Goal: Task Accomplishment & Management: Complete application form

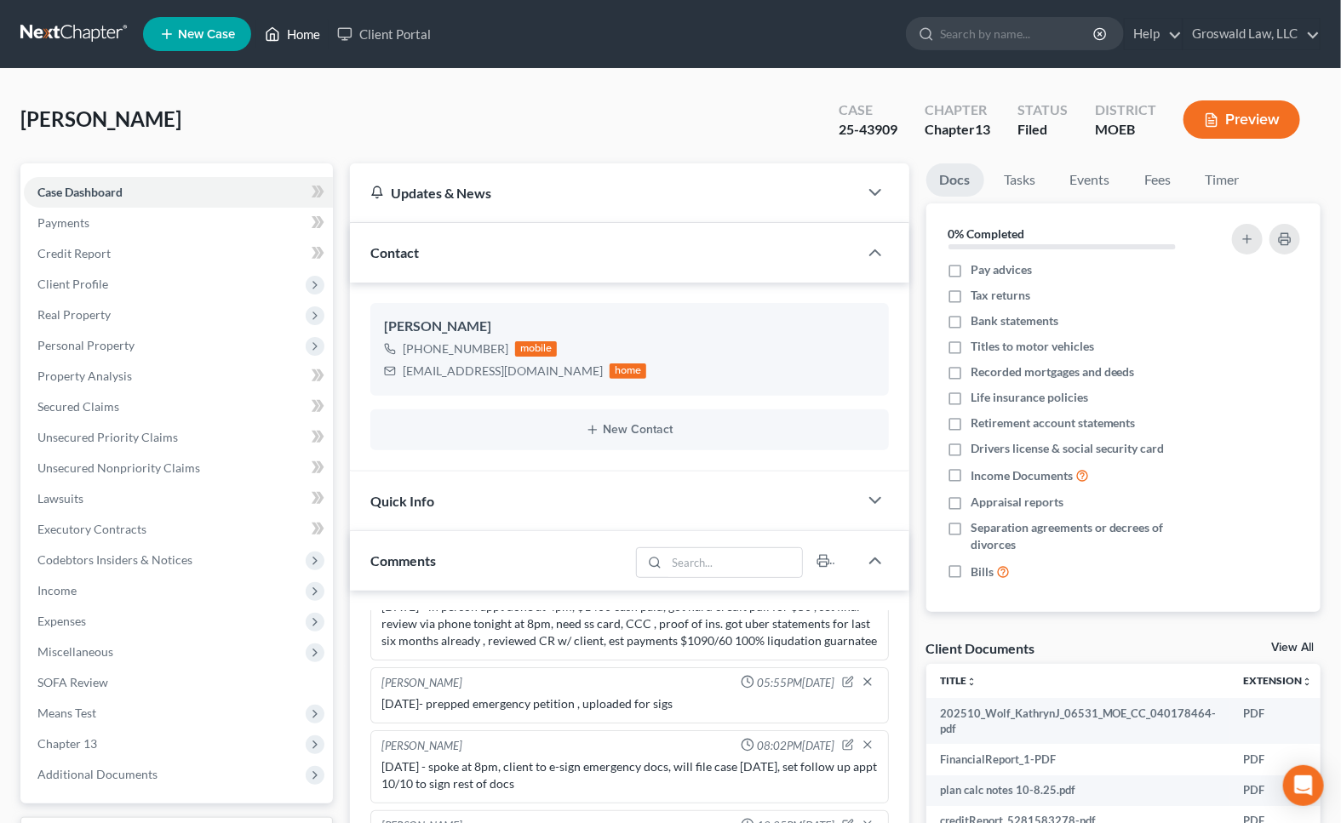
click at [309, 32] on link "Home" at bounding box center [292, 34] width 72 height 31
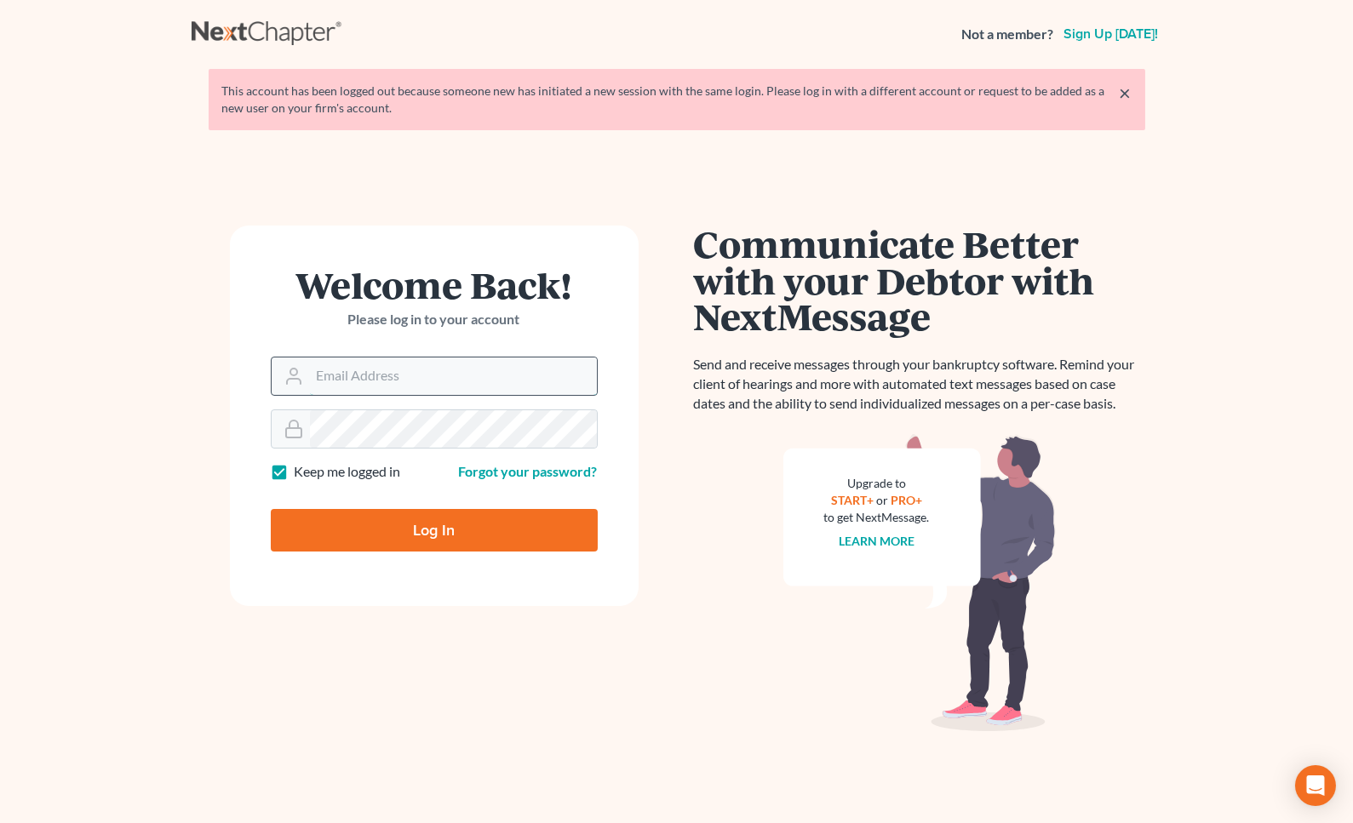
click at [438, 382] on input "Email Address" at bounding box center [453, 376] width 287 height 37
type input "[PERSON_NAME][EMAIL_ADDRESS][DOMAIN_NAME]"
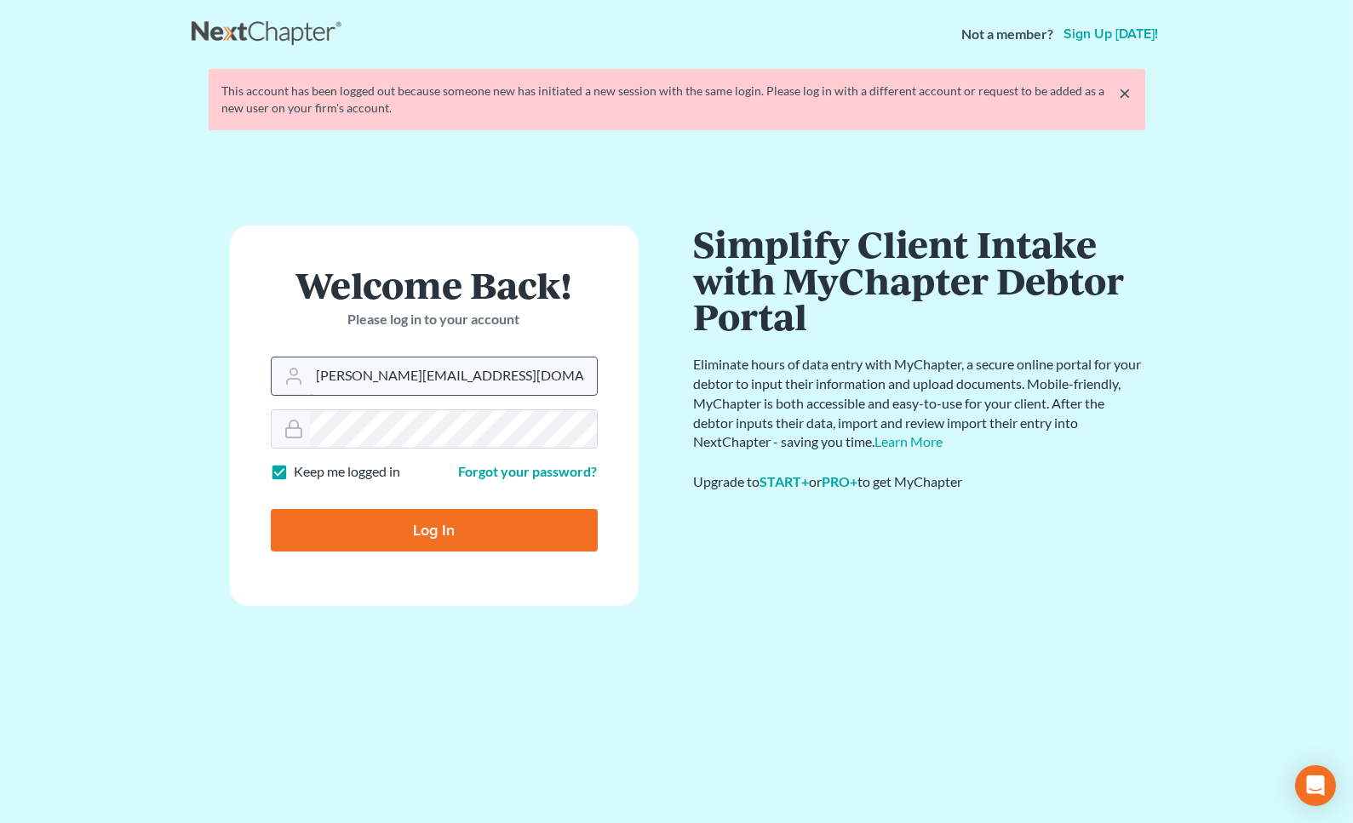
click at [271, 509] on input "Log In" at bounding box center [434, 530] width 327 height 43
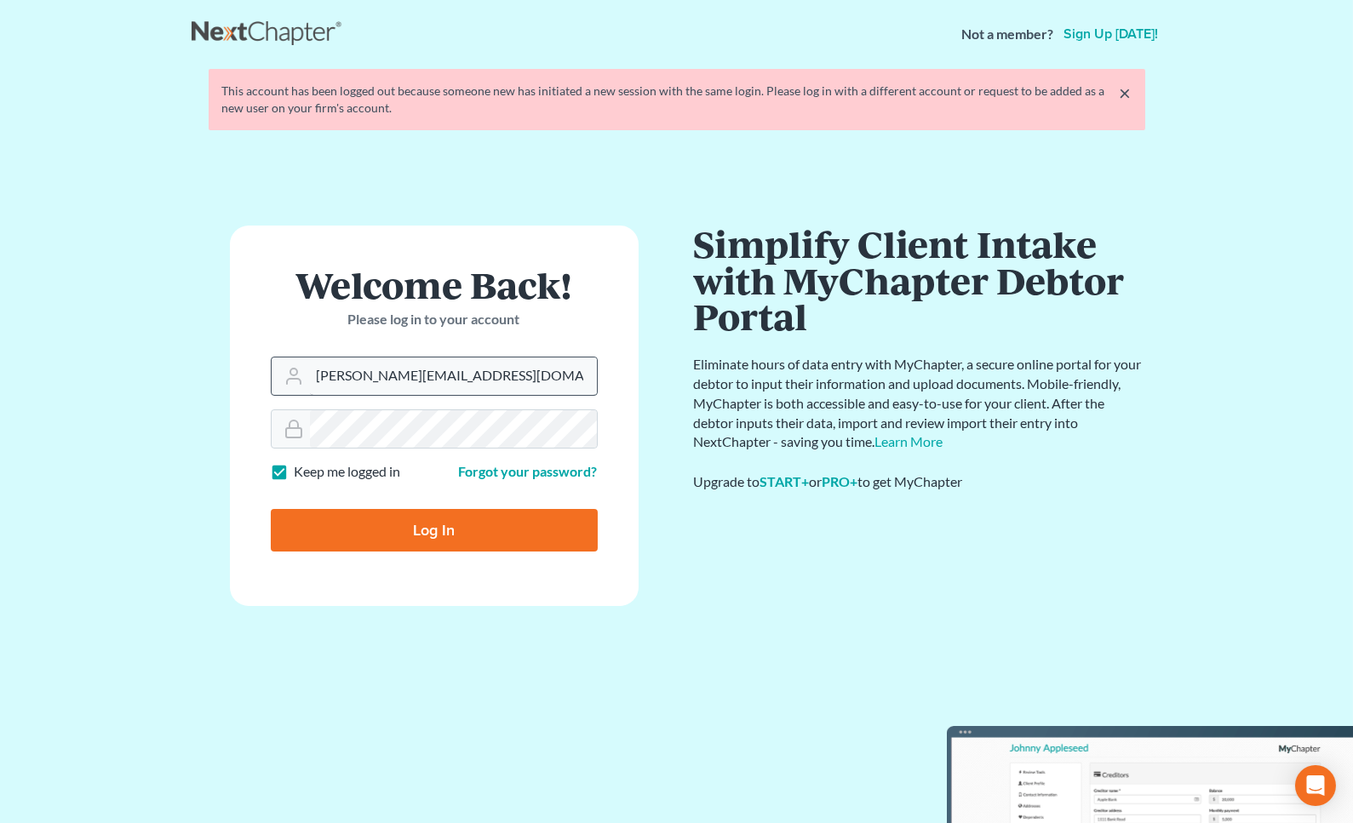
type input "Thinking..."
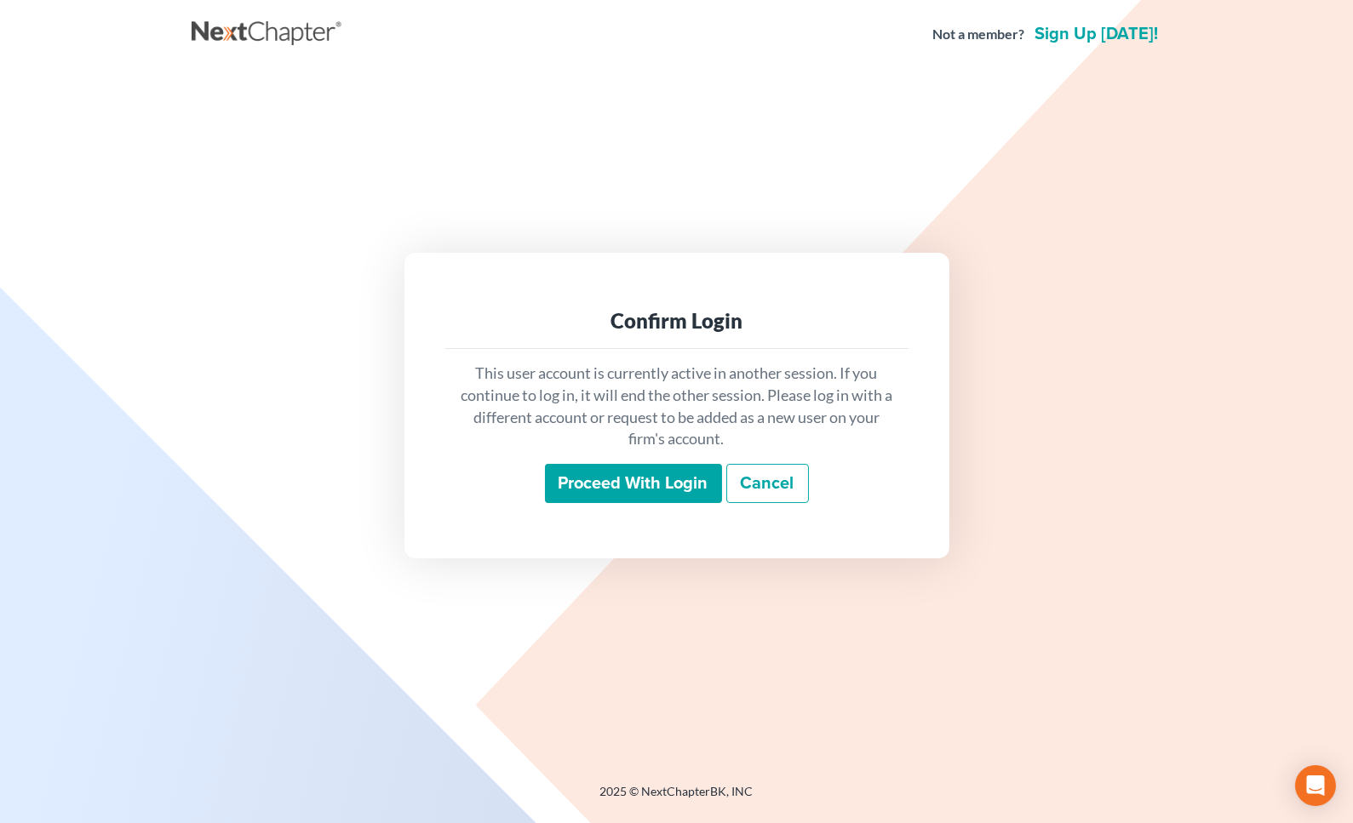
click at [638, 479] on input "Proceed with login" at bounding box center [633, 483] width 177 height 39
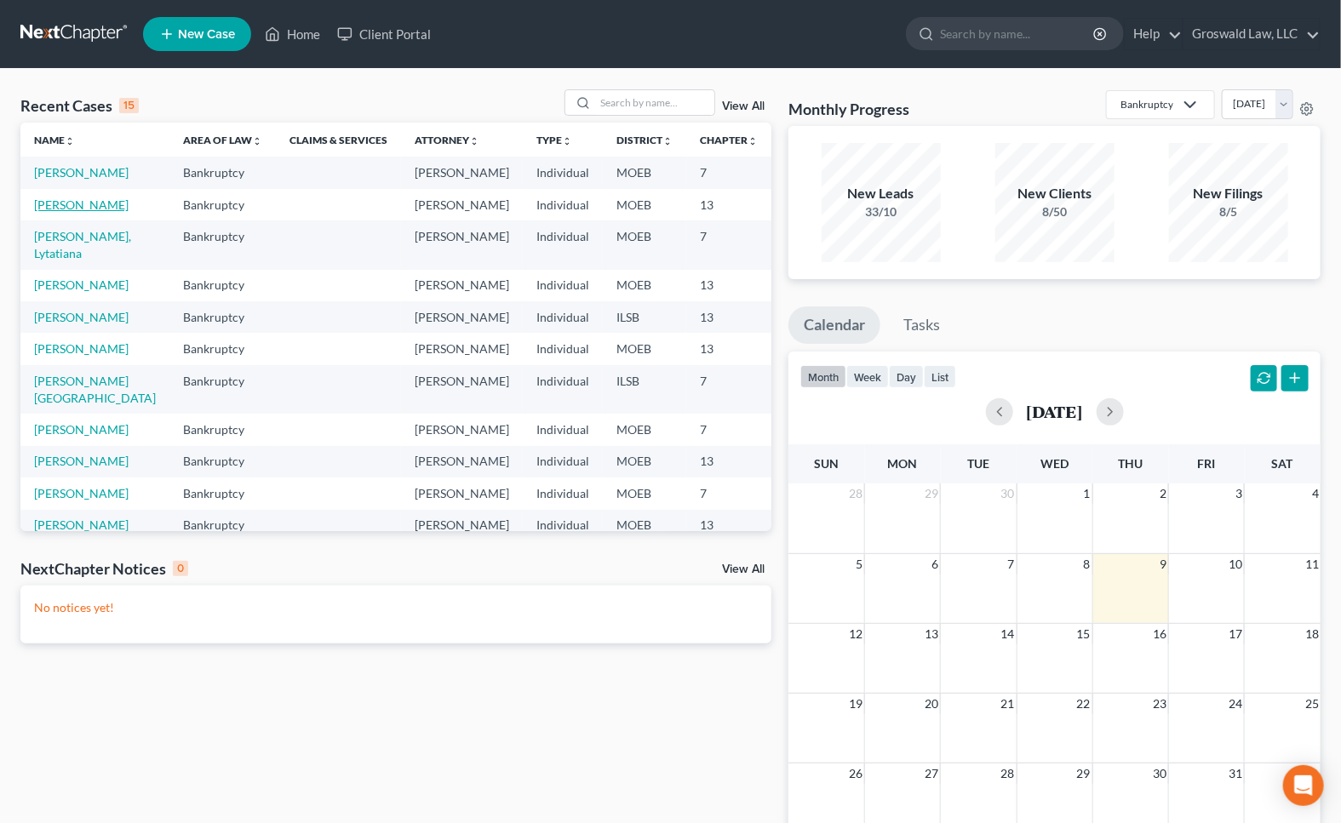
click at [59, 212] on link "[PERSON_NAME]" at bounding box center [81, 204] width 94 height 14
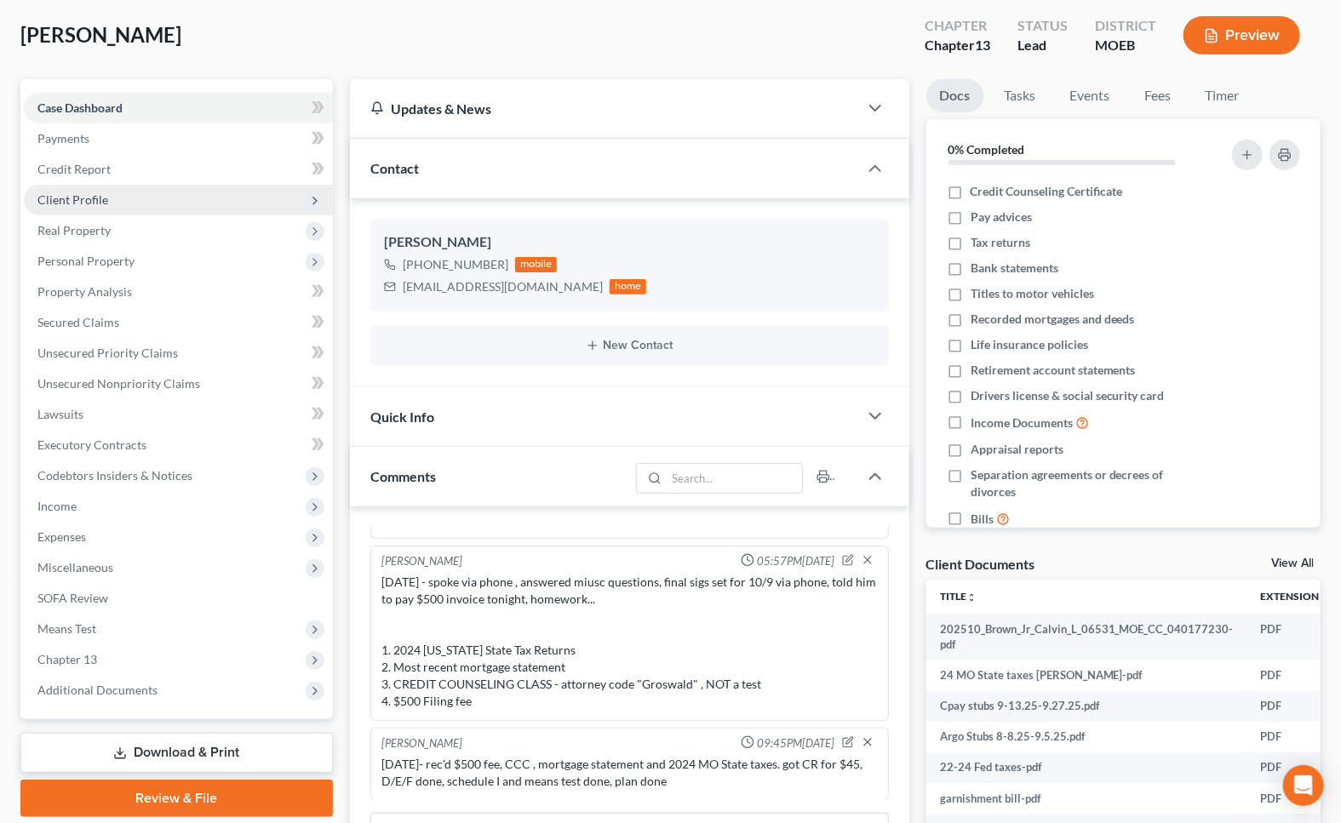
scroll to position [77, 0]
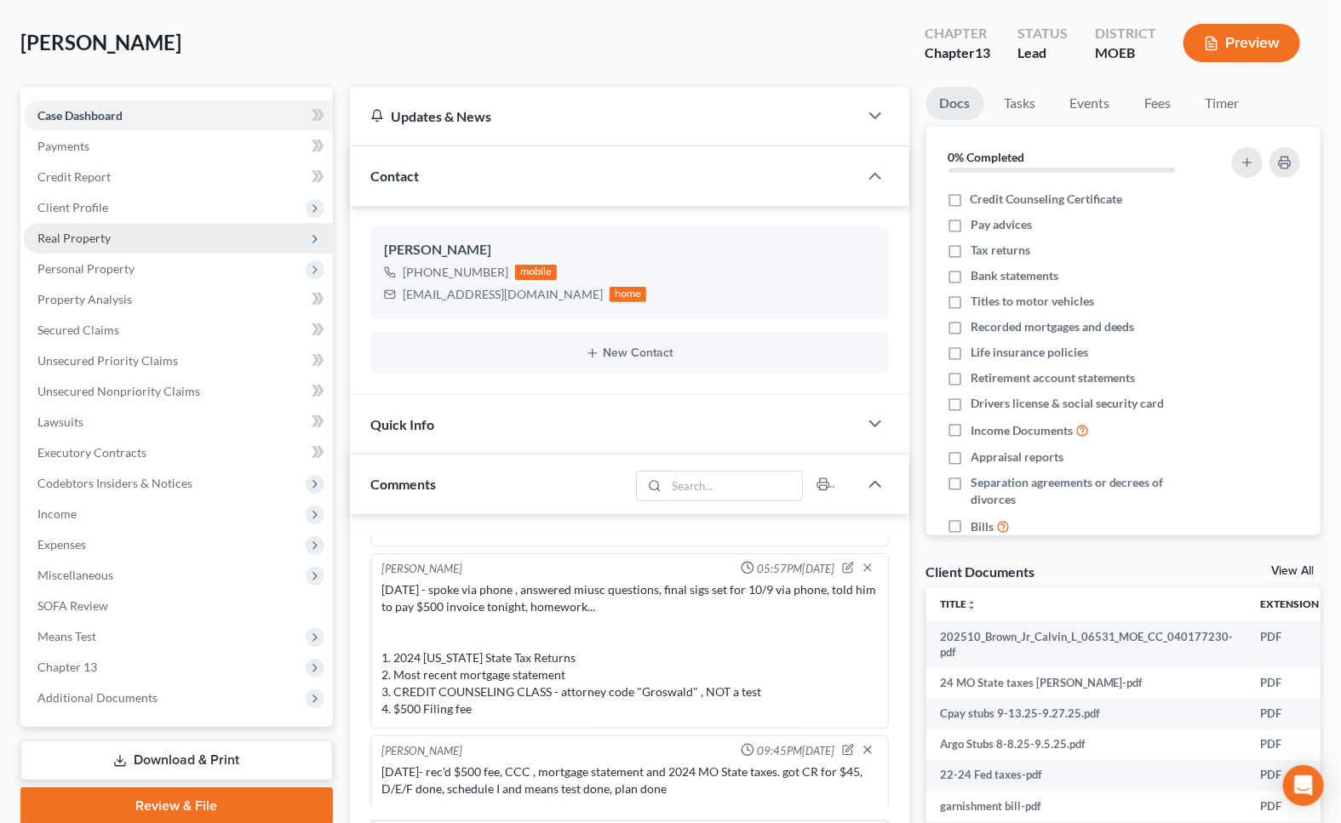
click at [82, 241] on span "Real Property" at bounding box center [73, 238] width 73 height 14
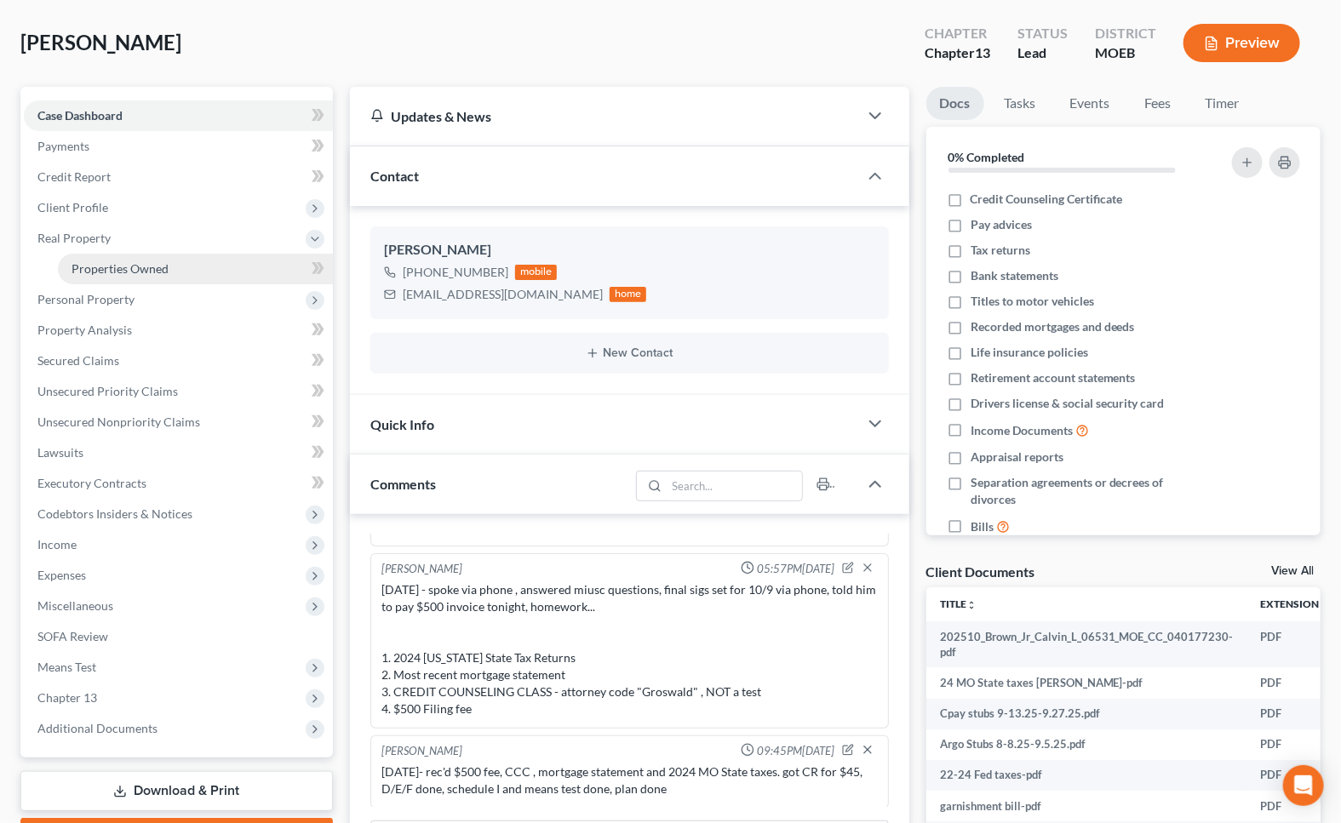
click at [100, 272] on span "Properties Owned" at bounding box center [120, 268] width 97 height 14
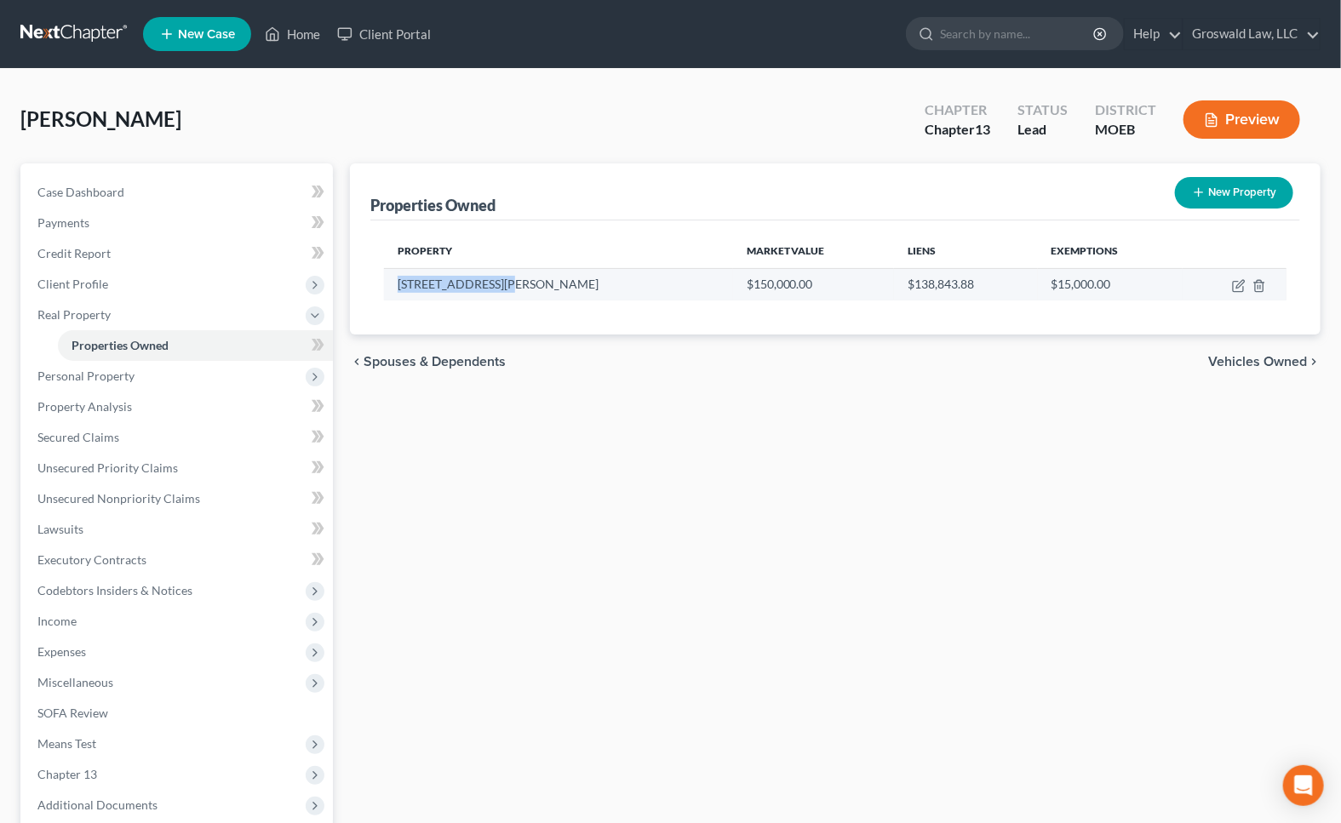
drag, startPoint x: 536, startPoint y: 283, endPoint x: 398, endPoint y: 272, distance: 139.2
click at [396, 273] on td "5152 Vernon Avenue" at bounding box center [558, 284] width 349 height 32
copy td "5152 Vernon Avenue"
click at [1233, 282] on icon "button" at bounding box center [1238, 287] width 10 height 10
select select "26"
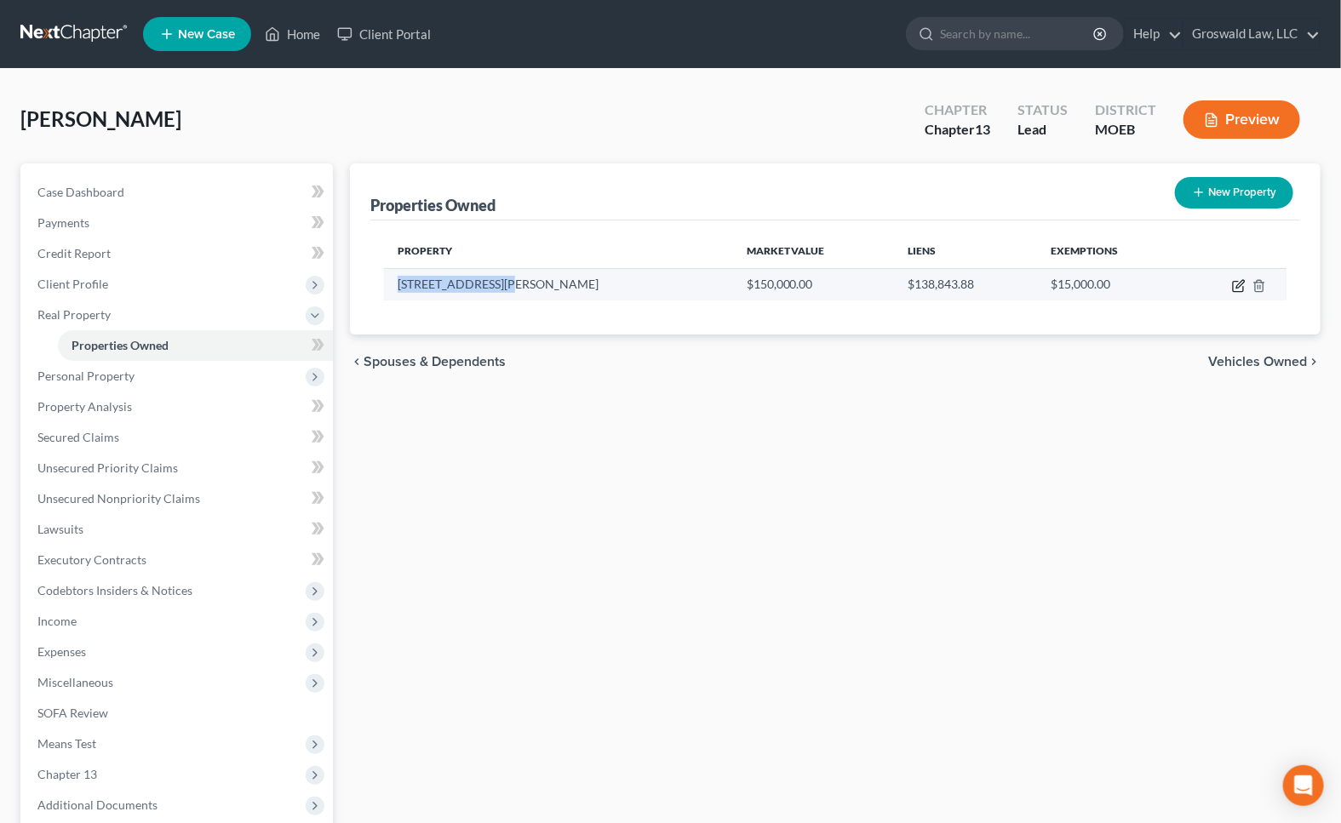
select select "0"
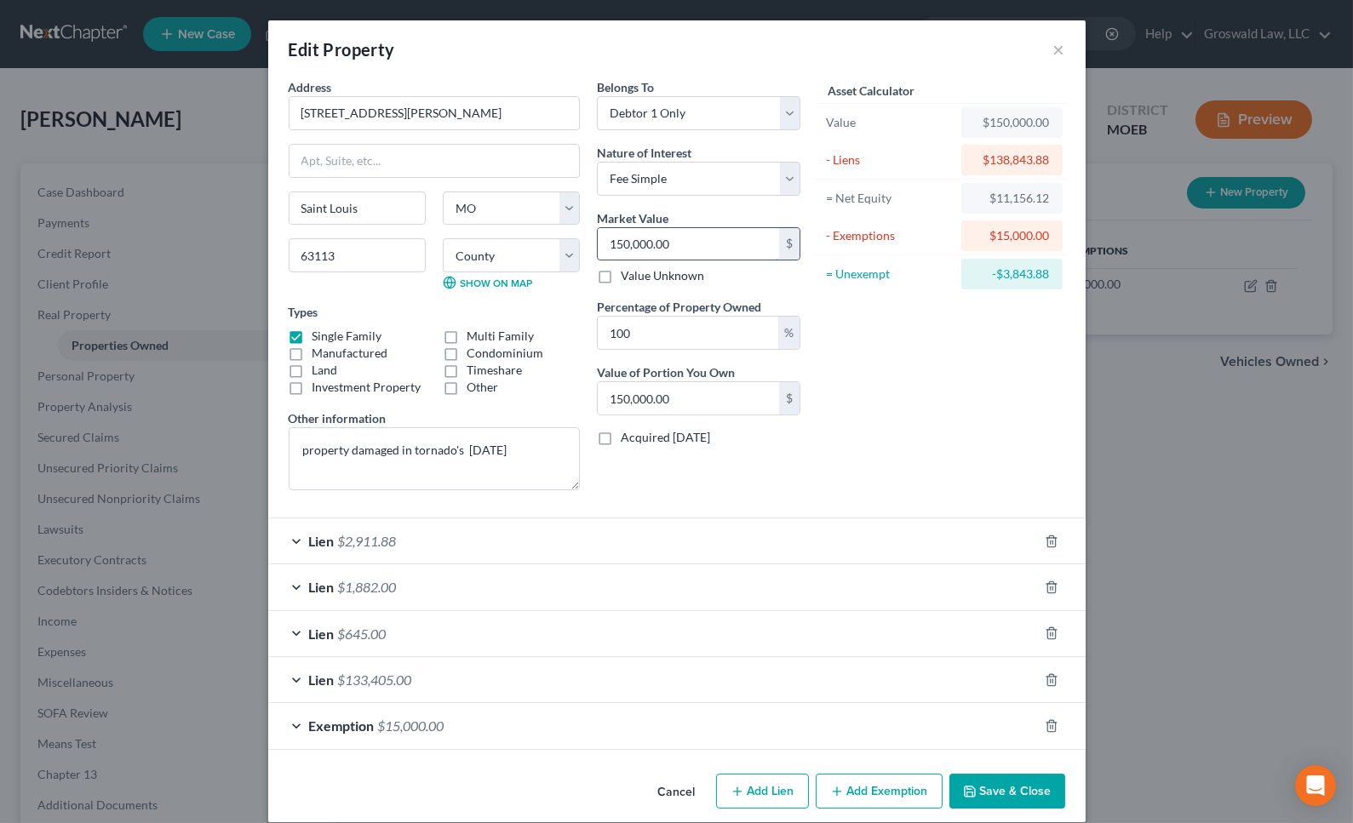
click at [698, 242] on input "150,000.00" at bounding box center [688, 244] width 181 height 32
click at [684, 782] on button "Cancel" at bounding box center [676, 792] width 65 height 34
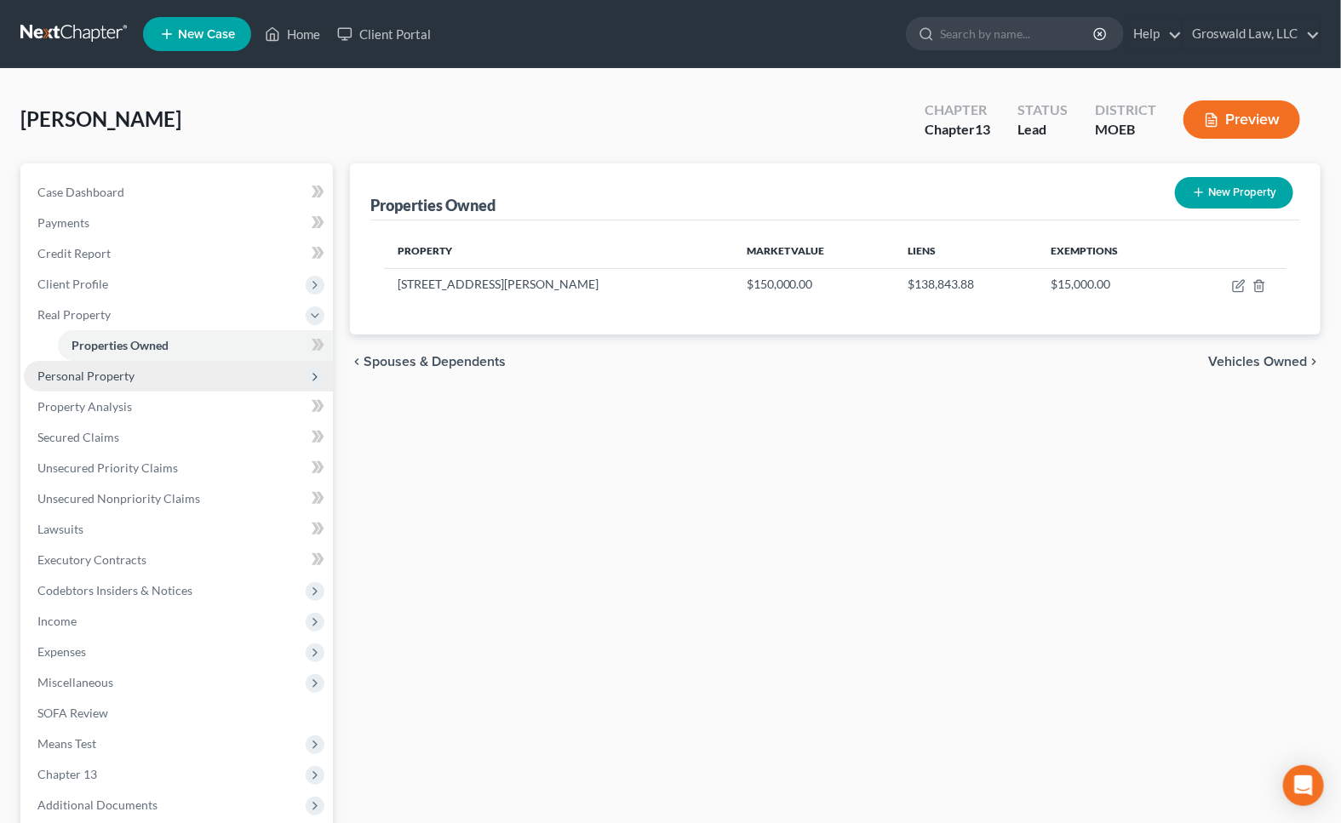
click at [107, 374] on span "Personal Property" at bounding box center [85, 376] width 97 height 14
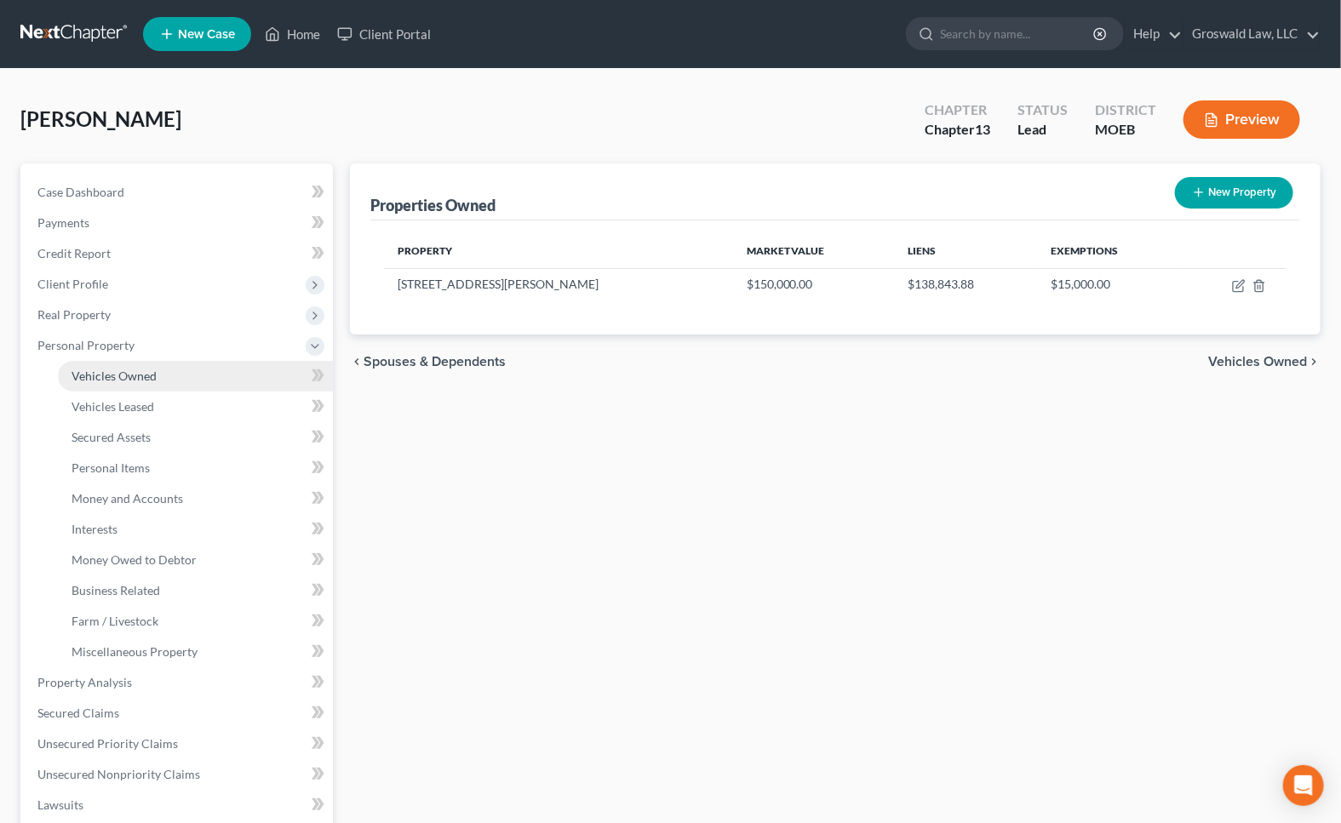
click at [119, 374] on span "Vehicles Owned" at bounding box center [114, 376] width 85 height 14
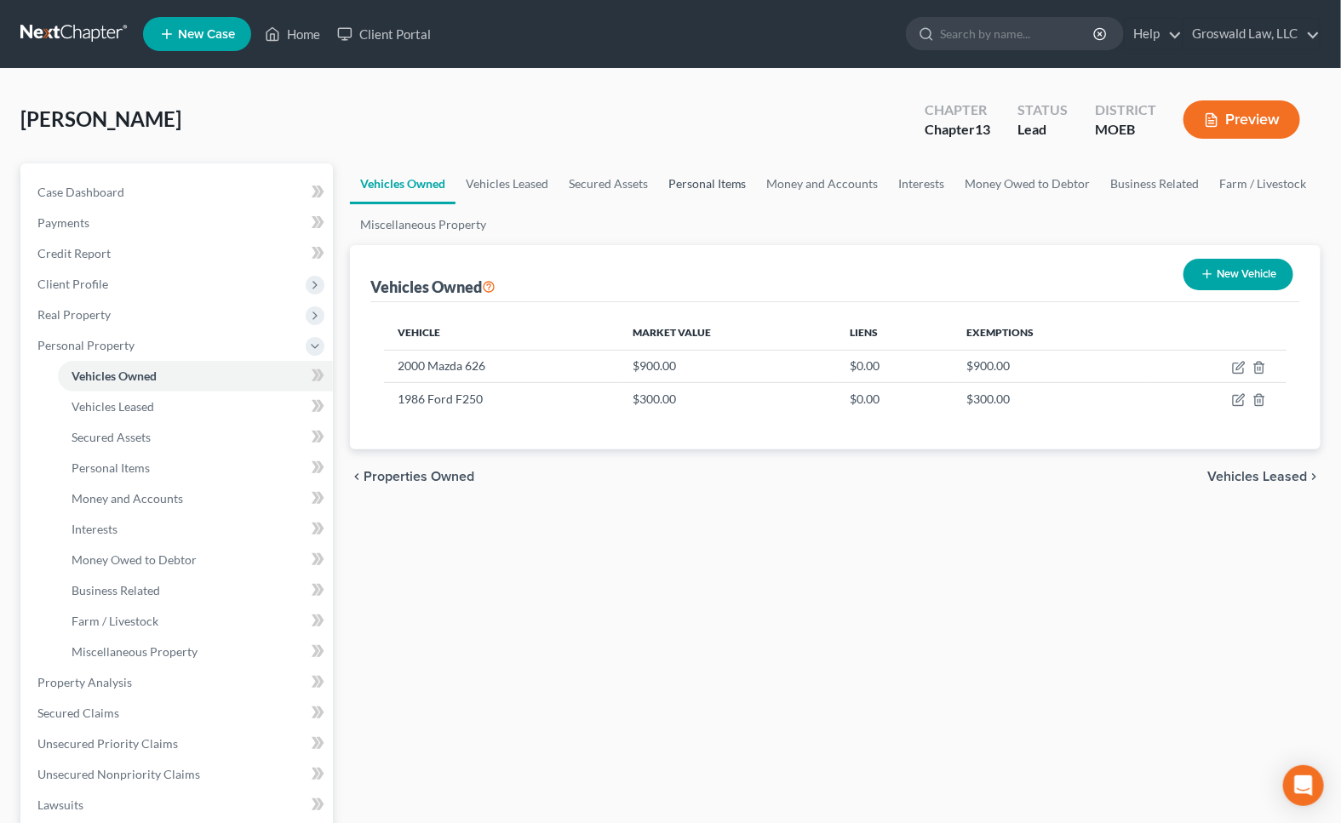
click at [704, 187] on link "Personal Items" at bounding box center [707, 183] width 99 height 41
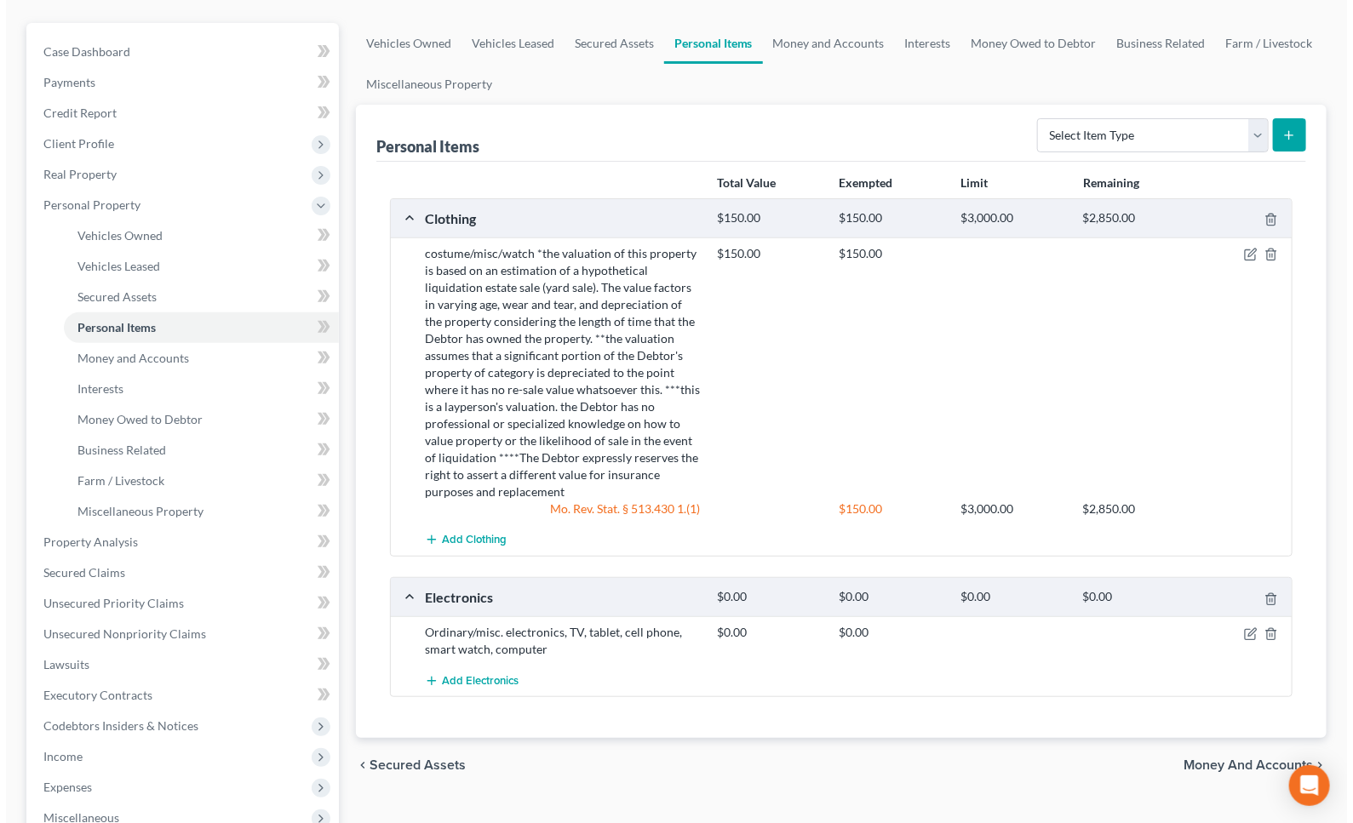
scroll to position [386, 0]
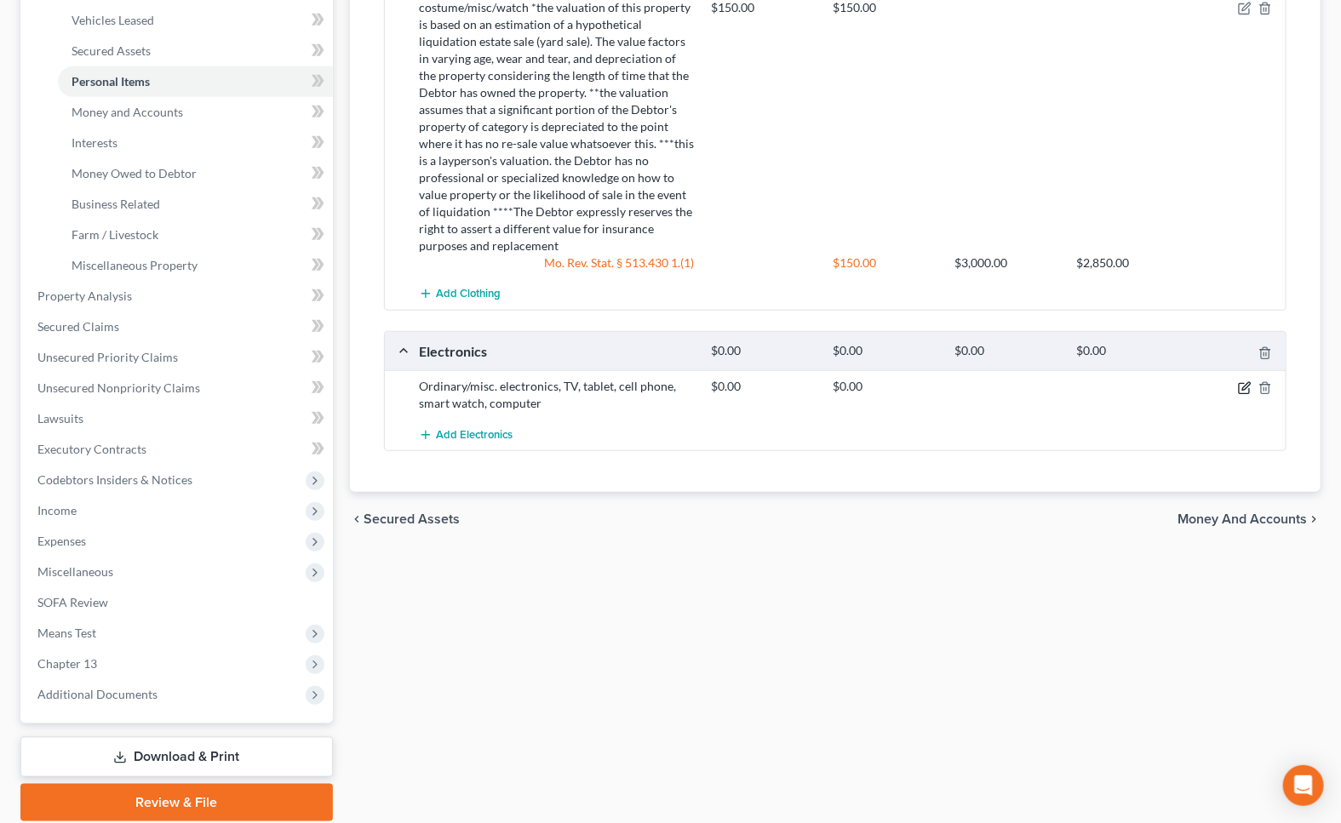
click at [1245, 387] on icon "button" at bounding box center [1245, 388] width 14 height 14
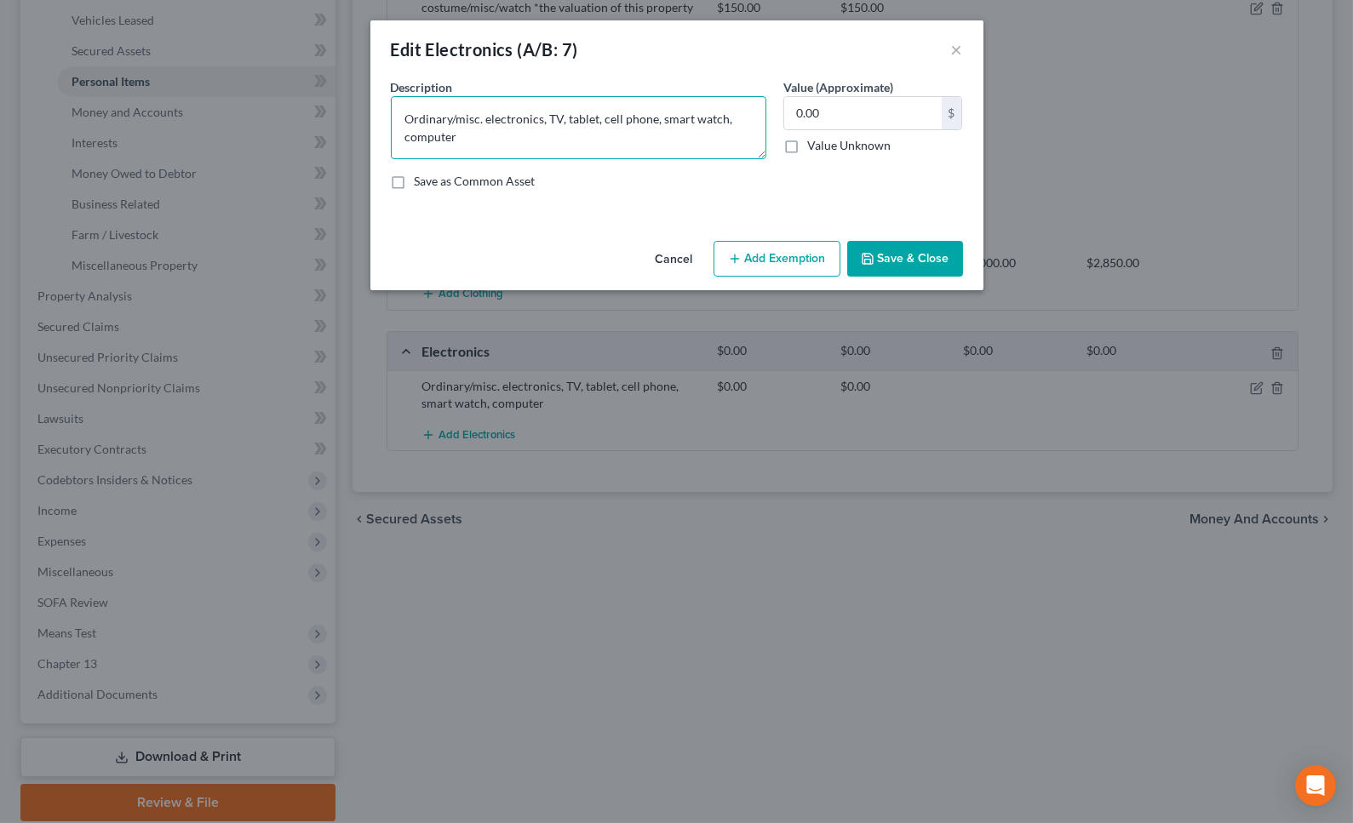
click at [586, 151] on textarea "Ordinary/misc. electronics, TV, tablet, cell phone, smart watch, computer" at bounding box center [578, 127] width 375 height 63
paste textarea "*the valuation of this property is based on an estimation of a hypothetical liq…"
type textarea "Ordinary/misc. electronics, TV, tablet, cell phone, smart watch, computer *the …"
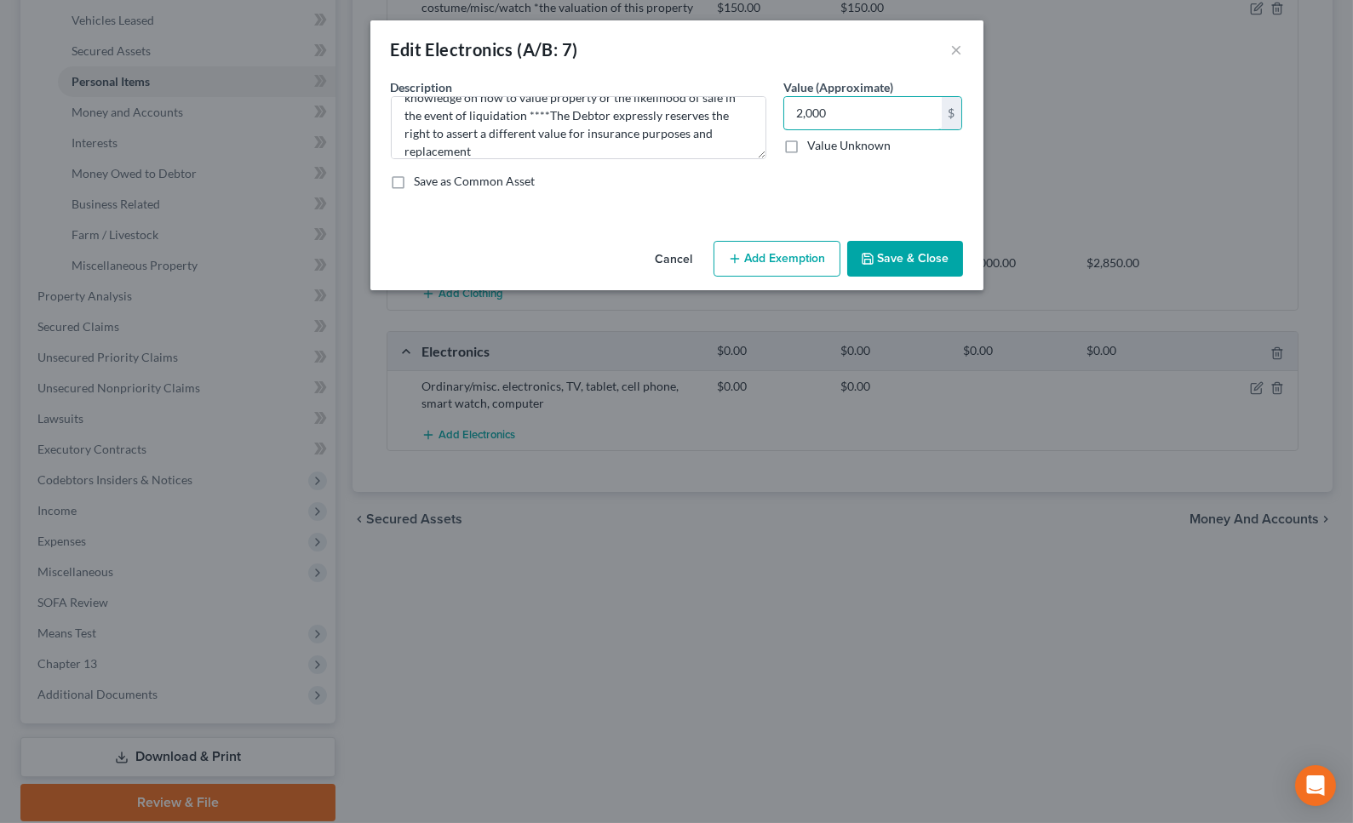
type input "2,000"
click at [765, 261] on button "Add Exemption" at bounding box center [776, 259] width 127 height 36
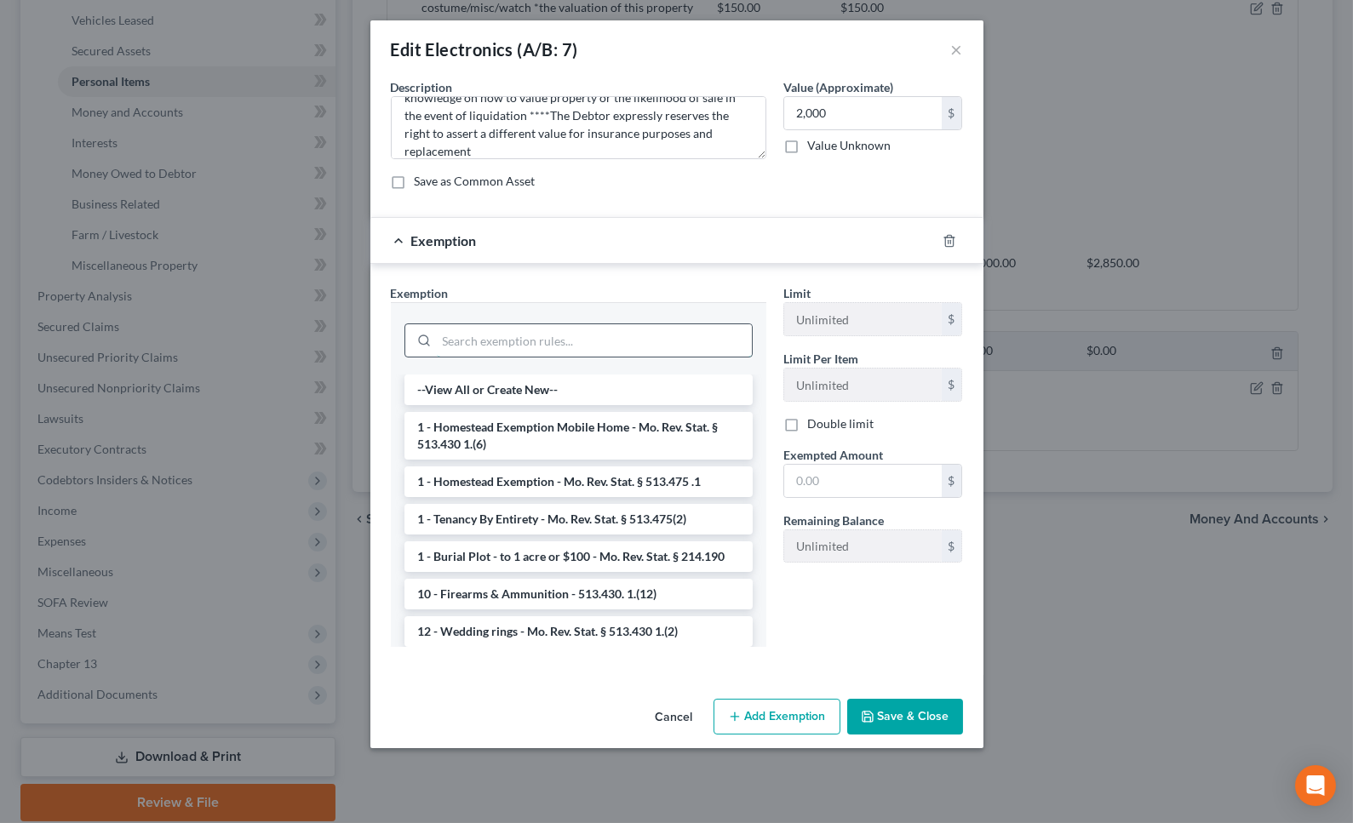
click at [517, 346] on input "search" at bounding box center [594, 340] width 315 height 32
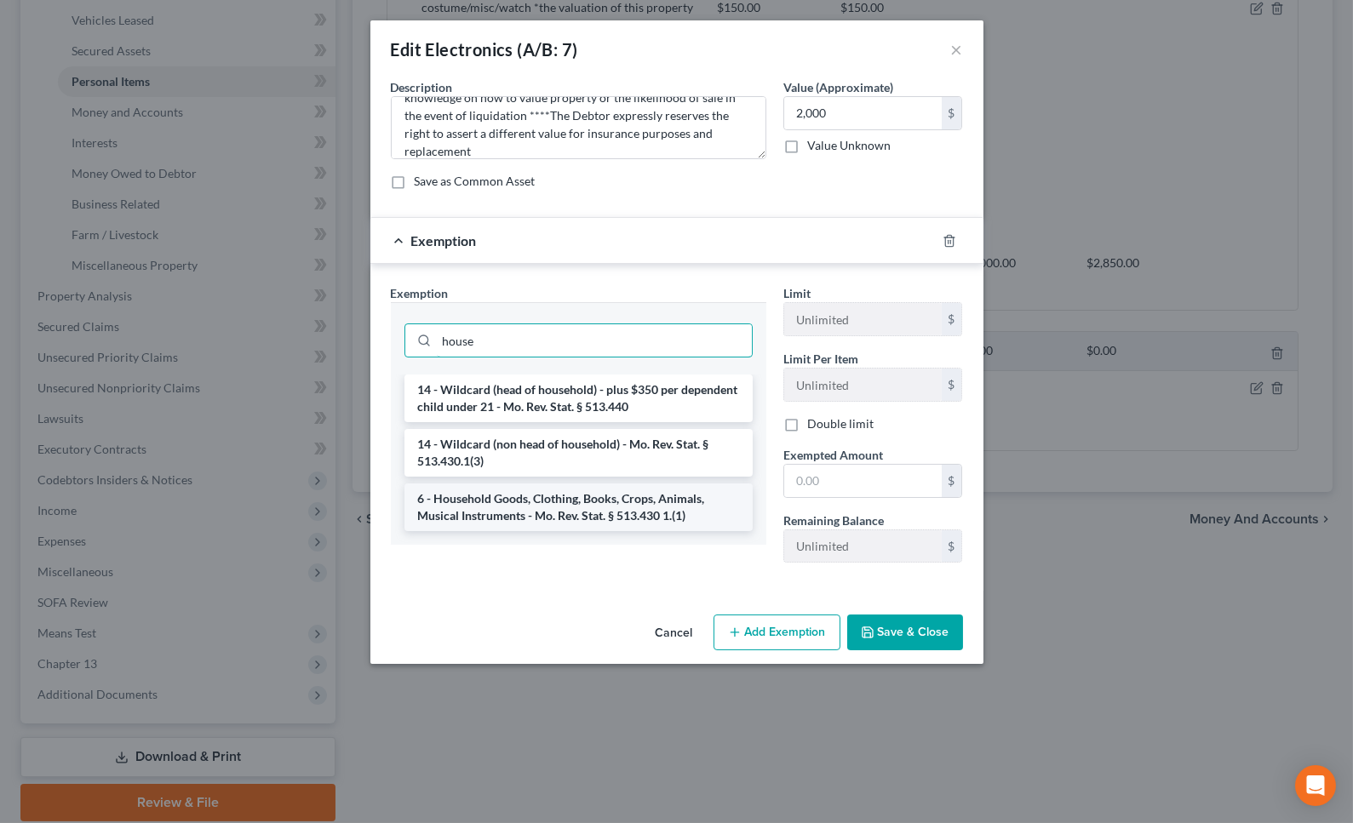
type input "house"
click at [528, 506] on li "6 - Household Goods, Clothing, Books, Crops, Animals, Musical Instruments - Mo.…" at bounding box center [578, 507] width 348 height 48
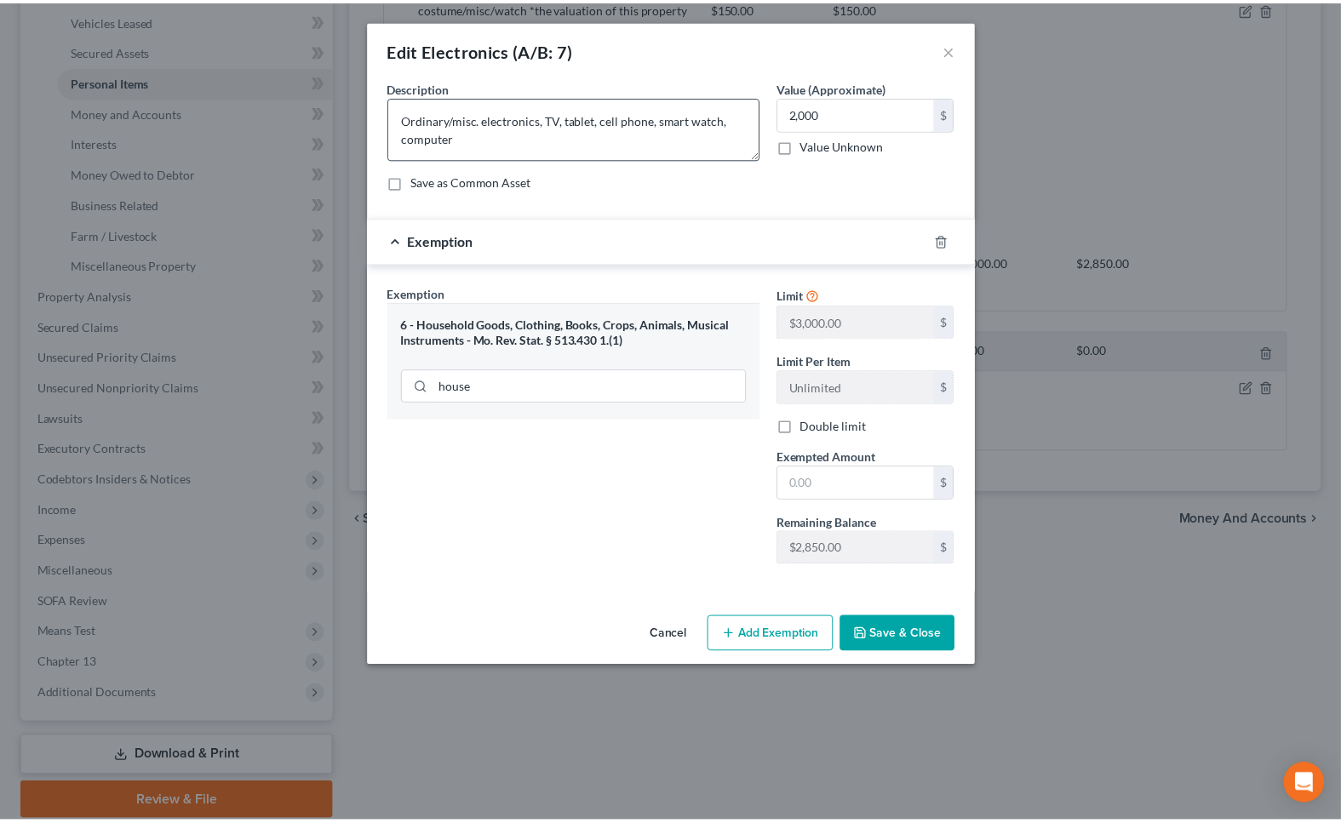
scroll to position [0, 0]
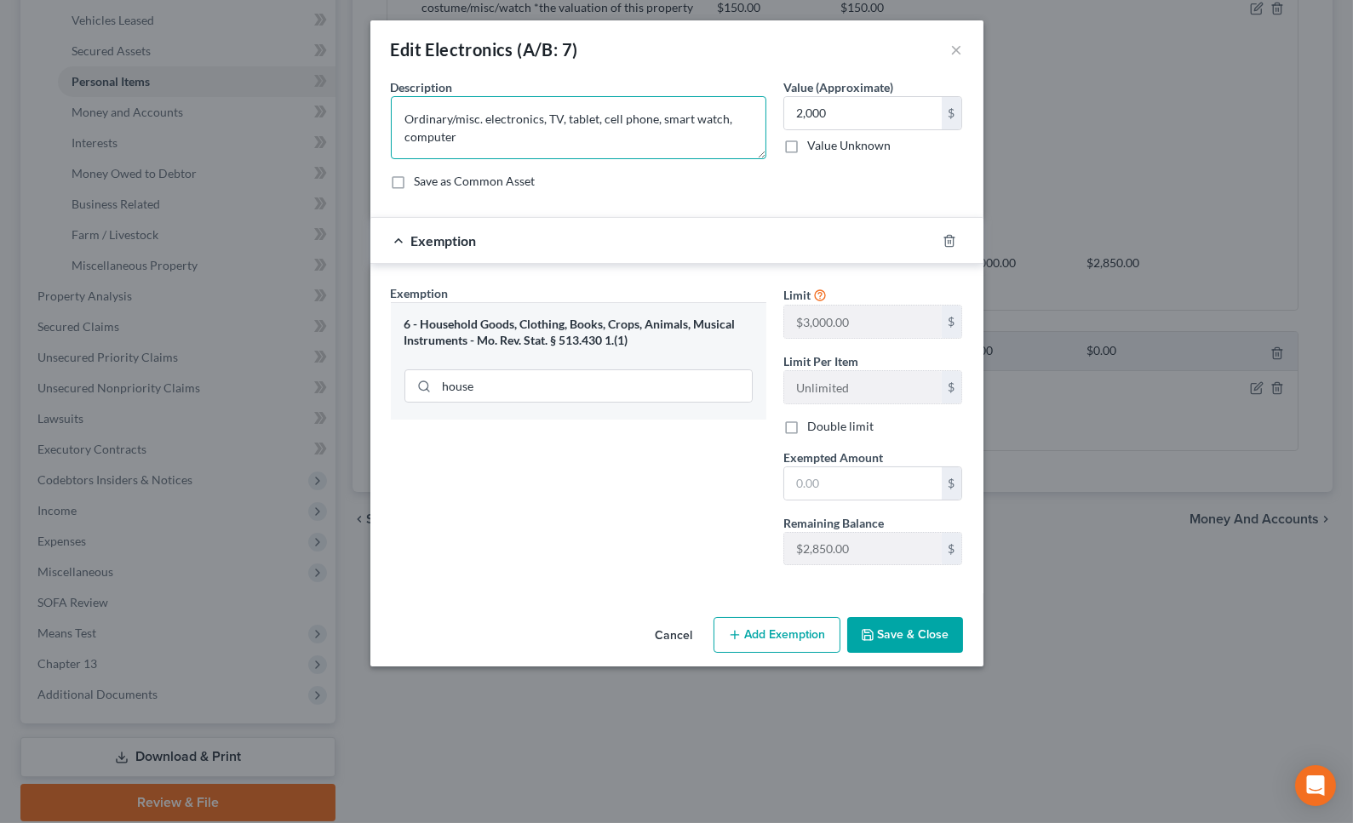
click at [550, 136] on textarea "Ordinary/misc. electronics, TV, tablet, cell phone, smart watch, computer *the …" at bounding box center [578, 127] width 375 height 63
type textarea "Ordinary/misc. electronics, TV, tablet, cell phone, smart watch, computer, spea…"
click at [899, 626] on button "Save & Close" at bounding box center [905, 635] width 116 height 36
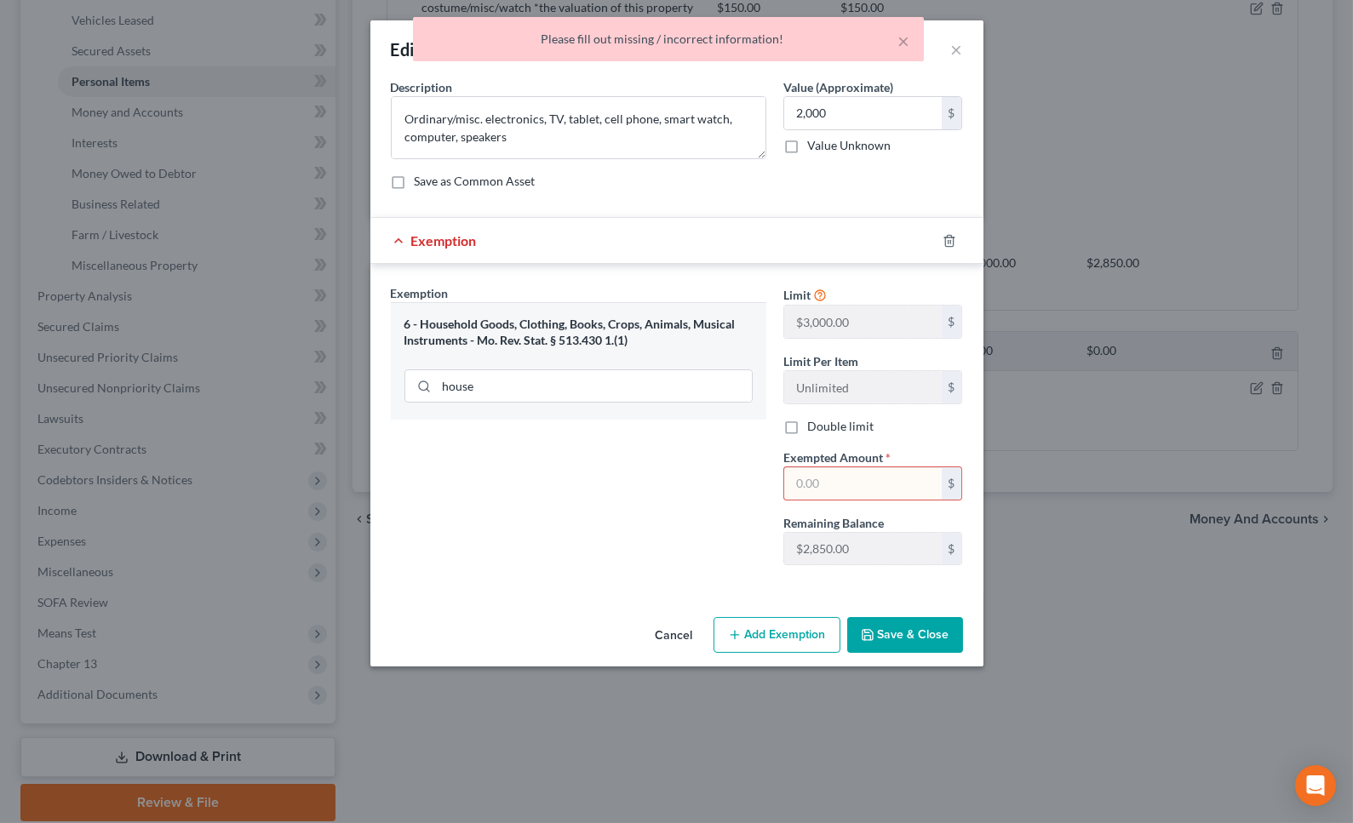
click at [826, 476] on input "text" at bounding box center [862, 483] width 157 height 32
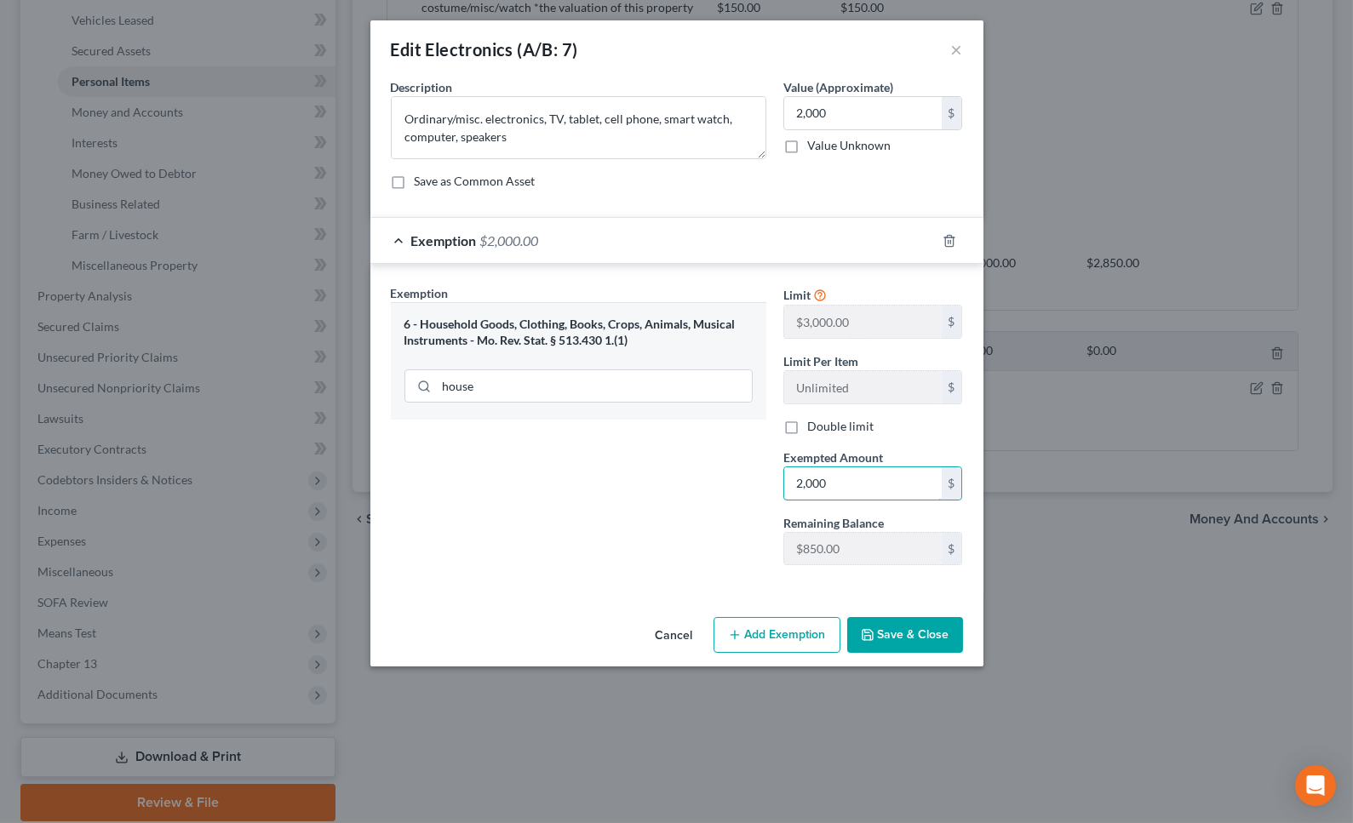
type input "2,000"
click at [890, 638] on button "Save & Close" at bounding box center [905, 635] width 116 height 36
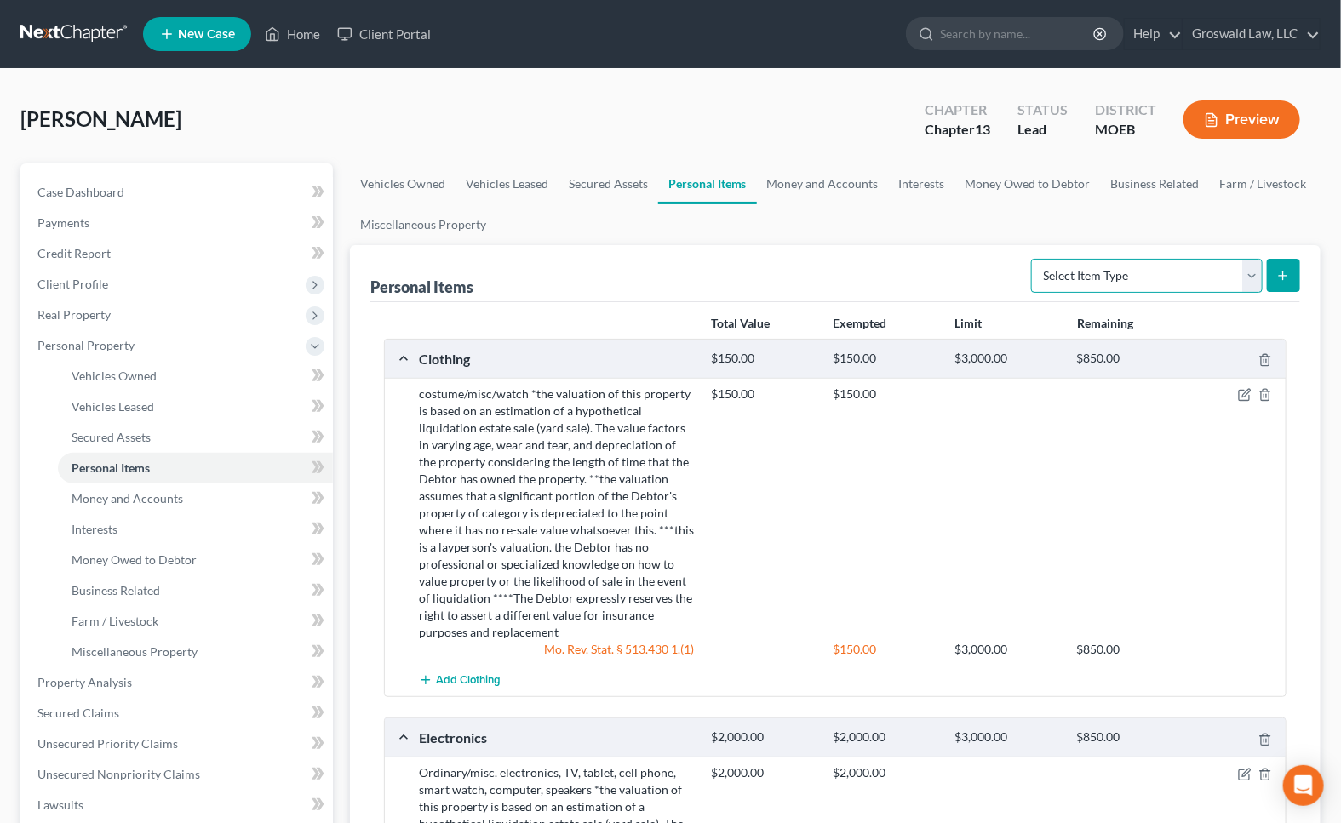
click at [1144, 268] on select "Select Item Type Clothing (A/B: 11) Collectibles Of Value (A/B: 8) Electronics …" at bounding box center [1147, 276] width 232 height 34
click at [769, 468] on div "$150.00 $150.00" at bounding box center [994, 513] width 585 height 255
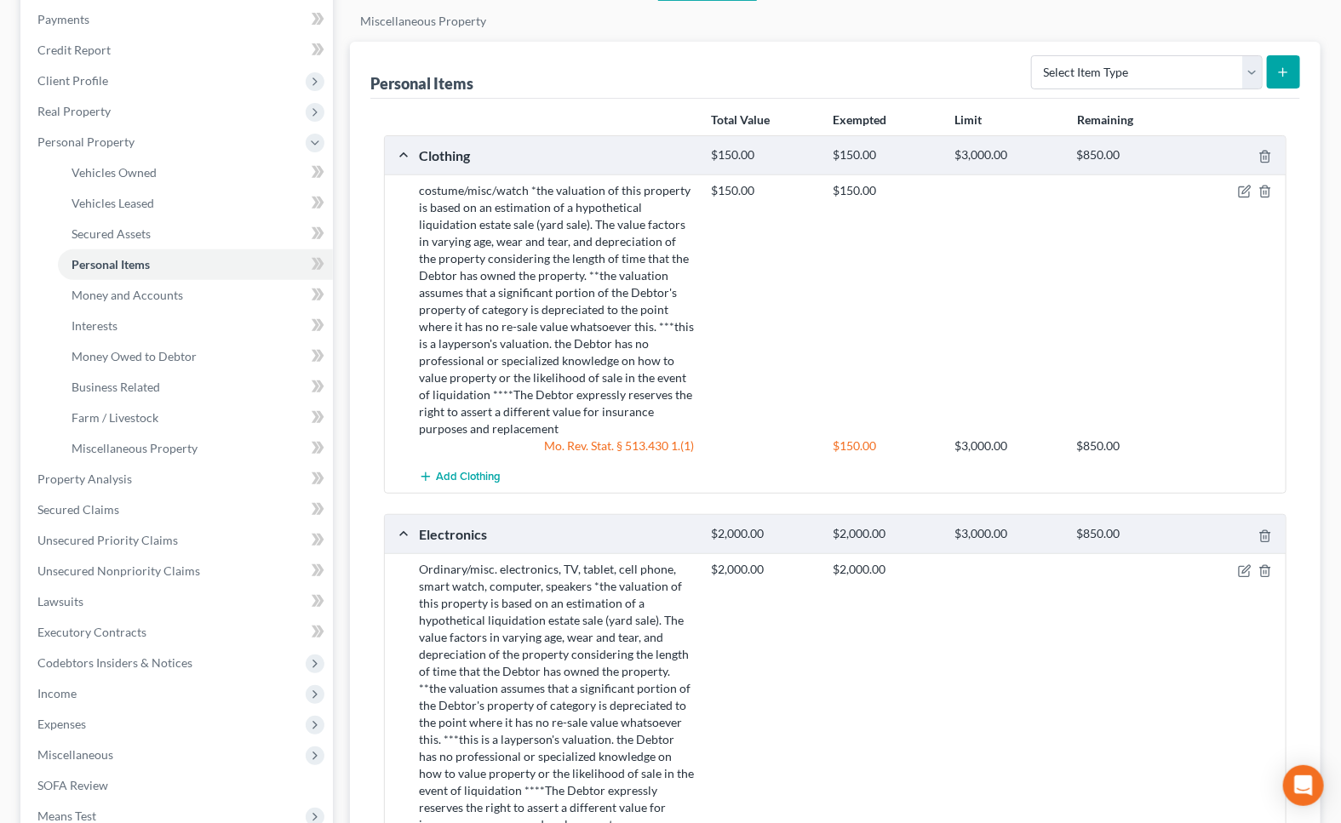
scroll to position [386, 0]
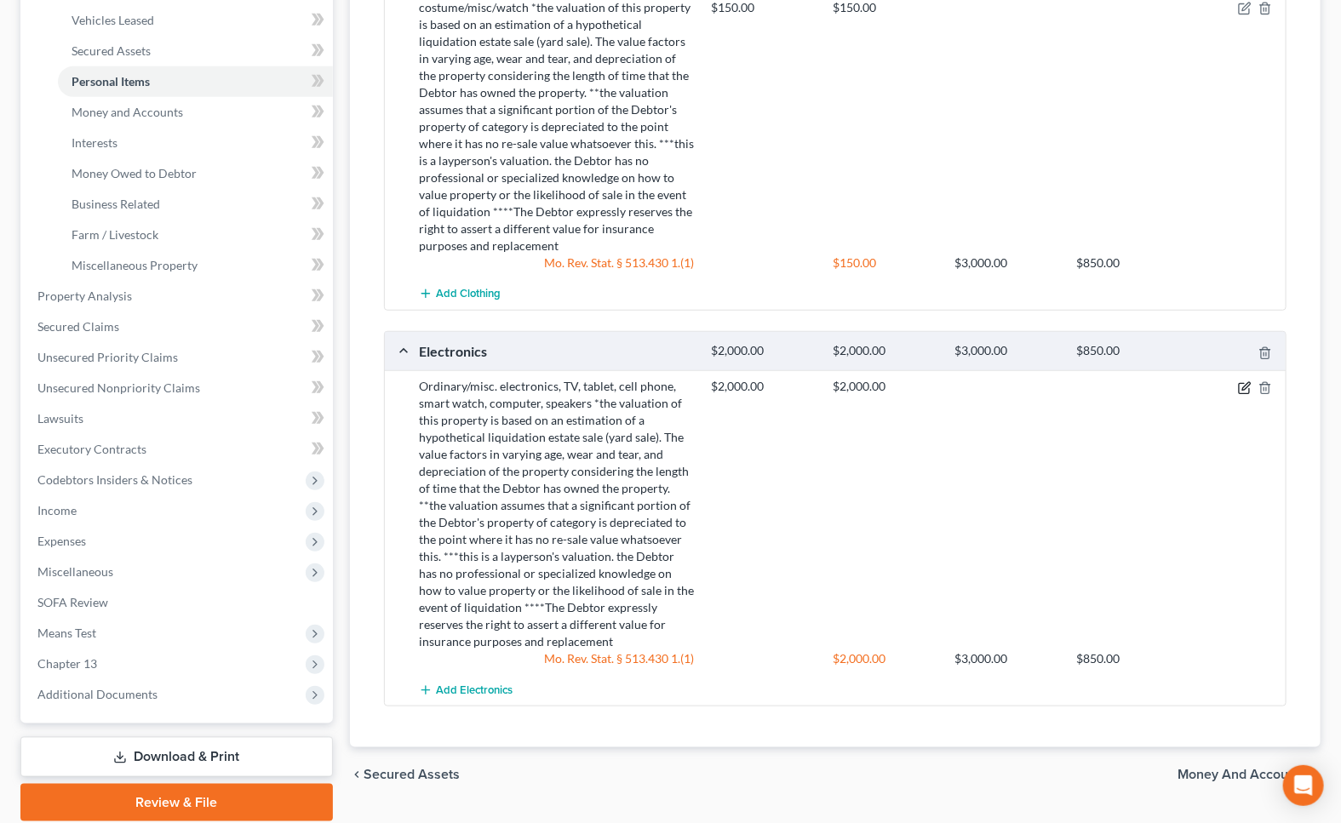
click at [1239, 384] on icon "button" at bounding box center [1243, 388] width 10 height 10
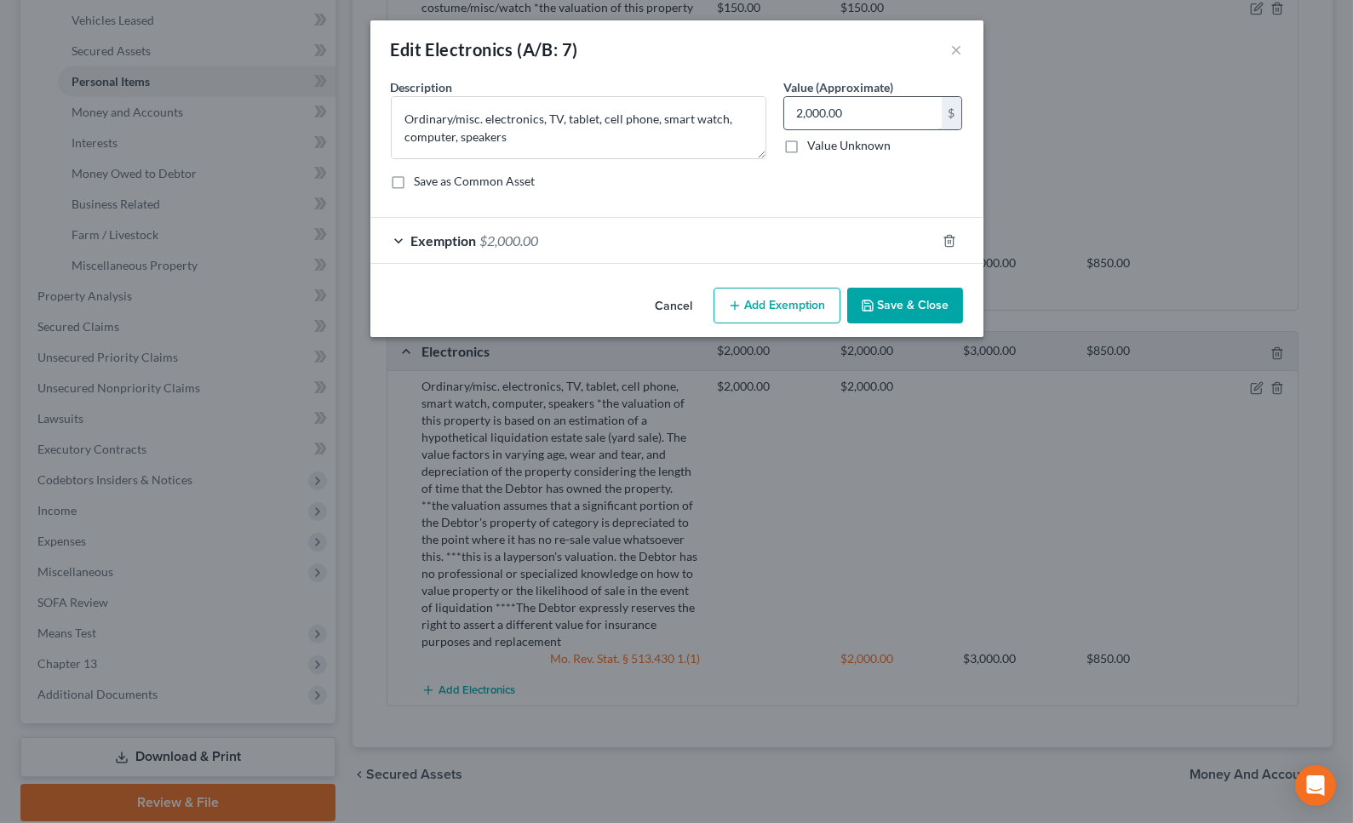
click at [861, 116] on input "2,000.00" at bounding box center [862, 113] width 157 height 32
type input "1,500"
click at [738, 237] on div "Exemption $2,000.00" at bounding box center [652, 240] width 565 height 45
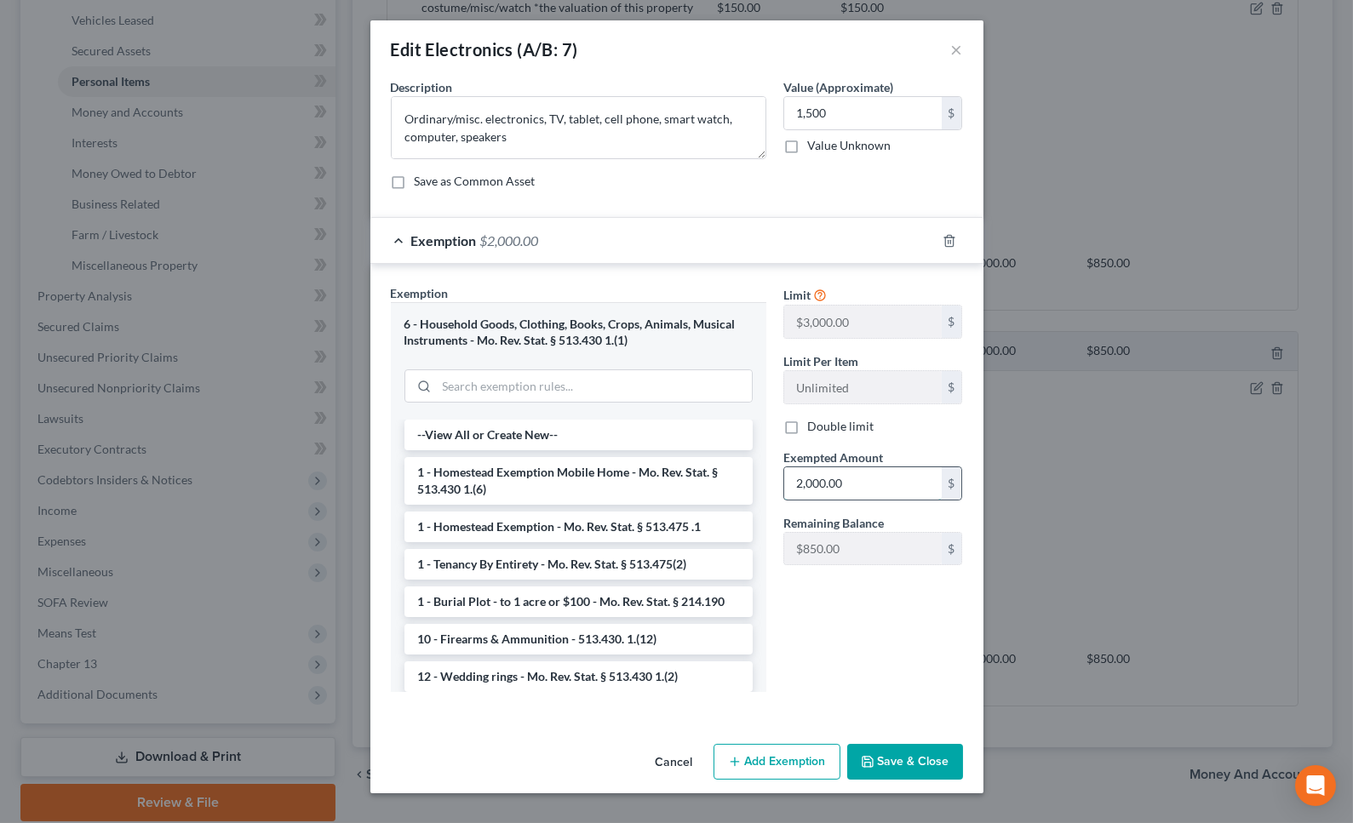
click at [849, 484] on input "2,000.00" at bounding box center [862, 483] width 157 height 32
type input "1,500"
click at [930, 754] on button "Save & Close" at bounding box center [905, 762] width 116 height 36
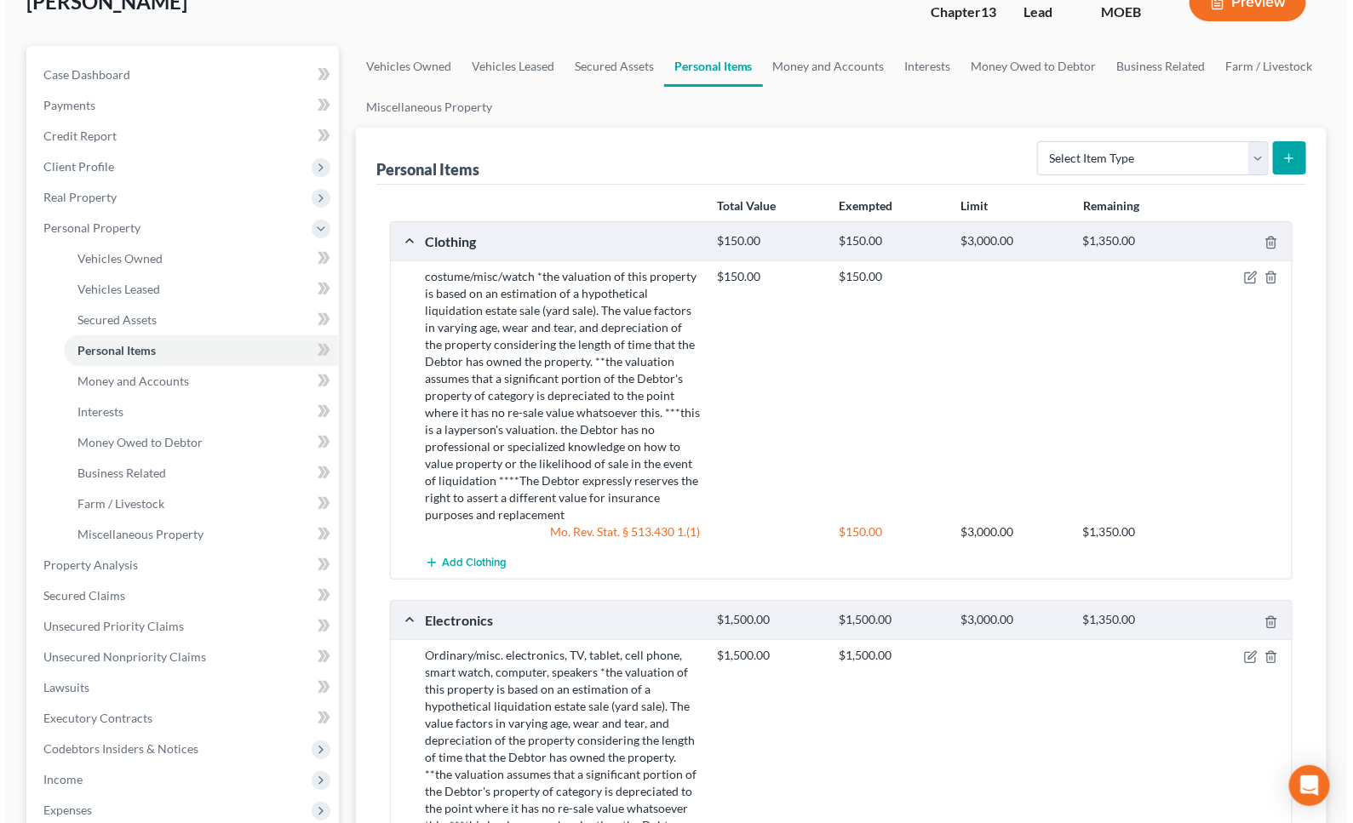
scroll to position [77, 0]
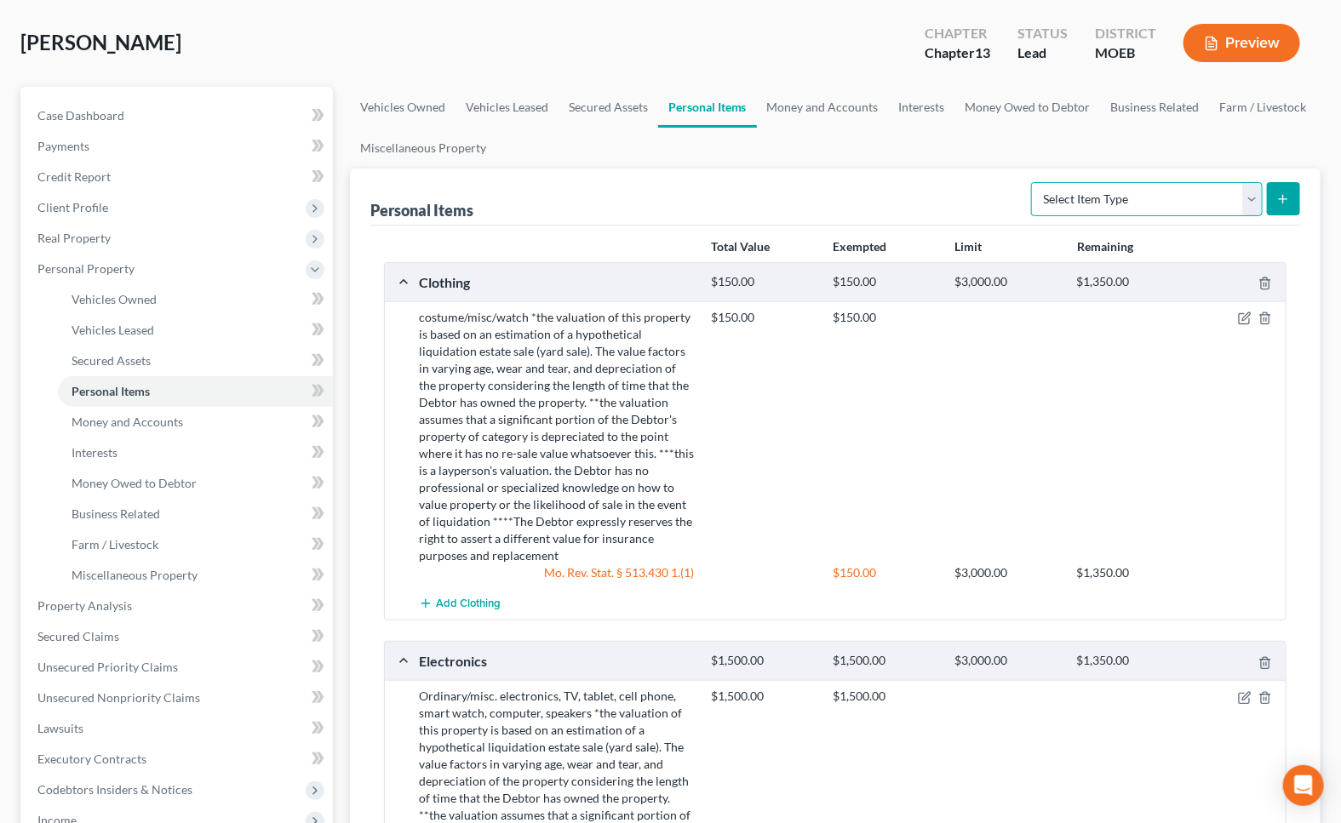
click at [1098, 186] on select "Select Item Type Clothing (A/B: 11) Collectibles Of Value (A/B: 8) Electronics …" at bounding box center [1147, 199] width 232 height 34
select select "household_goods"
click at [1033, 182] on select "Select Item Type Clothing (A/B: 11) Collectibles Of Value (A/B: 8) Electronics …" at bounding box center [1147, 199] width 232 height 34
click at [1285, 199] on line "submit" at bounding box center [1283, 199] width 8 height 0
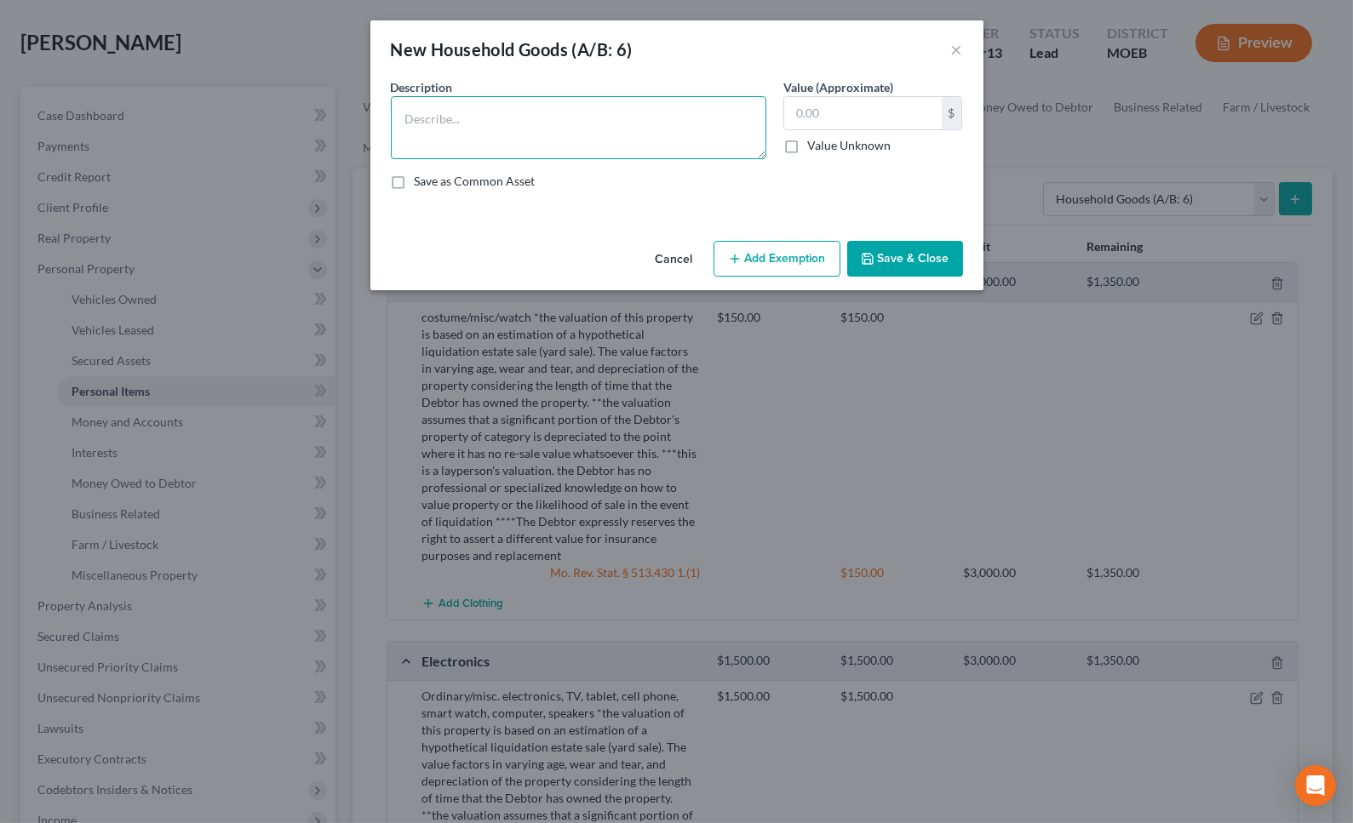
click at [450, 152] on textarea at bounding box center [578, 127] width 375 height 63
paste textarea "Ordinary/misc. household goods and furnishings, couch, chairs, table, bed, line…"
click at [581, 135] on textarea "Ordinary/misc. household goods and furnishings, couch, chairs, table, bed, line…" at bounding box center [578, 127] width 375 height 63
paste textarea "*the valuation of this property is based on an estimation of a hypothetical liq…"
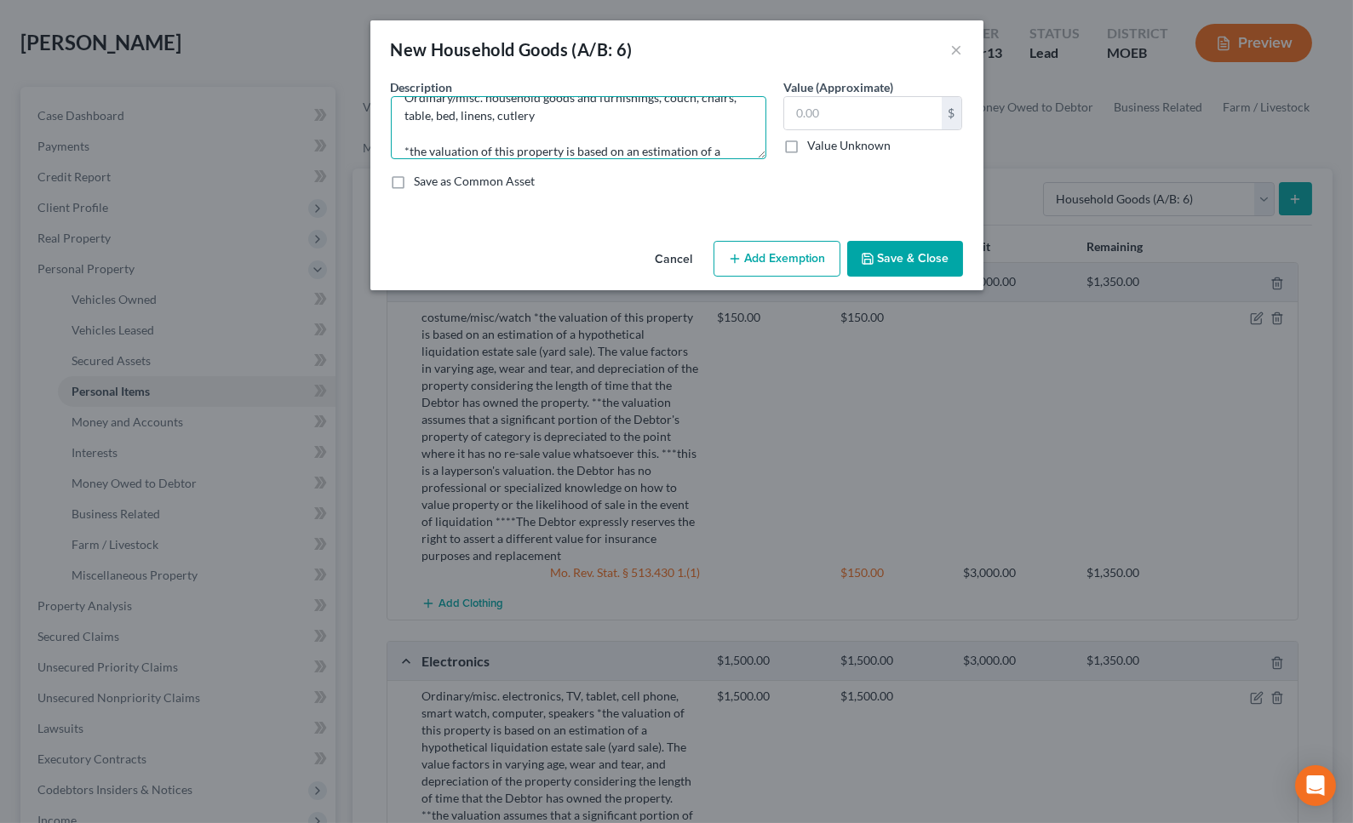
scroll to position [218, 0]
type textarea "Ordinary/misc. household goods and furnishings, couch, chairs, table, bed, line…"
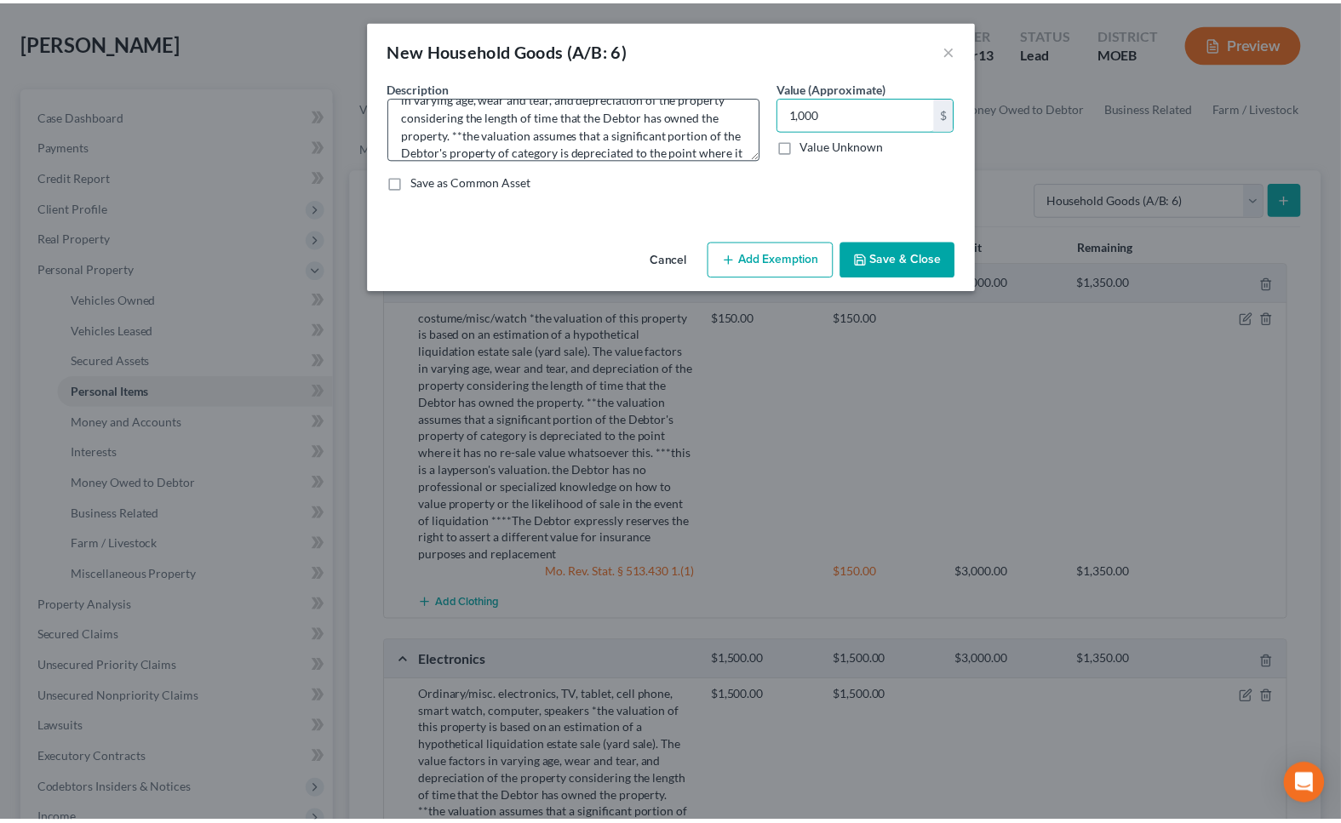
scroll to position [0, 0]
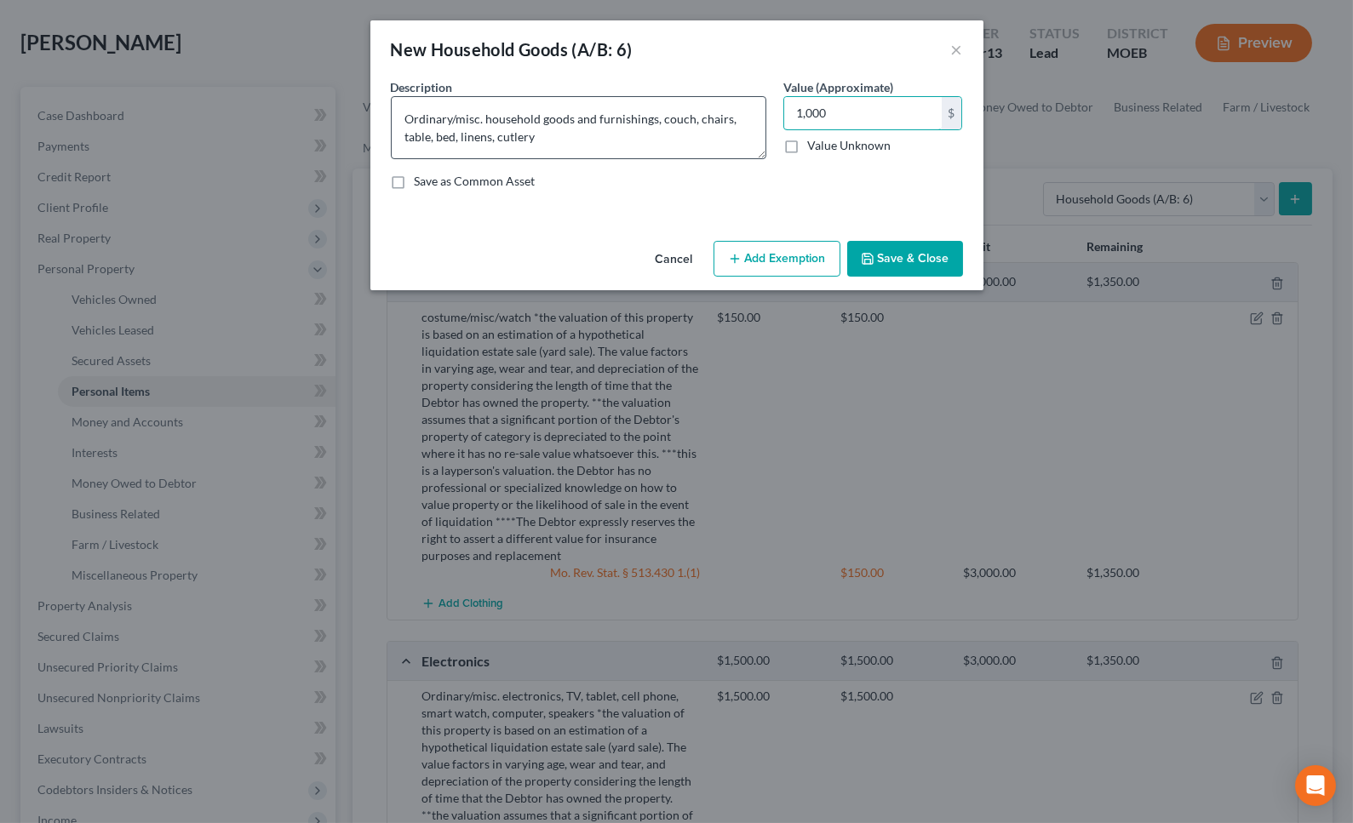
type input "1,000"
click at [573, 126] on textarea "Ordinary/misc. household goods and furnishings, couch, chairs, table, bed, line…" at bounding box center [578, 127] width 375 height 63
type textarea "Ordinary/misc. household goods and furnishings, couch, chairs, table, bed, line…"
click at [830, 103] on input "1,000" at bounding box center [862, 113] width 157 height 32
type input "1,200"
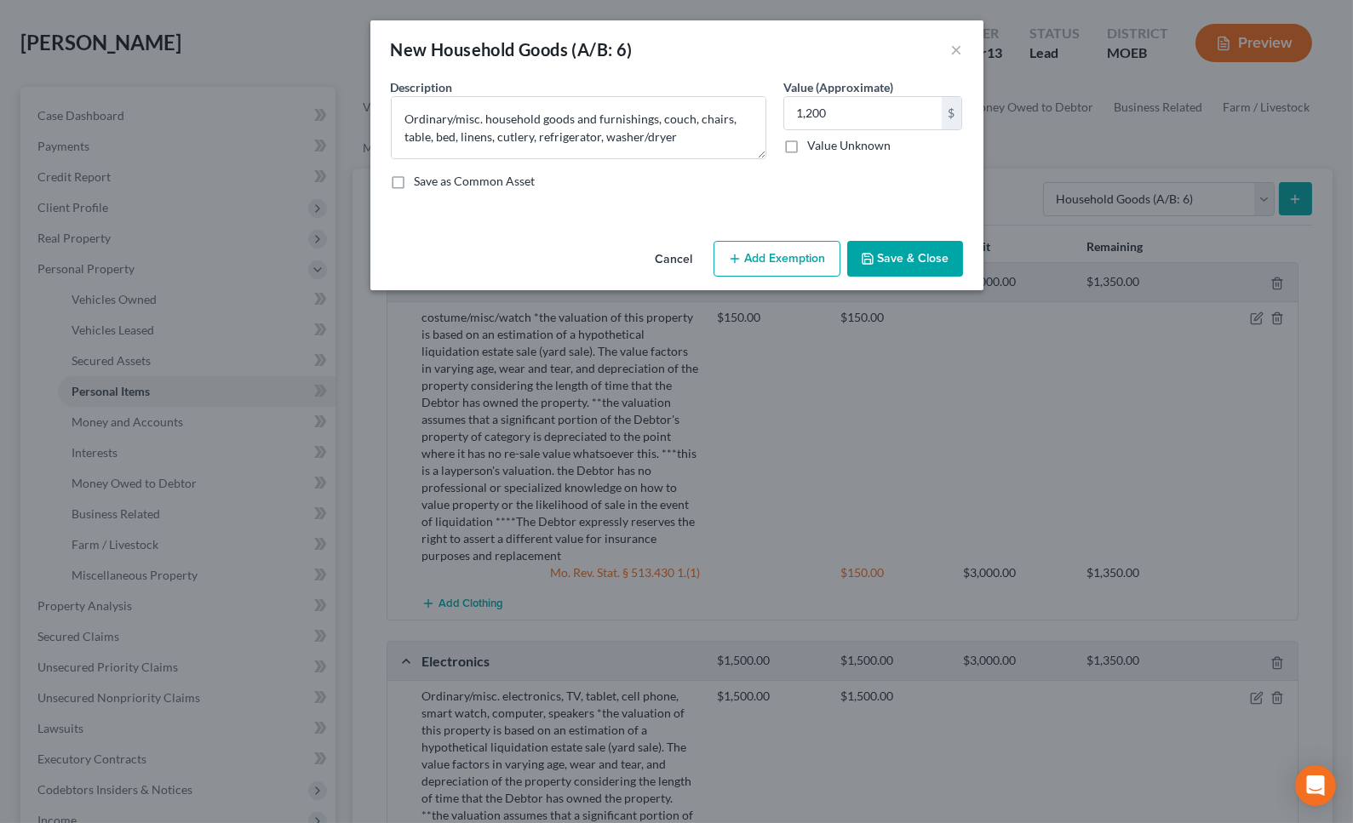
click at [772, 249] on button "Add Exemption" at bounding box center [776, 259] width 127 height 36
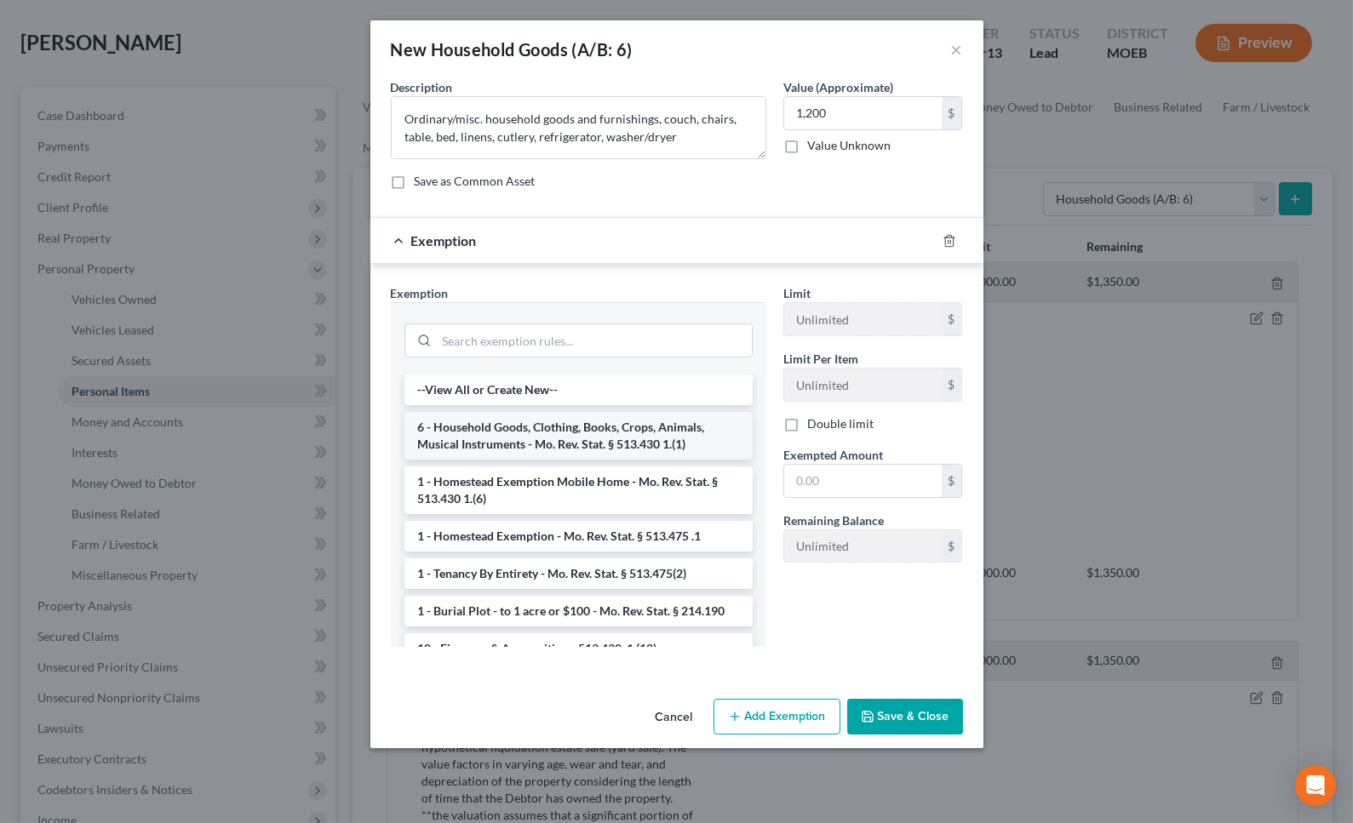
click at [523, 433] on li "6 - Household Goods, Clothing, Books, Crops, Animals, Musical Instruments - Mo.…" at bounding box center [578, 436] width 348 height 48
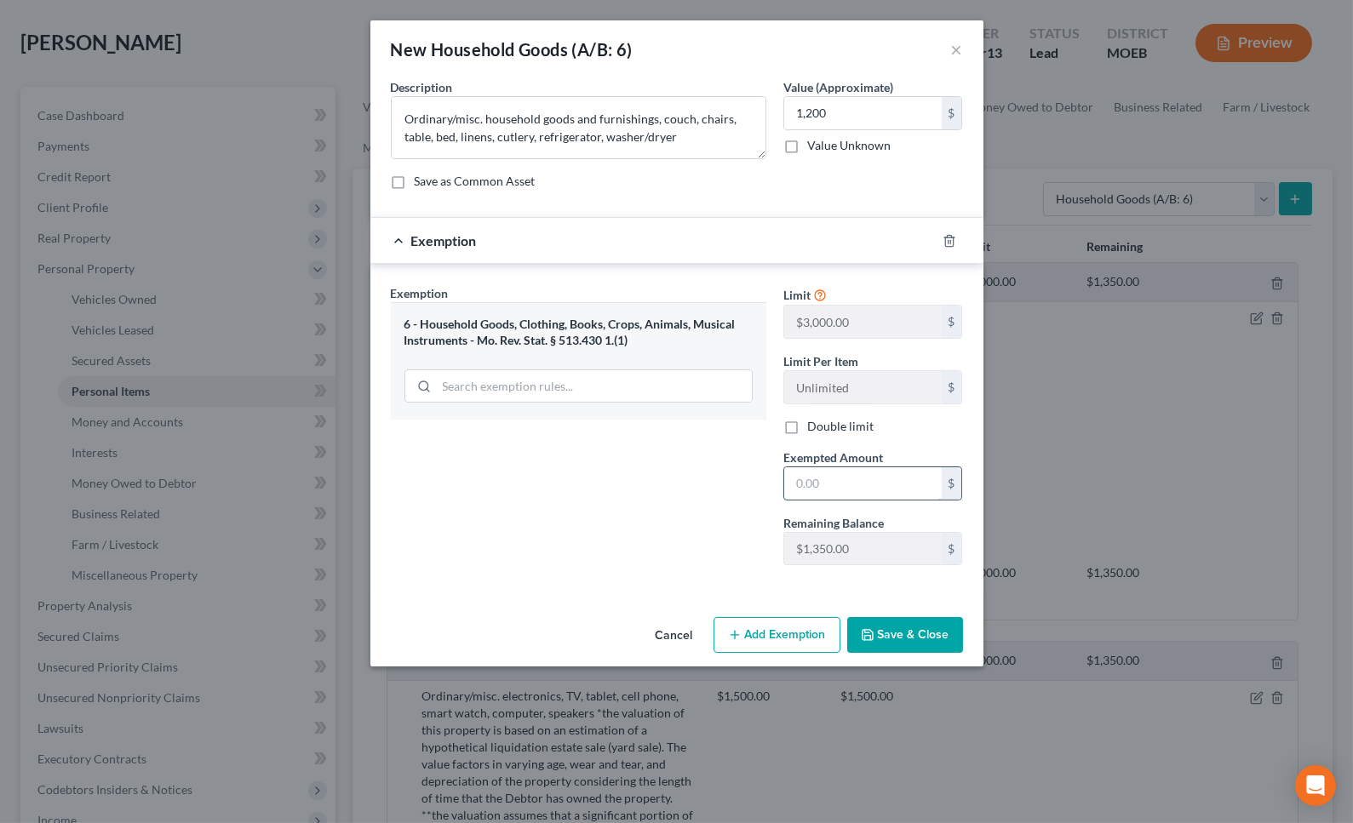
click at [812, 486] on input "text" at bounding box center [862, 483] width 157 height 32
type input "1,200"
click at [921, 649] on button "Save & Close" at bounding box center [905, 635] width 116 height 36
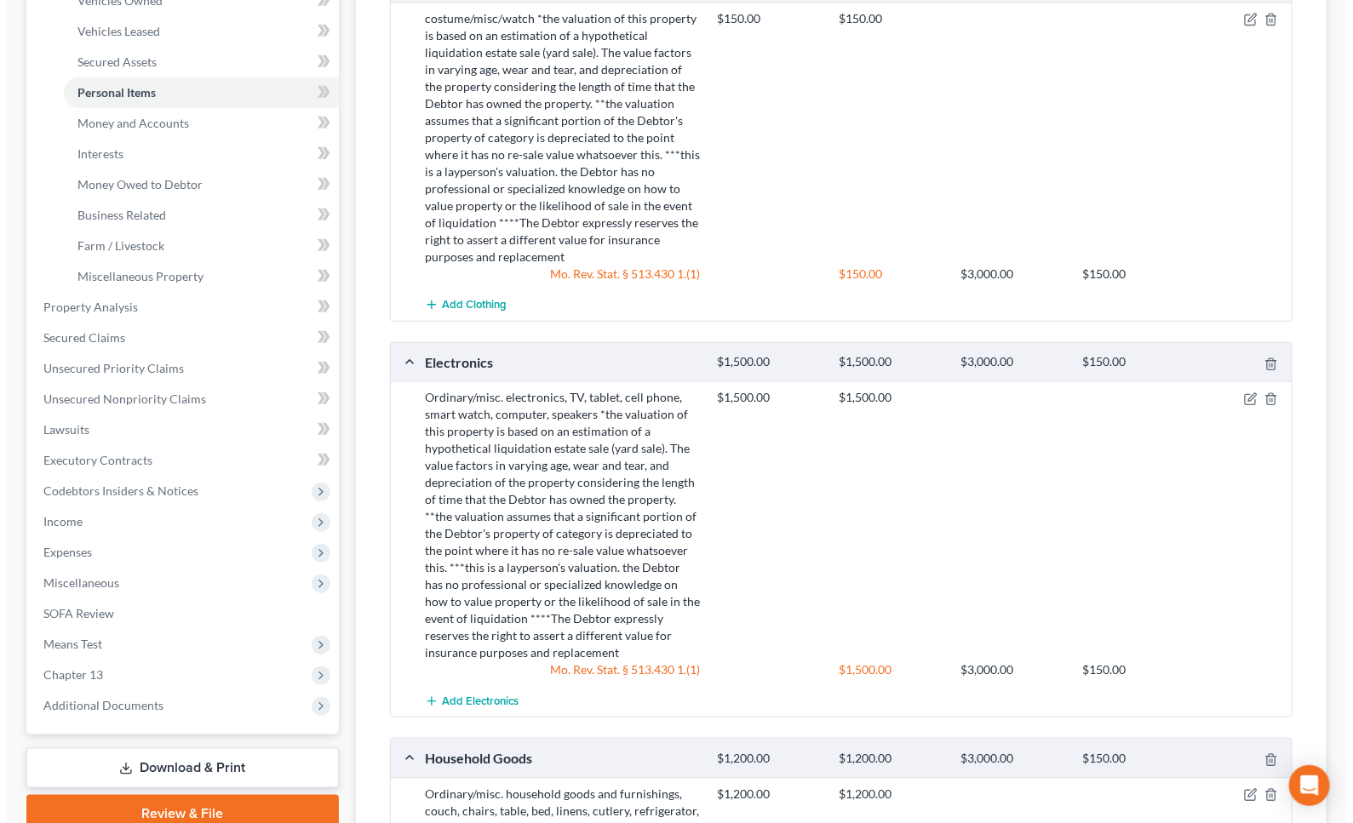
scroll to position [66, 0]
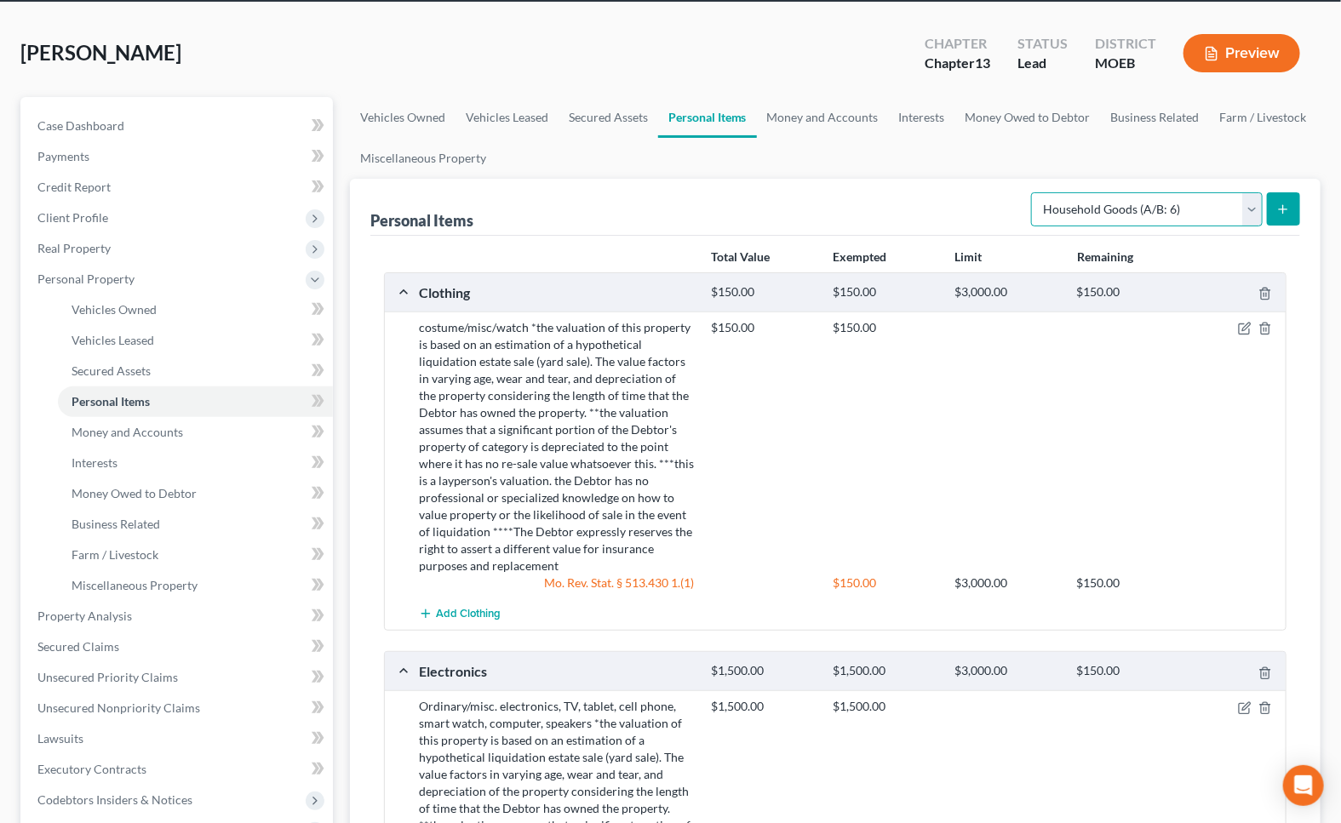
click at [1136, 210] on select "Select Item Type Clothing (A/B: 11) Collectibles Of Value (A/B: 8) Electronics …" at bounding box center [1147, 209] width 232 height 34
select select "jewelry"
click at [1033, 192] on select "Select Item Type Clothing (A/B: 11) Collectibles Of Value (A/B: 8) Electronics …" at bounding box center [1147, 209] width 232 height 34
click at [1291, 203] on button "submit" at bounding box center [1283, 208] width 33 height 33
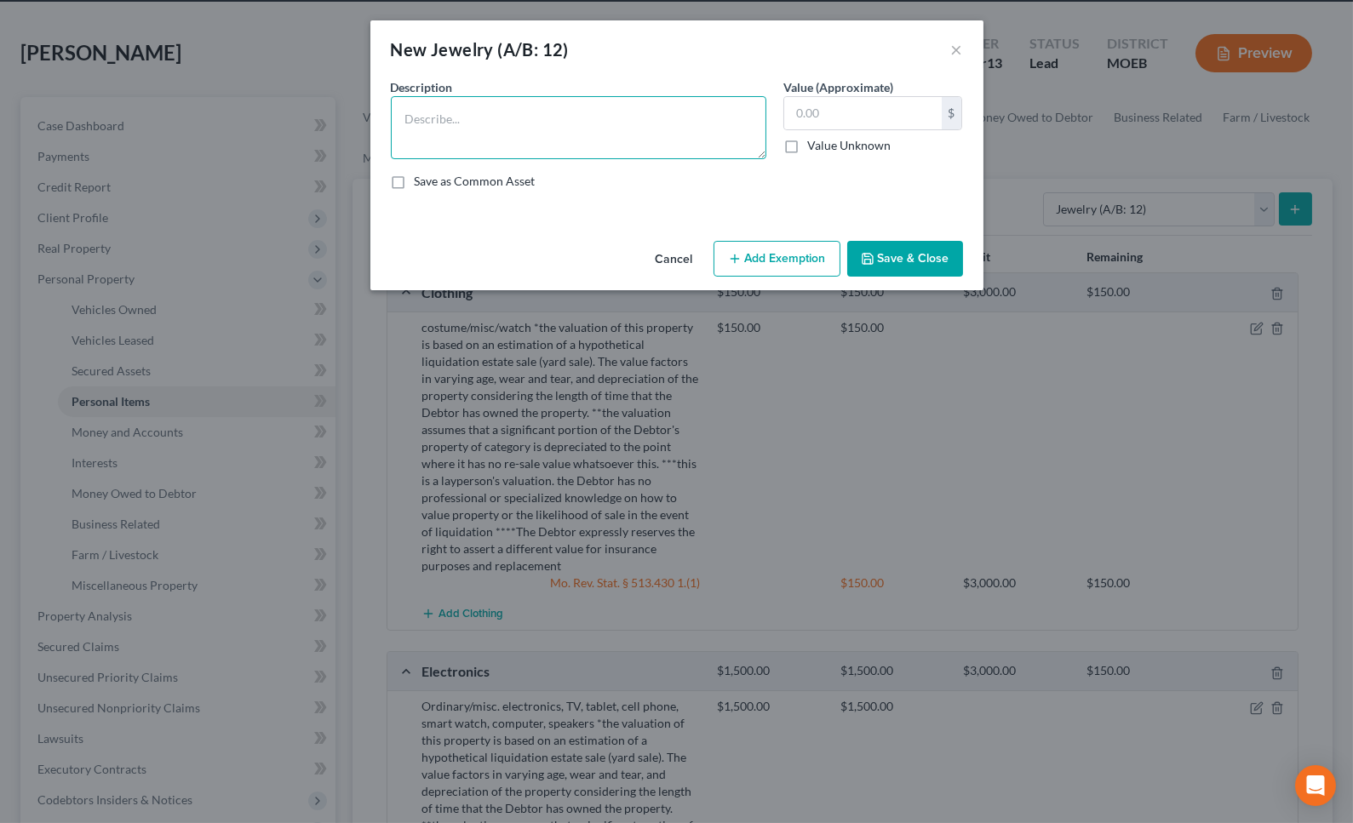
click at [543, 101] on textarea at bounding box center [578, 127] width 375 height 63
paste textarea "*the valuation of this property is based on an estimation of a hypothetical liq…"
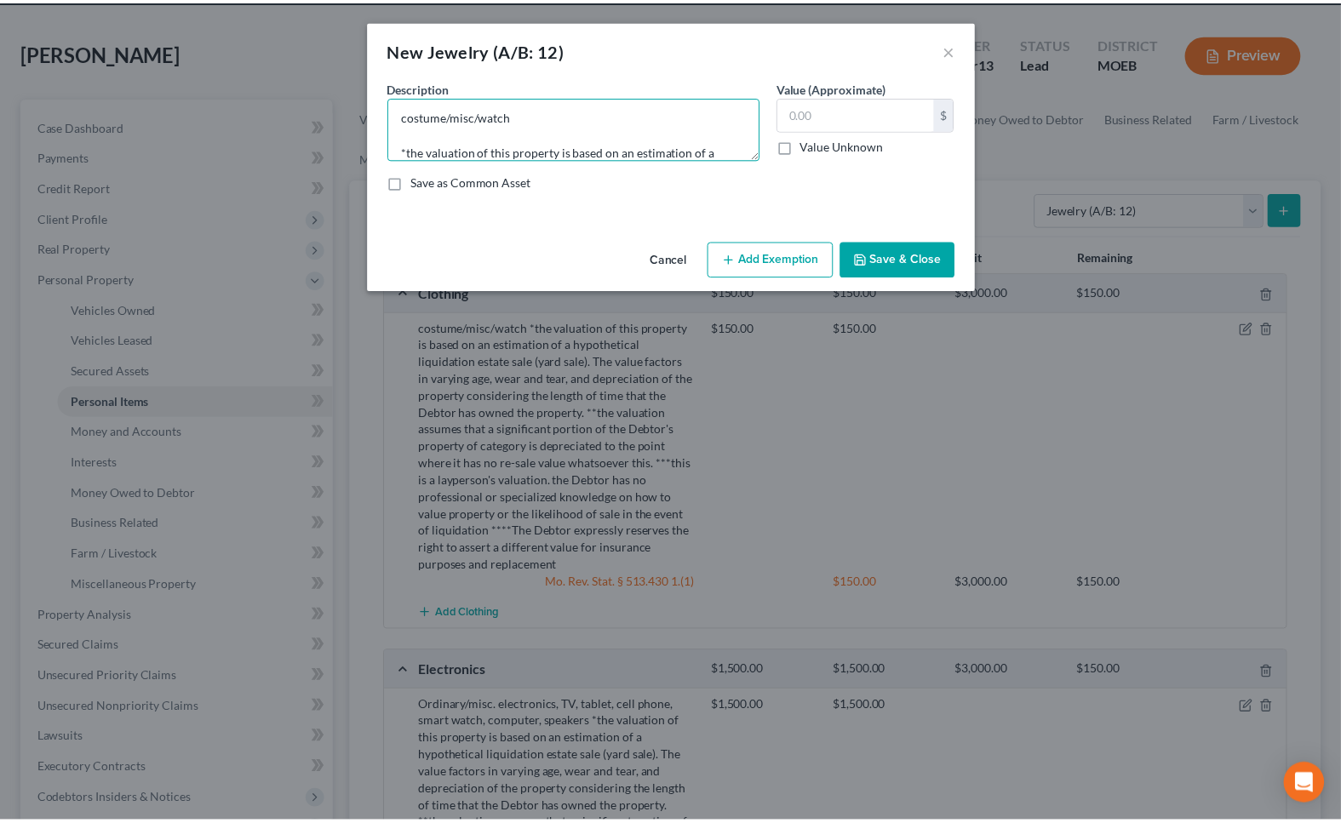
scroll to position [200, 0]
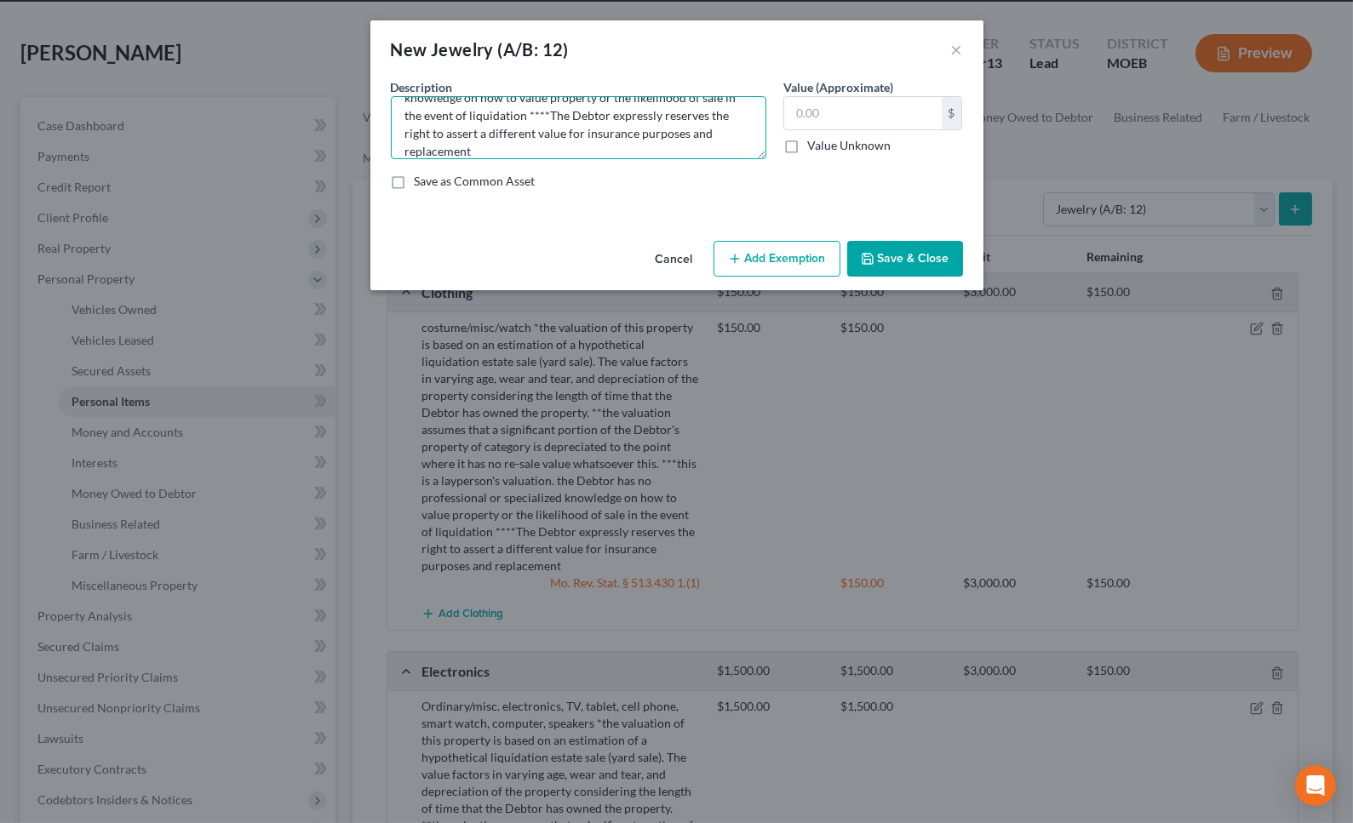
type textarea "costume/misc/watch *the valuation of this property is based on an estimation of…"
type input "150"
click at [741, 256] on icon "button" at bounding box center [735, 259] width 14 height 14
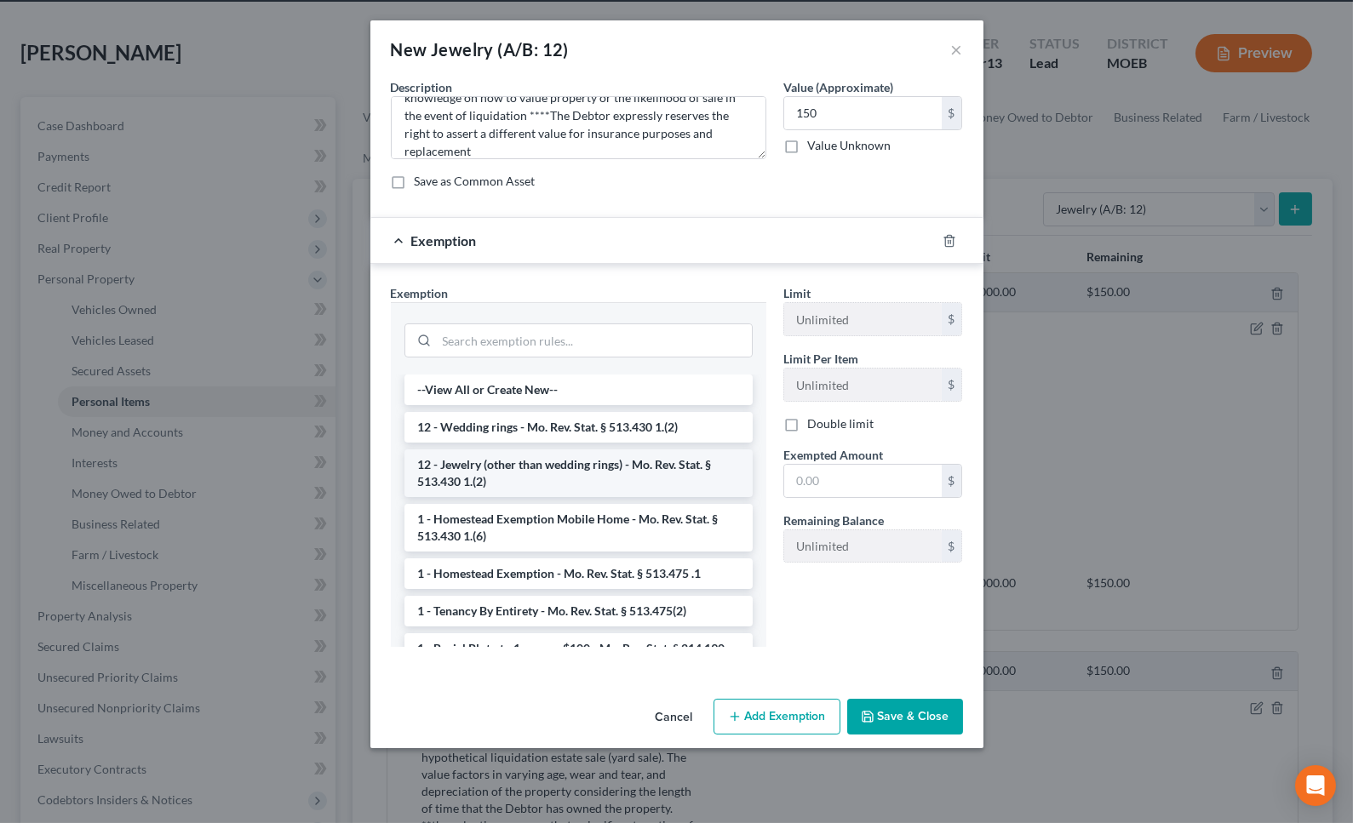
click at [527, 476] on li "12 - Jewelry (other than wedding rings) - Mo. Rev. Stat. § 513.430 1.(2)" at bounding box center [578, 473] width 348 height 48
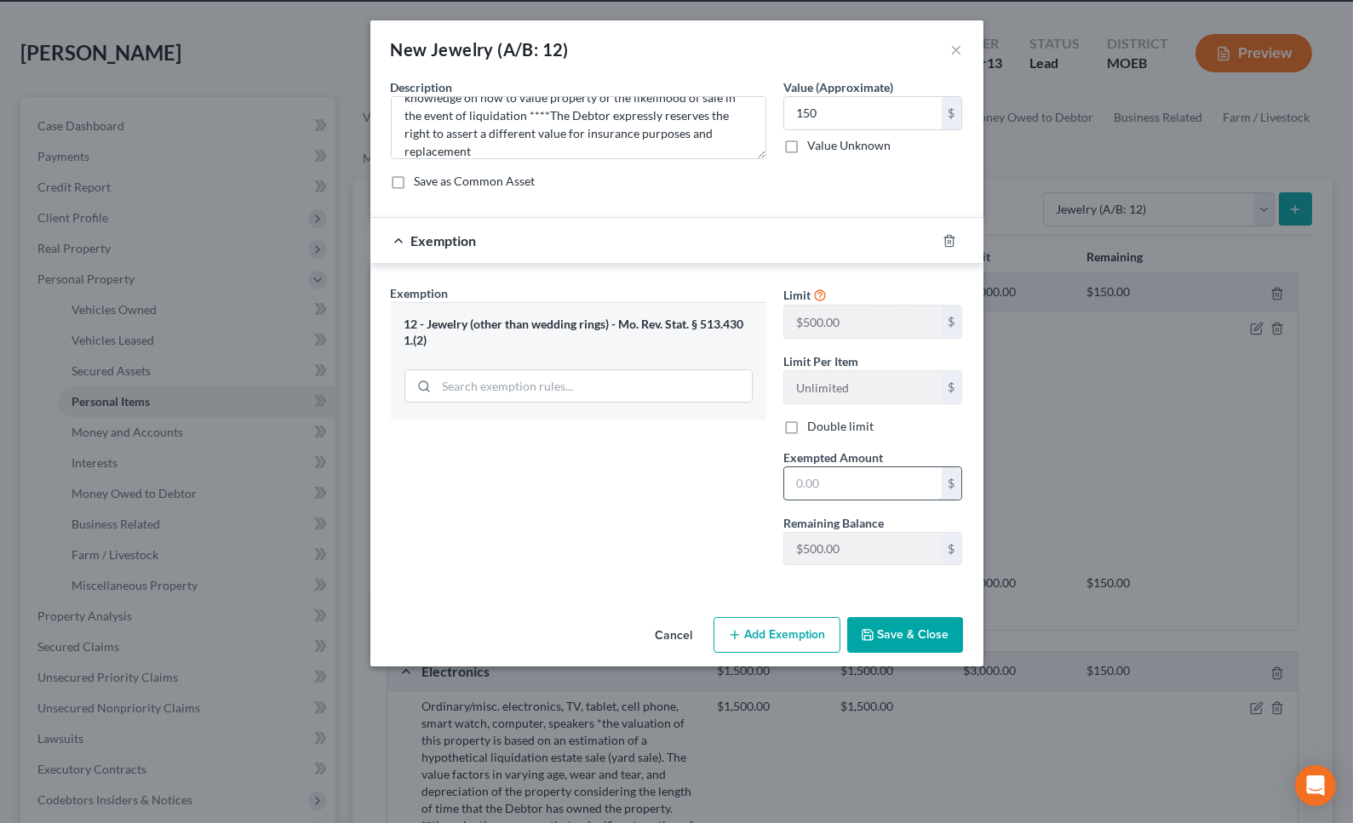
click at [807, 482] on input "text" at bounding box center [862, 483] width 157 height 32
type input "500"
click at [901, 629] on button "Save & Close" at bounding box center [905, 635] width 116 height 36
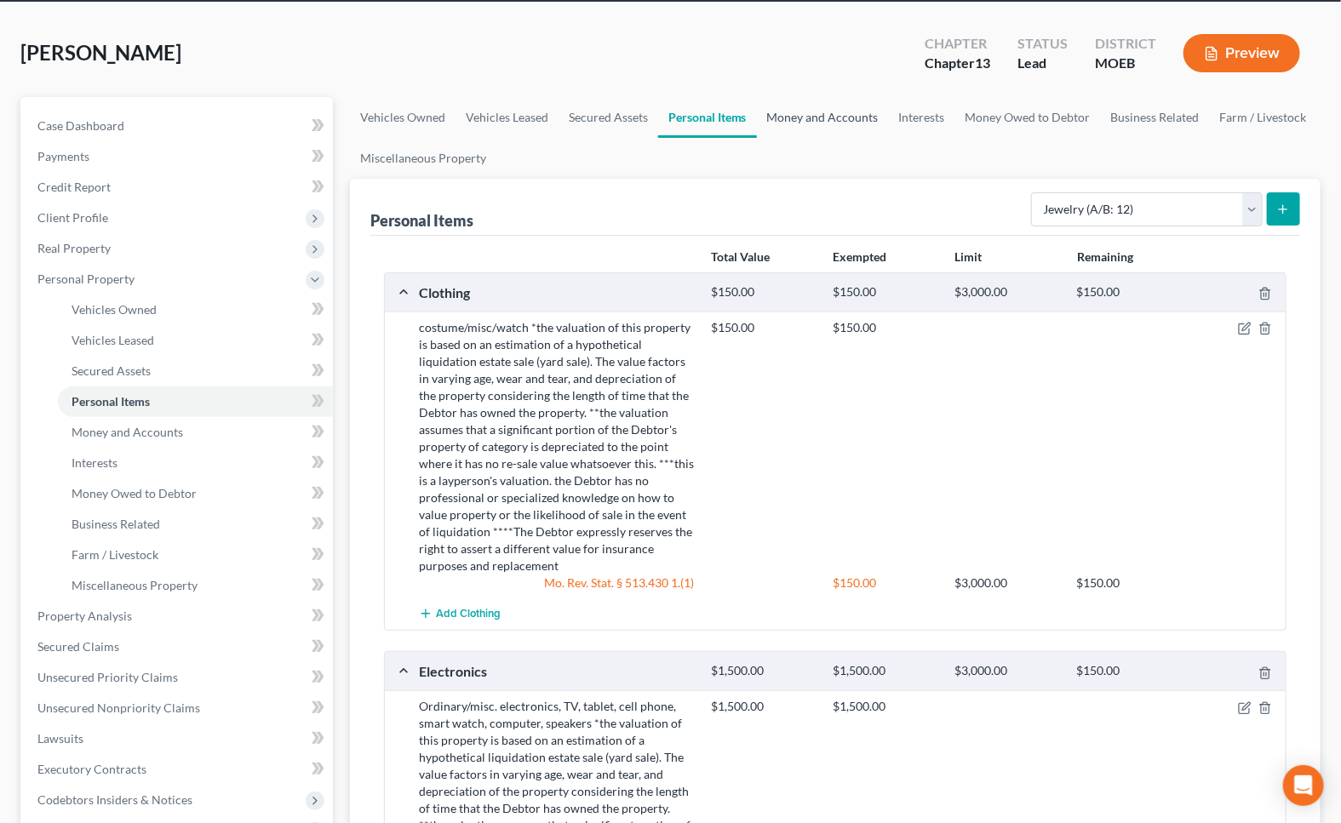
click at [817, 119] on link "Money and Accounts" at bounding box center [823, 117] width 132 height 41
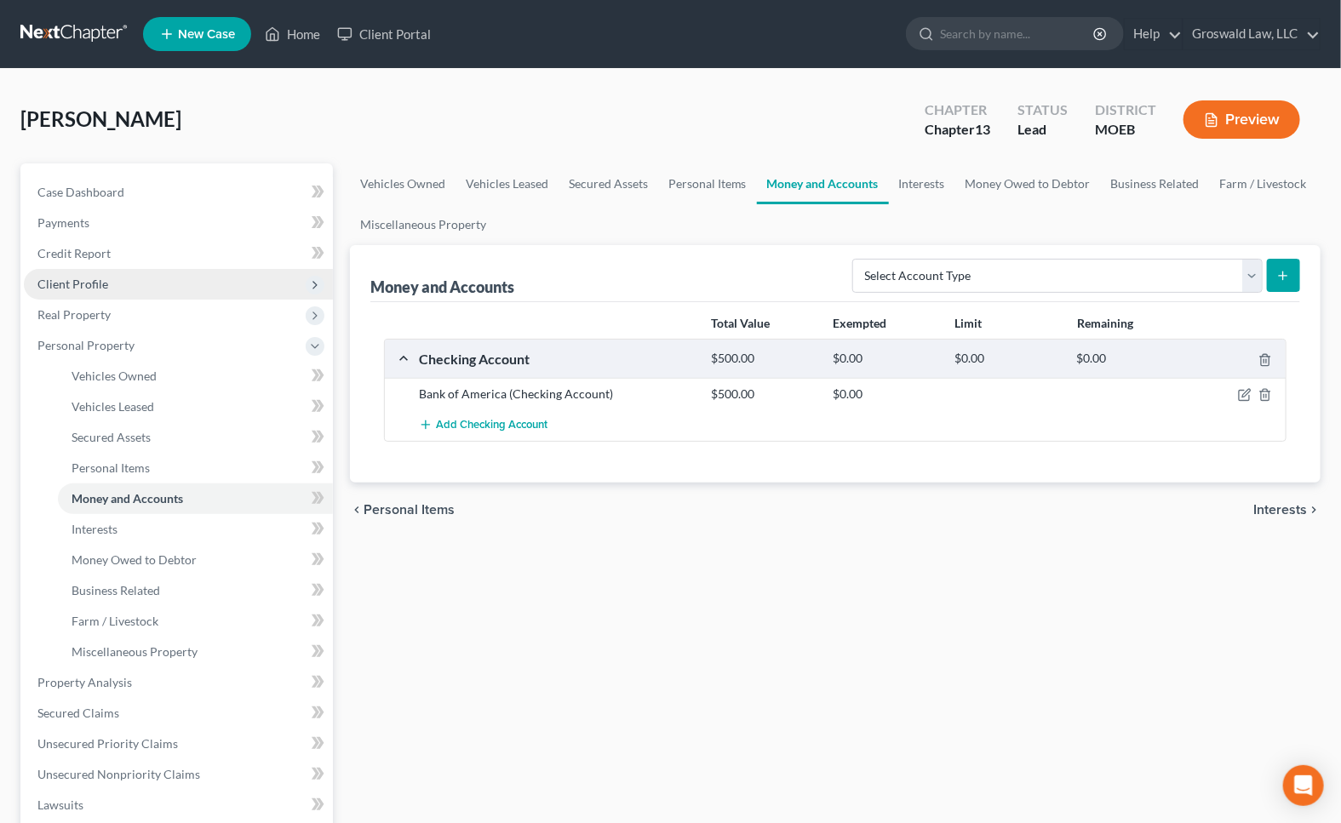
click at [83, 287] on span "Client Profile" at bounding box center [72, 284] width 71 height 14
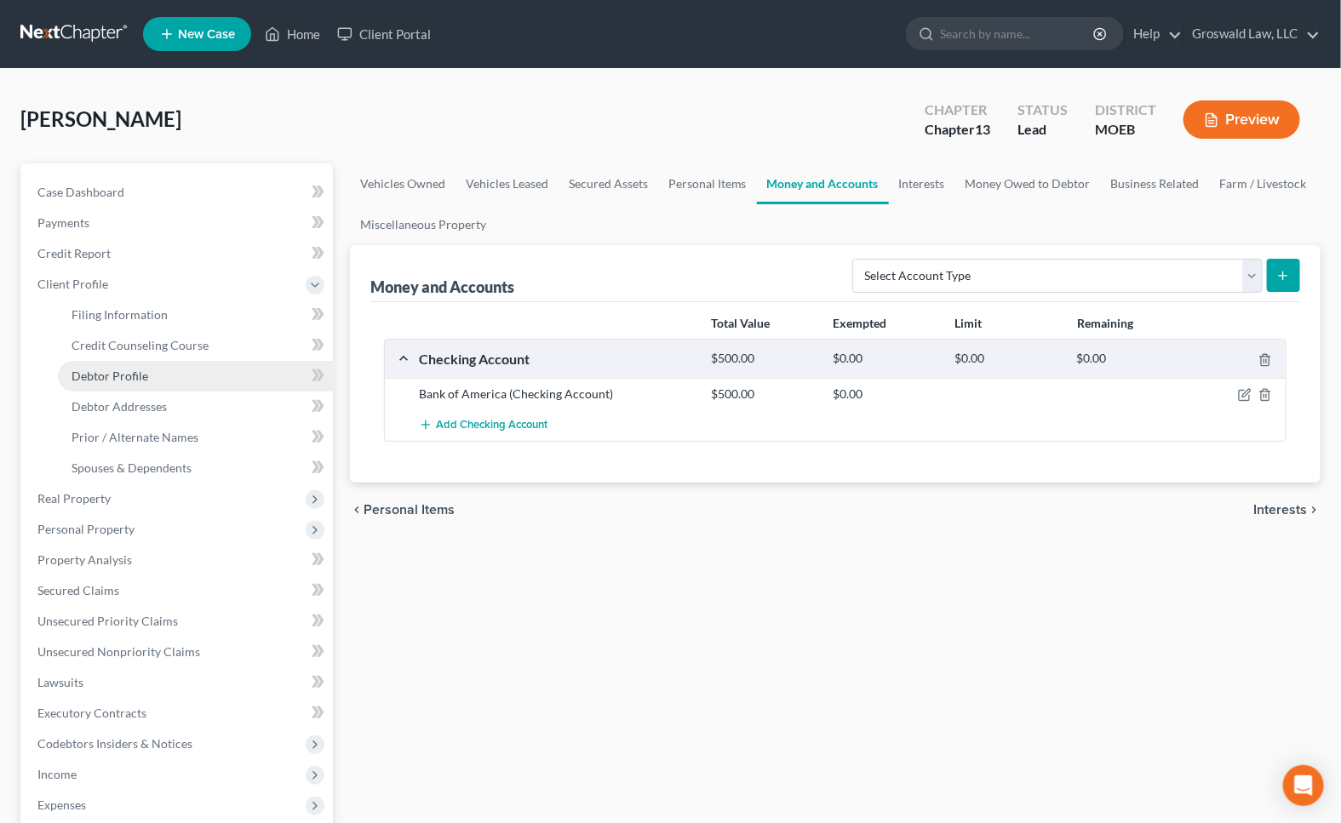
click at [117, 380] on span "Debtor Profile" at bounding box center [110, 376] width 77 height 14
select select "0"
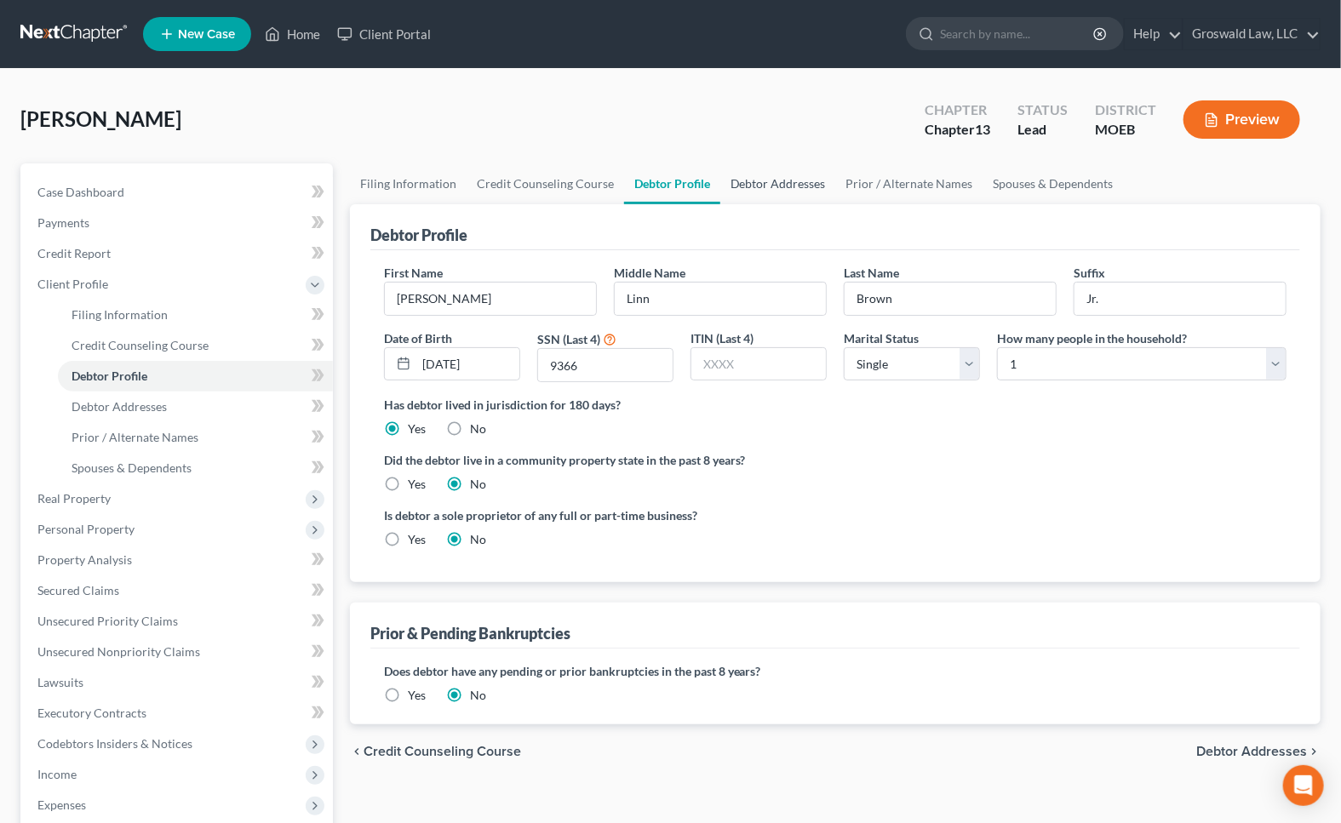
click at [752, 180] on link "Debtor Addresses" at bounding box center [778, 183] width 116 height 41
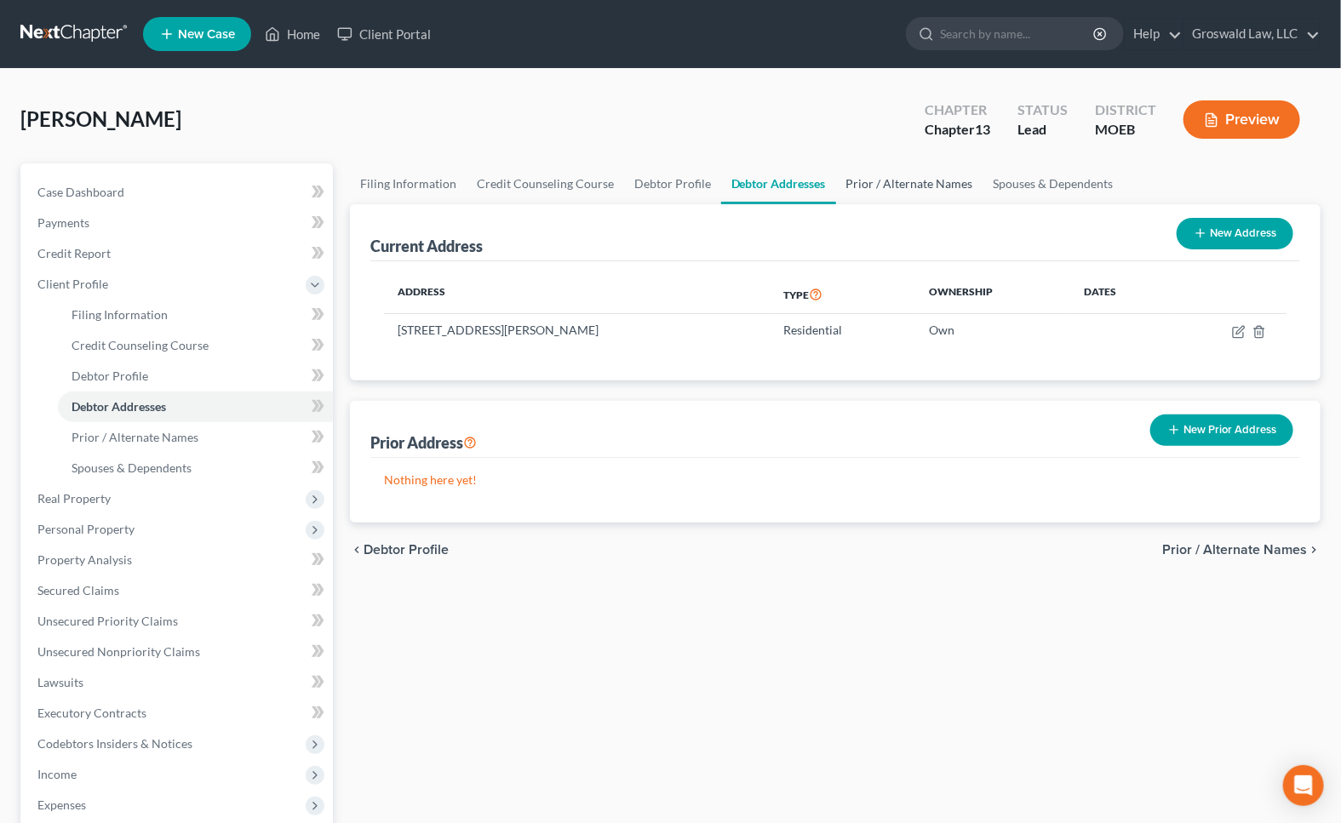
click at [895, 186] on link "Prior / Alternate Names" at bounding box center [909, 183] width 147 height 41
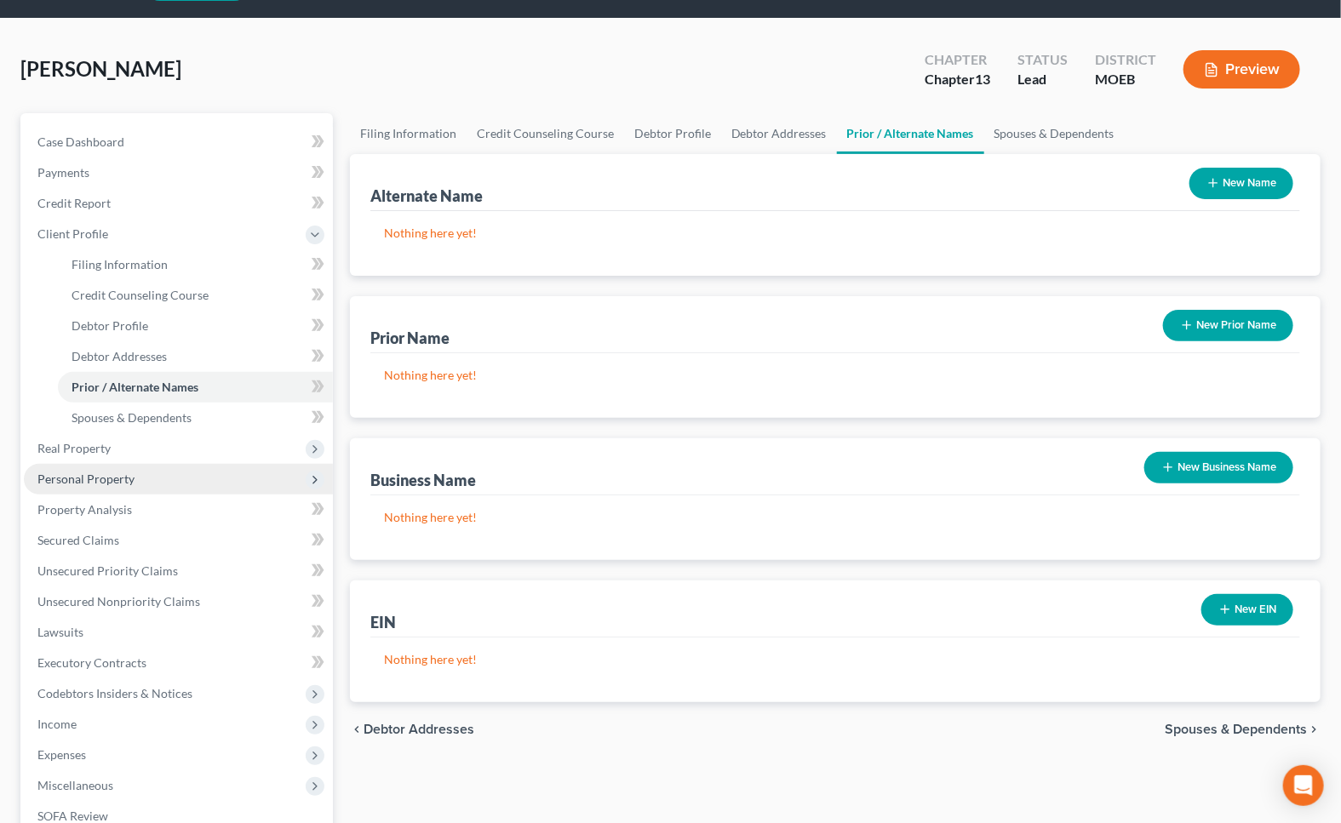
scroll to position [77, 0]
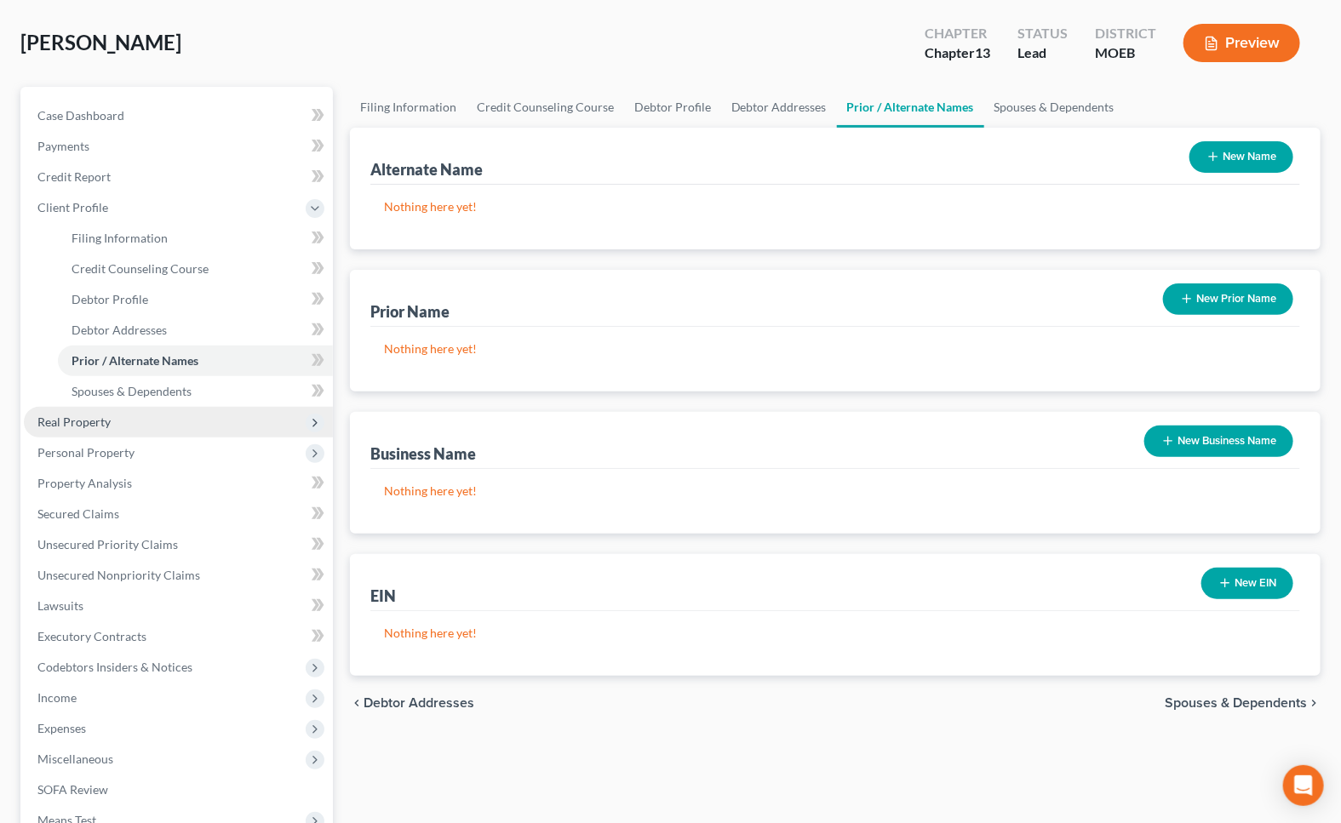
click at [103, 425] on span "Real Property" at bounding box center [73, 422] width 73 height 14
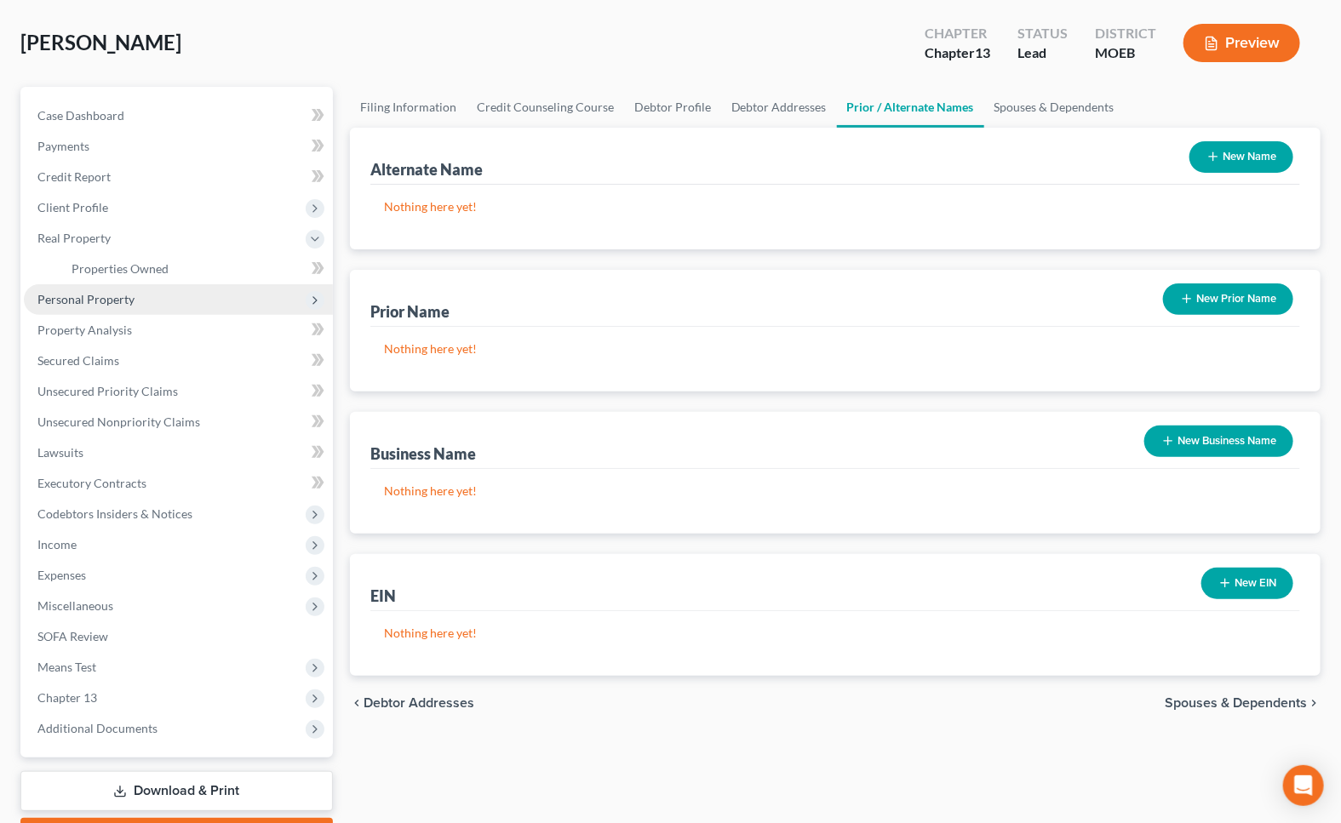
click at [105, 297] on span "Personal Property" at bounding box center [85, 299] width 97 height 14
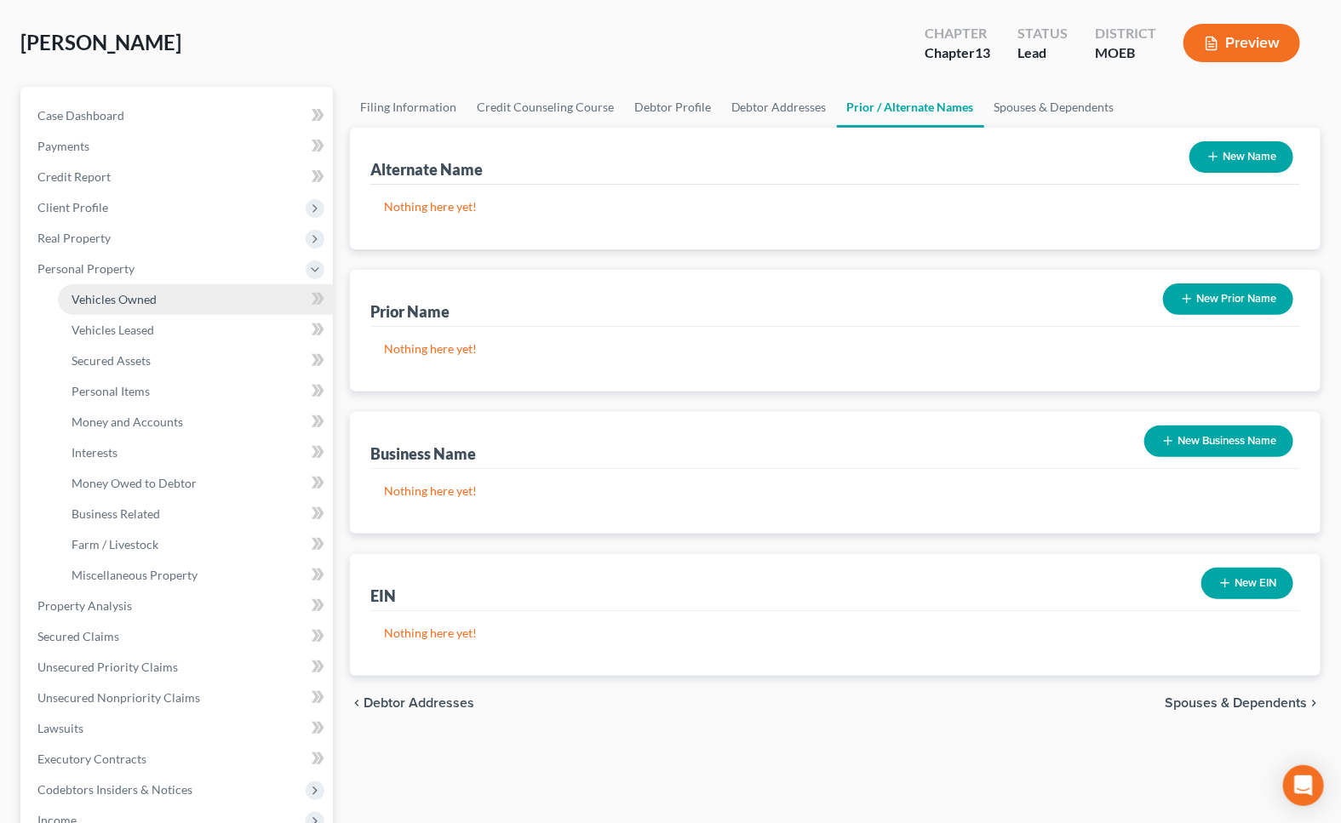
click at [111, 294] on span "Vehicles Owned" at bounding box center [114, 299] width 85 height 14
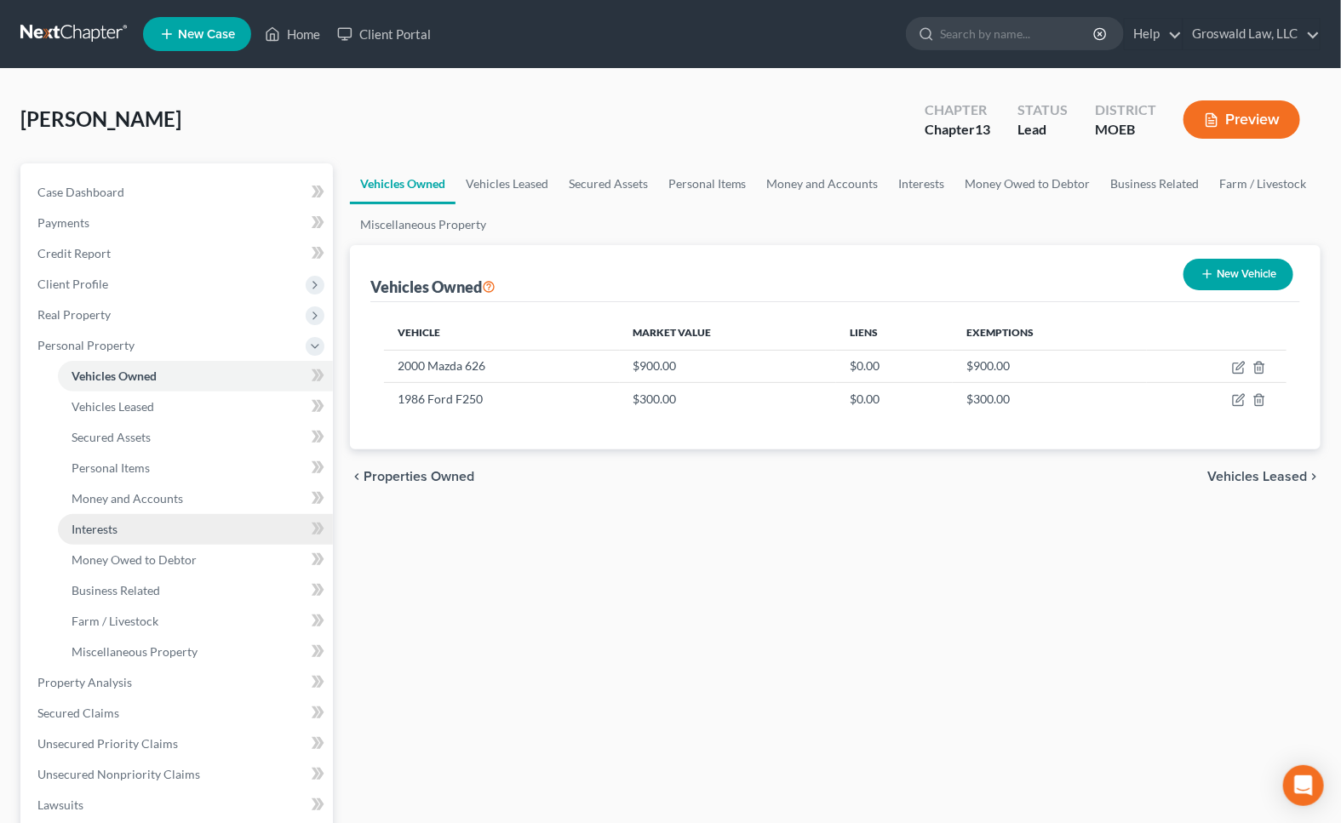
scroll to position [309, 0]
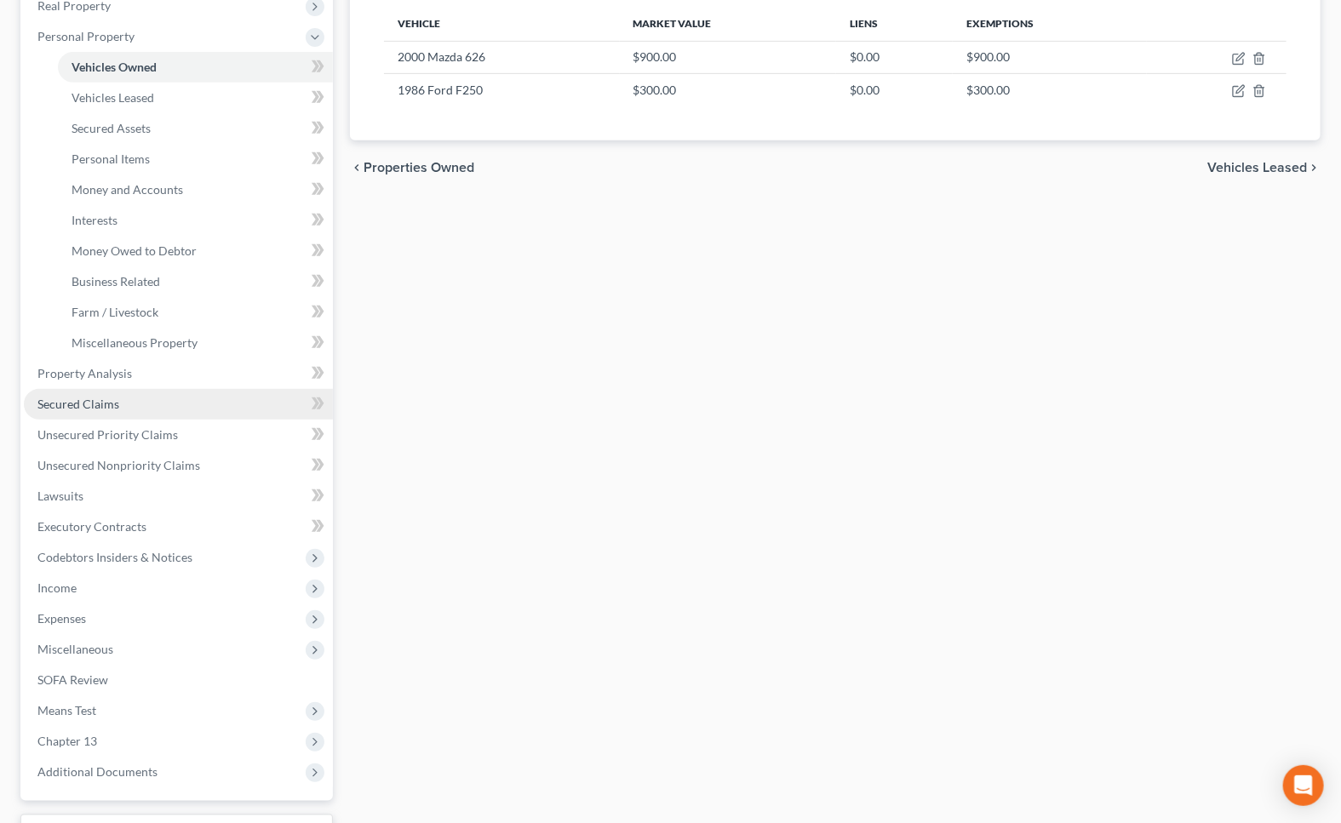
click at [103, 403] on span "Secured Claims" at bounding box center [78, 404] width 82 height 14
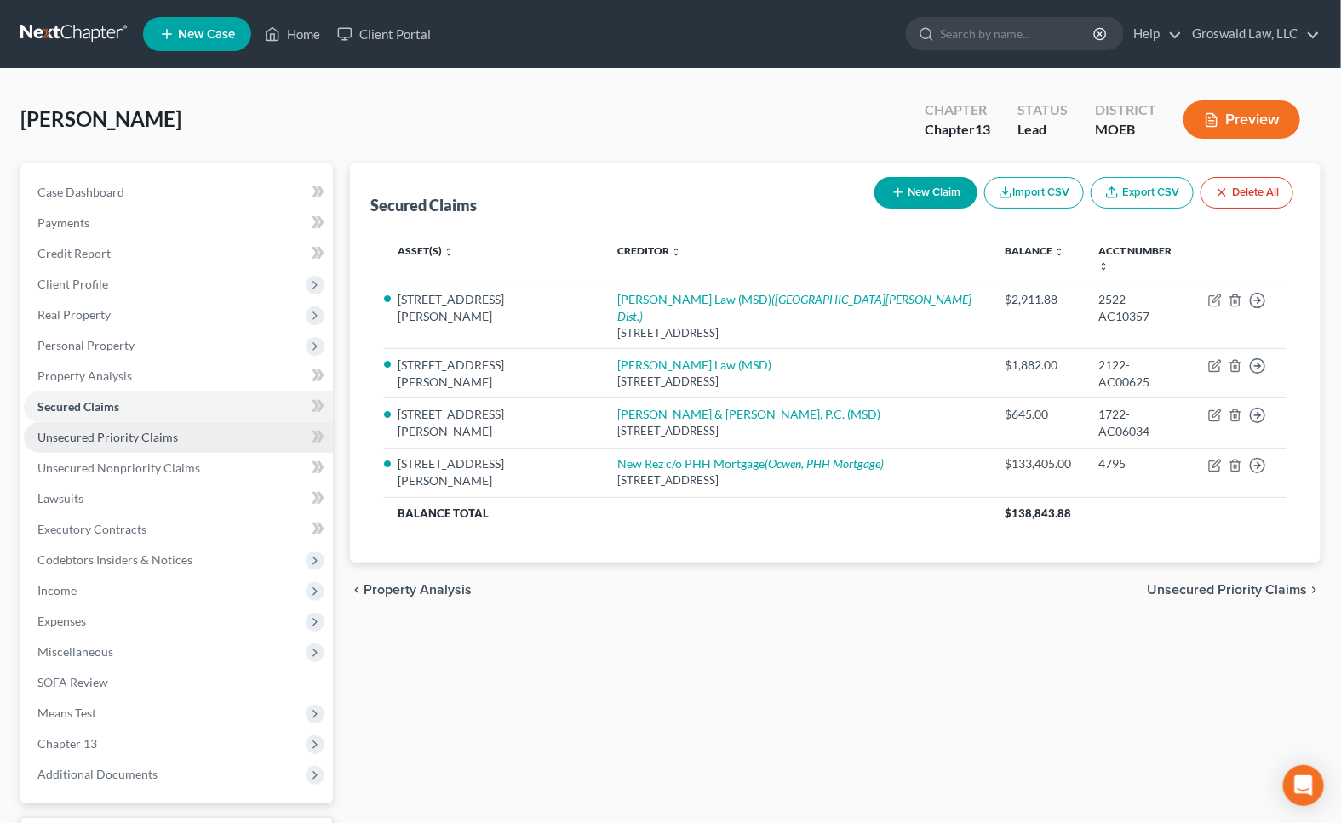
click at [136, 433] on span "Unsecured Priority Claims" at bounding box center [107, 437] width 140 height 14
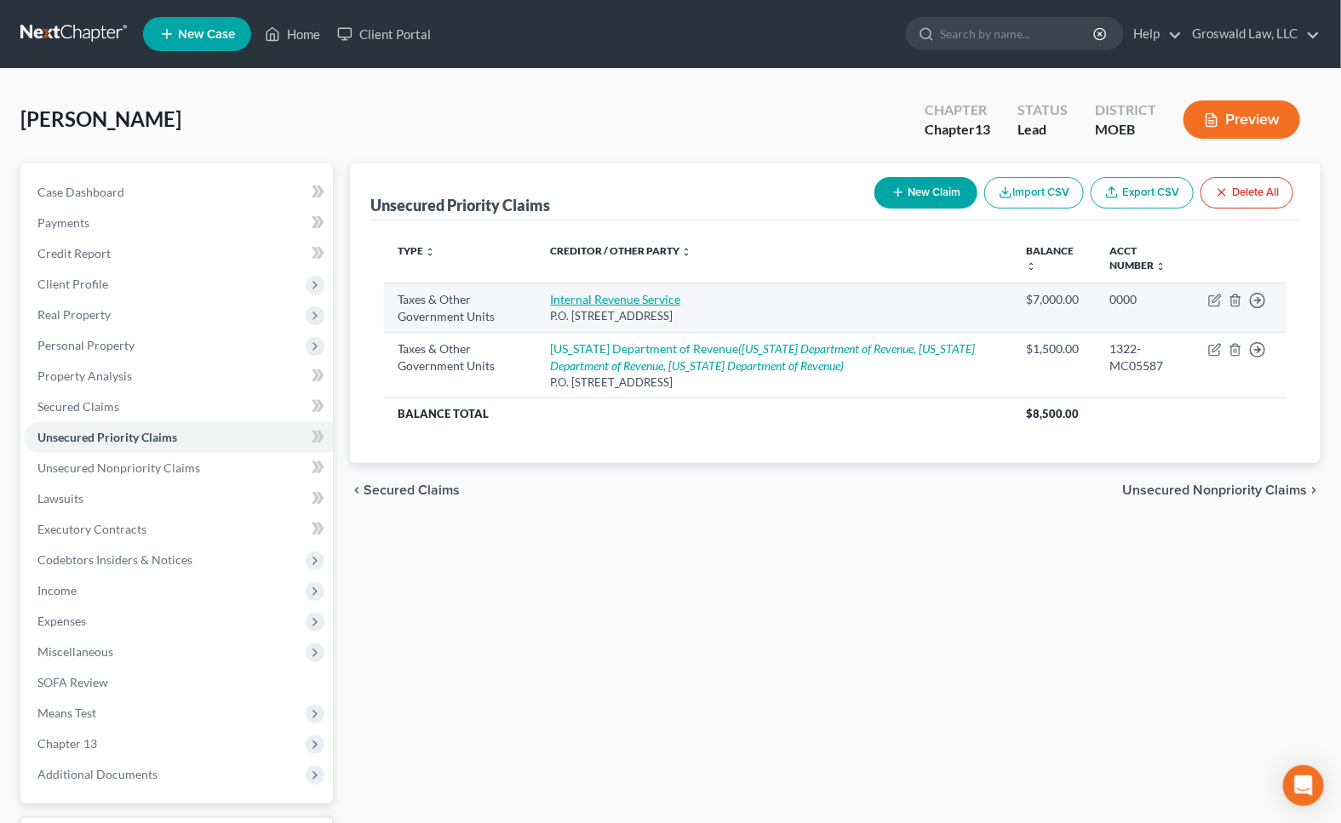
click at [632, 303] on link "Internal Revenue Service" at bounding box center [615, 299] width 130 height 14
select select "0"
select select "39"
select select "0"
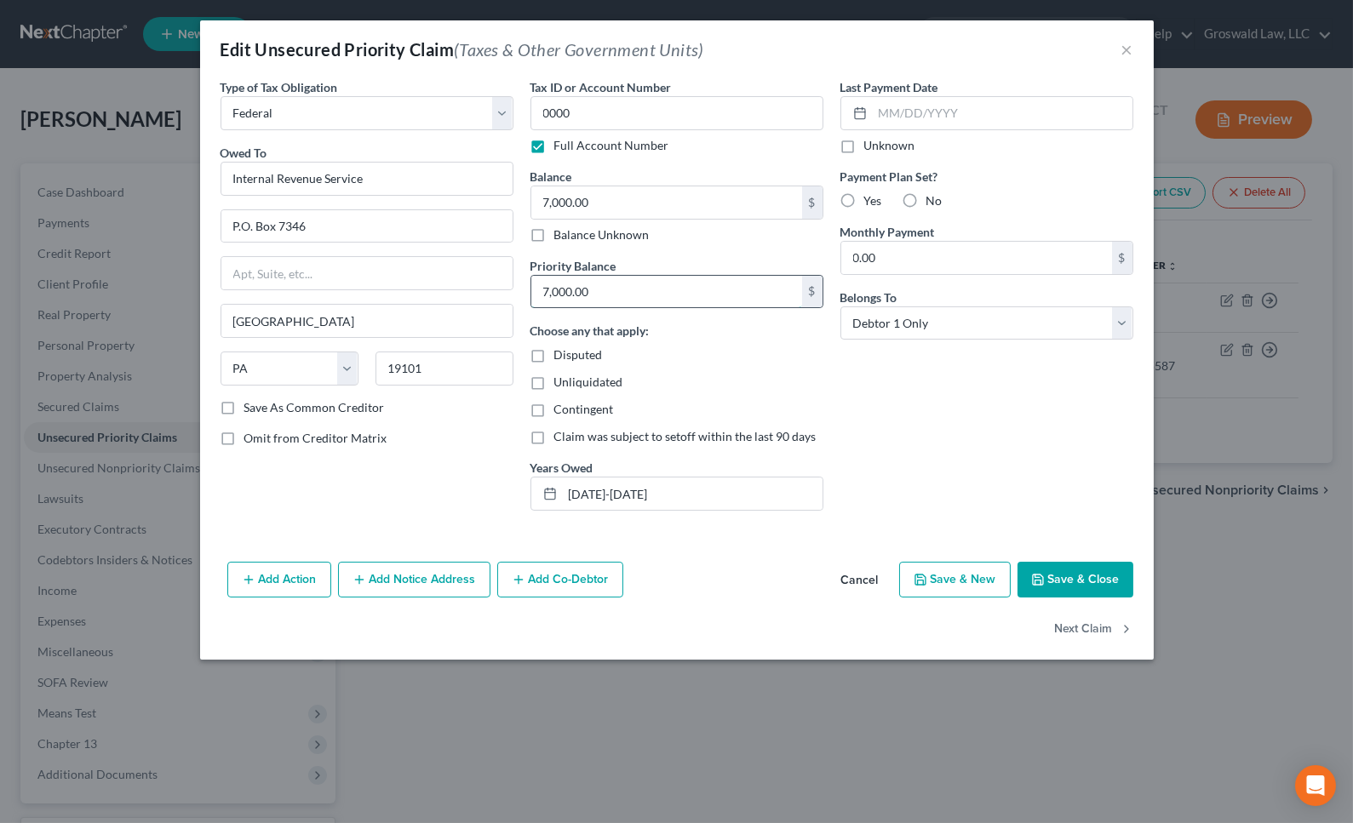
click at [701, 283] on input "7,000.00" at bounding box center [666, 292] width 271 height 32
drag, startPoint x: 1052, startPoint y: 572, endPoint x: 952, endPoint y: 613, distance: 107.6
click at [1050, 574] on button "Save & Close" at bounding box center [1075, 580] width 116 height 36
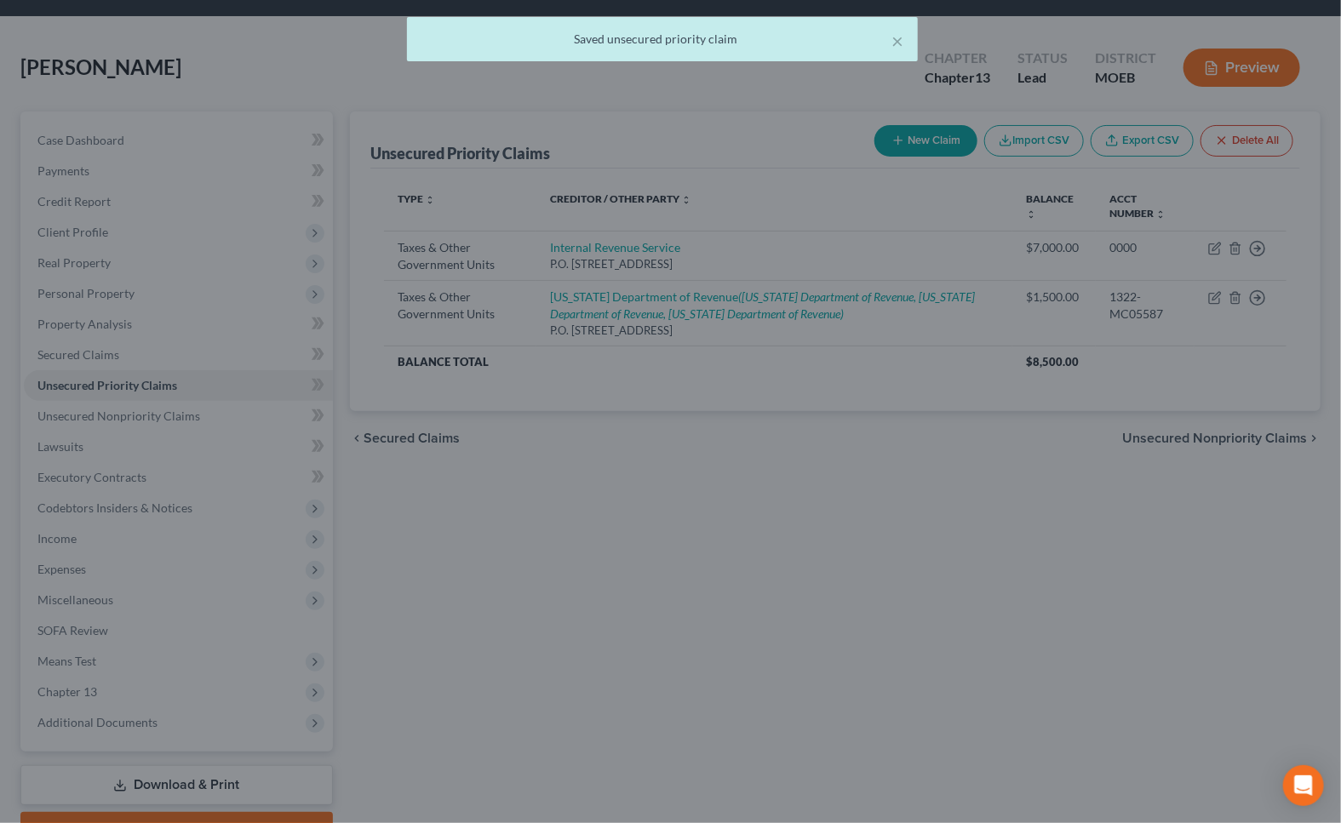
scroll to position [140, 0]
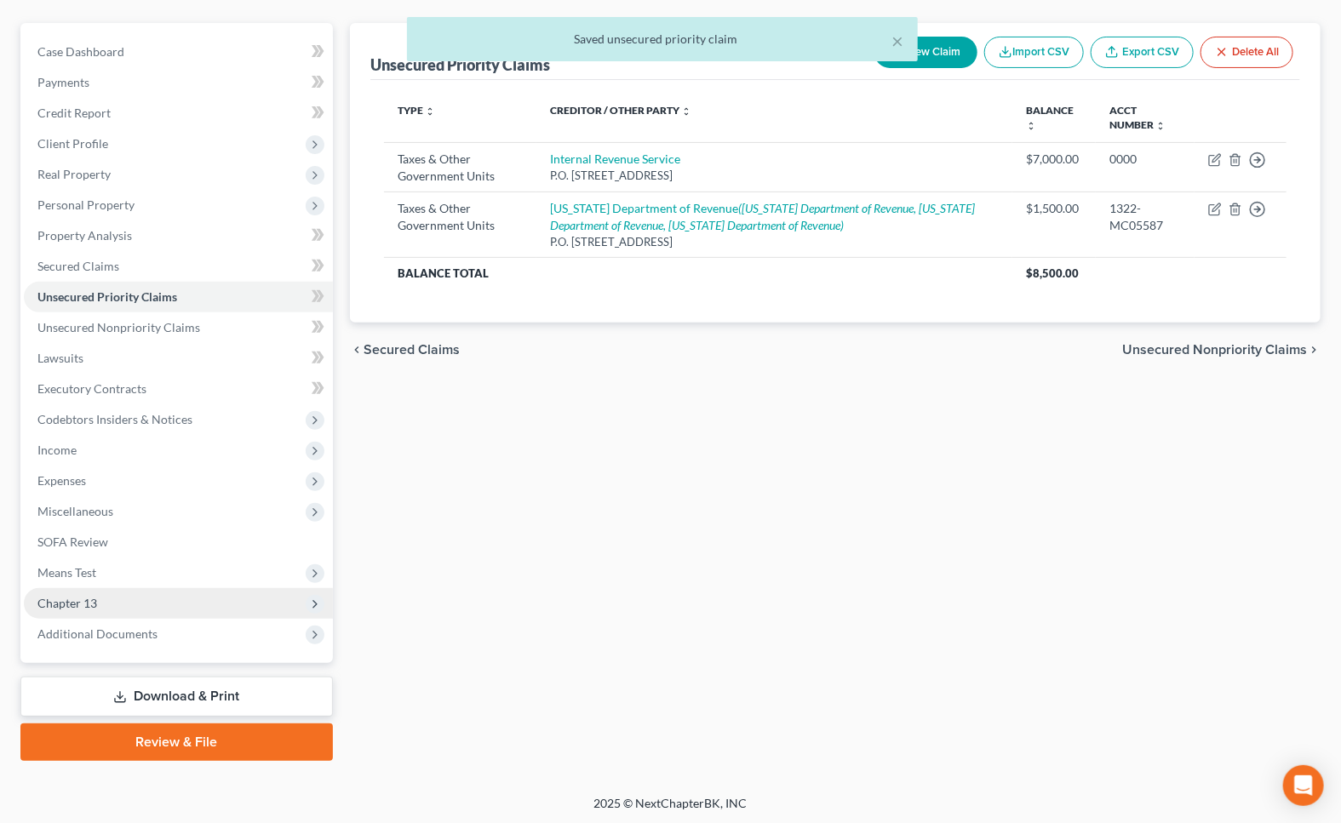
click at [130, 595] on span "Chapter 13" at bounding box center [178, 603] width 309 height 31
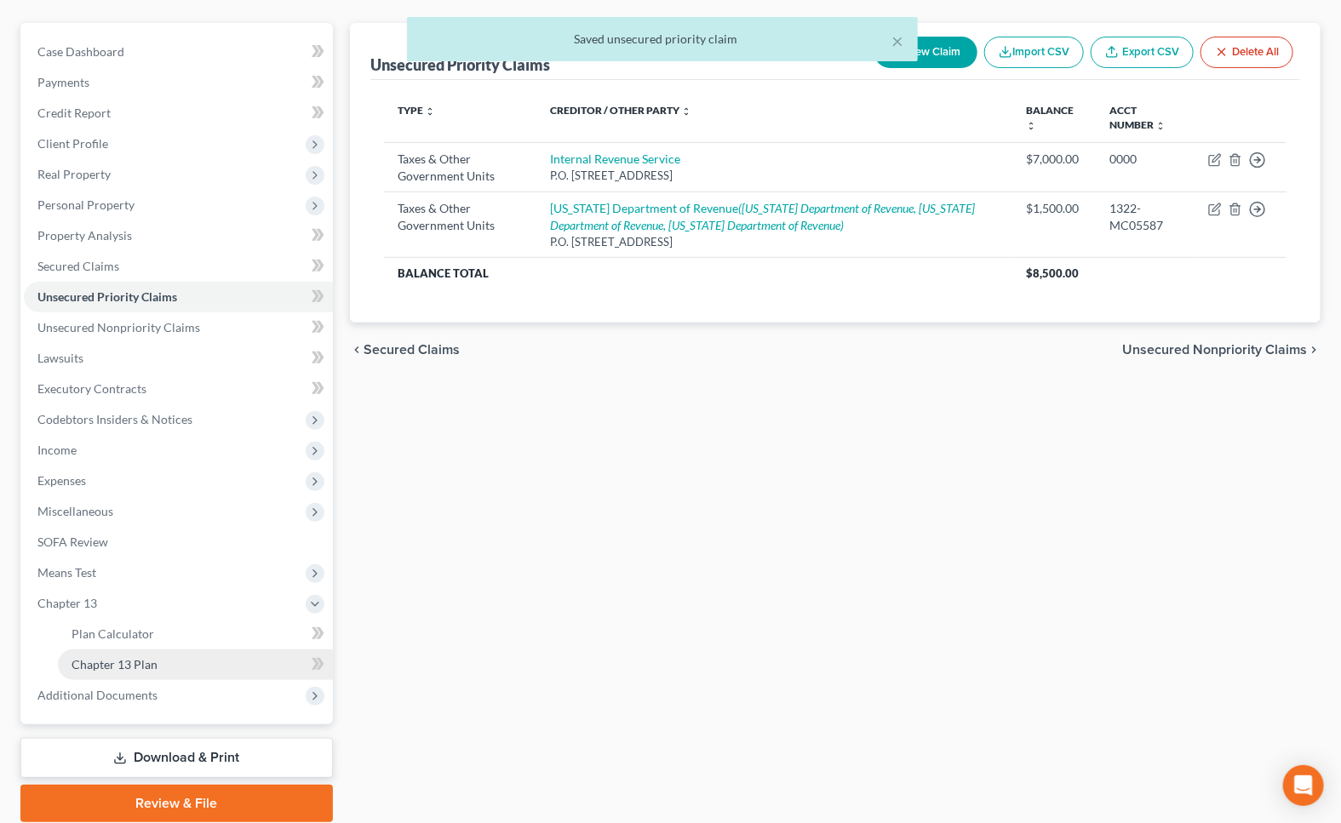
click at [160, 655] on link "Chapter 13 Plan" at bounding box center [195, 664] width 275 height 31
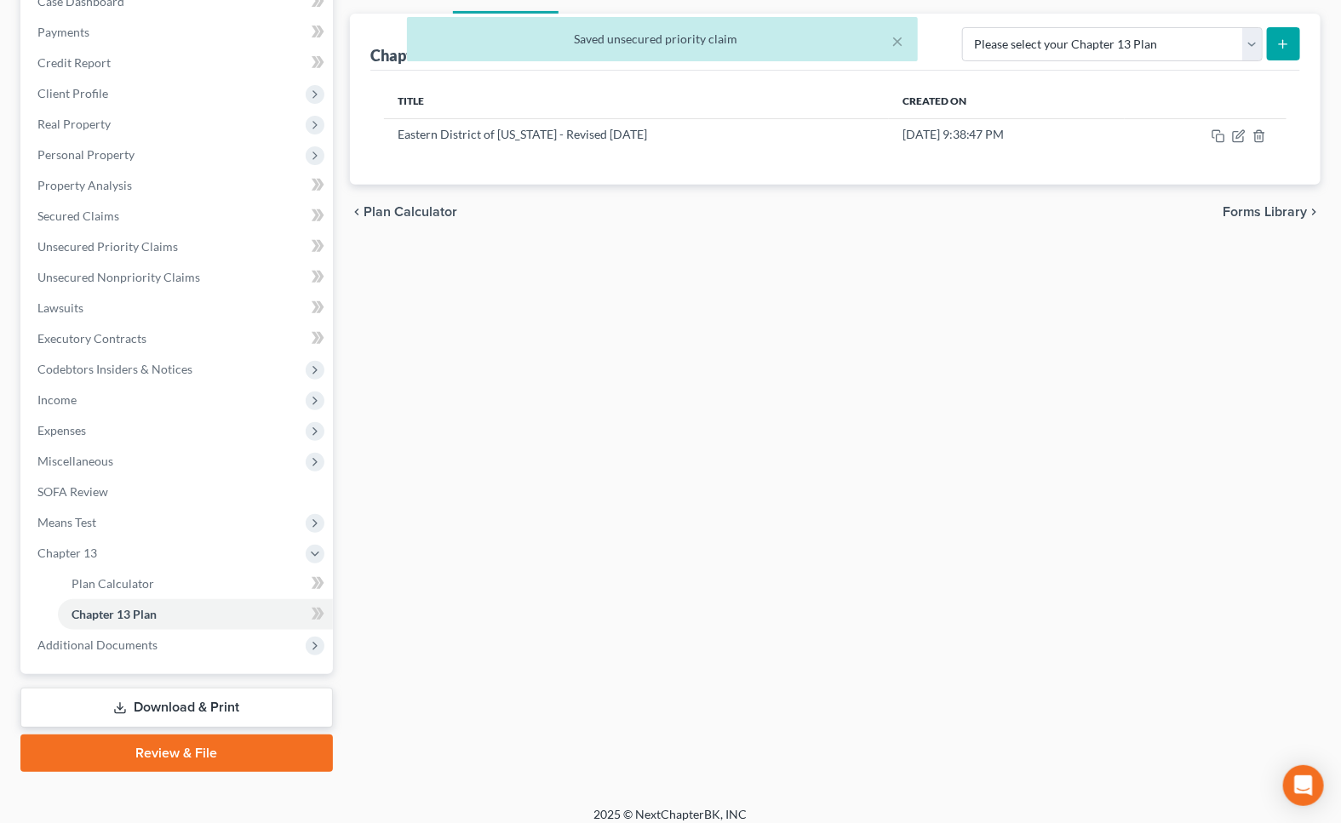
scroll to position [202, 0]
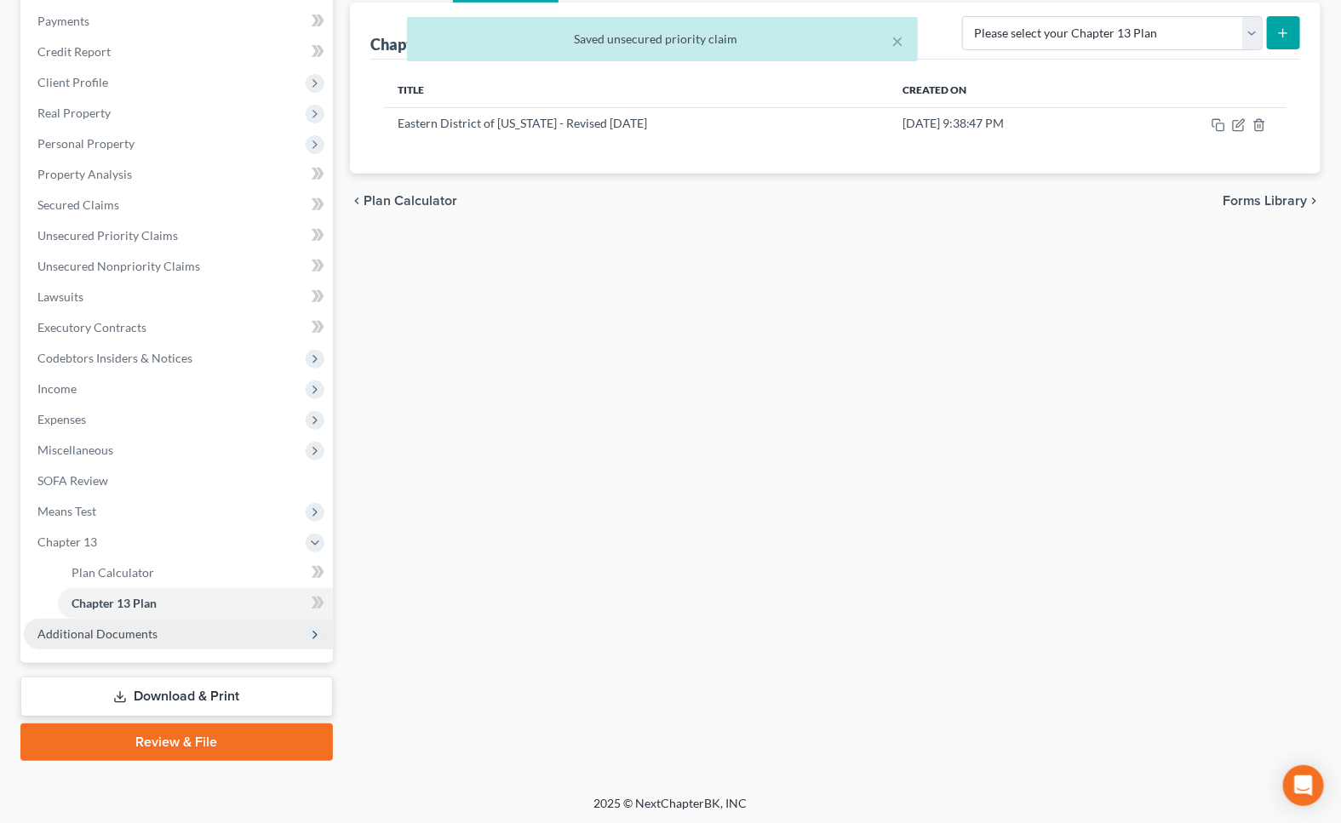
click at [167, 624] on span "Additional Documents" at bounding box center [178, 634] width 309 height 31
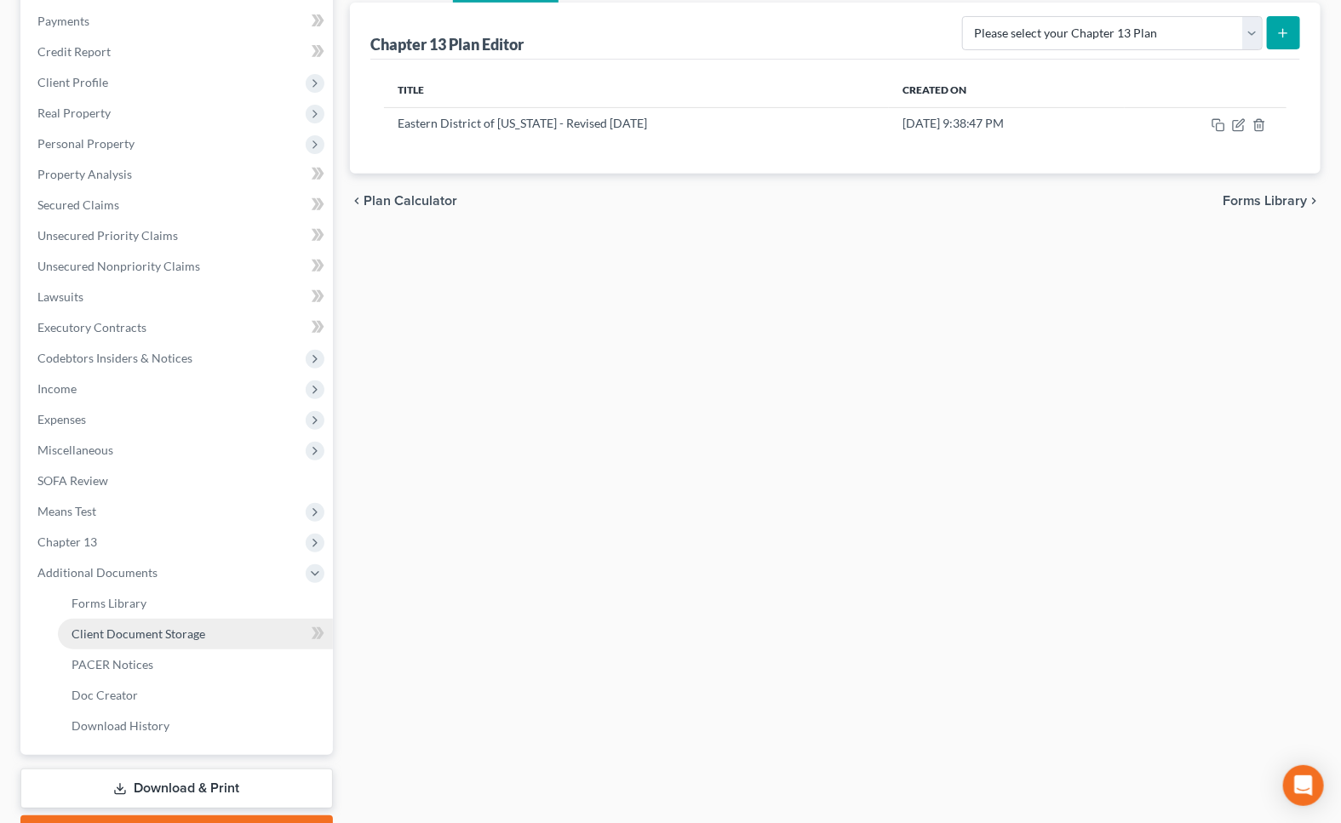
click at [184, 643] on link "Client Document Storage" at bounding box center [195, 634] width 275 height 31
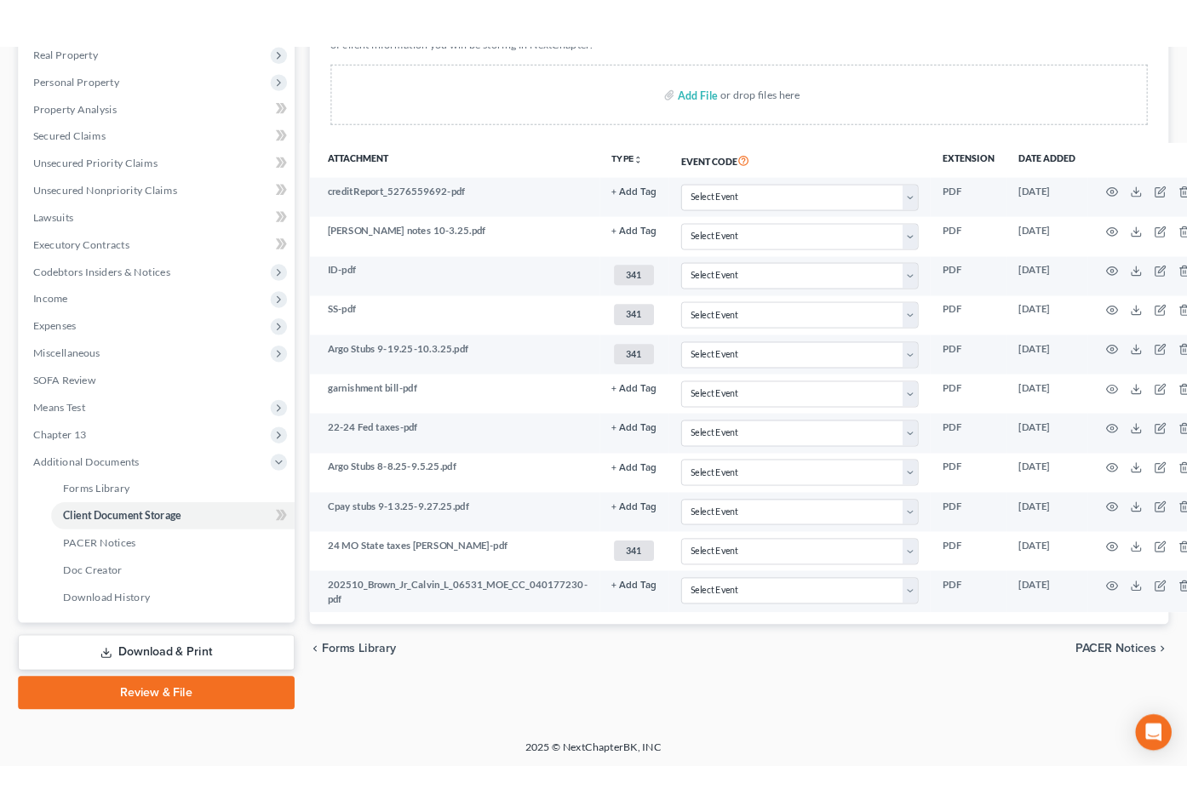
scroll to position [306, 23]
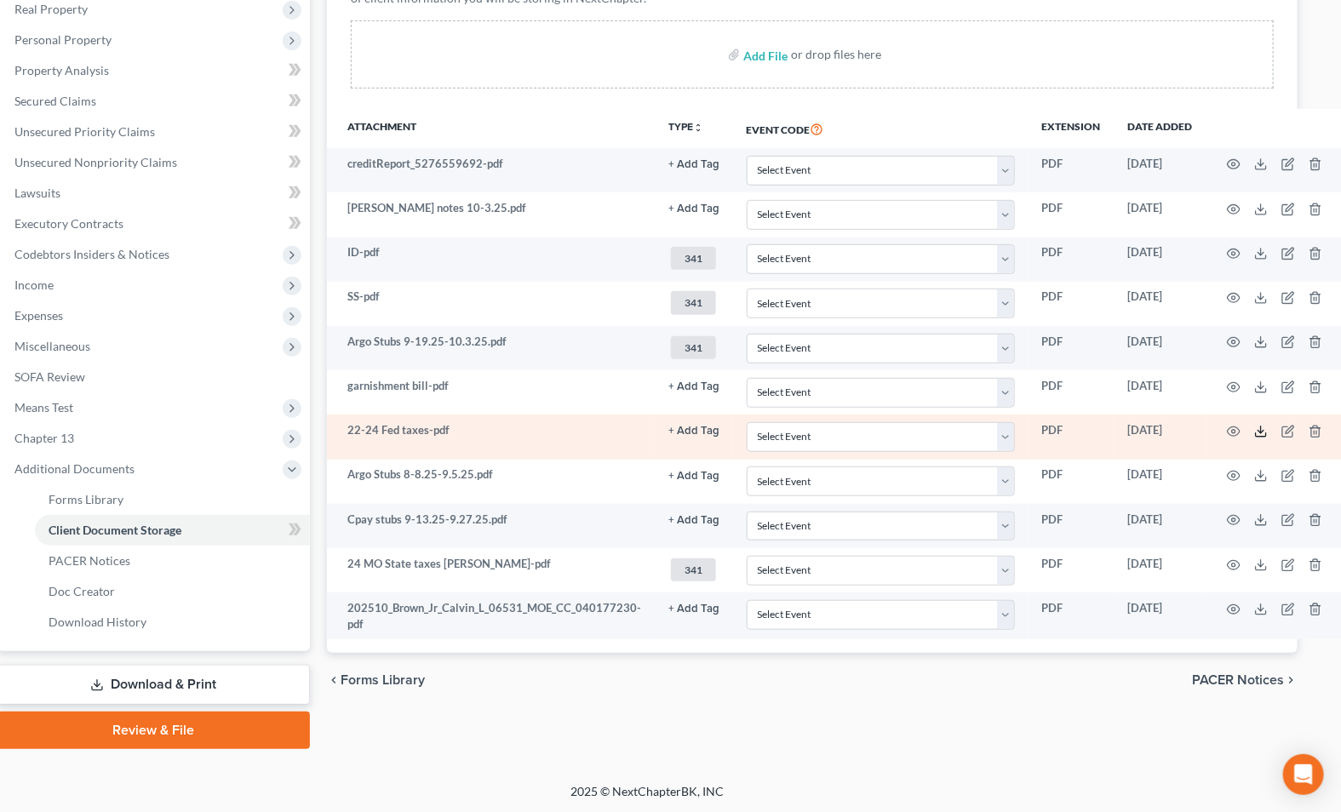
click at [1257, 431] on polyline at bounding box center [1260, 432] width 6 height 3
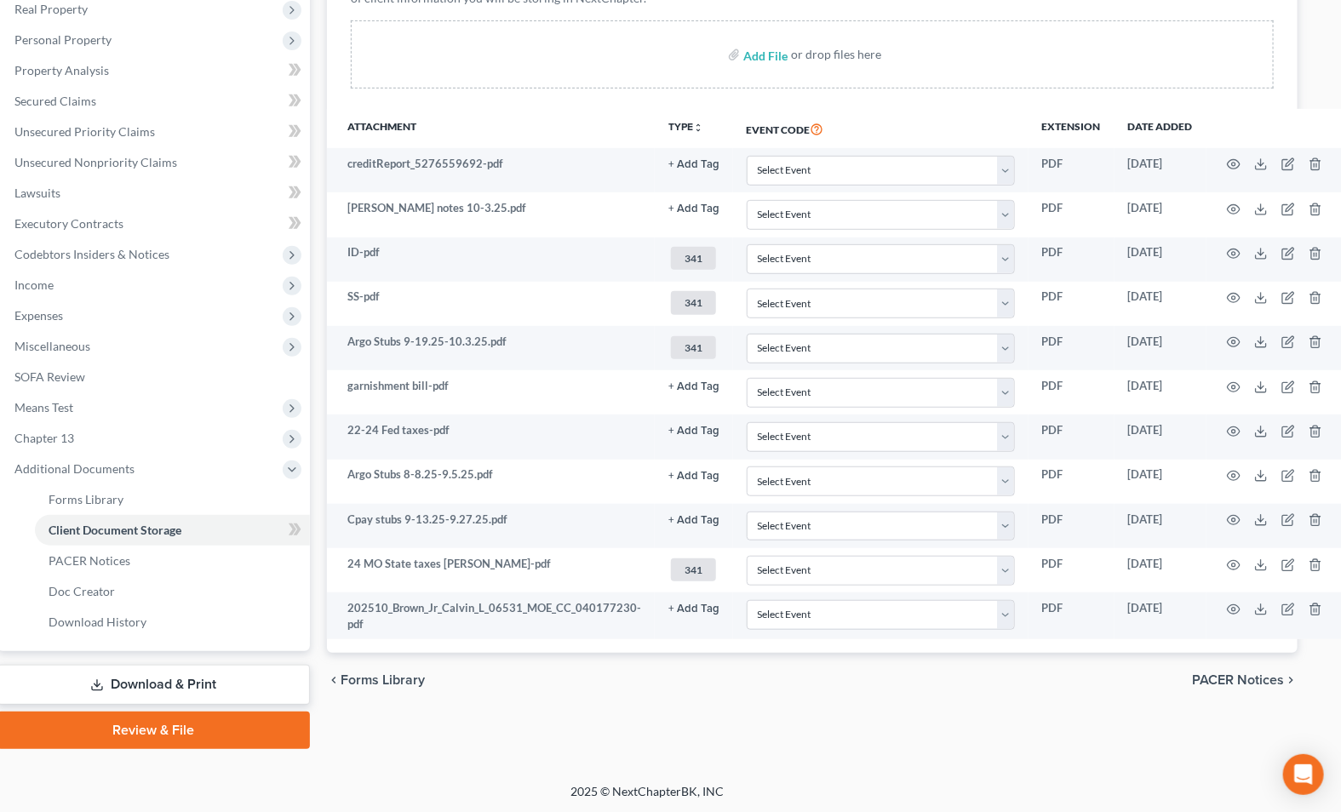
click at [867, 684] on div "chevron_left Forms Library PACER Notices chevron_right" at bounding box center [812, 680] width 970 height 54
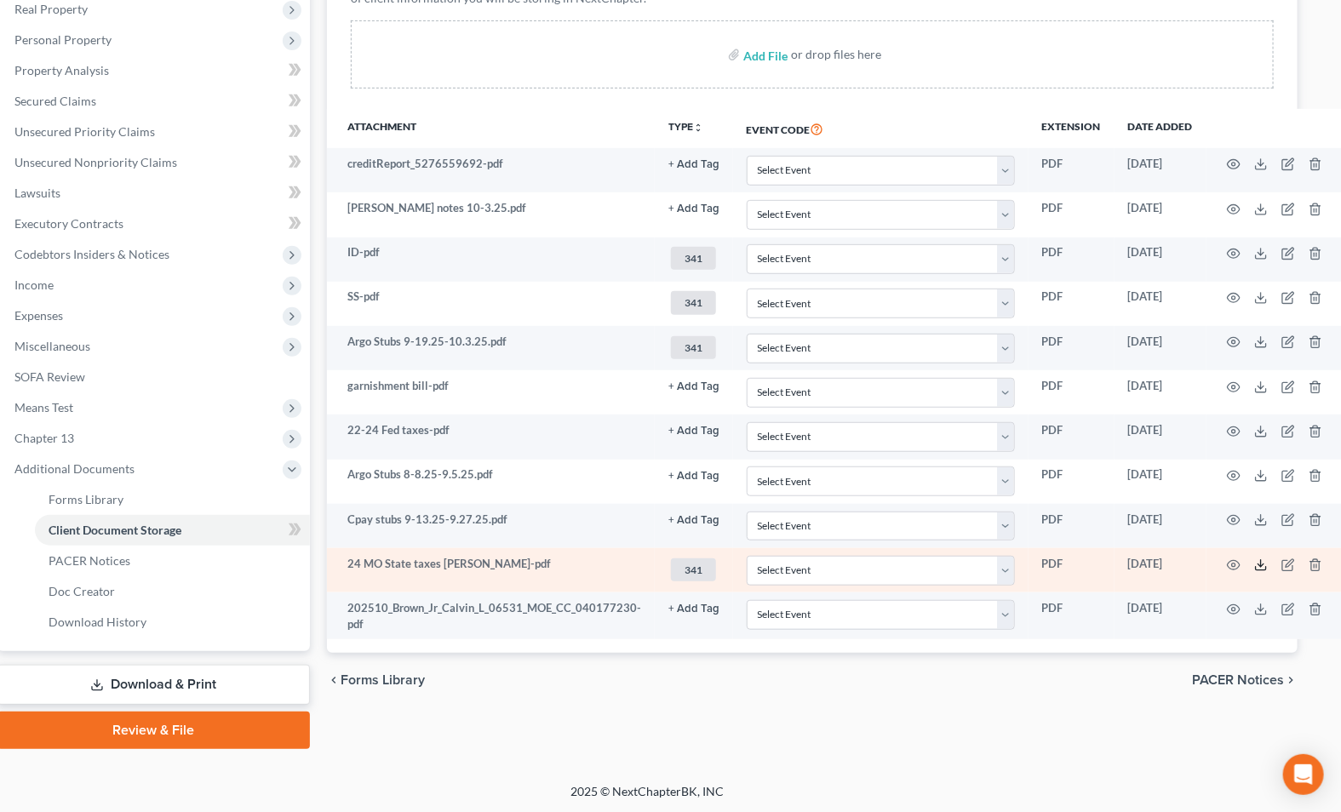
click at [1254, 562] on icon at bounding box center [1261, 565] width 14 height 14
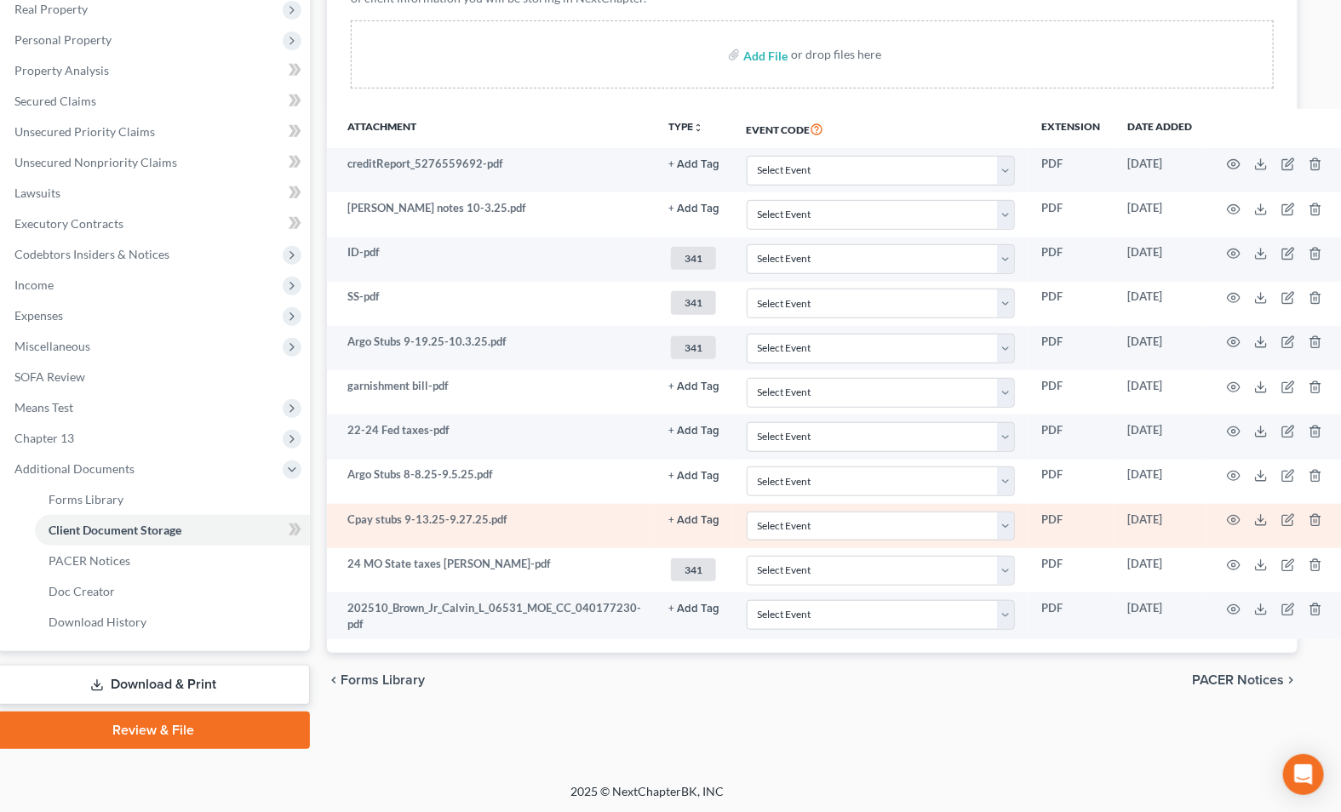
drag, startPoint x: 815, startPoint y: 726, endPoint x: 549, endPoint y: 517, distance: 338.2
click at [801, 708] on div "Forms Library Client Document Storage PACER Notices Doc Creator Download Histor…" at bounding box center [811, 303] width 987 height 891
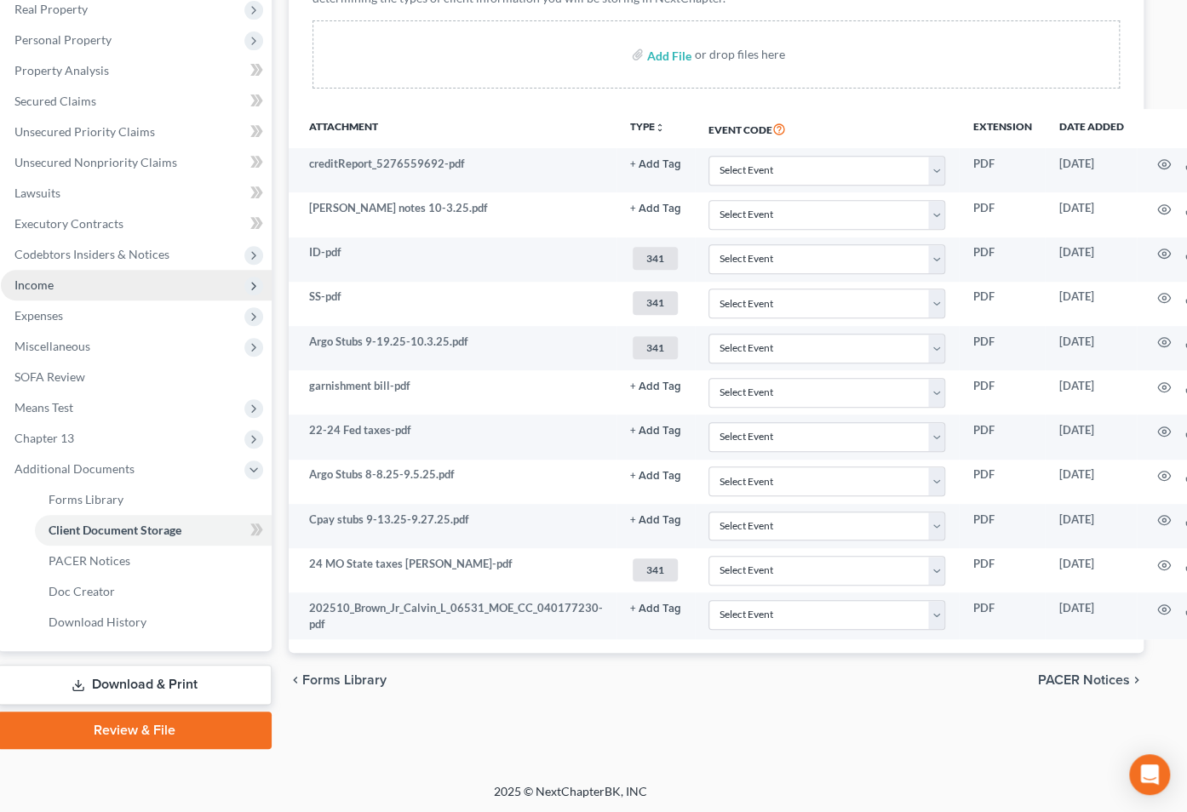
scroll to position [73, 23]
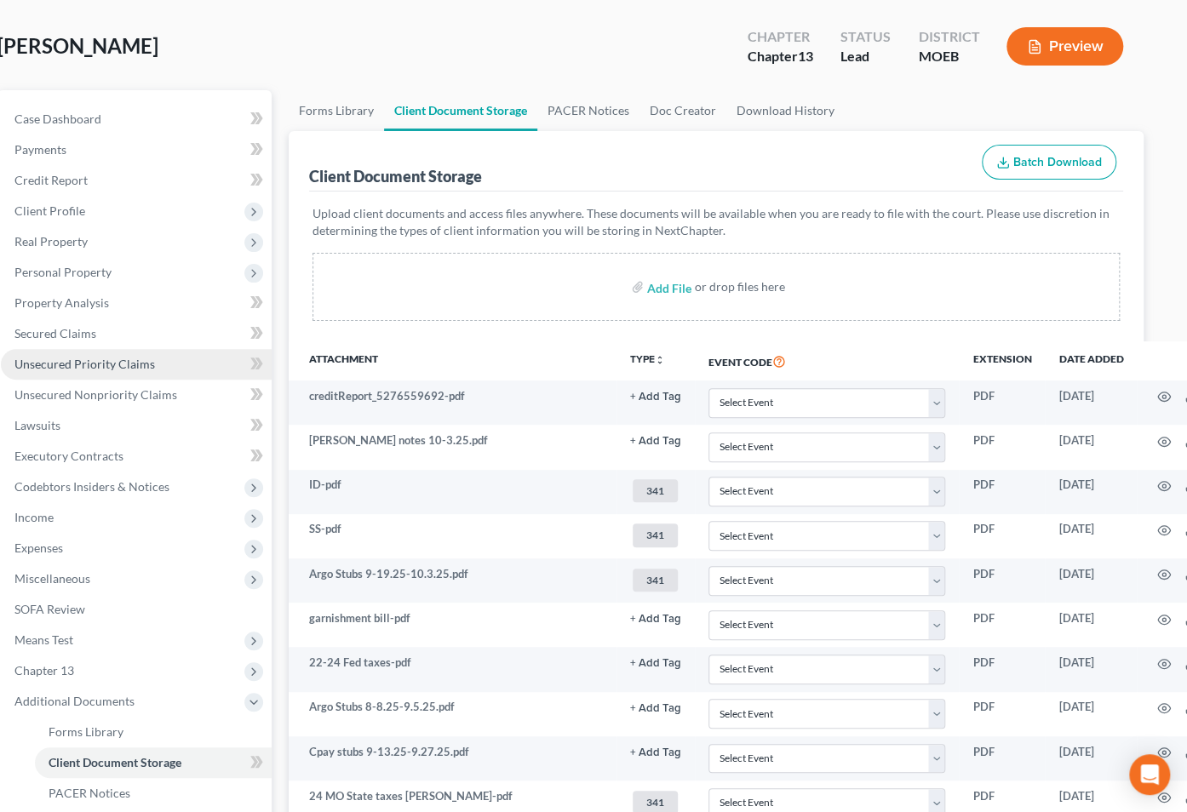
click at [131, 364] on span "Unsecured Priority Claims" at bounding box center [84, 364] width 140 height 14
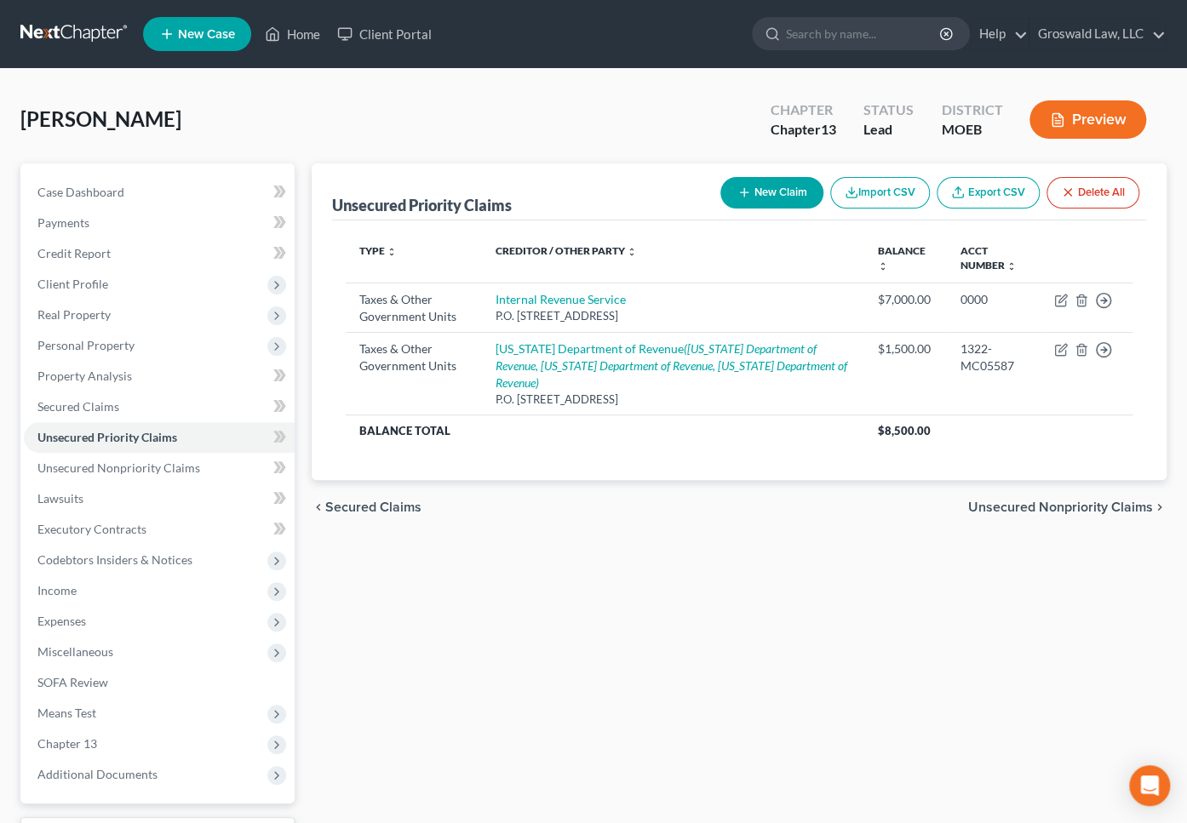
drag, startPoint x: 833, startPoint y: 541, endPoint x: 827, endPoint y: 507, distance: 33.7
click at [833, 540] on div "Unsecured Priority Claims New Claim Import CSV Export CSV Delete All Type expan…" at bounding box center [739, 532] width 872 height 738
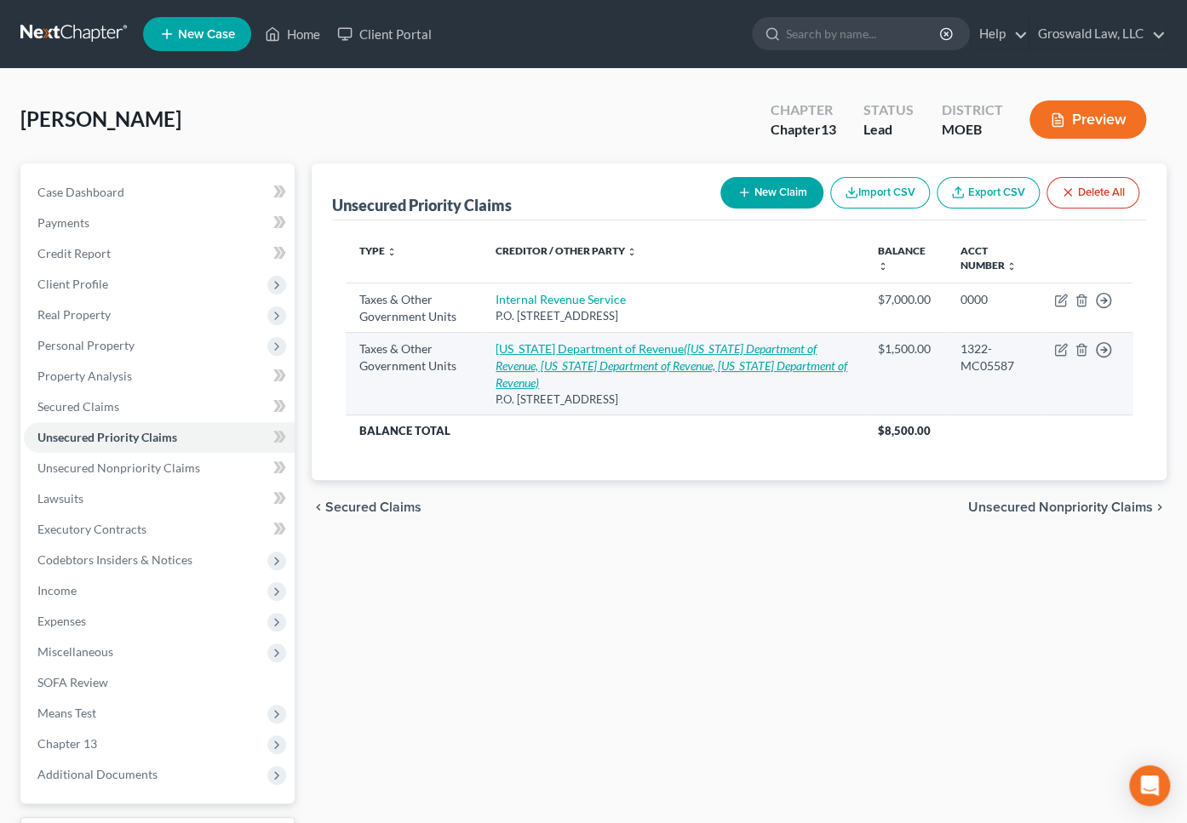
click at [572, 348] on link "Missouri Department of Revenue (Missouri Department of Revenue, Missouri Depart…" at bounding box center [671, 365] width 352 height 49
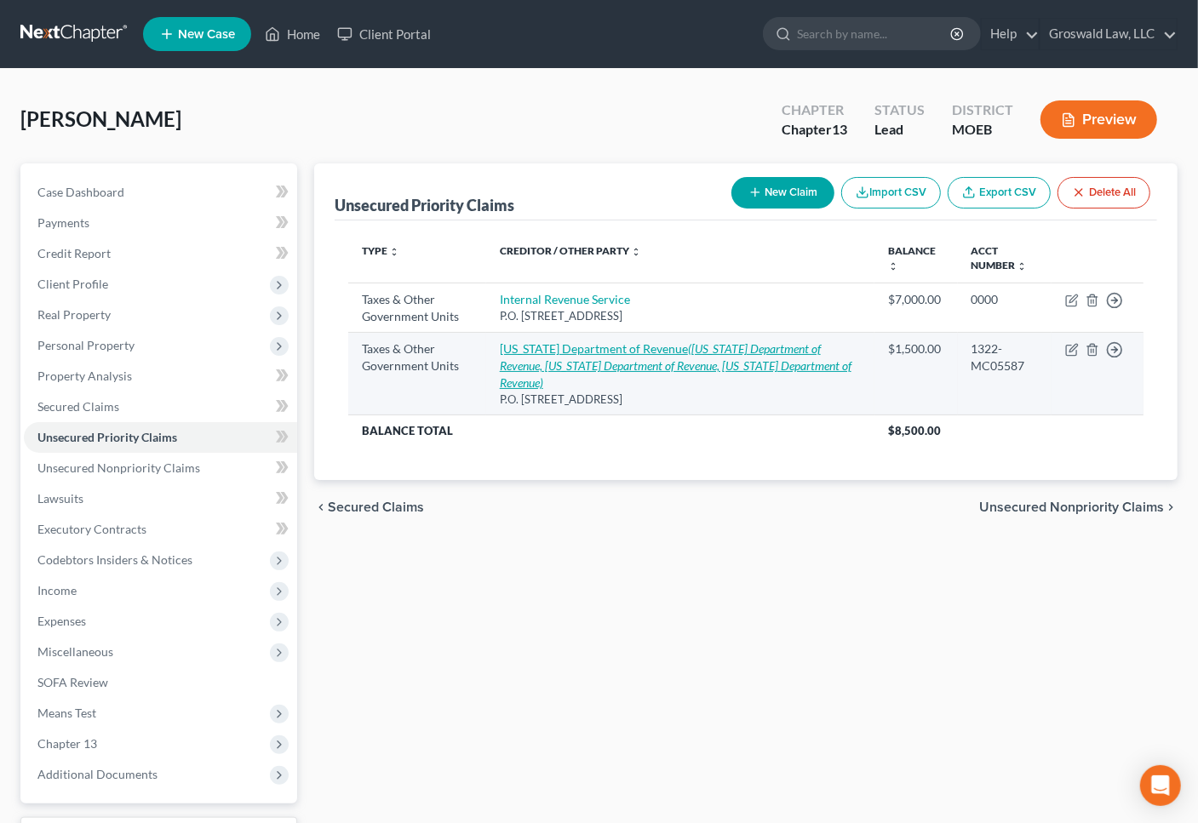
select select "2"
select select "26"
select select "0"
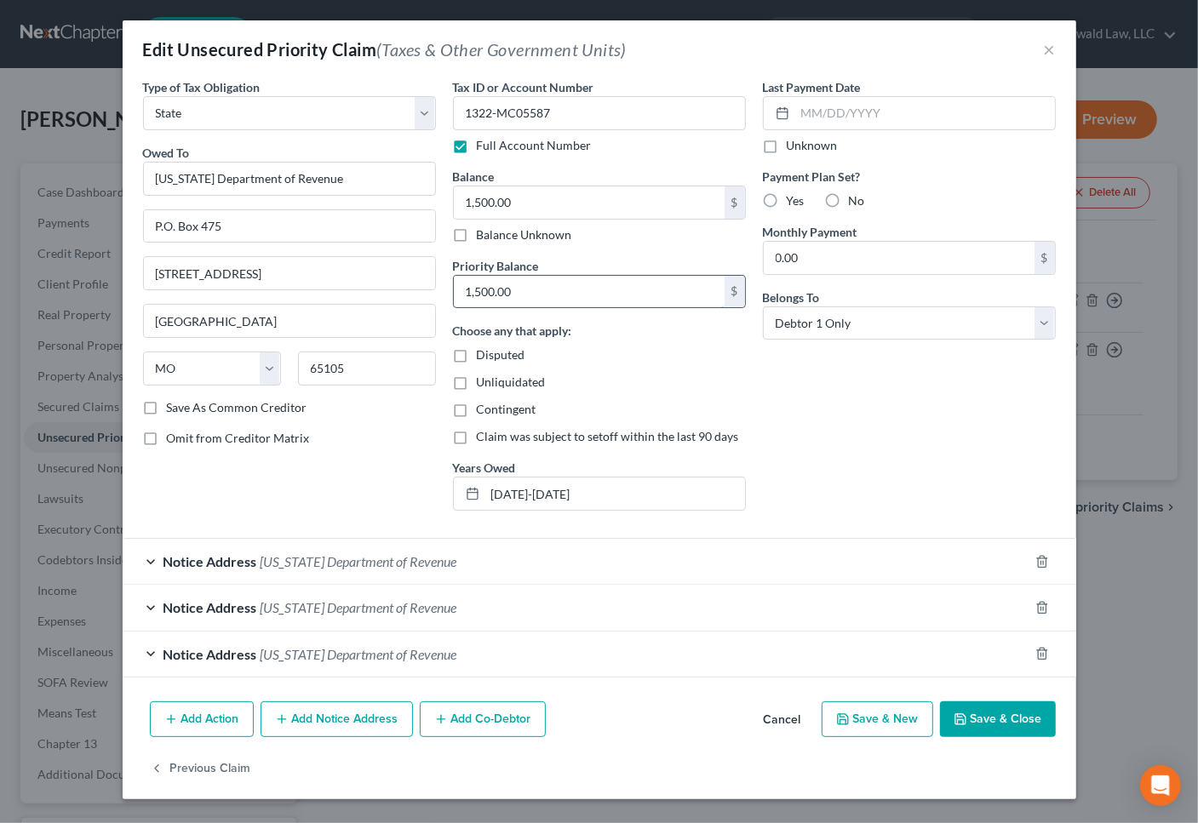
click at [587, 293] on input "1,500.00" at bounding box center [589, 292] width 271 height 32
click at [553, 203] on input "1,500.00" at bounding box center [589, 202] width 271 height 32
type input "329"
click at [597, 298] on input "1,500.00" at bounding box center [589, 292] width 271 height 32
type input "329"
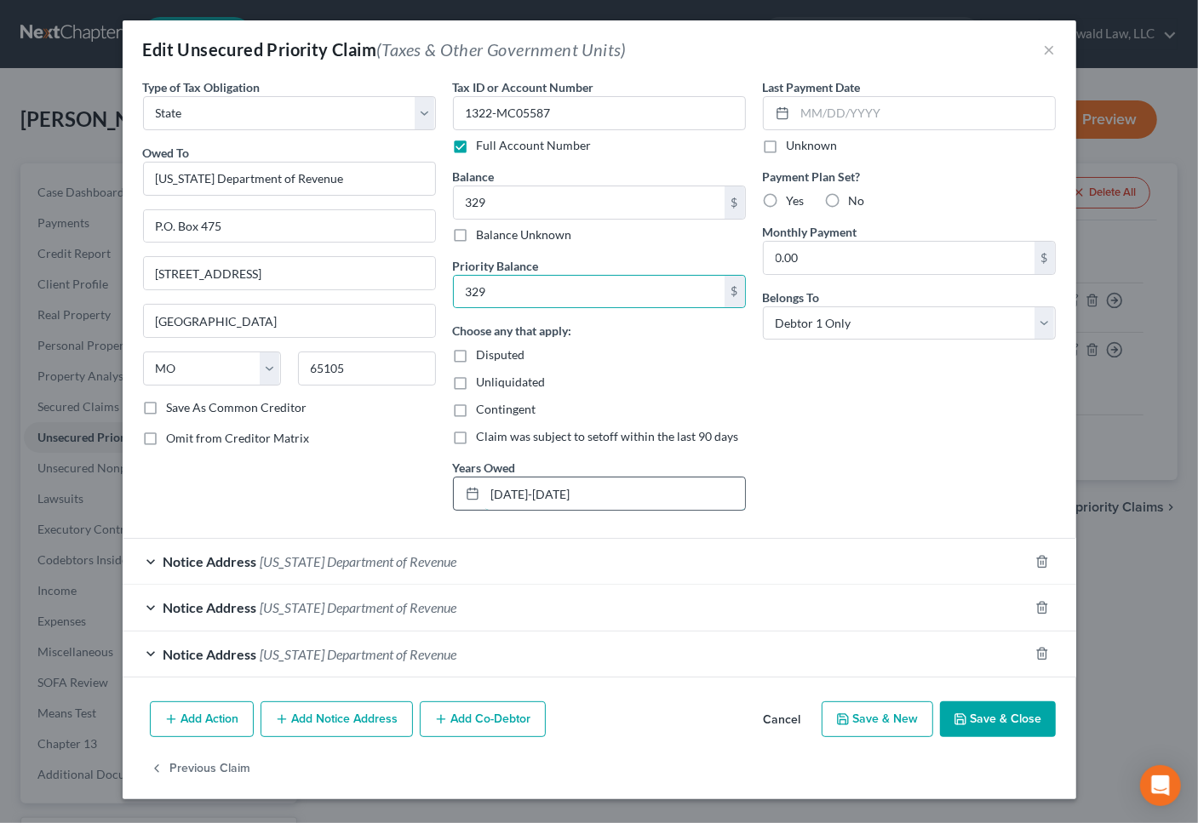
click at [641, 502] on input "2021-2024" at bounding box center [615, 494] width 260 height 32
drag, startPoint x: 641, startPoint y: 502, endPoint x: 328, endPoint y: 502, distance: 313.2
click at [328, 502] on div "Type of Tax Obligation * Select Federal City State Franchise Tax Board Other Ow…" at bounding box center [599, 301] width 930 height 446
type input "2024"
click at [989, 712] on button "Save & Close" at bounding box center [998, 719] width 116 height 36
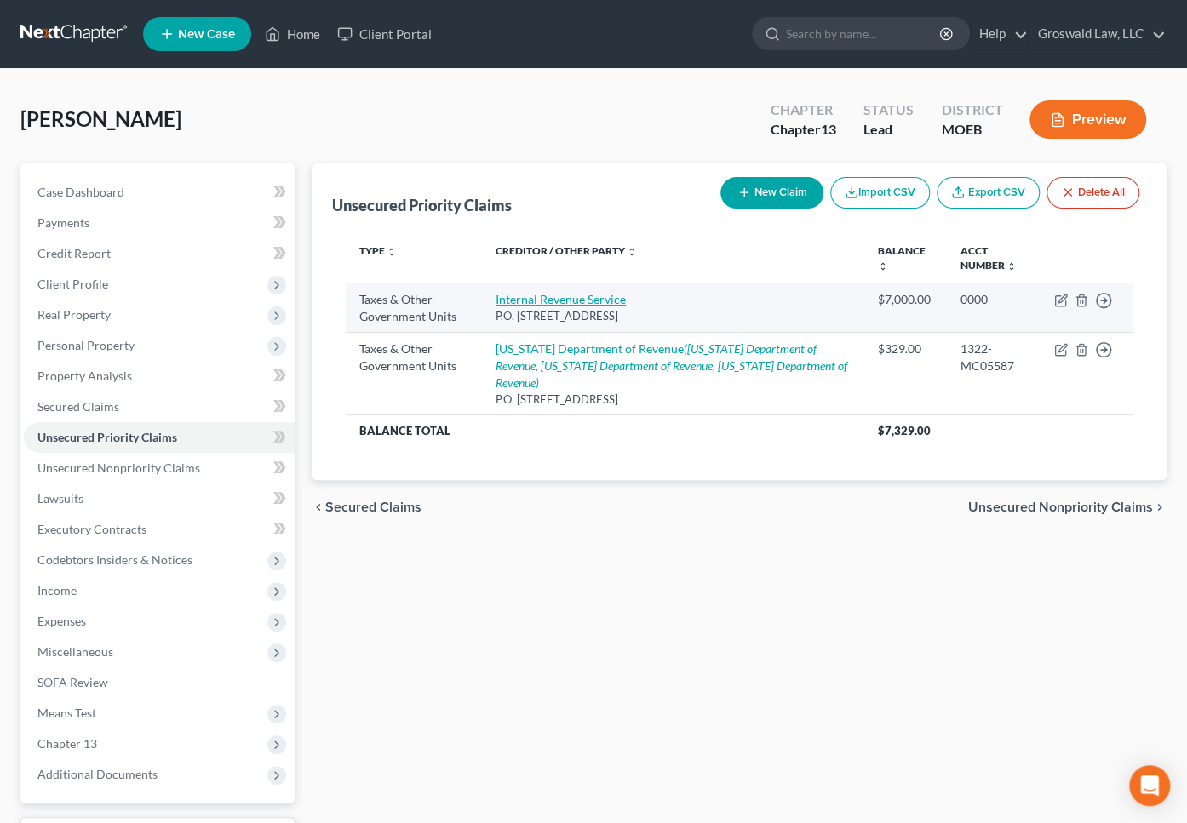
click at [594, 298] on link "Internal Revenue Service" at bounding box center [560, 299] width 130 height 14
select select "0"
select select "39"
select select "0"
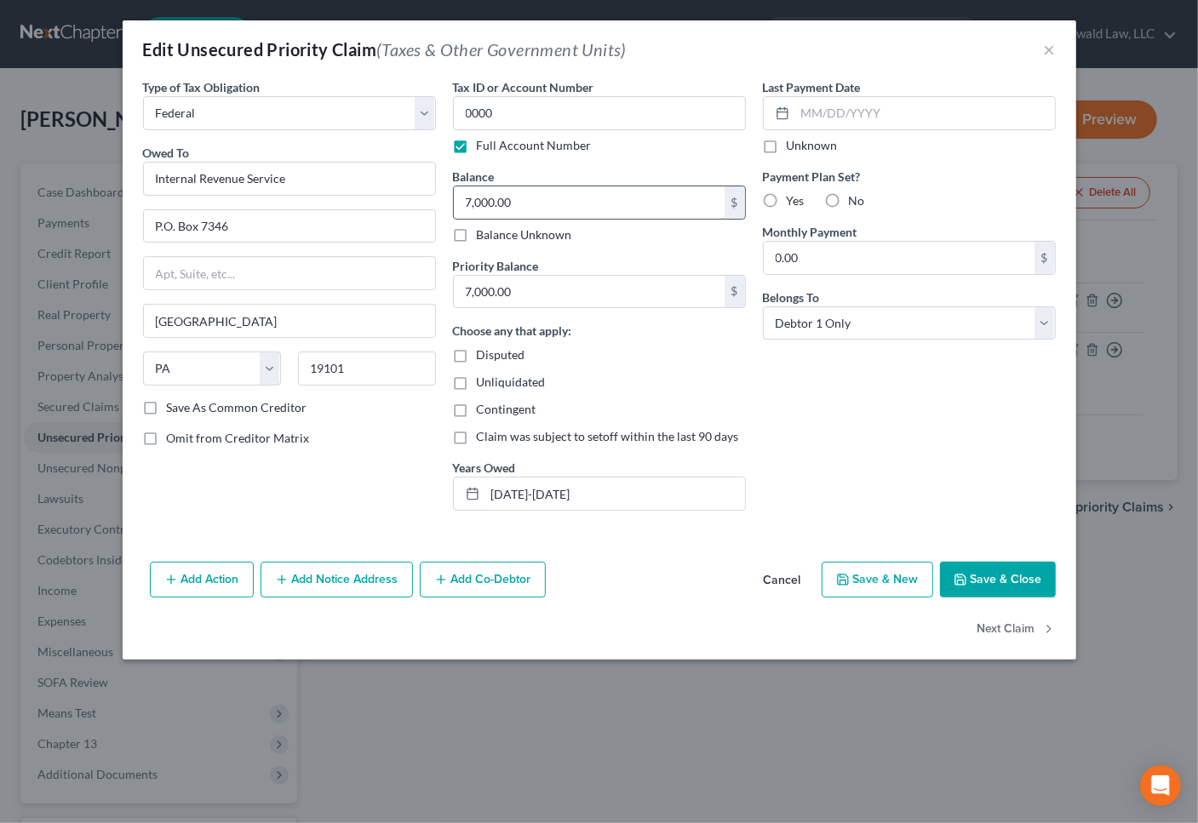
click at [575, 211] on input "7,000.00" at bounding box center [589, 202] width 271 height 32
type input "5,003"
drag, startPoint x: 611, startPoint y: 507, endPoint x: 265, endPoint y: 506, distance: 346.4
click at [265, 507] on div "Type of Tax Obligation * Select Federal City State Franchise Tax Board Other Ow…" at bounding box center [599, 301] width 930 height 446
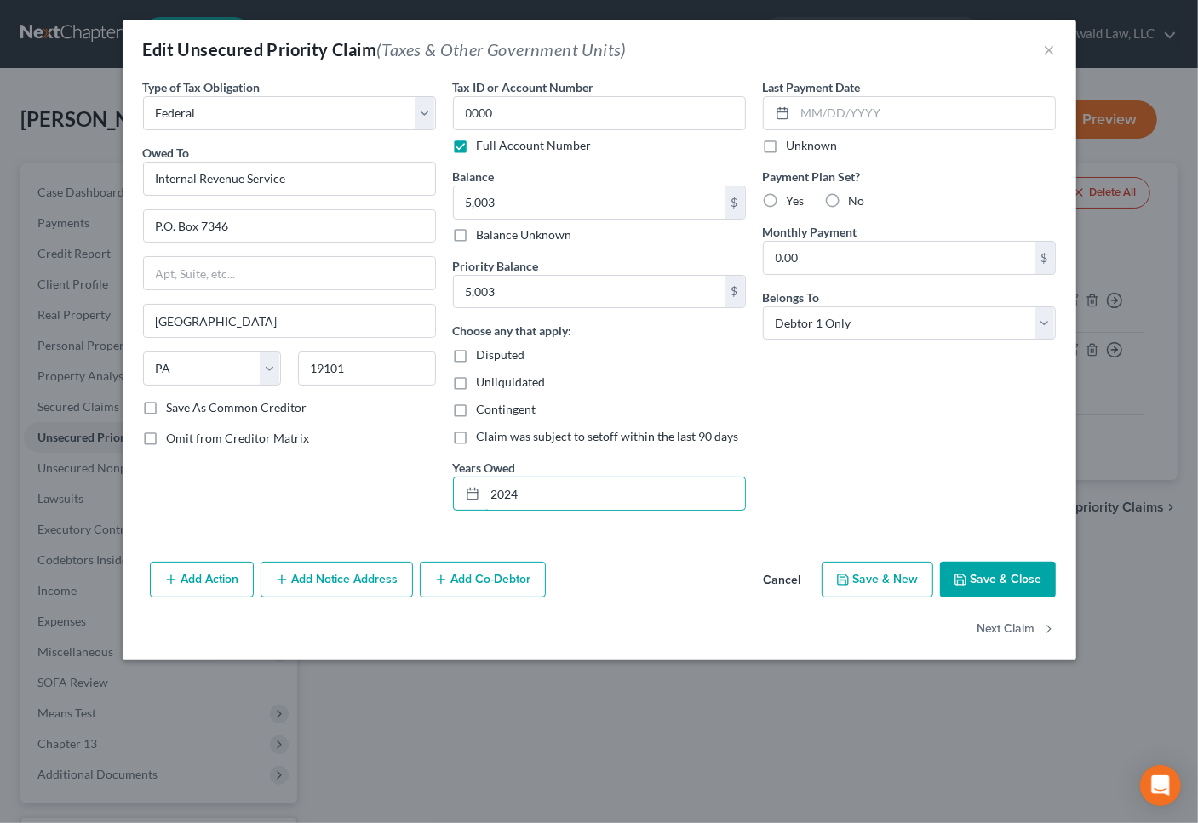
type input "2024"
click at [1023, 575] on button "Save & Close" at bounding box center [998, 580] width 116 height 36
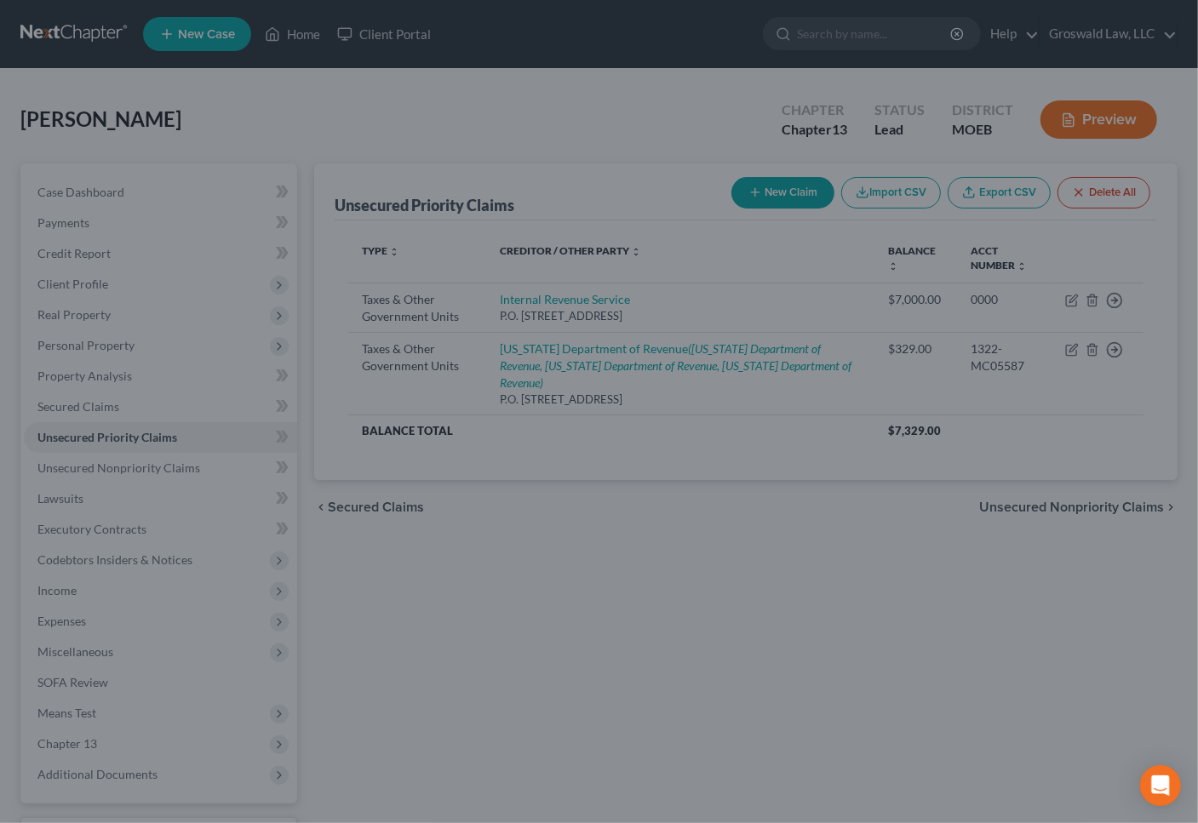
type input "5,003.00"
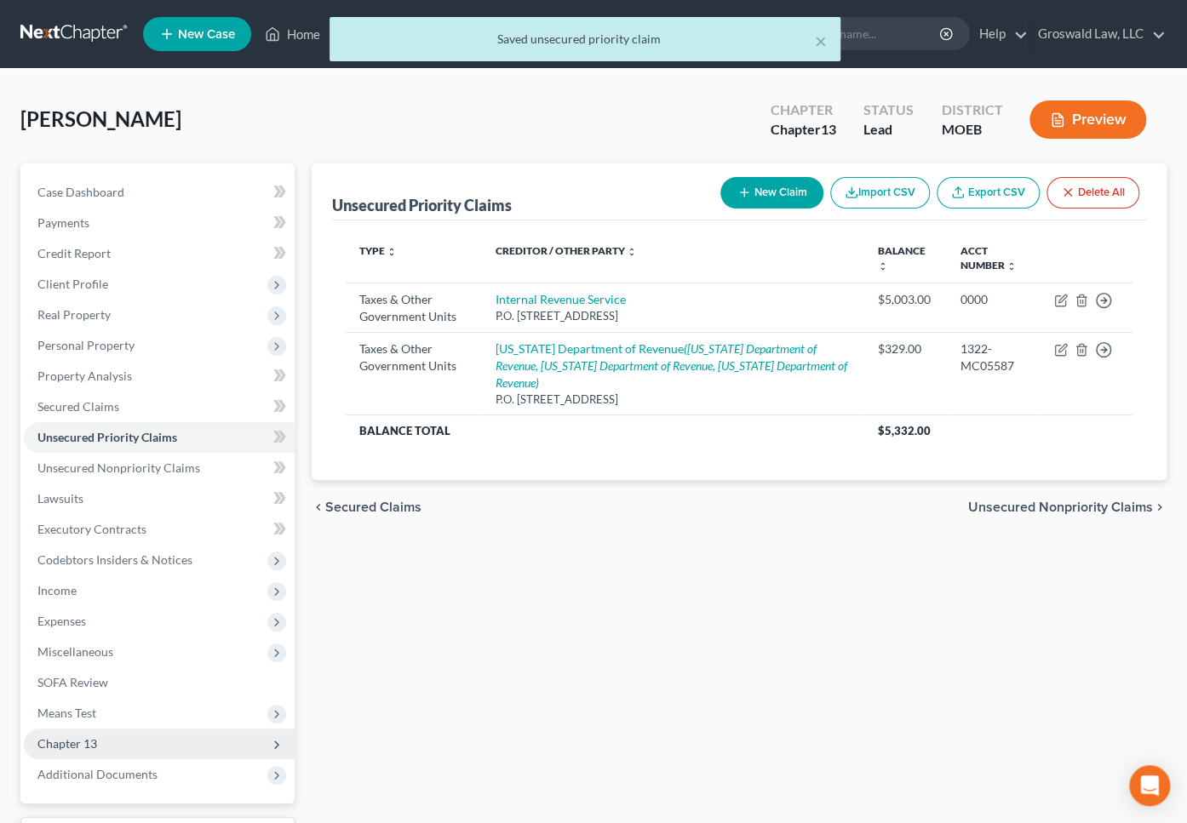
click at [120, 740] on span "Chapter 13" at bounding box center [159, 744] width 271 height 31
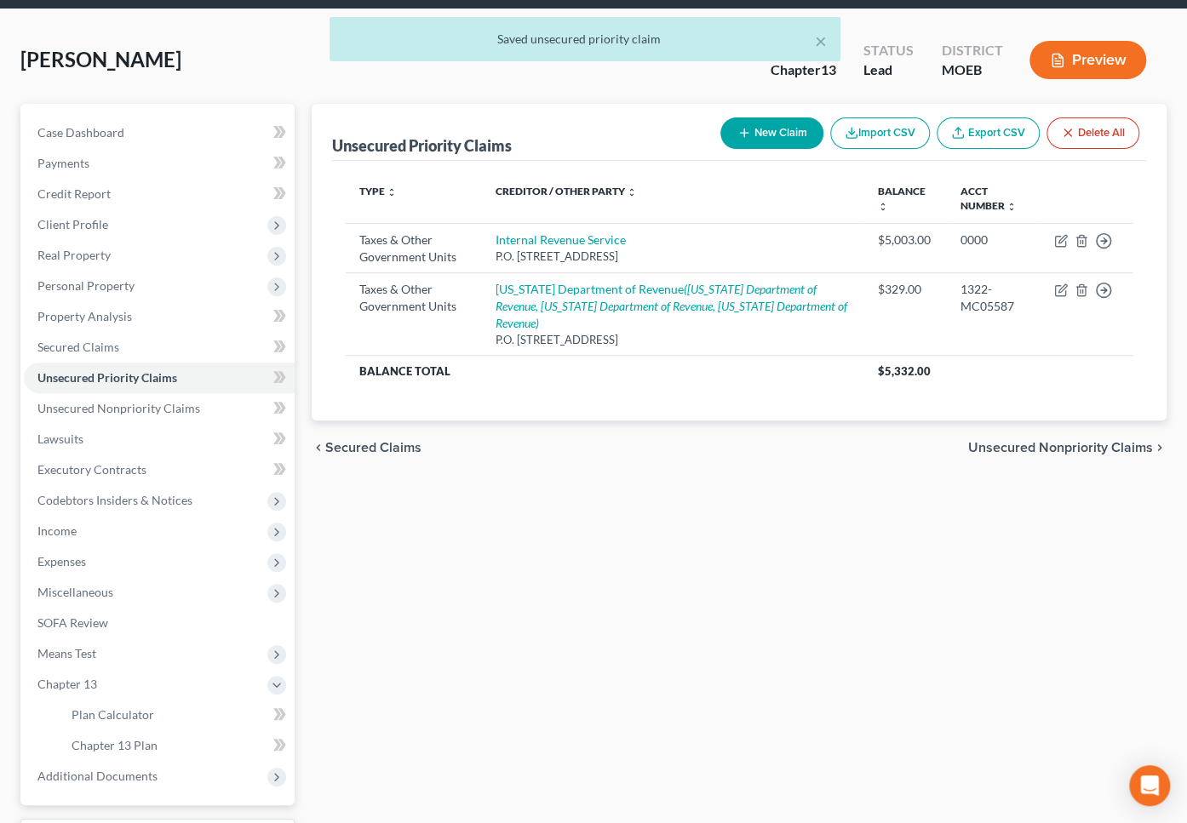
scroll to position [154, 0]
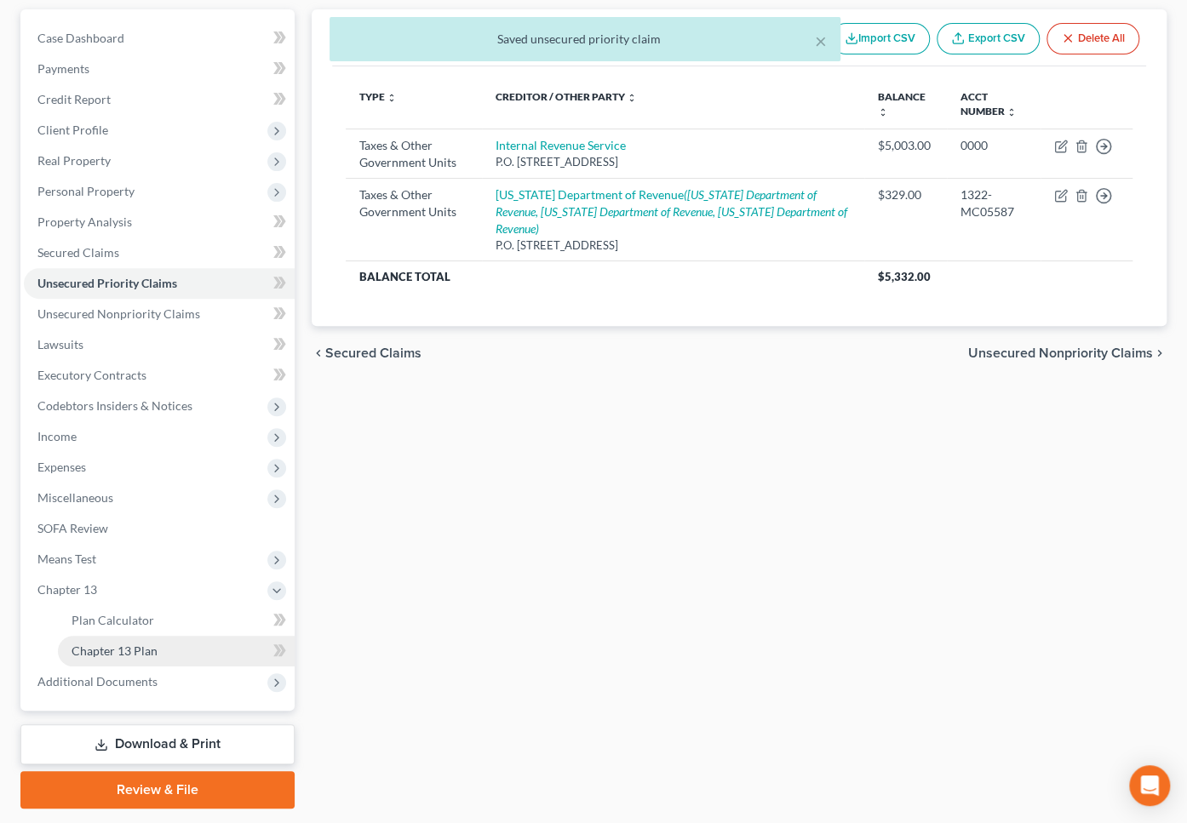
click at [131, 649] on span "Chapter 13 Plan" at bounding box center [115, 651] width 86 height 14
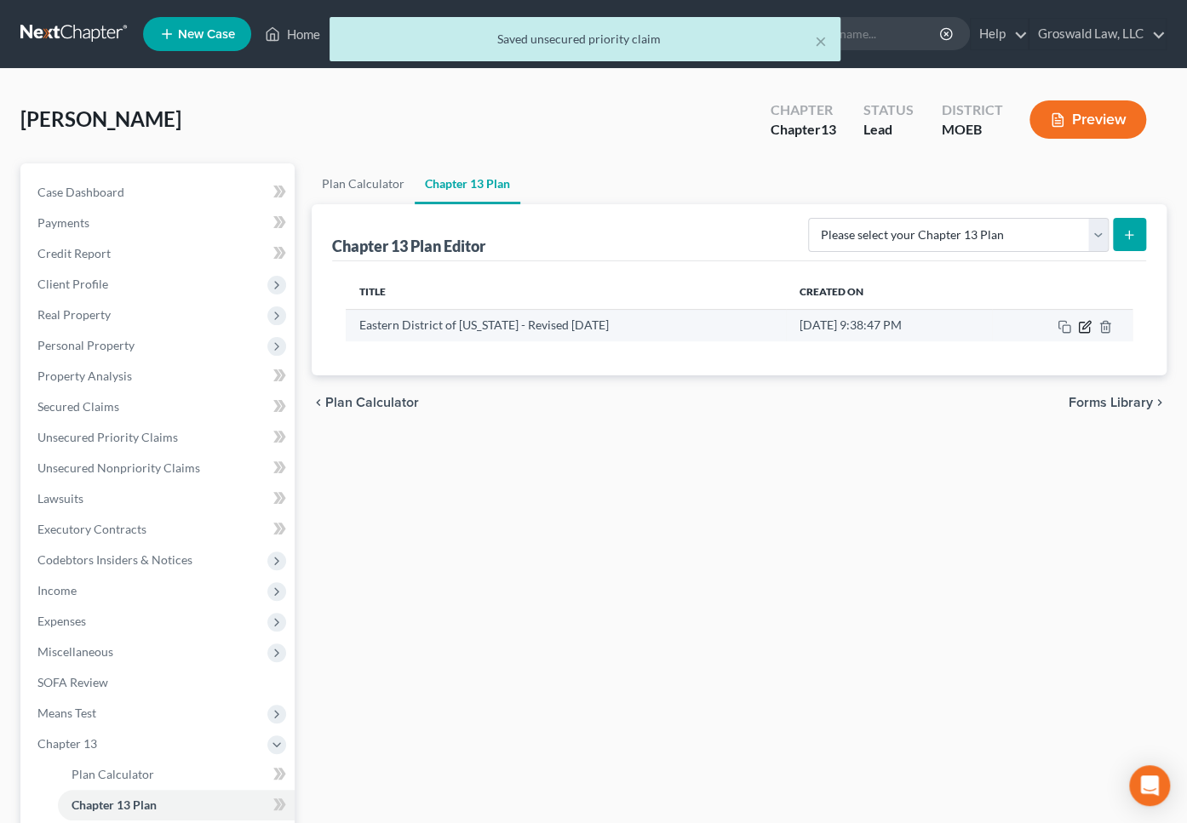
click at [1086, 324] on icon "button" at bounding box center [1086, 325] width 8 height 8
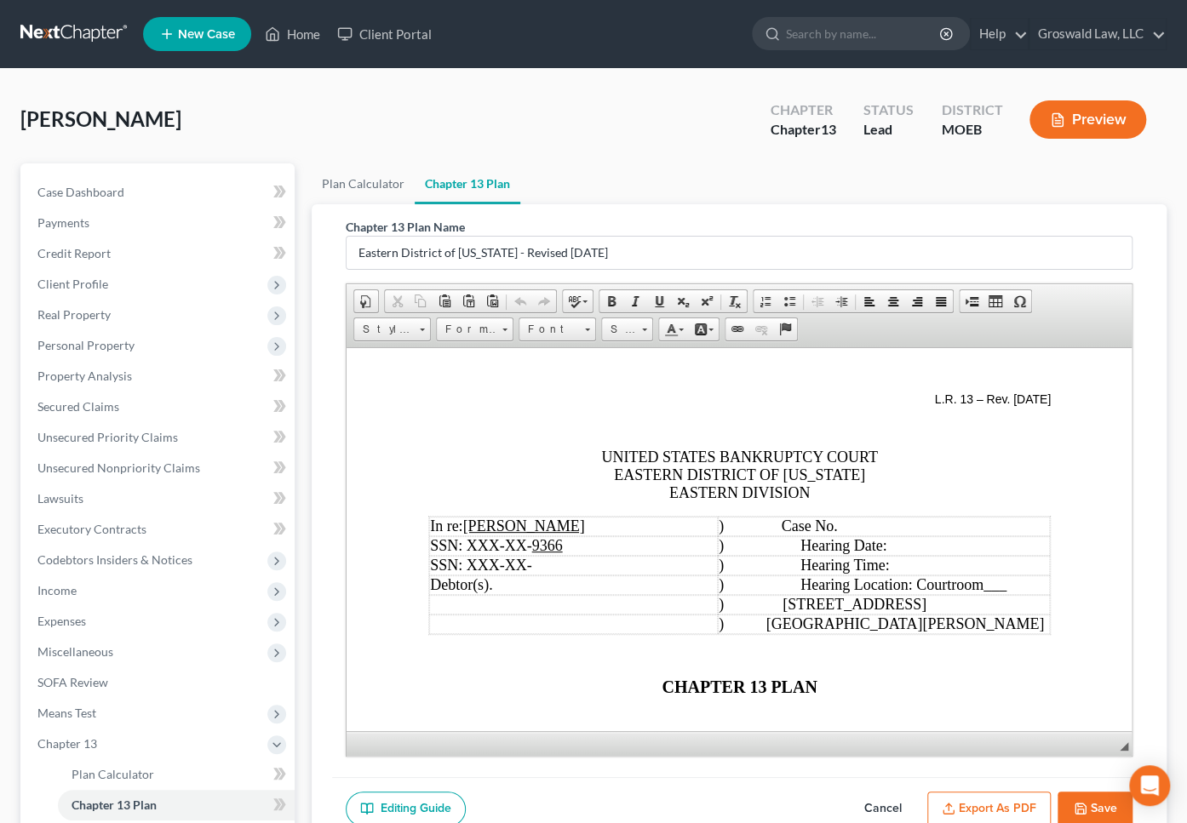
scroll to position [154, 0]
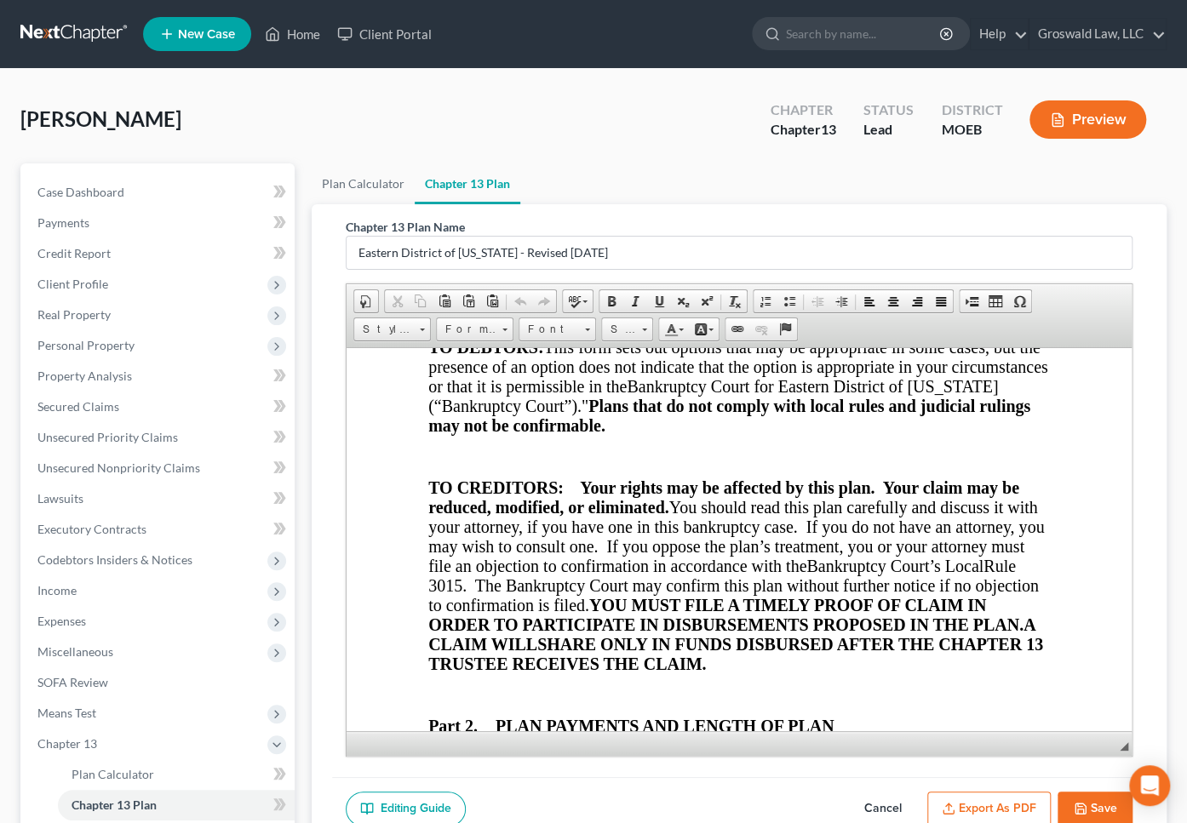
click at [709, 554] on span "TO CREDITORS: Your rights may be affected by this plan. Your claim may be reduc…" at bounding box center [734, 526] width 615 height 97
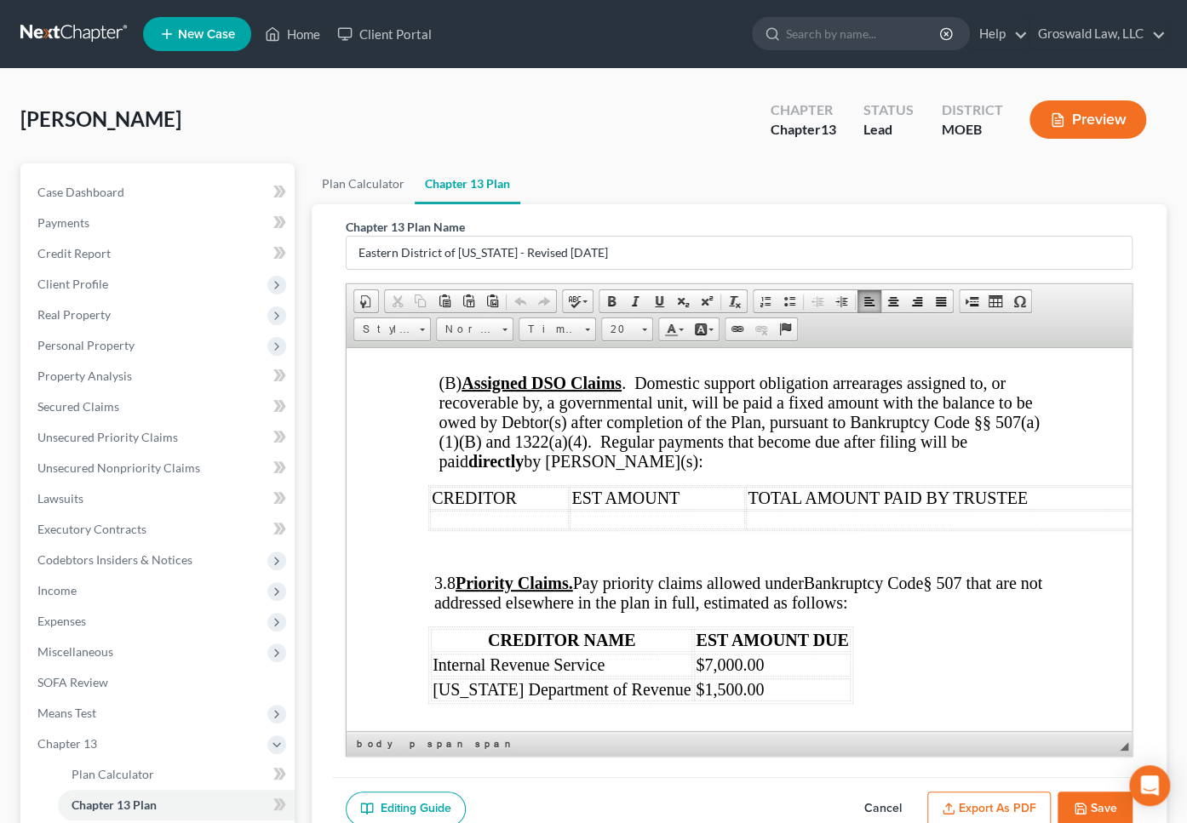
scroll to position [5184, 0]
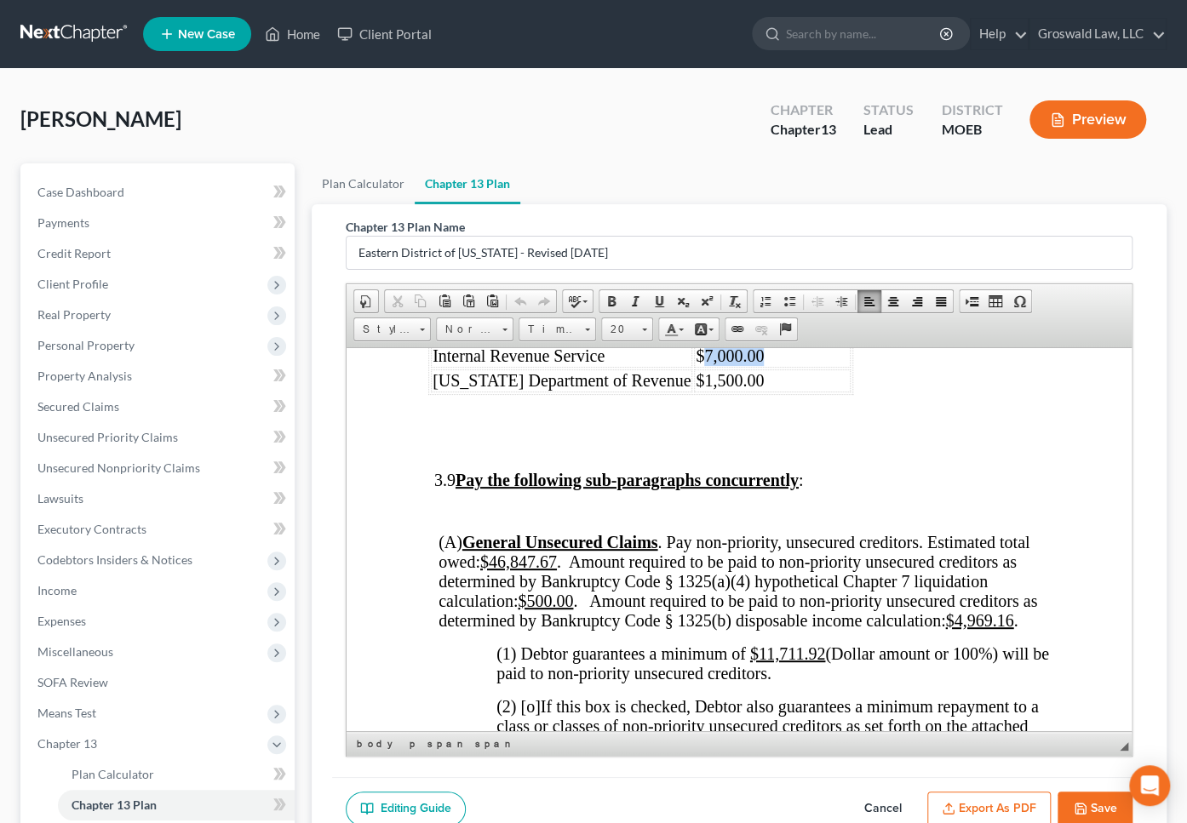
drag, startPoint x: 737, startPoint y: 420, endPoint x: 672, endPoint y: 423, distance: 64.8
click at [693, 367] on td "$7,000.00" at bounding box center [771, 355] width 156 height 23
drag, startPoint x: 752, startPoint y: 441, endPoint x: 675, endPoint y: 443, distance: 77.5
click at [693, 392] on td "$1,500.00" at bounding box center [771, 380] width 156 height 23
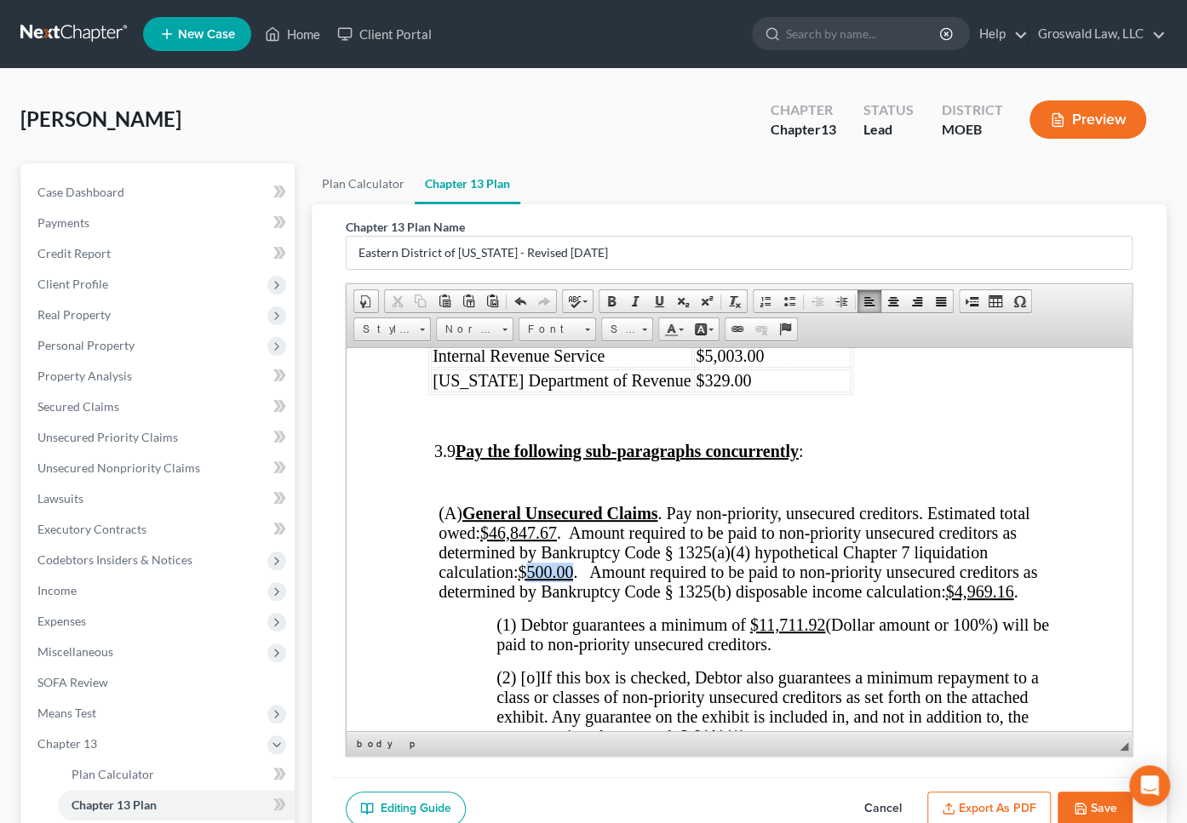
drag, startPoint x: 575, startPoint y: 635, endPoint x: 529, endPoint y: 635, distance: 46.8
click at [529, 600] on span "(A) General Unsecured Claims . Pay non-priority, unsecured creditors. Estimated…" at bounding box center [737, 551] width 598 height 97
drag, startPoint x: 1018, startPoint y: 658, endPoint x: 960, endPoint y: 661, distance: 57.9
click at [960, 600] on span "(A) General Unsecured Claims . Pay non-priority, unsecured creditors. Estimated…" at bounding box center [733, 551] width 591 height 97
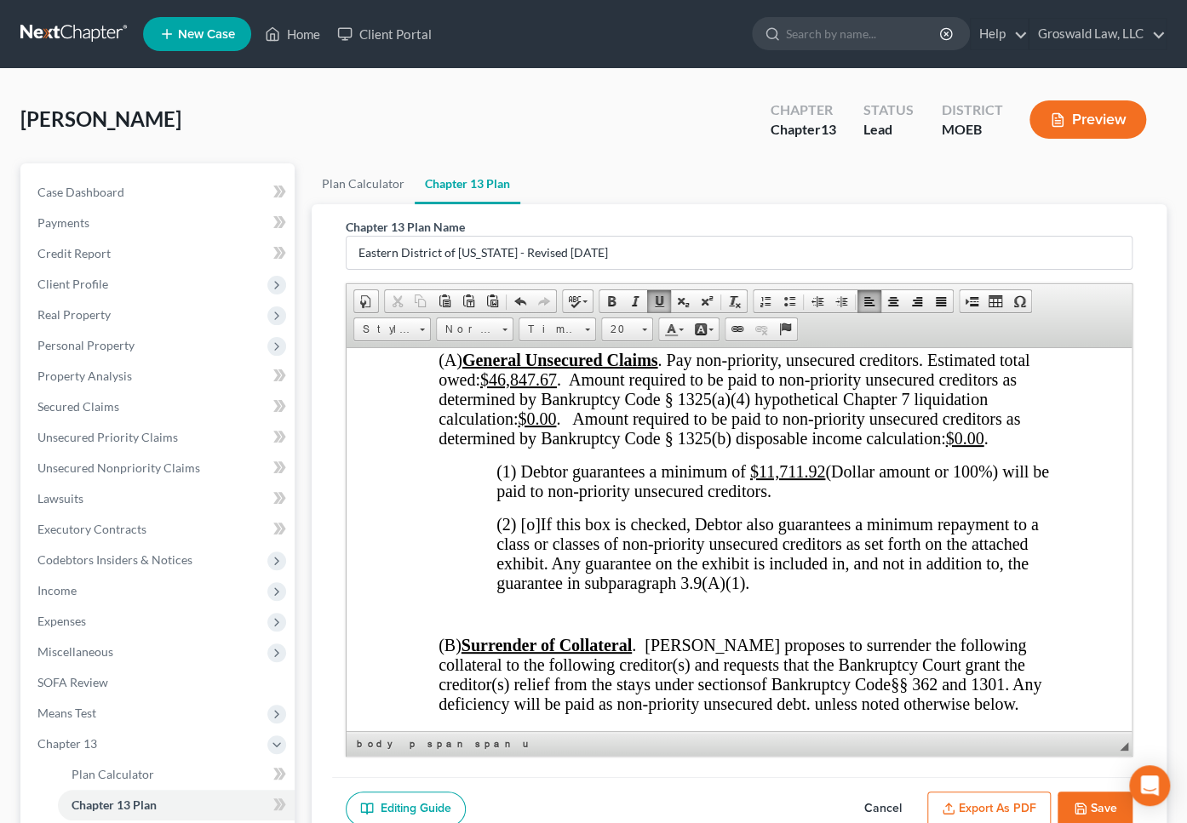
scroll to position [5339, 0]
drag, startPoint x: 823, startPoint y: 535, endPoint x: 756, endPoint y: 535, distance: 67.2
click at [756, 498] on span "(1) Debtor guarantees a minimum of $11,711.92 (Dollar amount or 100%) will be p…" at bounding box center [771, 479] width 552 height 38
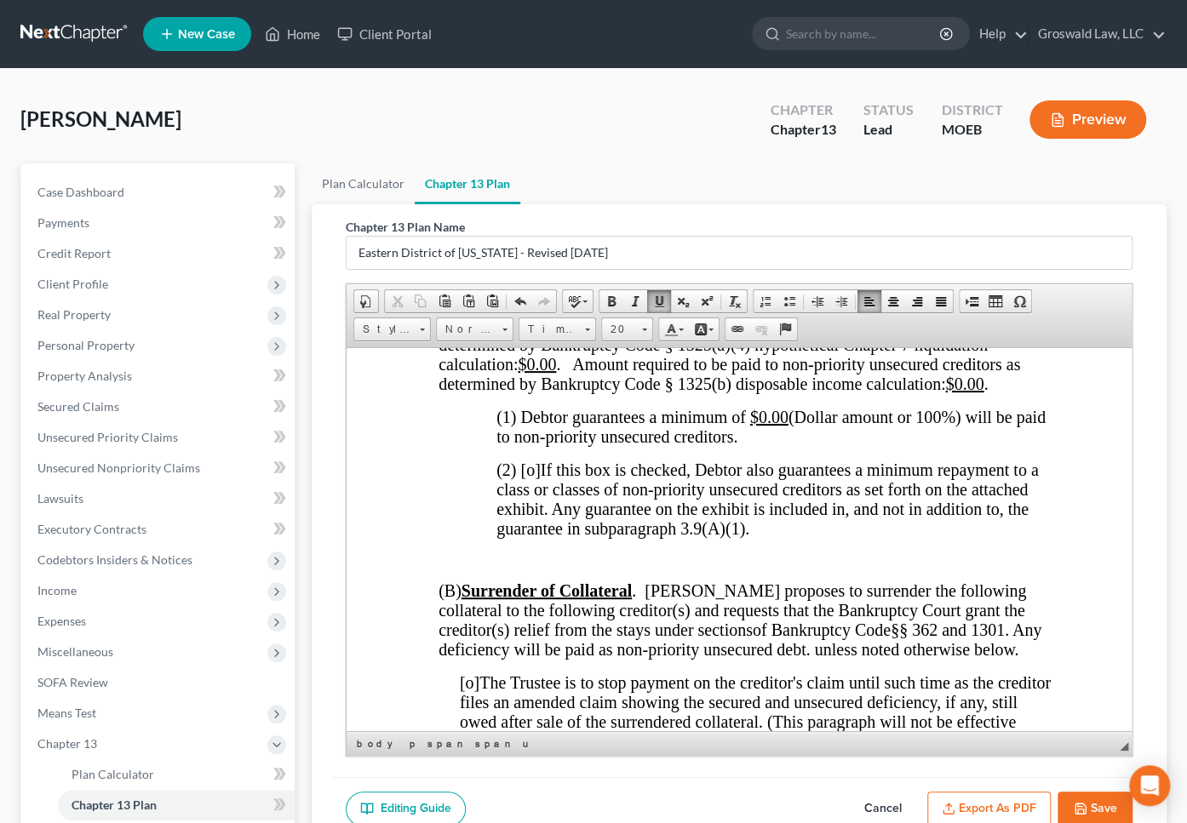
scroll to position [5416, 0]
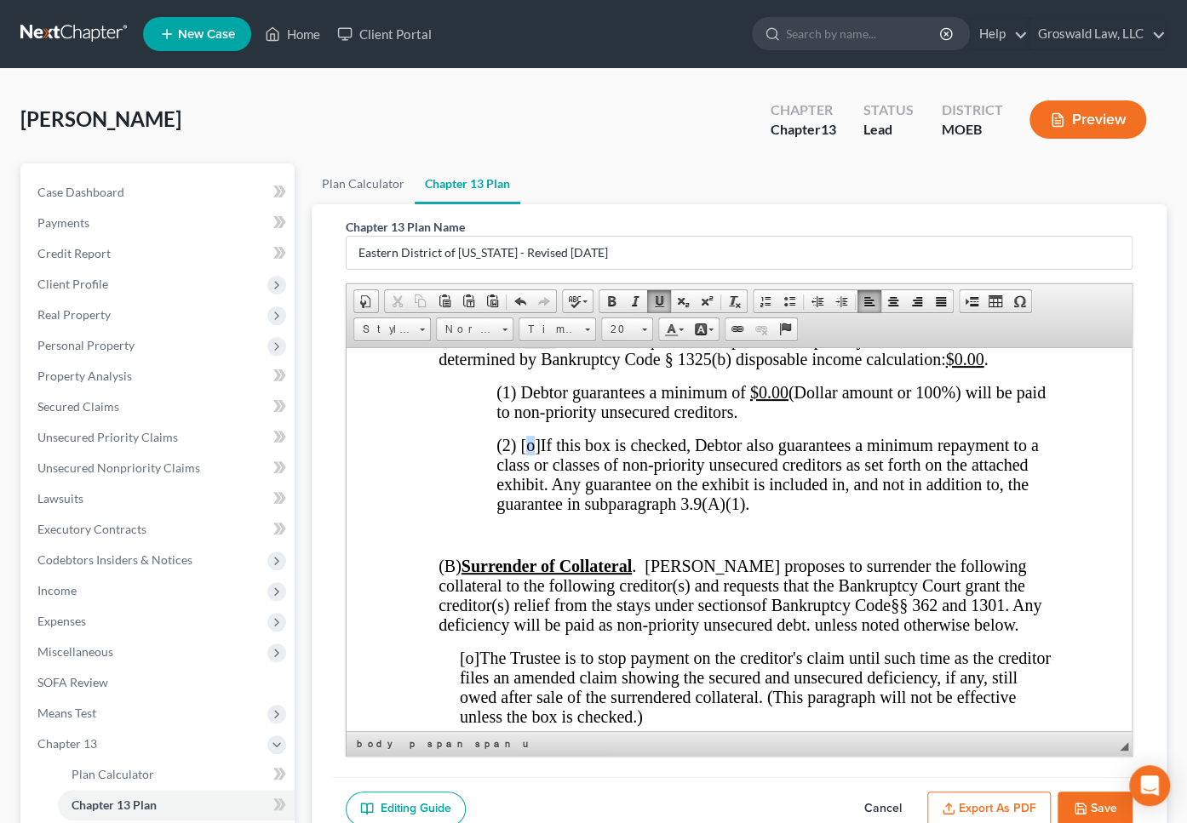
click at [529, 454] on span "(2) [o]" at bounding box center [517, 444] width 44 height 19
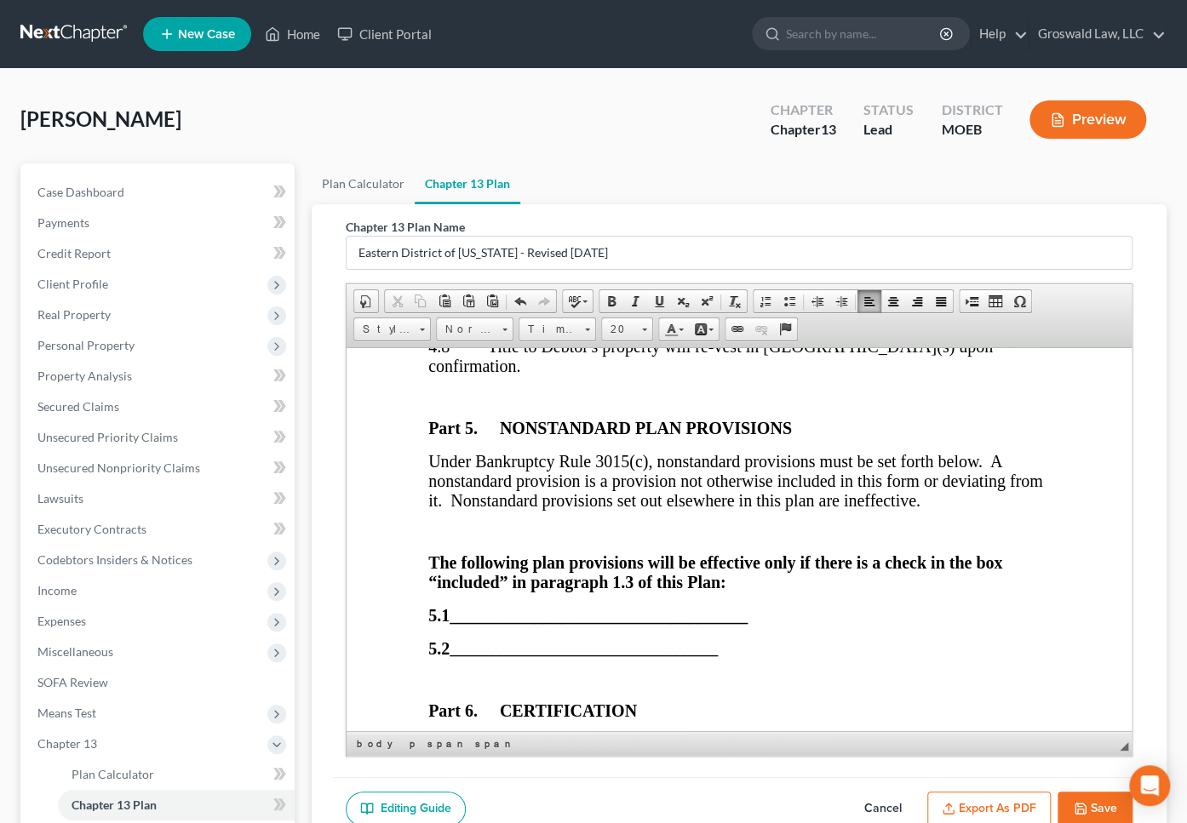
scroll to position [7274, 0]
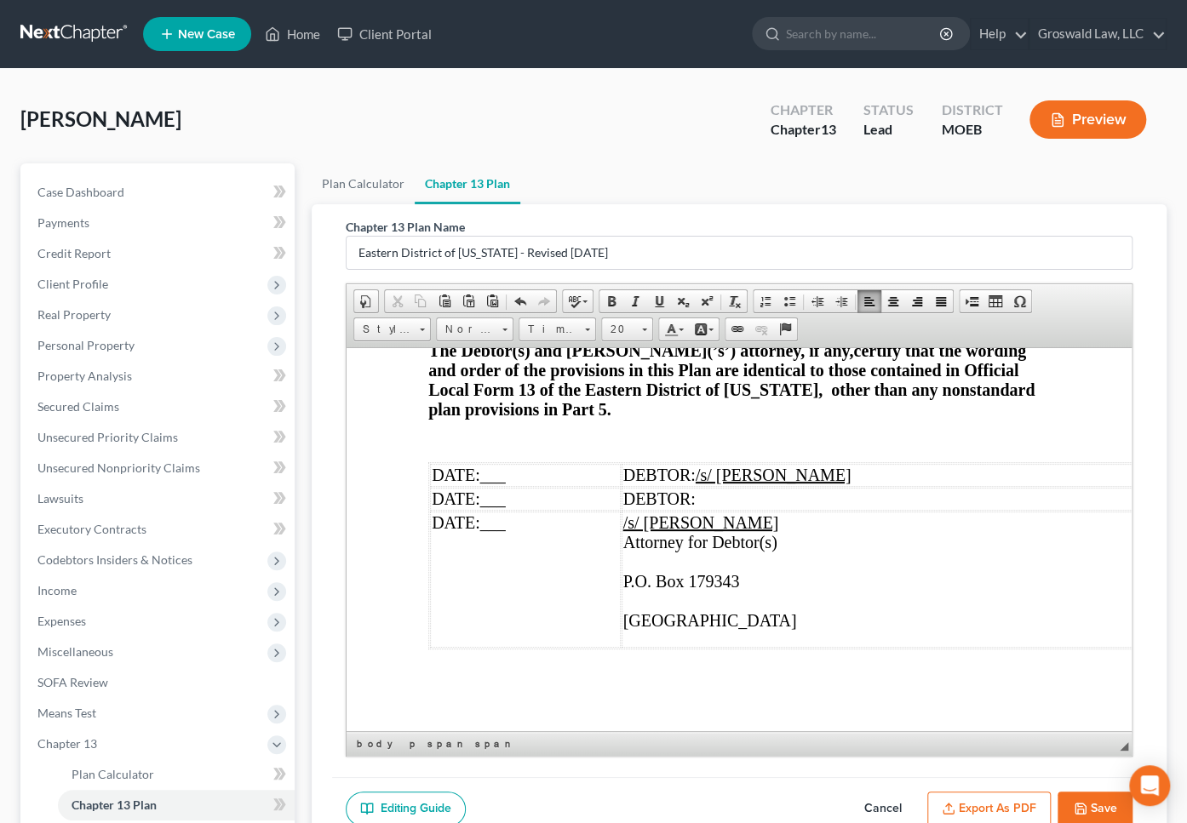
click at [1088, 804] on button "Save" at bounding box center [1094, 810] width 75 height 36
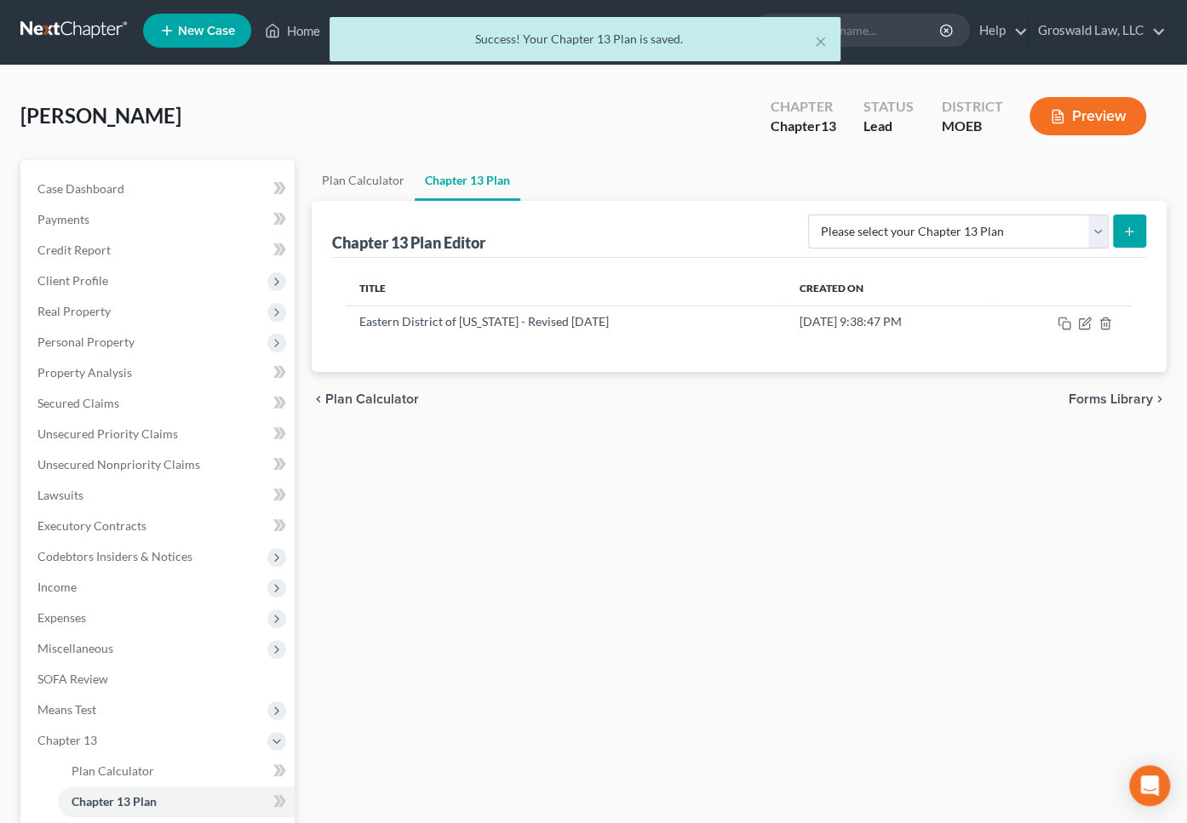
scroll to position [0, 0]
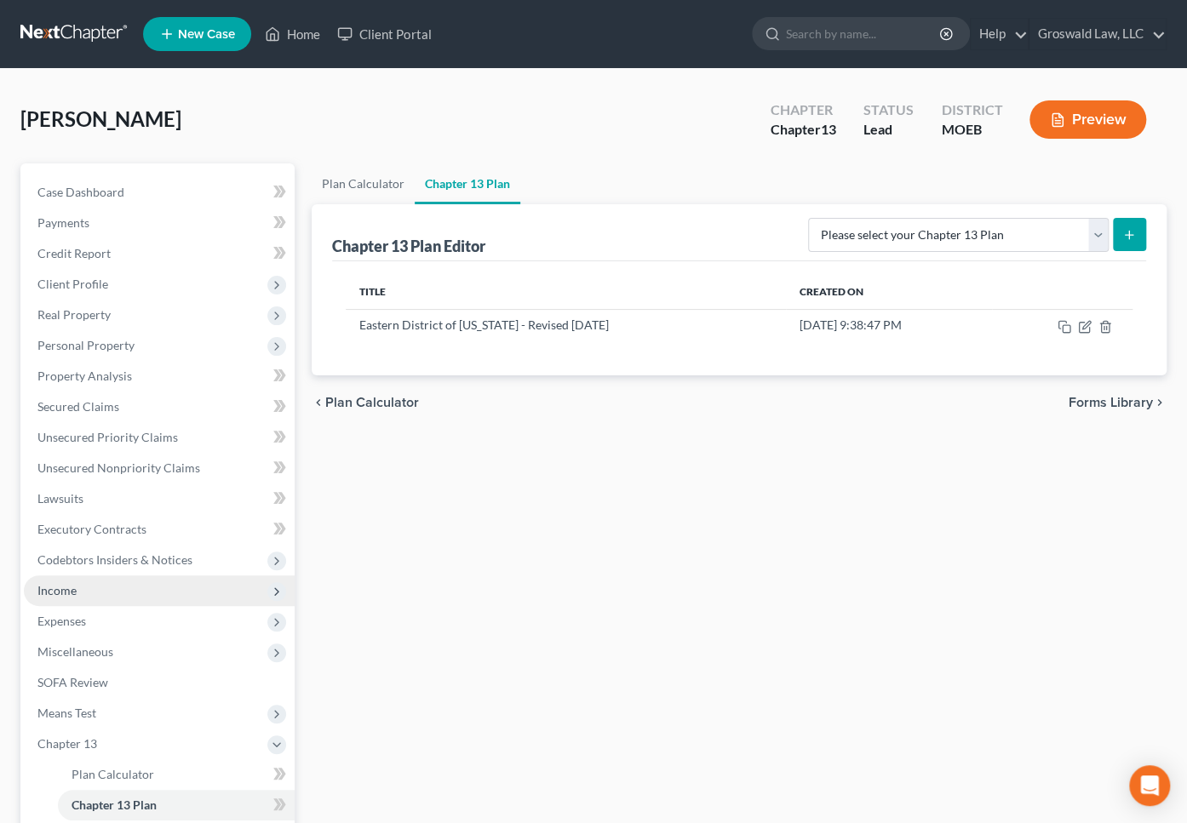
click at [64, 579] on span "Income" at bounding box center [159, 590] width 271 height 31
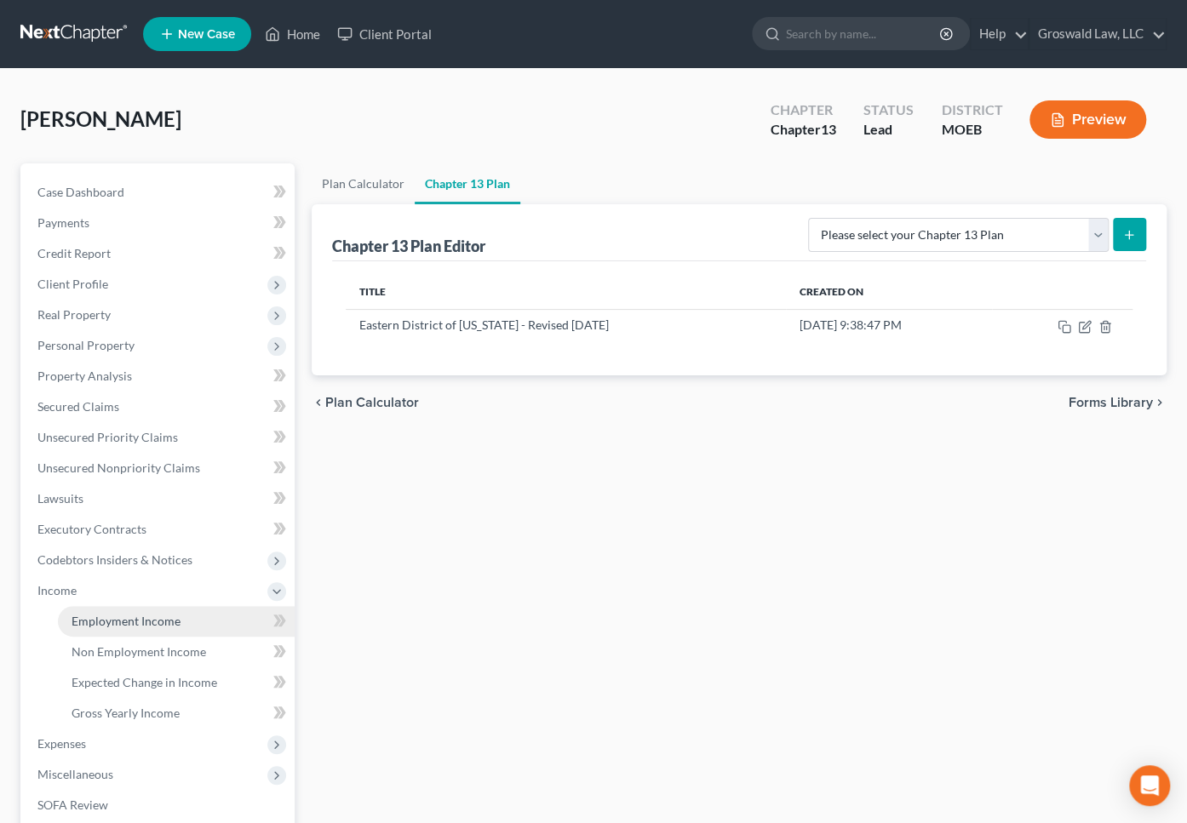
click at [119, 618] on span "Employment Income" at bounding box center [126, 621] width 109 height 14
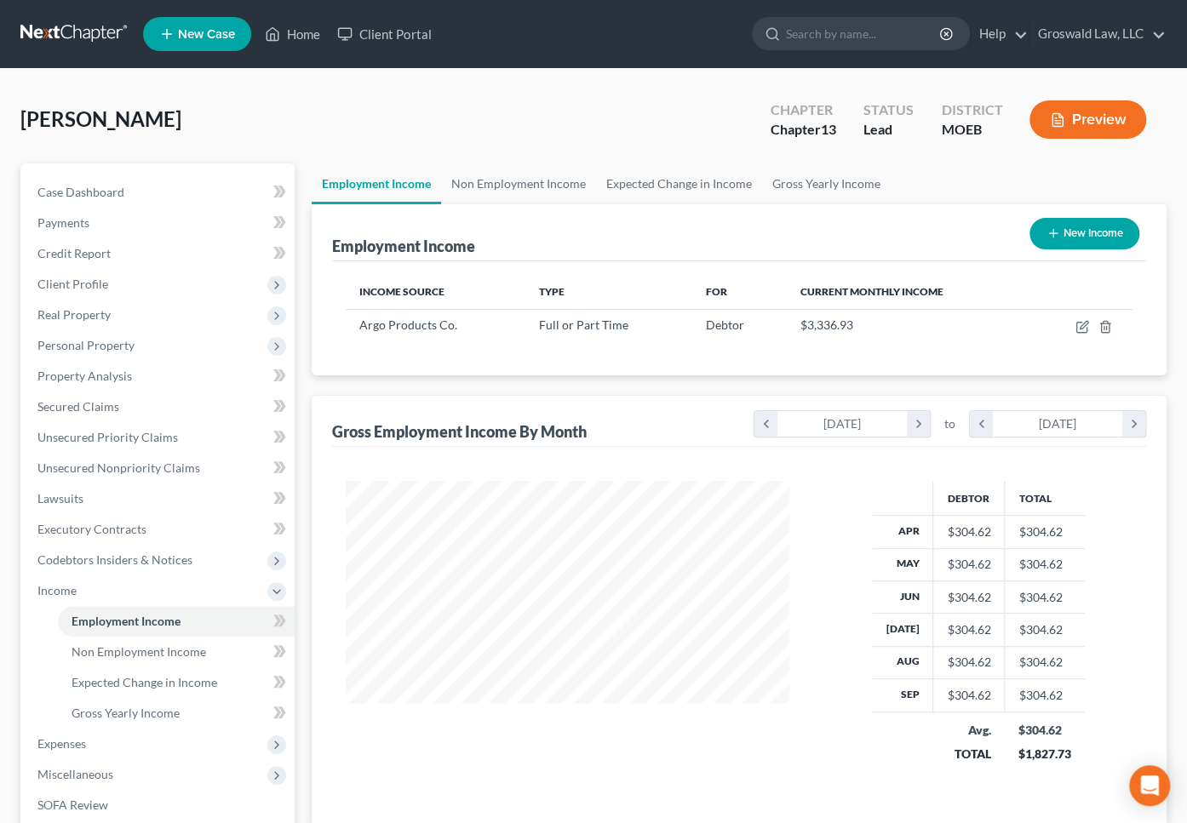
scroll to position [305, 478]
click at [530, 180] on link "Non Employment Income" at bounding box center [518, 183] width 155 height 41
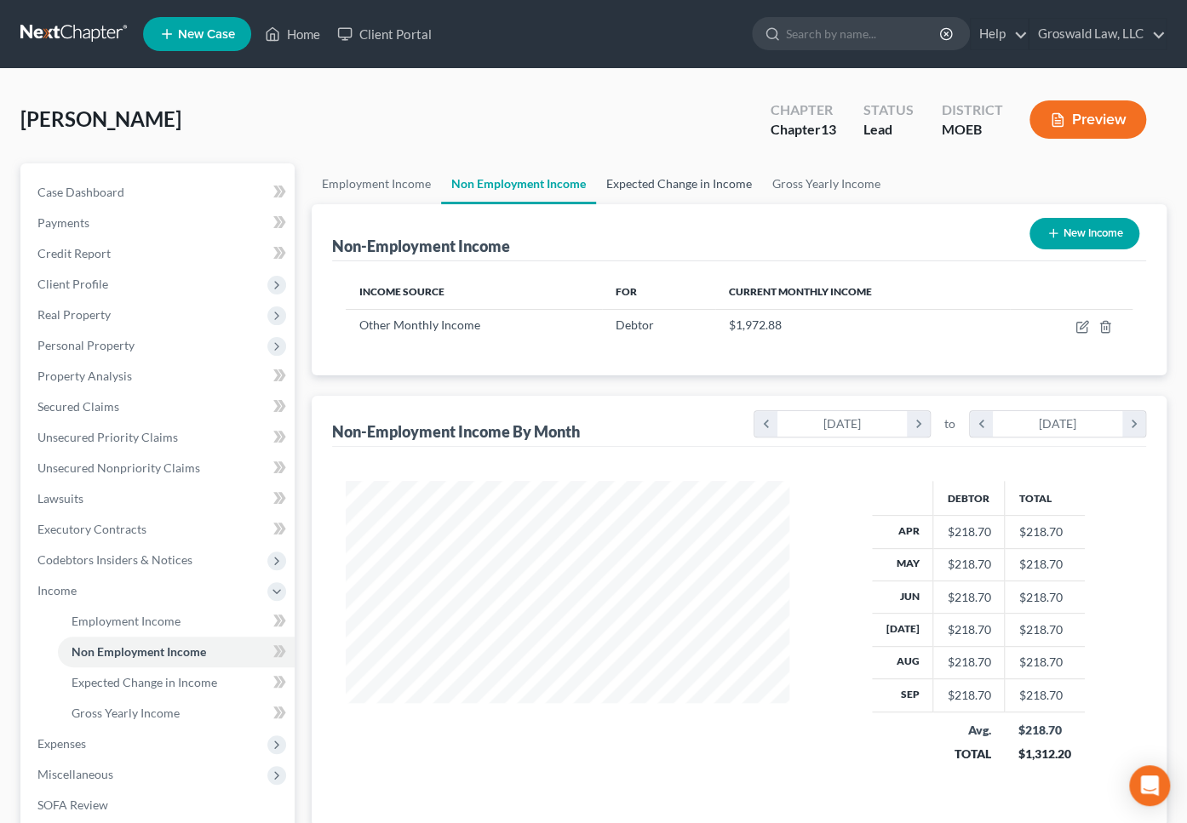
scroll to position [305, 478]
click at [653, 185] on link "Expected Change in Income" at bounding box center [679, 183] width 166 height 41
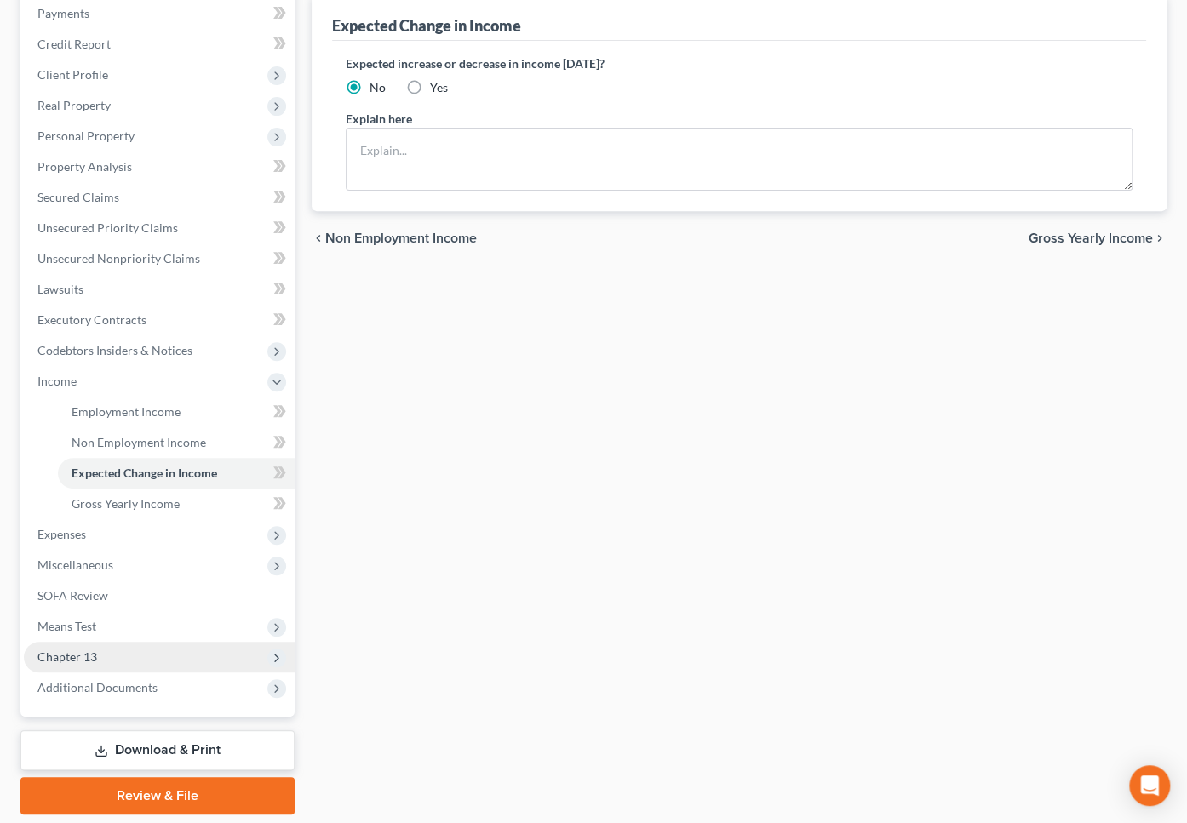
scroll to position [232, 0]
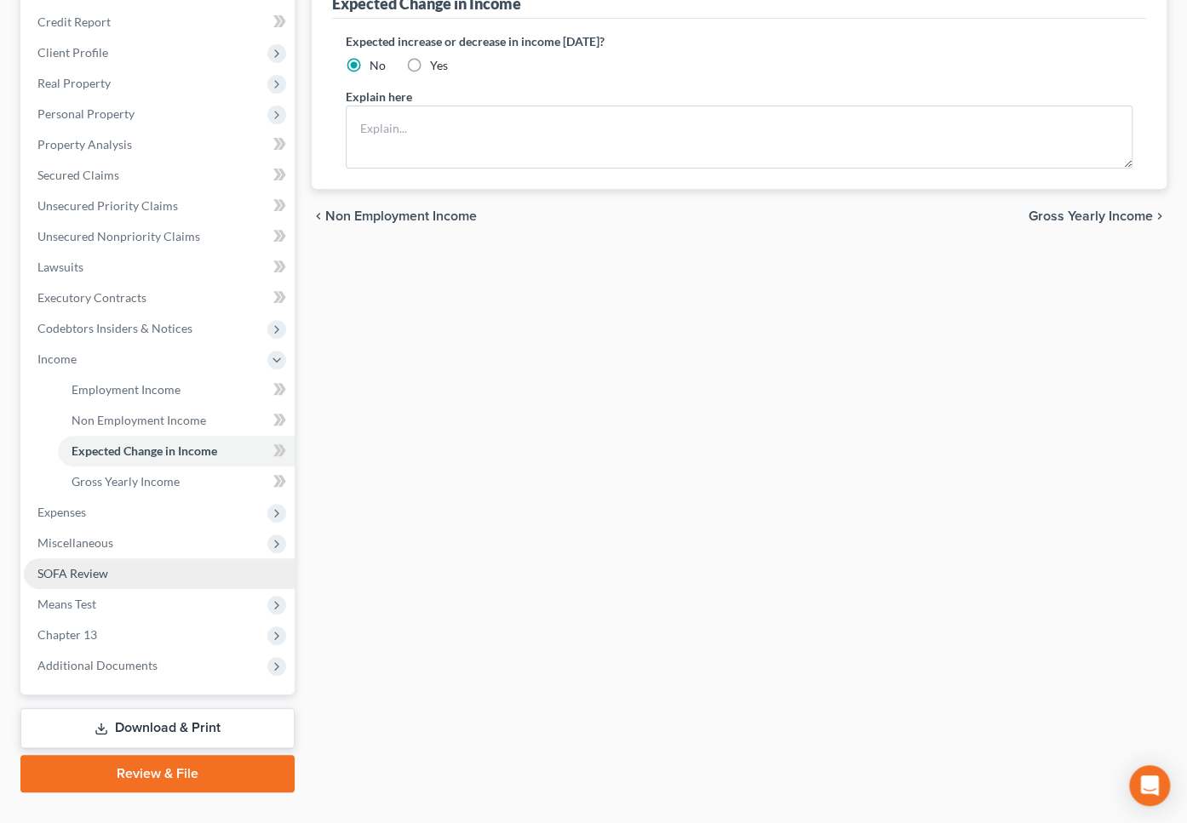
click at [77, 569] on span "SOFA Review" at bounding box center [72, 573] width 71 height 14
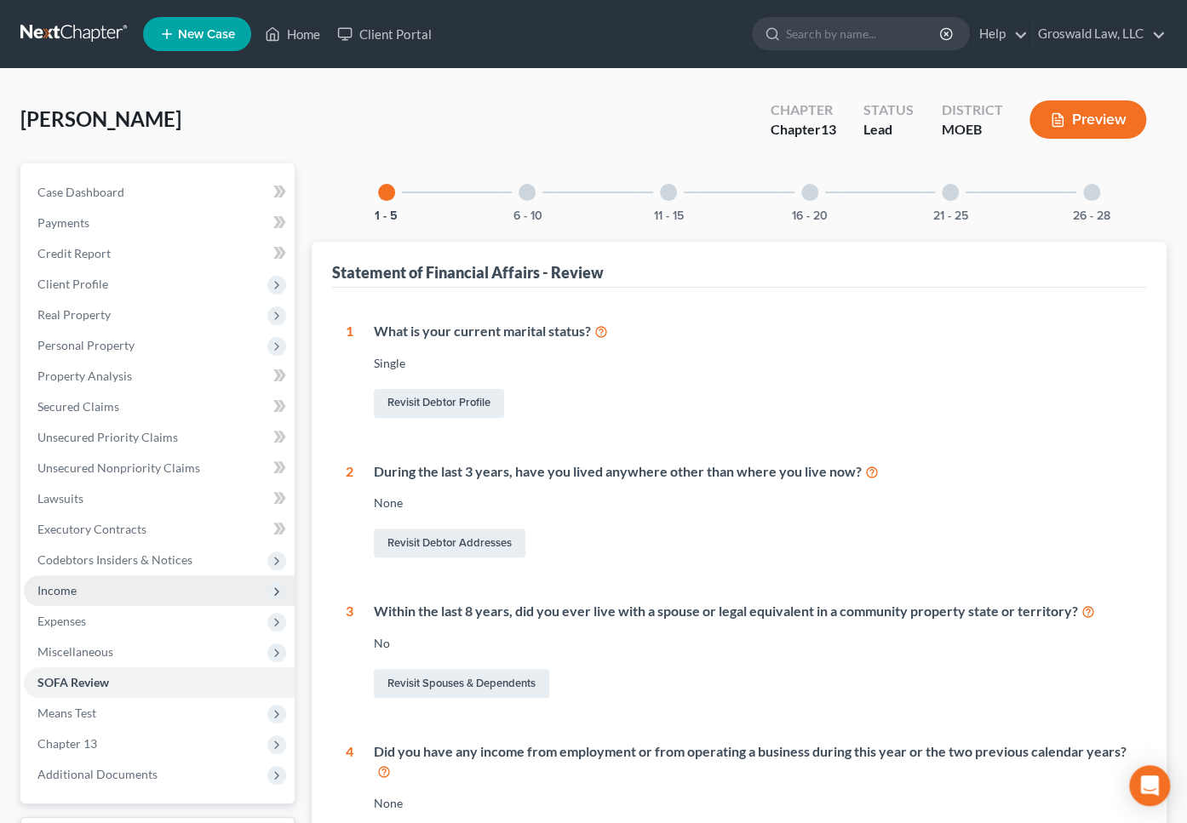
click at [73, 588] on span "Income" at bounding box center [56, 590] width 39 height 14
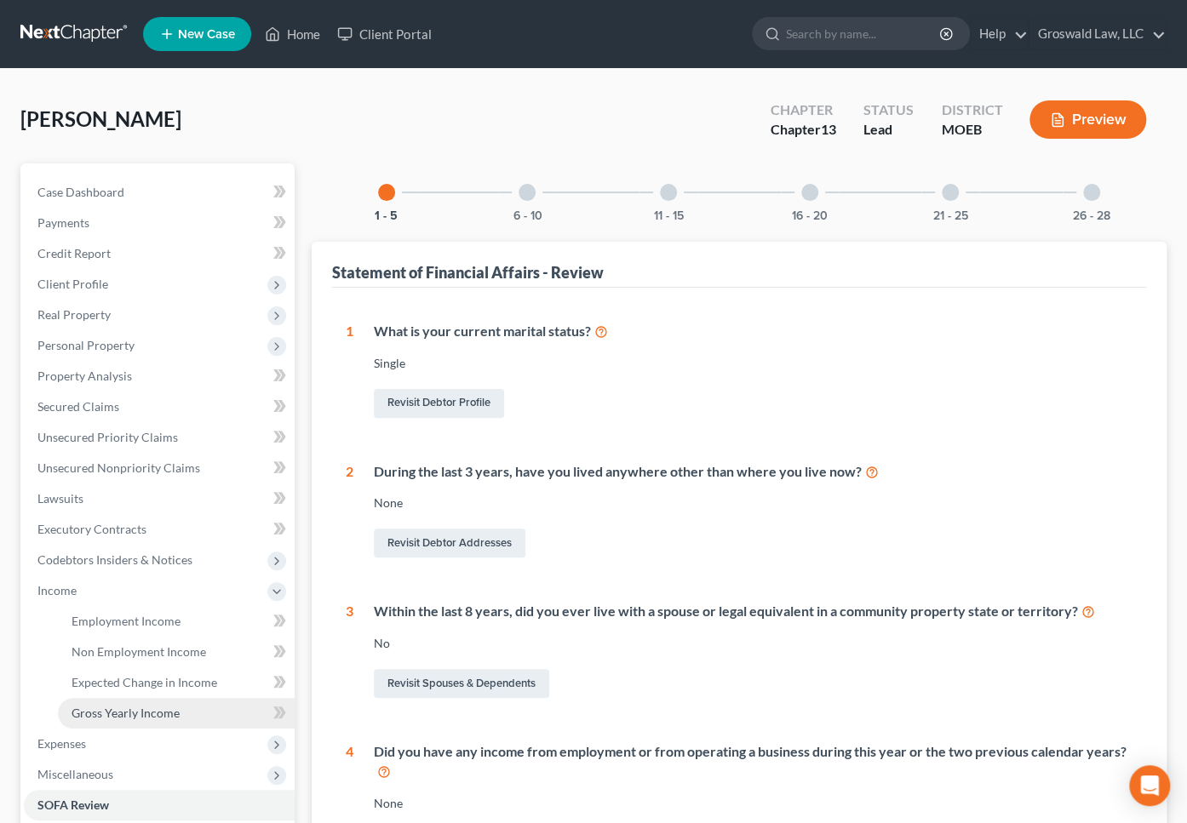
click at [140, 715] on span "Gross Yearly Income" at bounding box center [126, 713] width 108 height 14
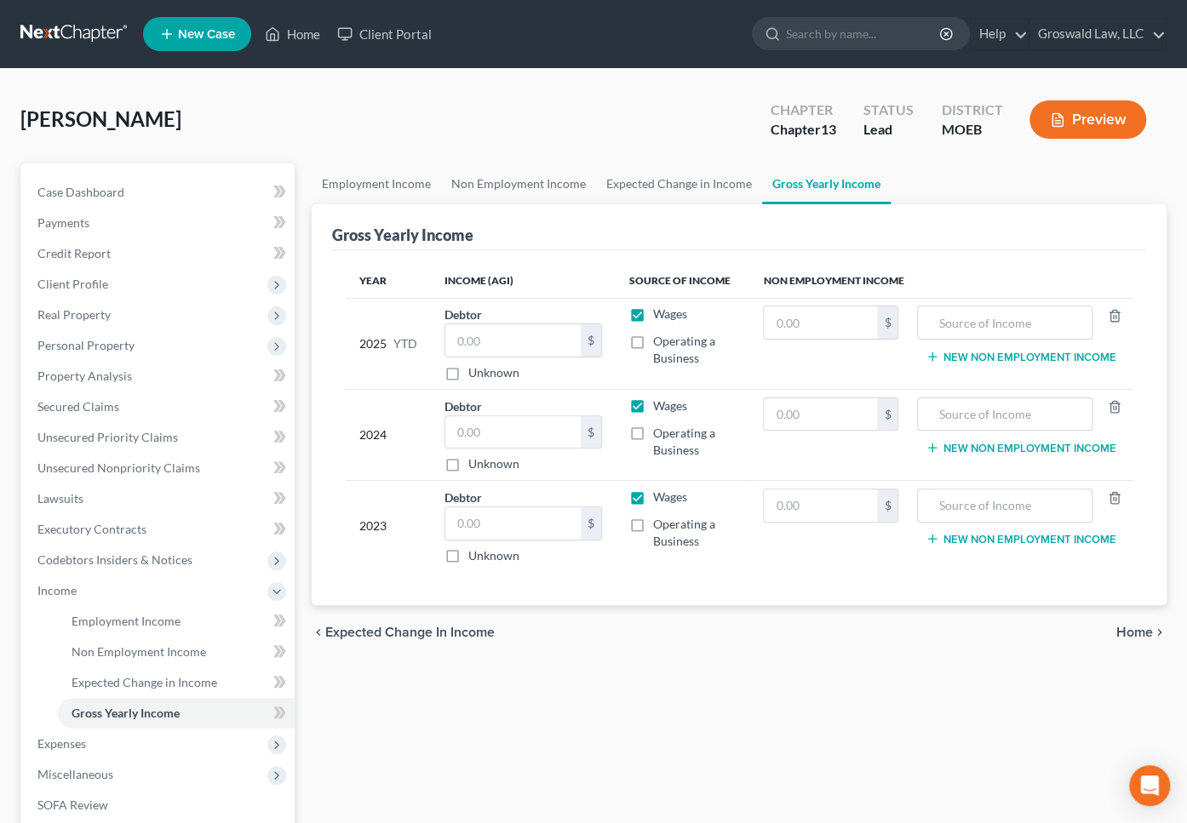
drag, startPoint x: 781, startPoint y: 698, endPoint x: 776, endPoint y: 685, distance: 13.8
click at [781, 698] on div "Employment Income Non Employment Income Expected Change in Income Gross Yearly …" at bounding box center [739, 593] width 872 height 861
click at [502, 420] on input "text" at bounding box center [513, 432] width 136 height 32
type input "58,216"
drag, startPoint x: 805, startPoint y: 703, endPoint x: 762, endPoint y: 675, distance: 51.7
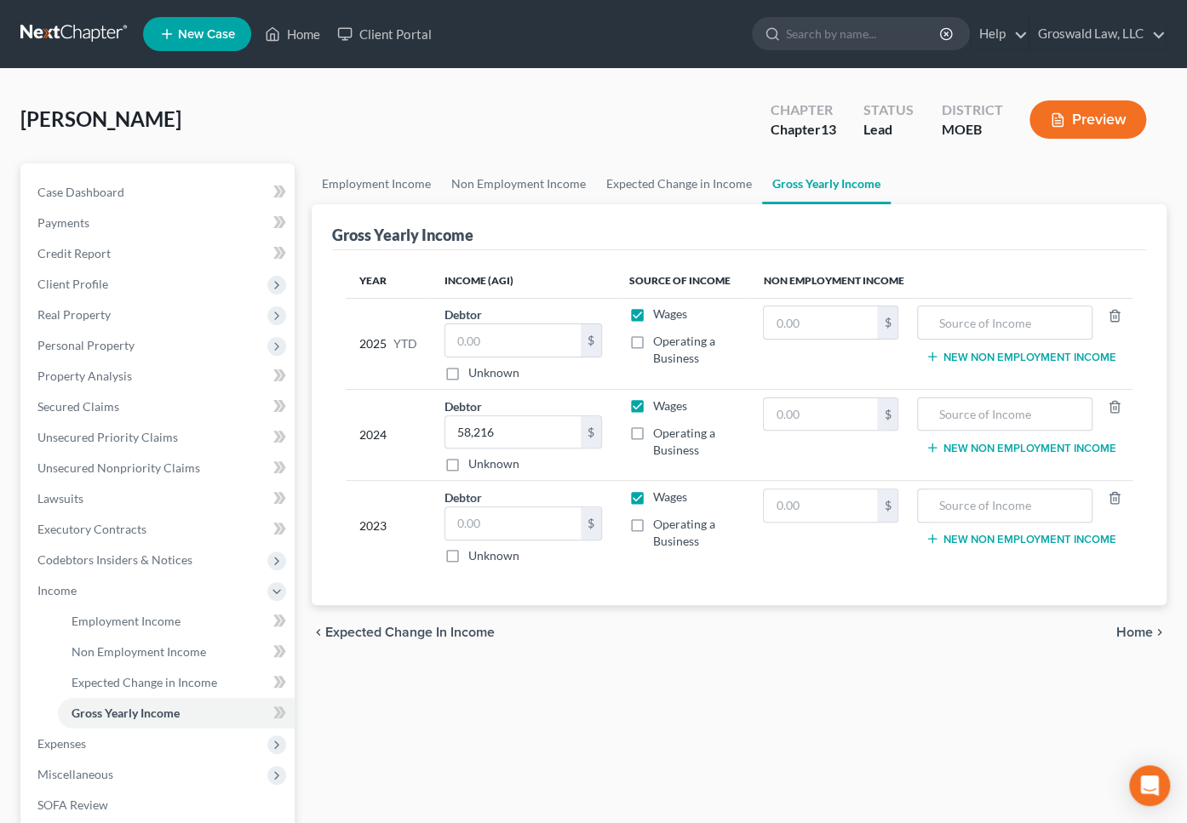
click at [805, 703] on div "Employment Income Non Employment Income Expected Change in Income Gross Yearly …" at bounding box center [739, 593] width 872 height 861
click at [552, 517] on input "text" at bounding box center [513, 523] width 136 height 32
type input "39,604"
click at [530, 349] on input "text" at bounding box center [513, 340] width 136 height 32
drag, startPoint x: 544, startPoint y: 335, endPoint x: 336, endPoint y: 341, distance: 207.8
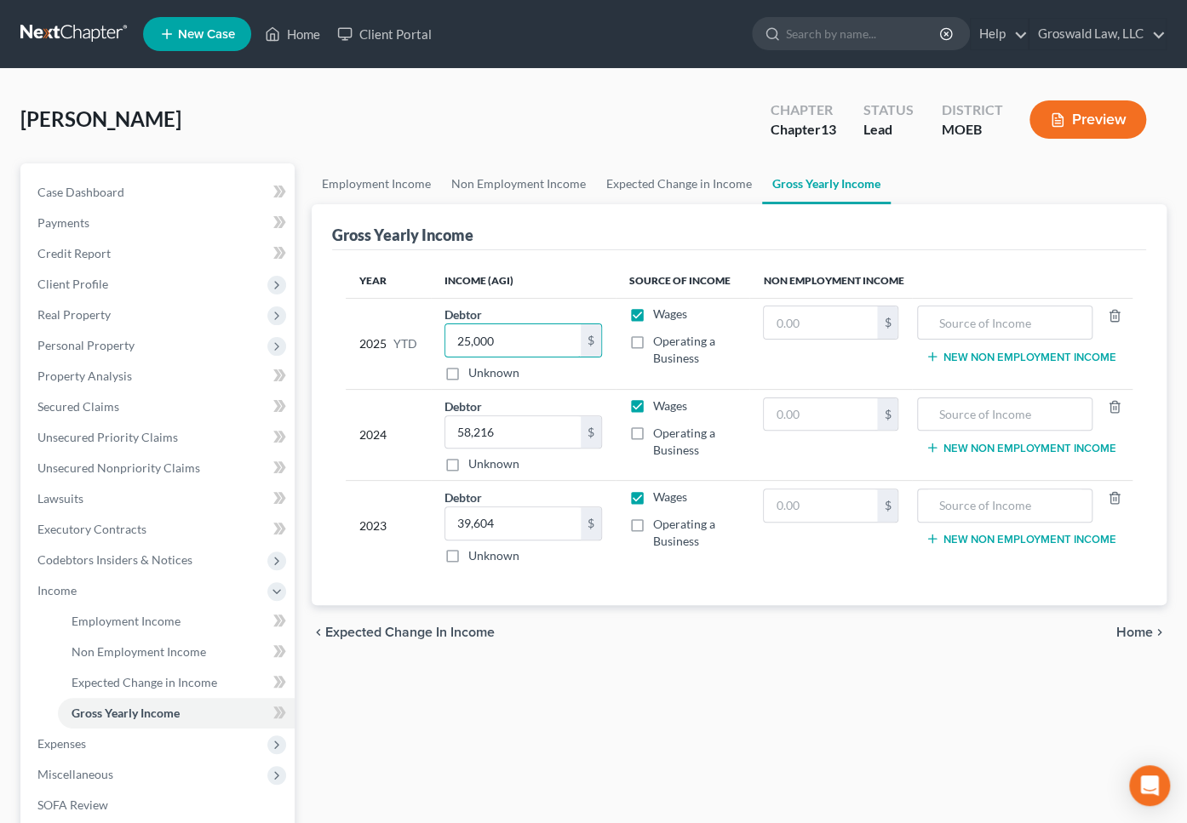
click at [336, 341] on div "Year Income (AGI) Source of Income Non Employment Income 2025 YTD Debtor 25,000…" at bounding box center [739, 428] width 815 height 356
type input "20,000"
drag, startPoint x: 678, startPoint y: 676, endPoint x: 648, endPoint y: 662, distance: 33.5
click at [678, 676] on div "Employment Income Non Employment Income Expected Change in Income Gross Yearly …" at bounding box center [739, 593] width 872 height 861
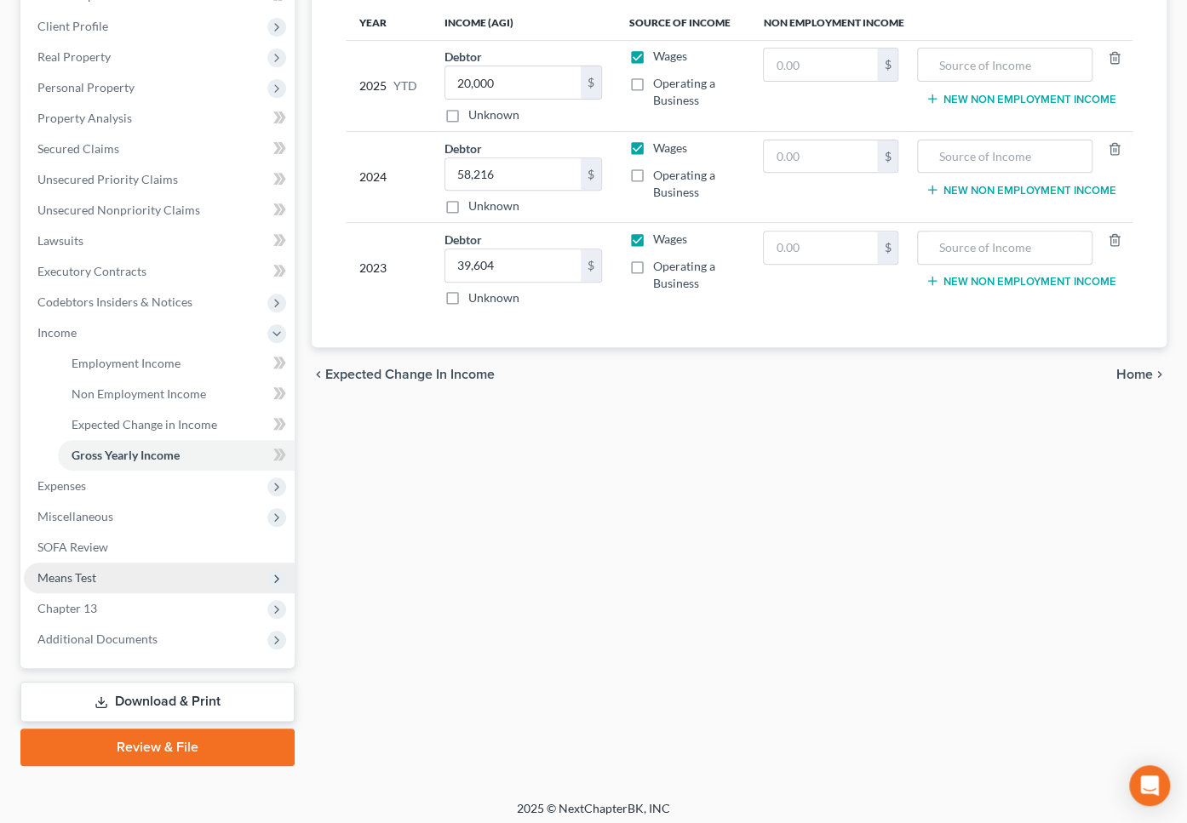
scroll to position [263, 0]
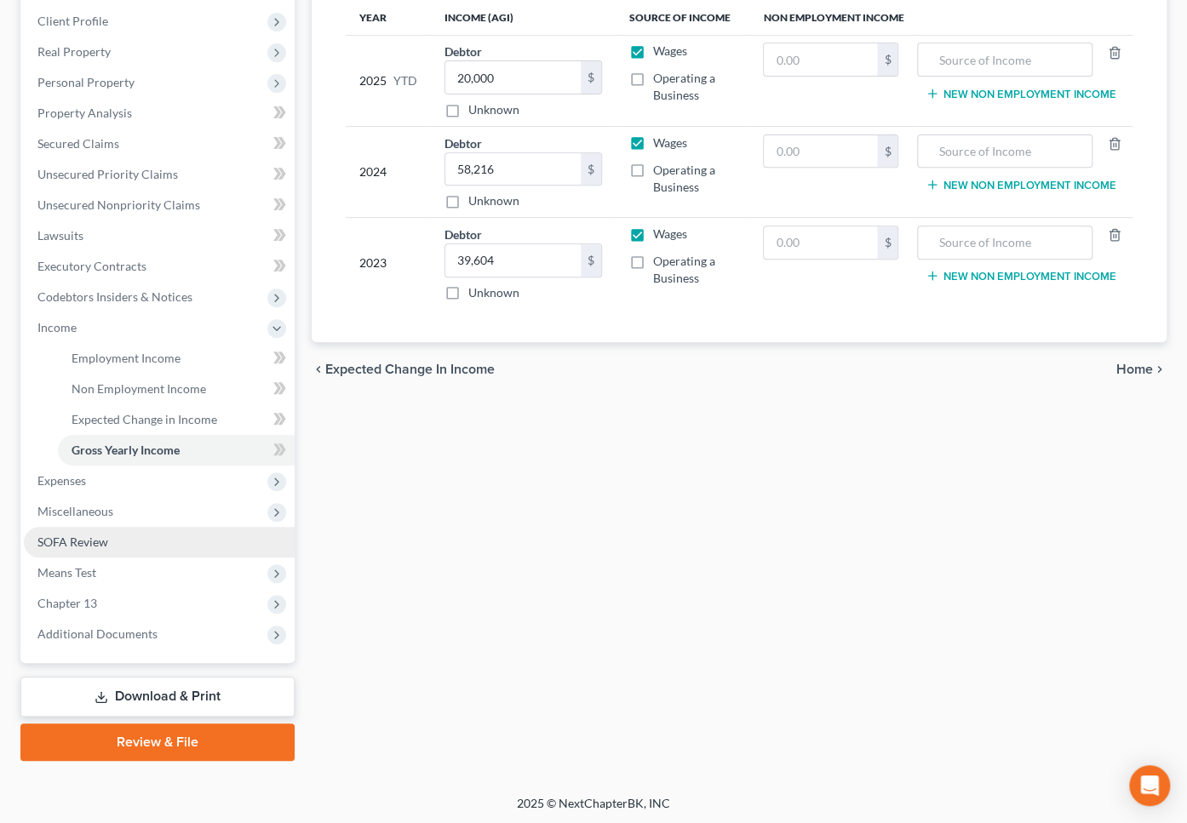
click at [97, 548] on link "SOFA Review" at bounding box center [159, 542] width 271 height 31
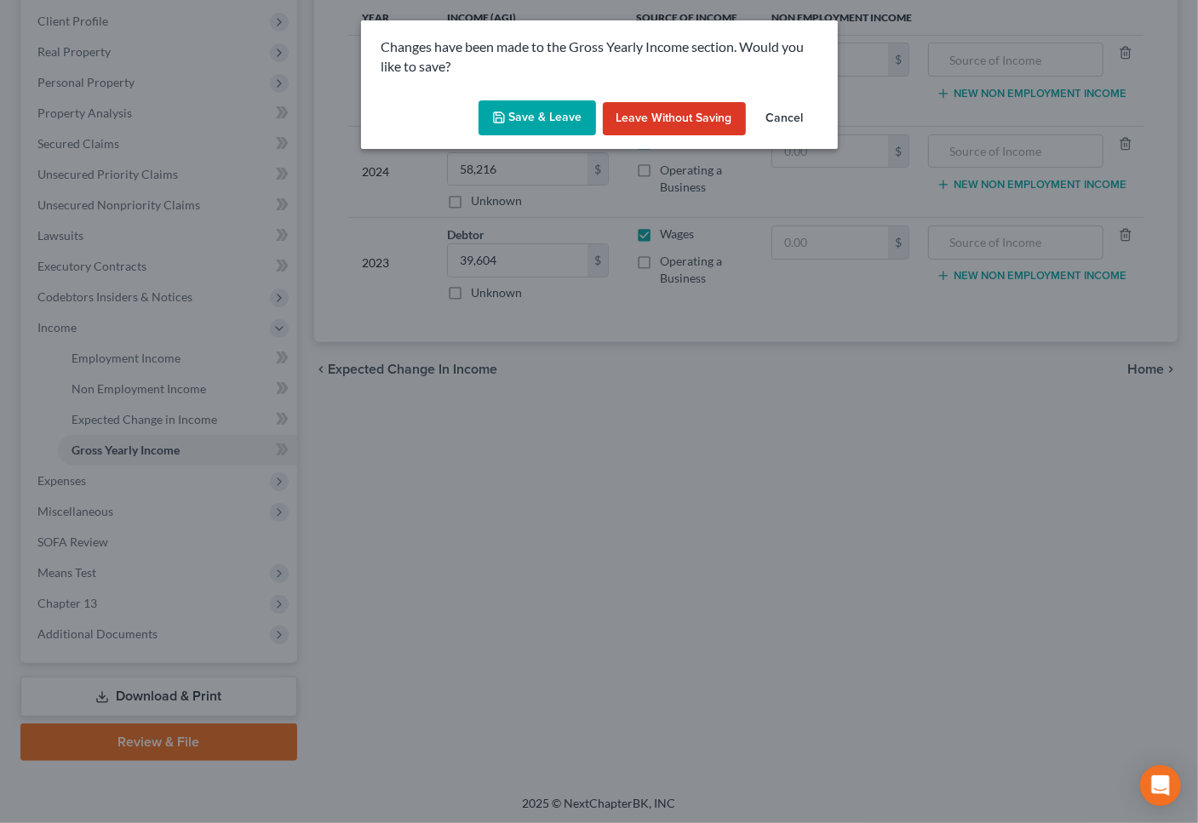
click at [542, 112] on button "Save & Leave" at bounding box center [536, 118] width 117 height 36
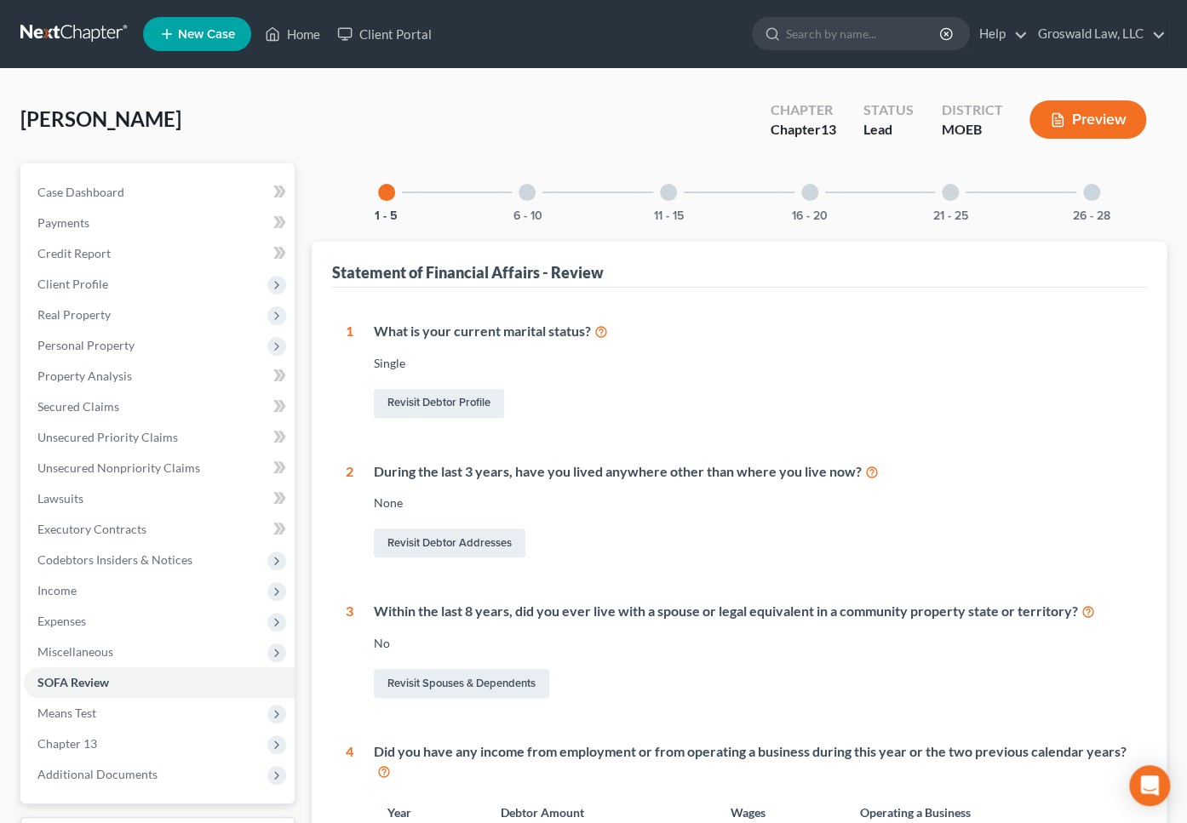
click at [815, 197] on div "16 - 20" at bounding box center [810, 192] width 58 height 58
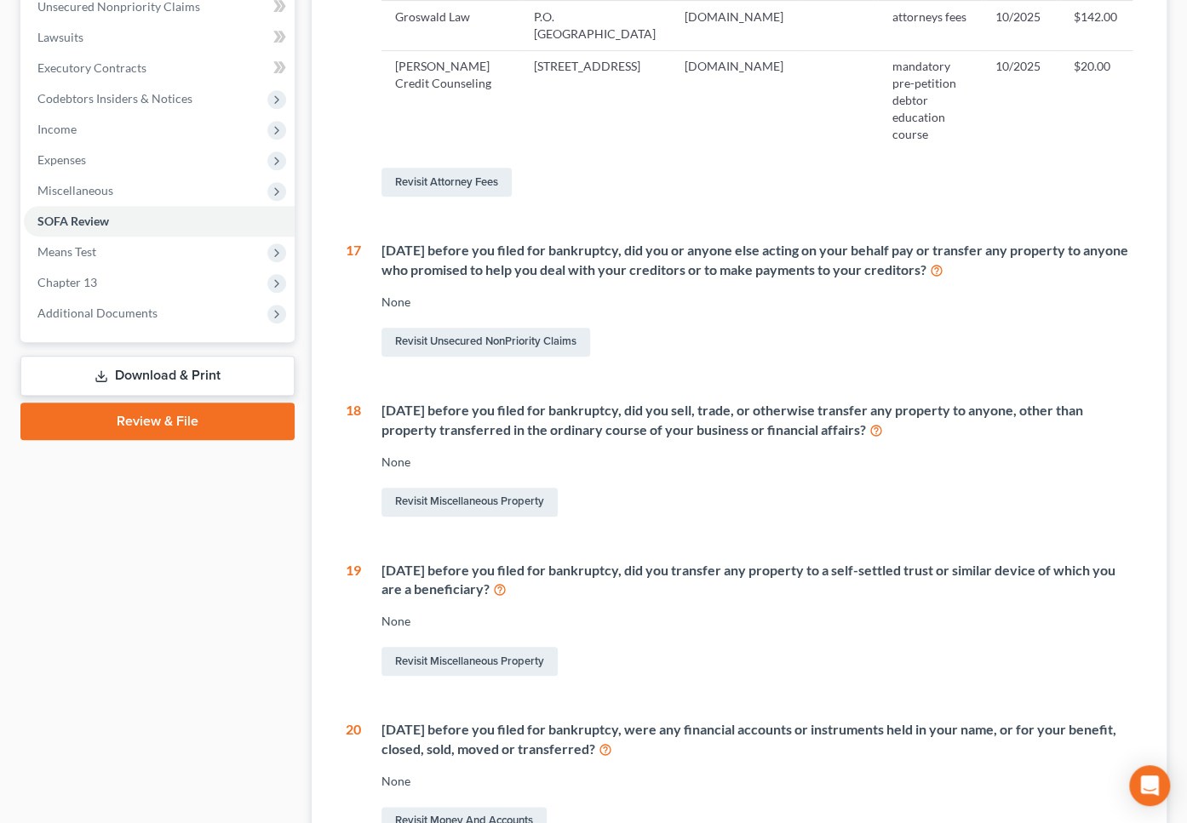
scroll to position [131, 0]
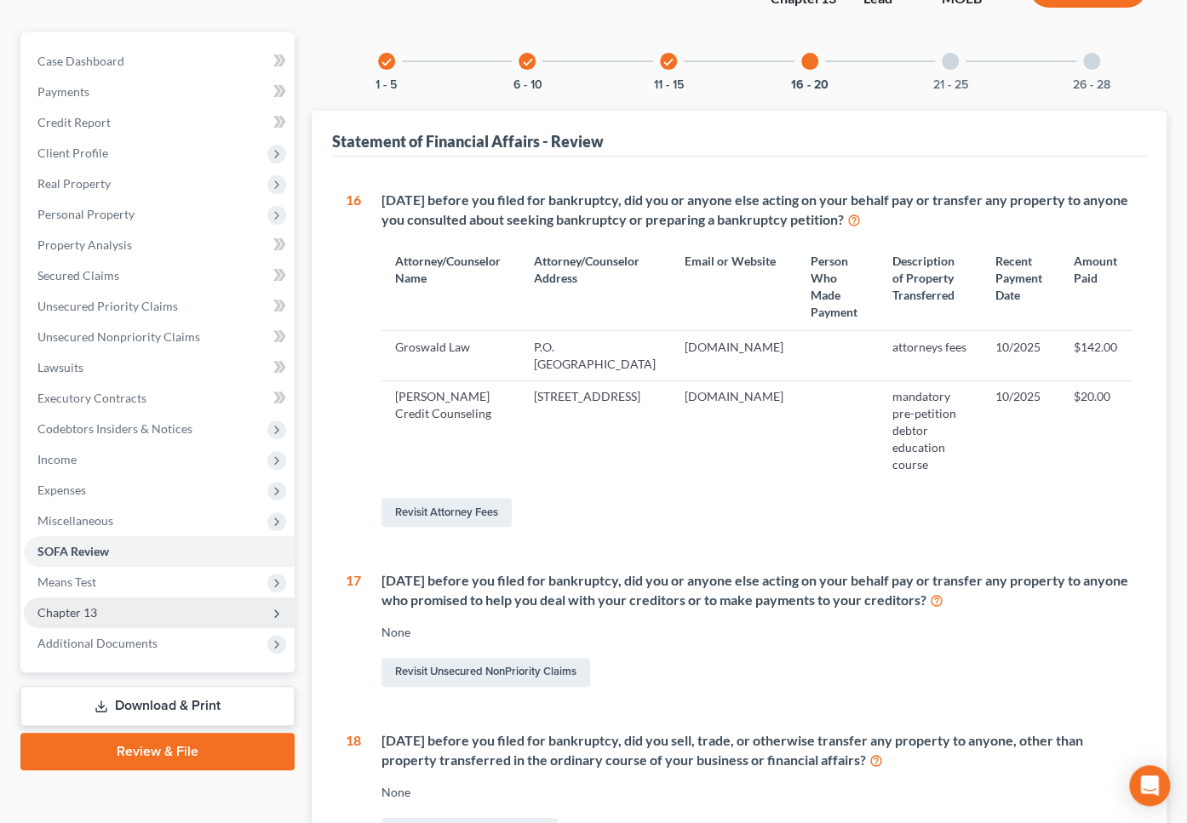
click at [178, 612] on span "Chapter 13" at bounding box center [159, 613] width 271 height 31
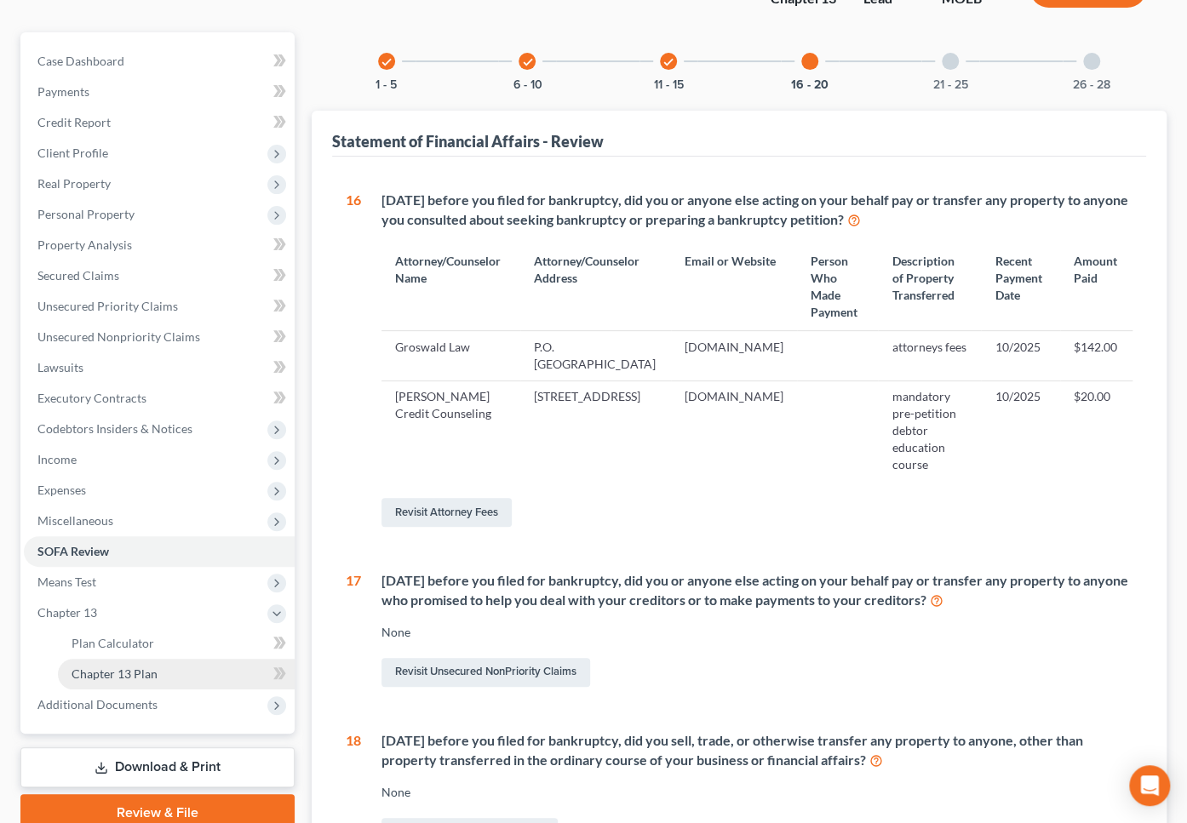
click at [164, 680] on link "Chapter 13 Plan" at bounding box center [176, 674] width 237 height 31
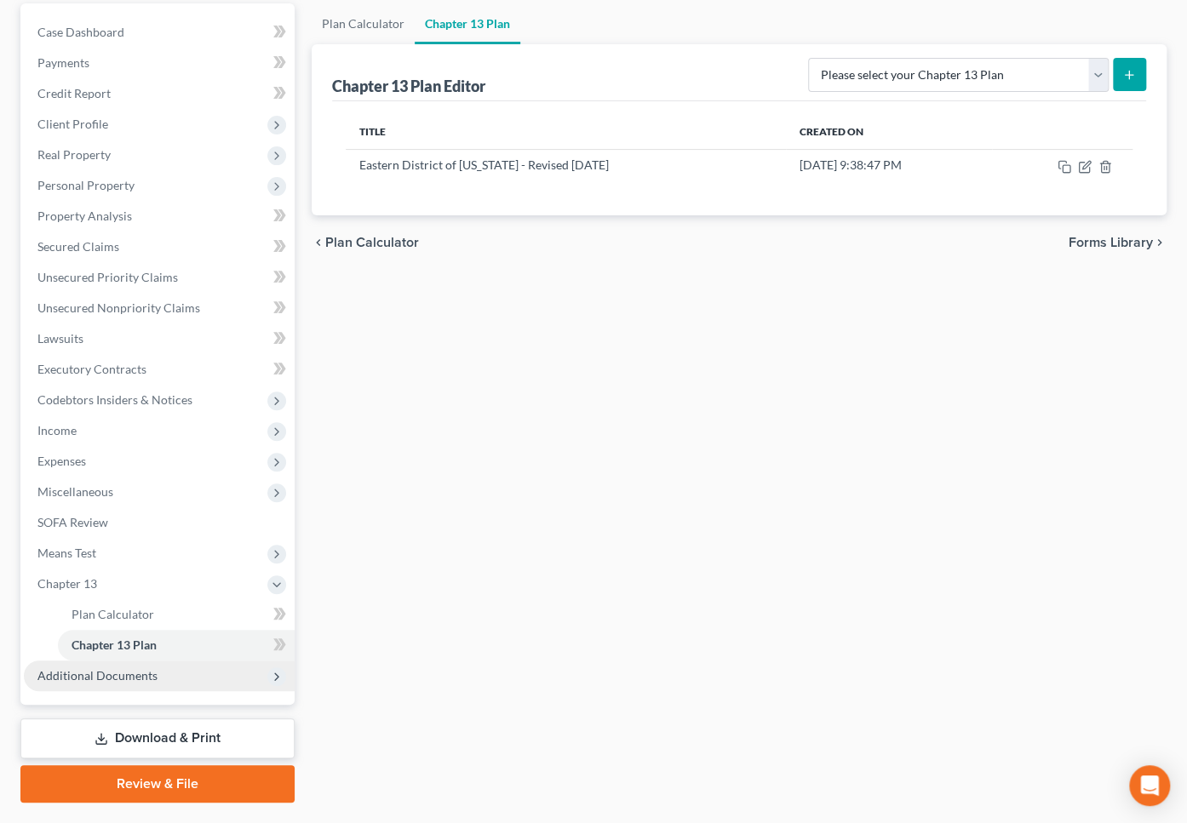
scroll to position [202, 0]
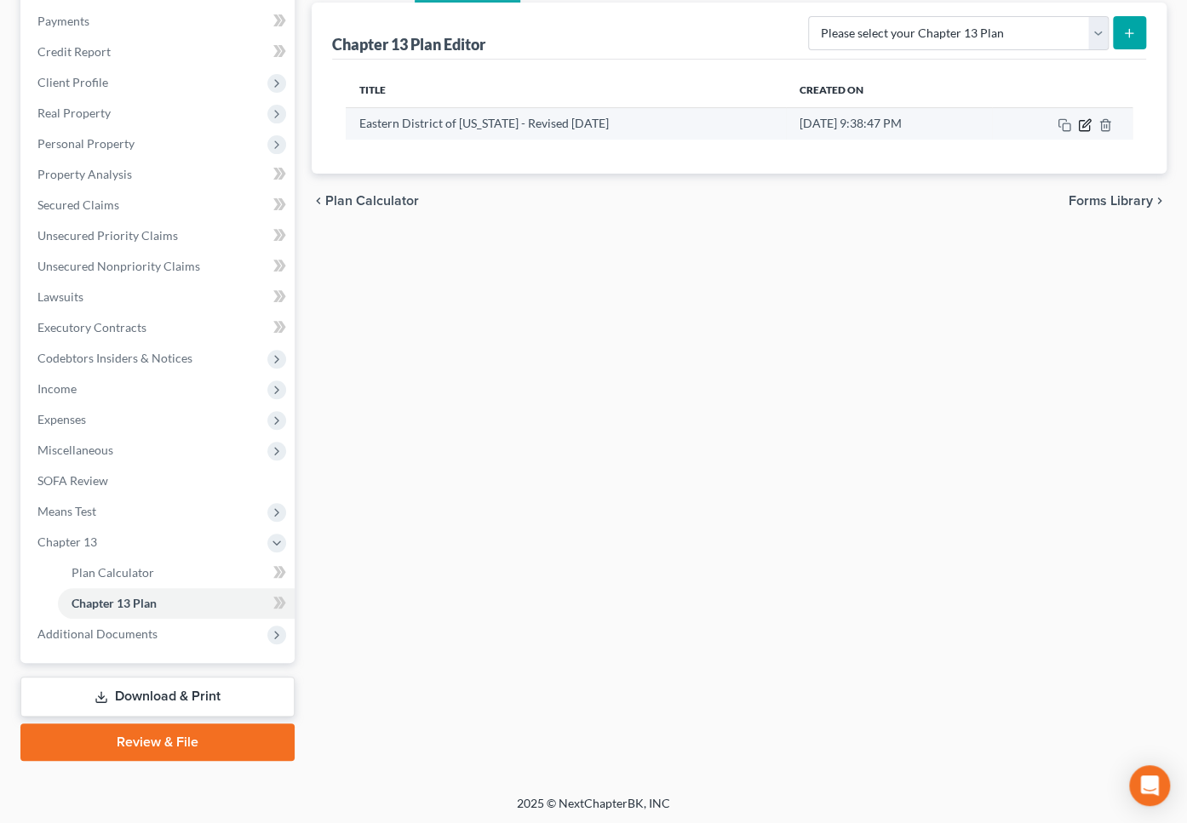
click at [1086, 121] on icon "button" at bounding box center [1085, 125] width 14 height 14
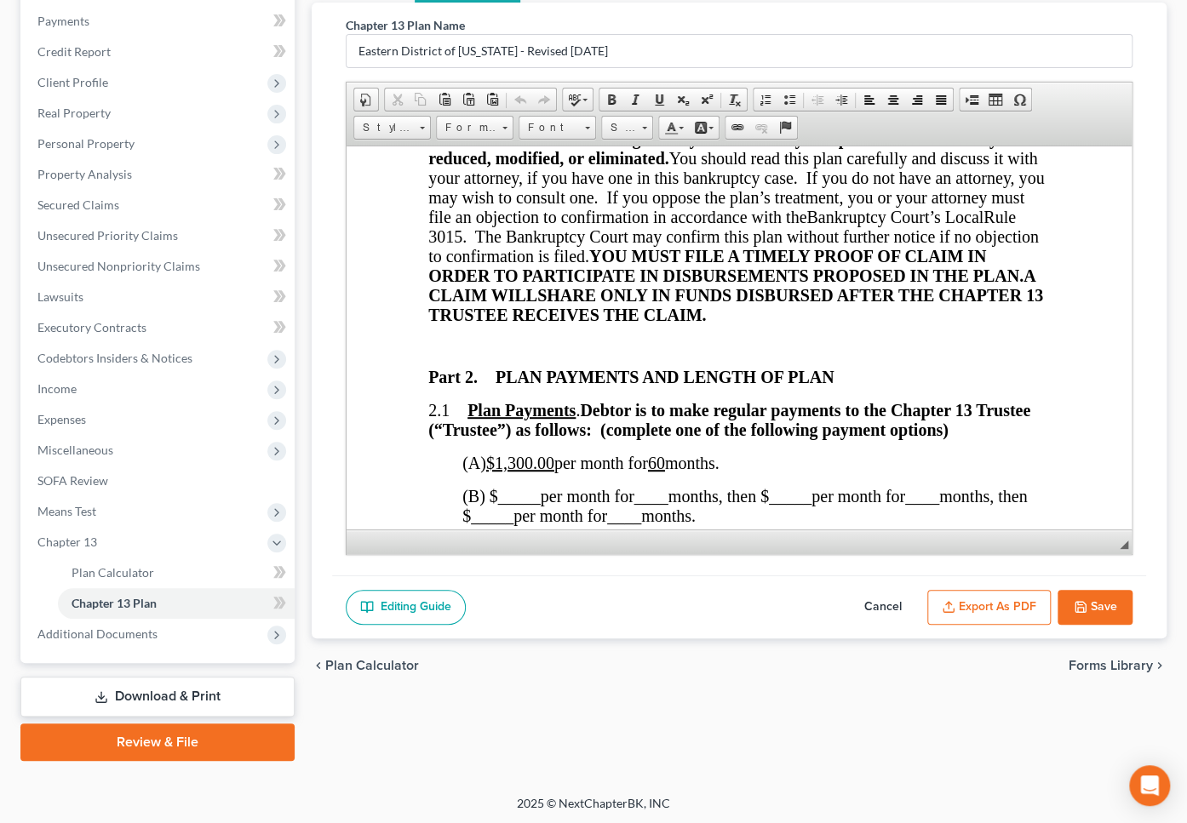
scroll to position [851, 0]
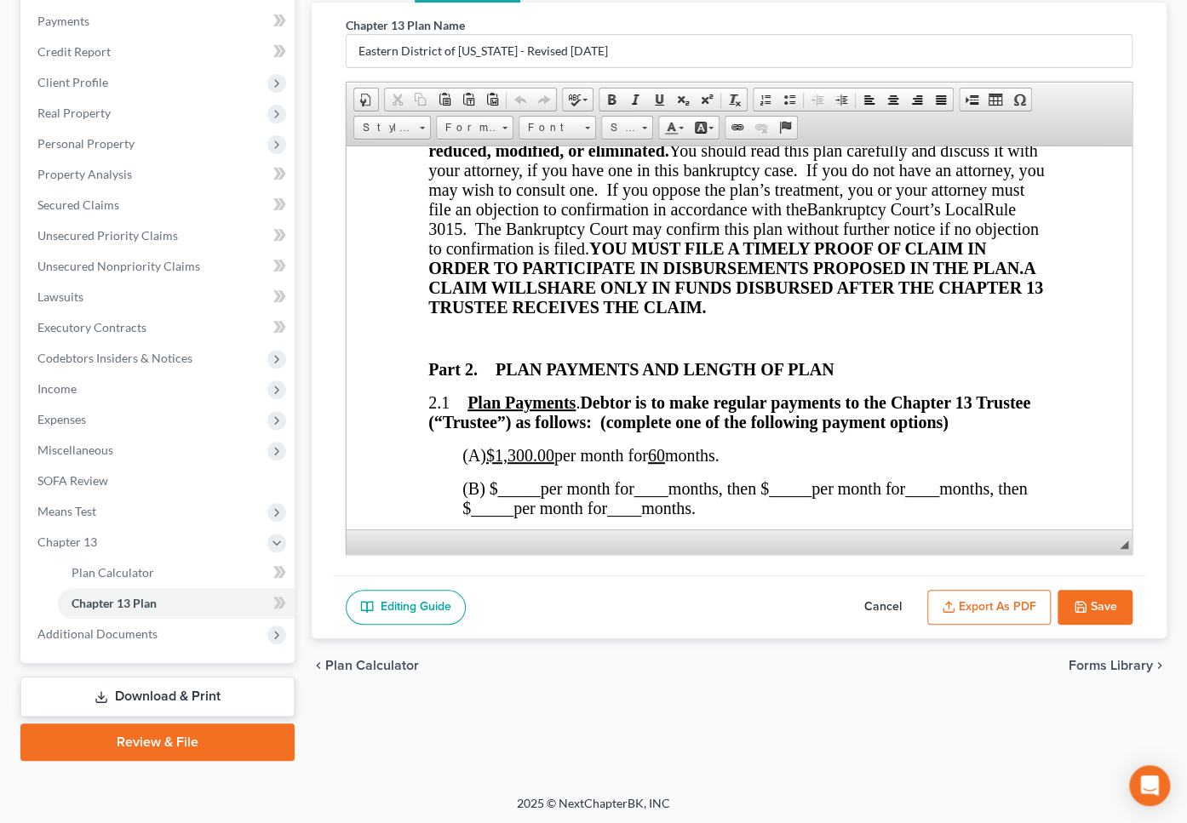
click at [1079, 609] on icon "button" at bounding box center [1080, 607] width 14 height 14
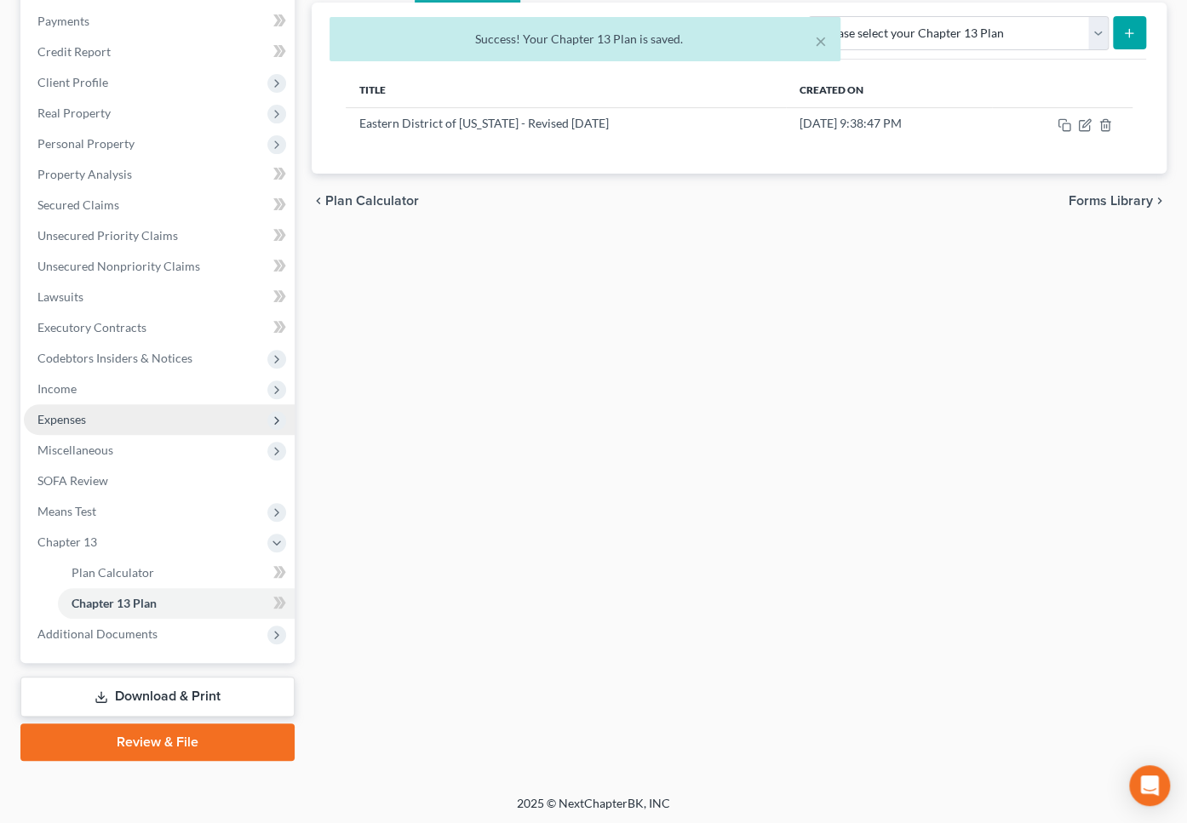
click at [56, 425] on span "Expenses" at bounding box center [61, 419] width 49 height 14
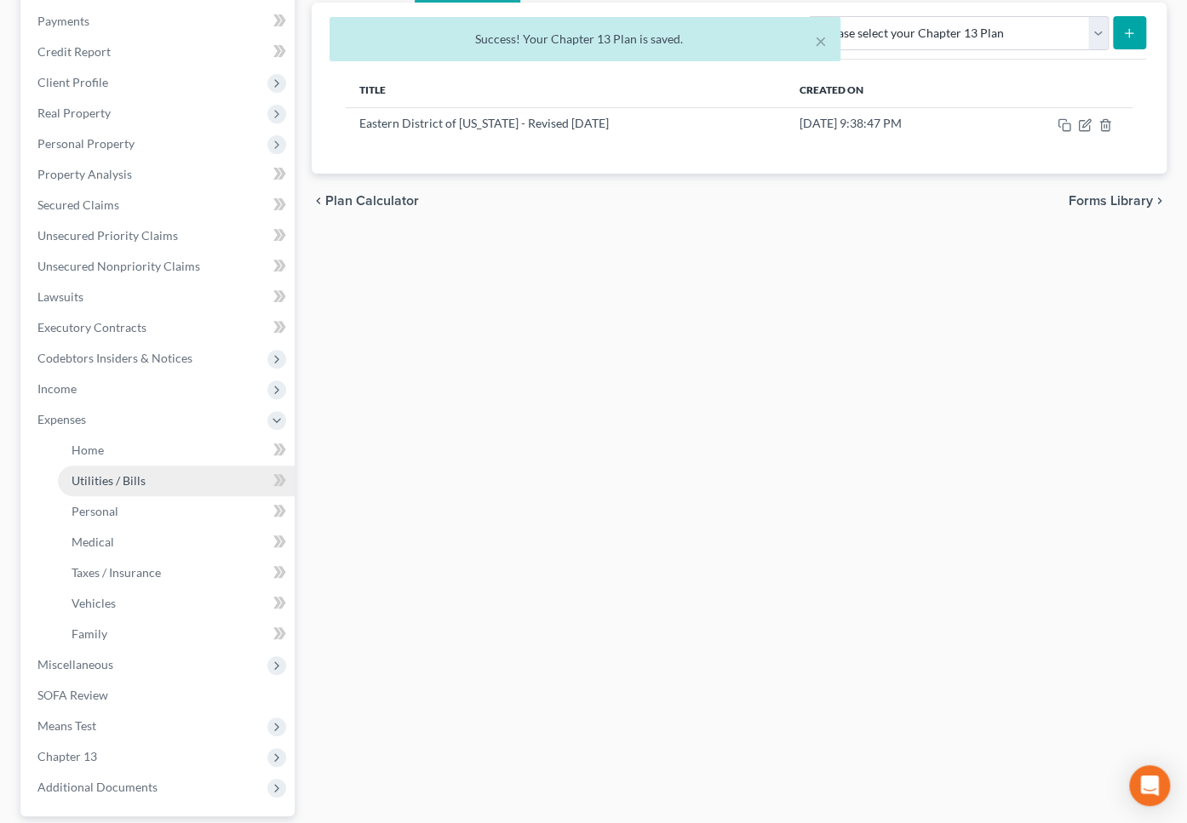
click at [129, 466] on link "Utilities / Bills" at bounding box center [176, 481] width 237 height 31
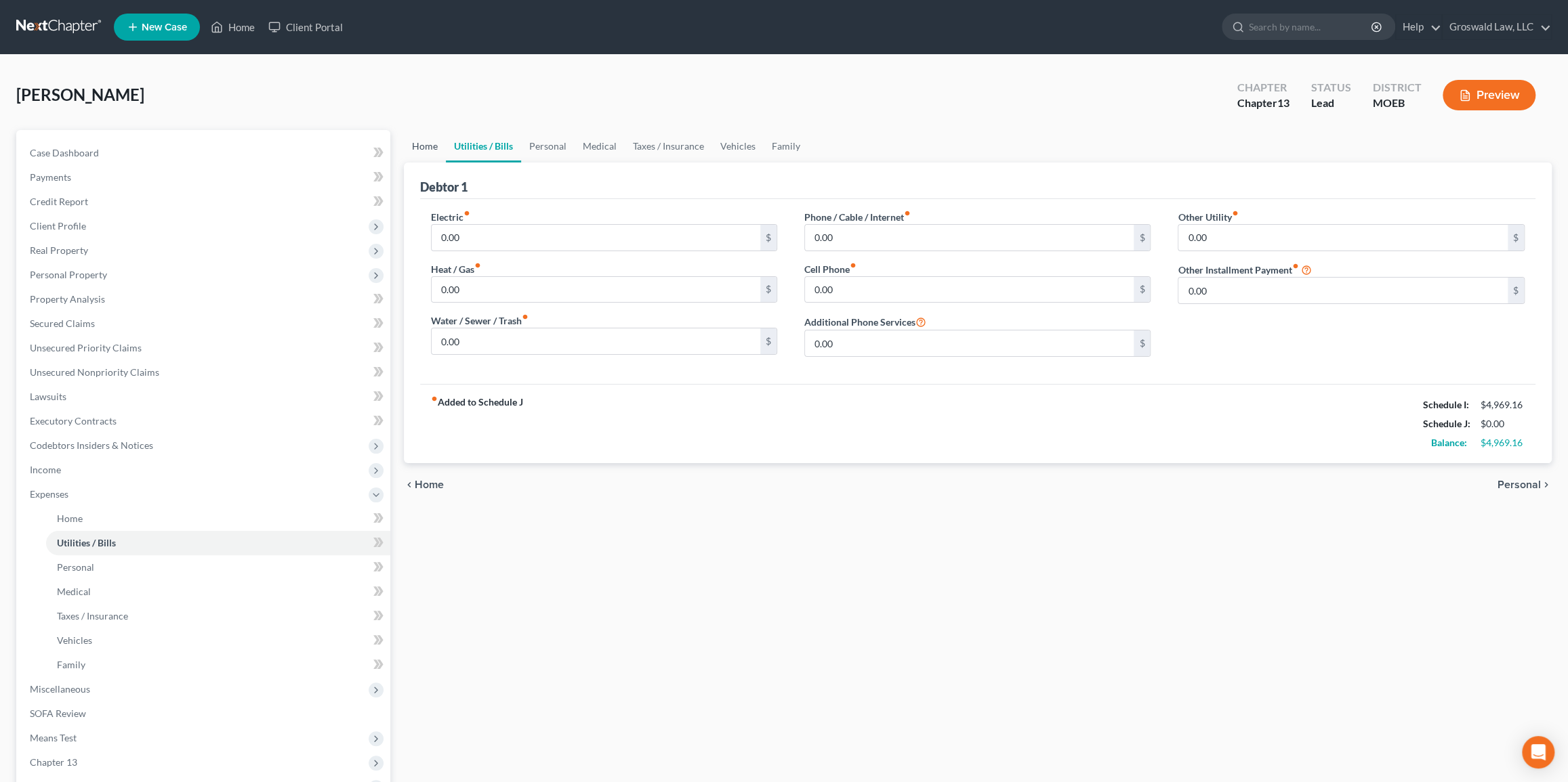
click at [427, 145] on link "Home" at bounding box center [424, 146] width 42 height 33
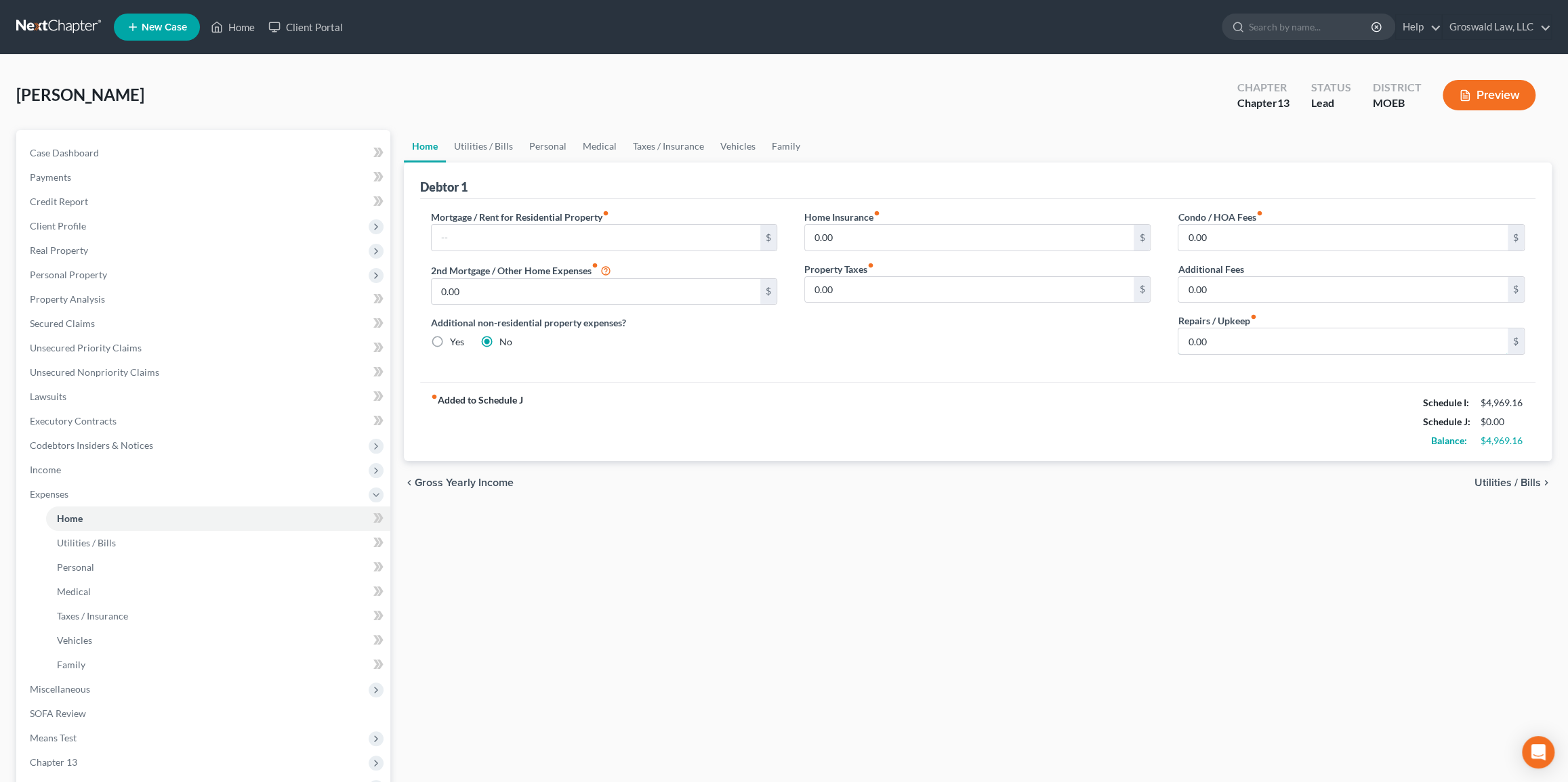
drag, startPoint x: 1268, startPoint y: 341, endPoint x: 1308, endPoint y: 304, distance: 54.5
click at [1076, 340] on input "0.00" at bounding box center [1343, 341] width 330 height 25
type input "50"
drag, startPoint x: 1048, startPoint y: 357, endPoint x: 915, endPoint y: 304, distance: 143.2
click at [1042, 356] on div "Home Insurance fiber_manual_record 0.00 $ Property Taxes fiber_manual_record 0.…" at bounding box center [977, 288] width 373 height 156
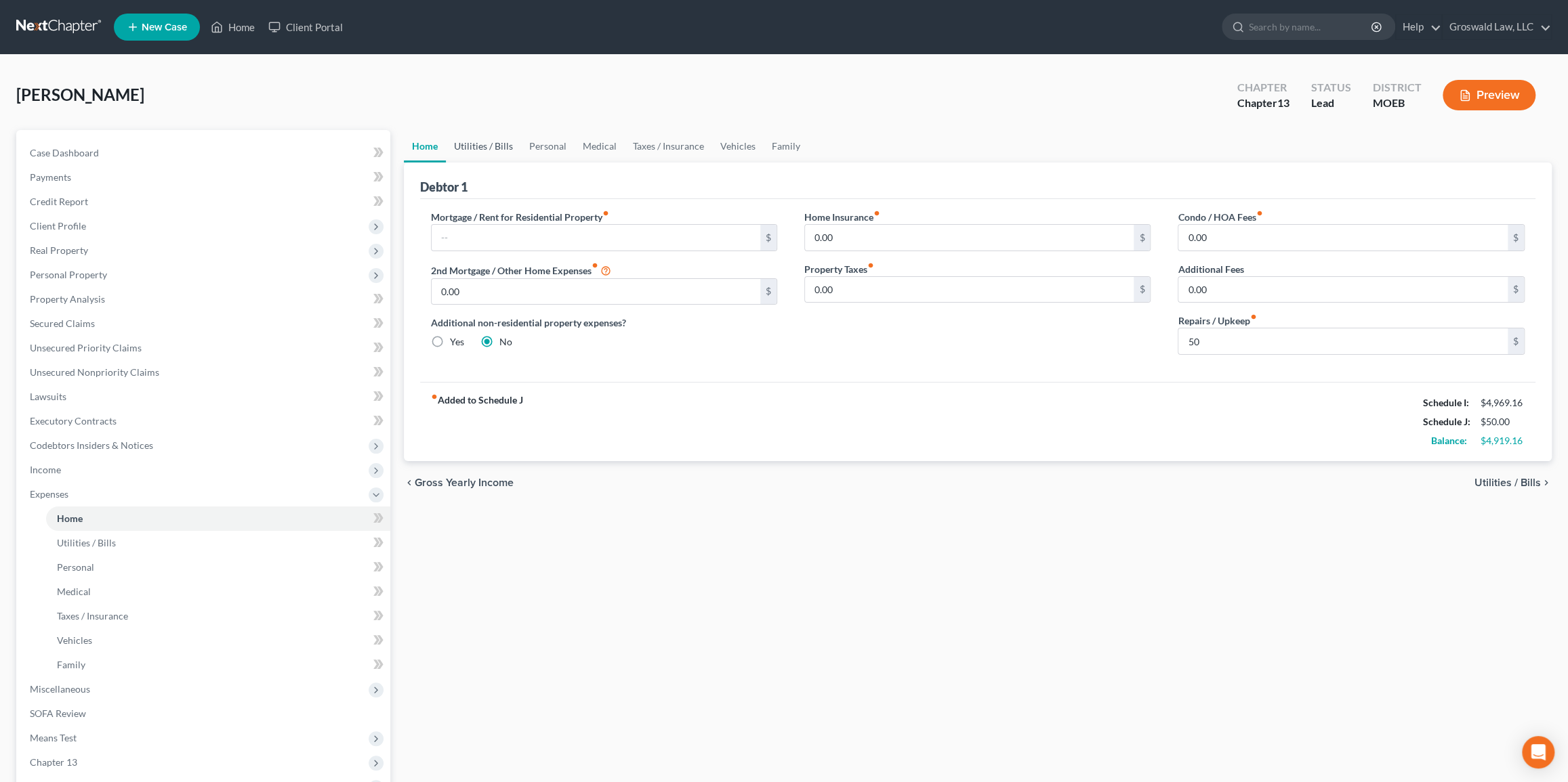
click at [476, 144] on link "Utilities / Bills" at bounding box center [483, 146] width 75 height 33
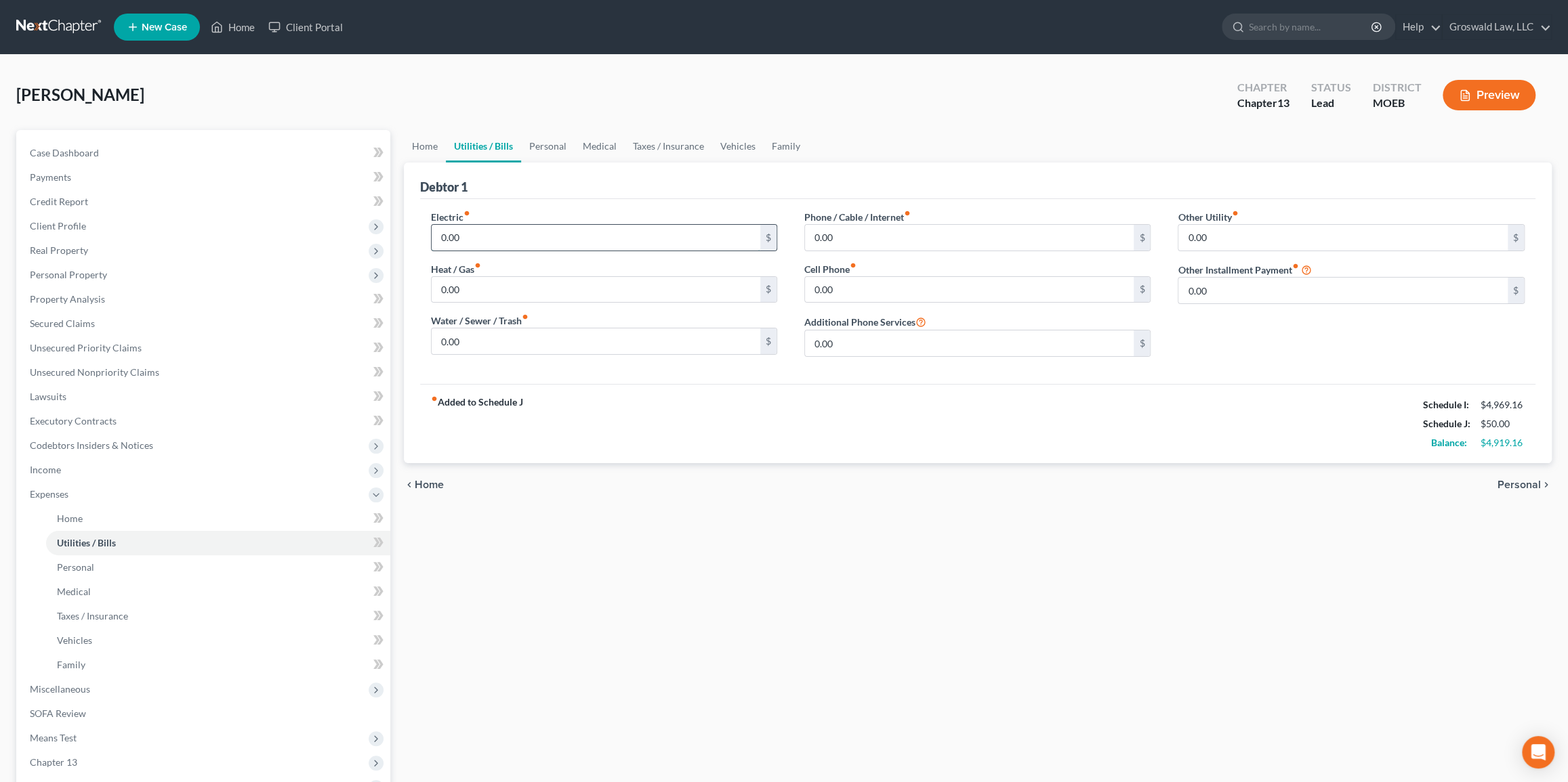
click at [498, 239] on input "0.00" at bounding box center [596, 238] width 330 height 25
type input "75"
type input "50"
type input "70"
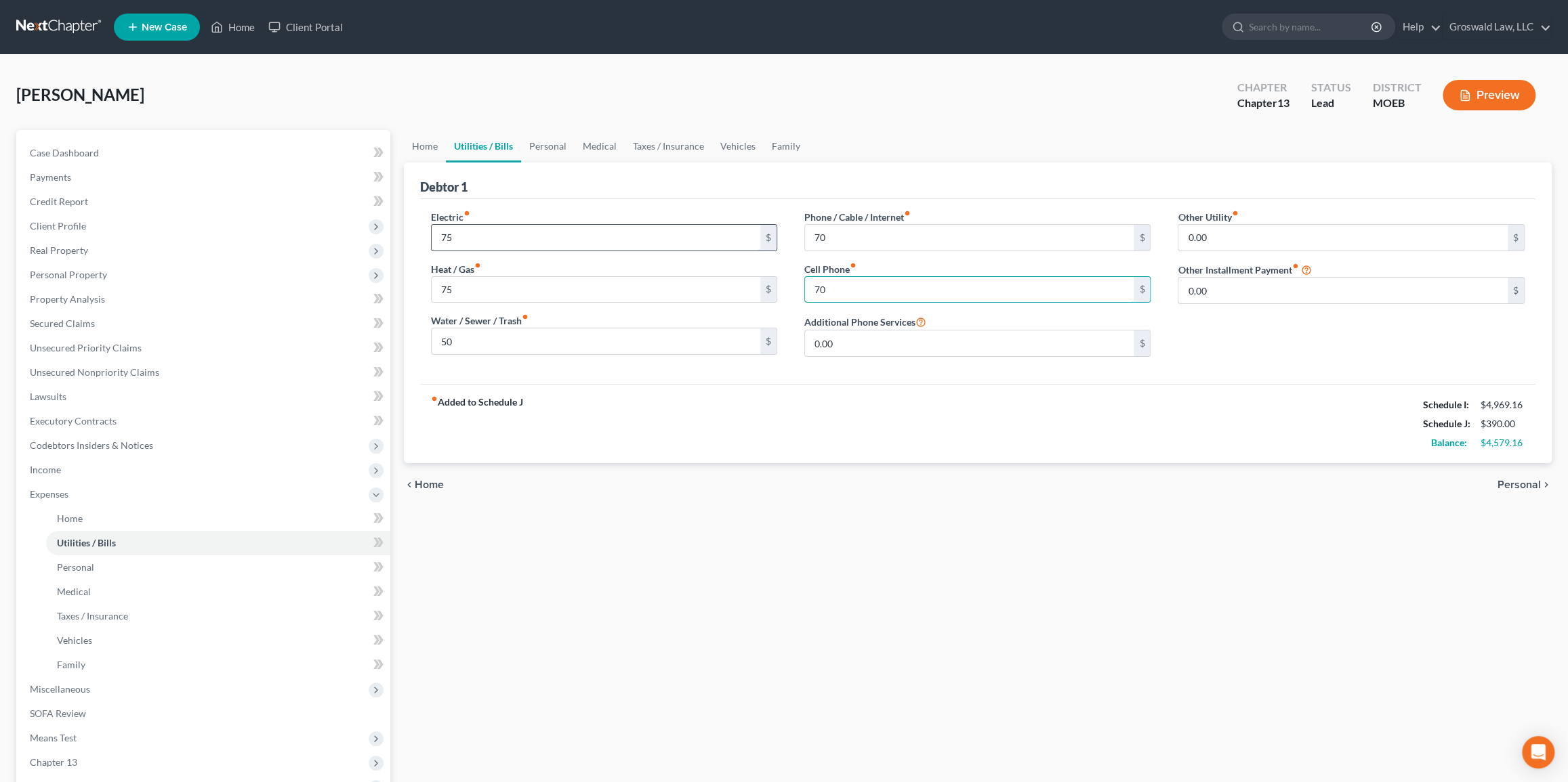
type input "70"
click at [648, 176] on div "Debtor 1" at bounding box center [978, 181] width 1116 height 37
click at [530, 142] on link "Personal" at bounding box center [548, 146] width 53 height 33
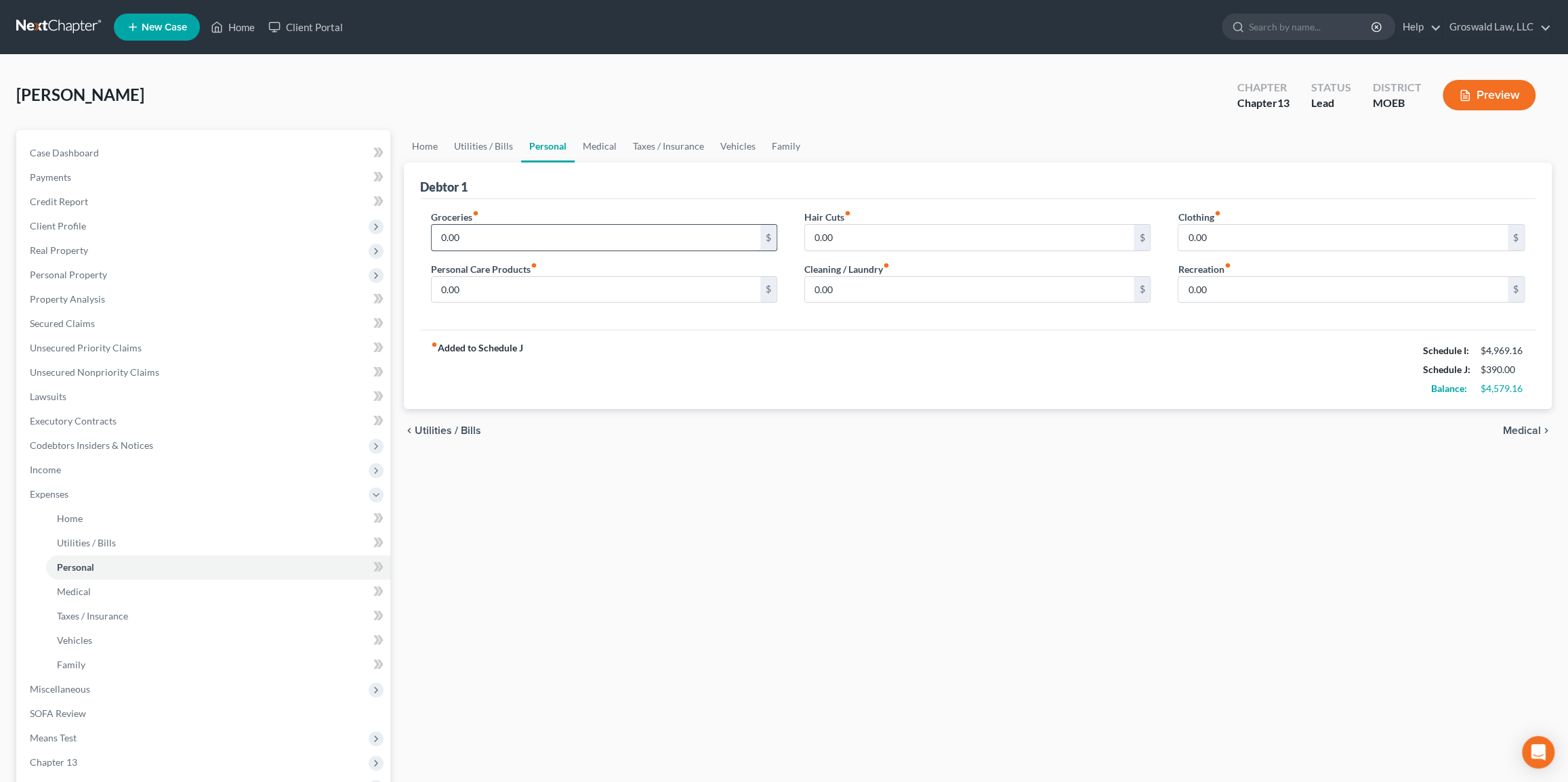
click at [502, 228] on input "0.00" at bounding box center [596, 238] width 330 height 25
type input "400"
type input "50"
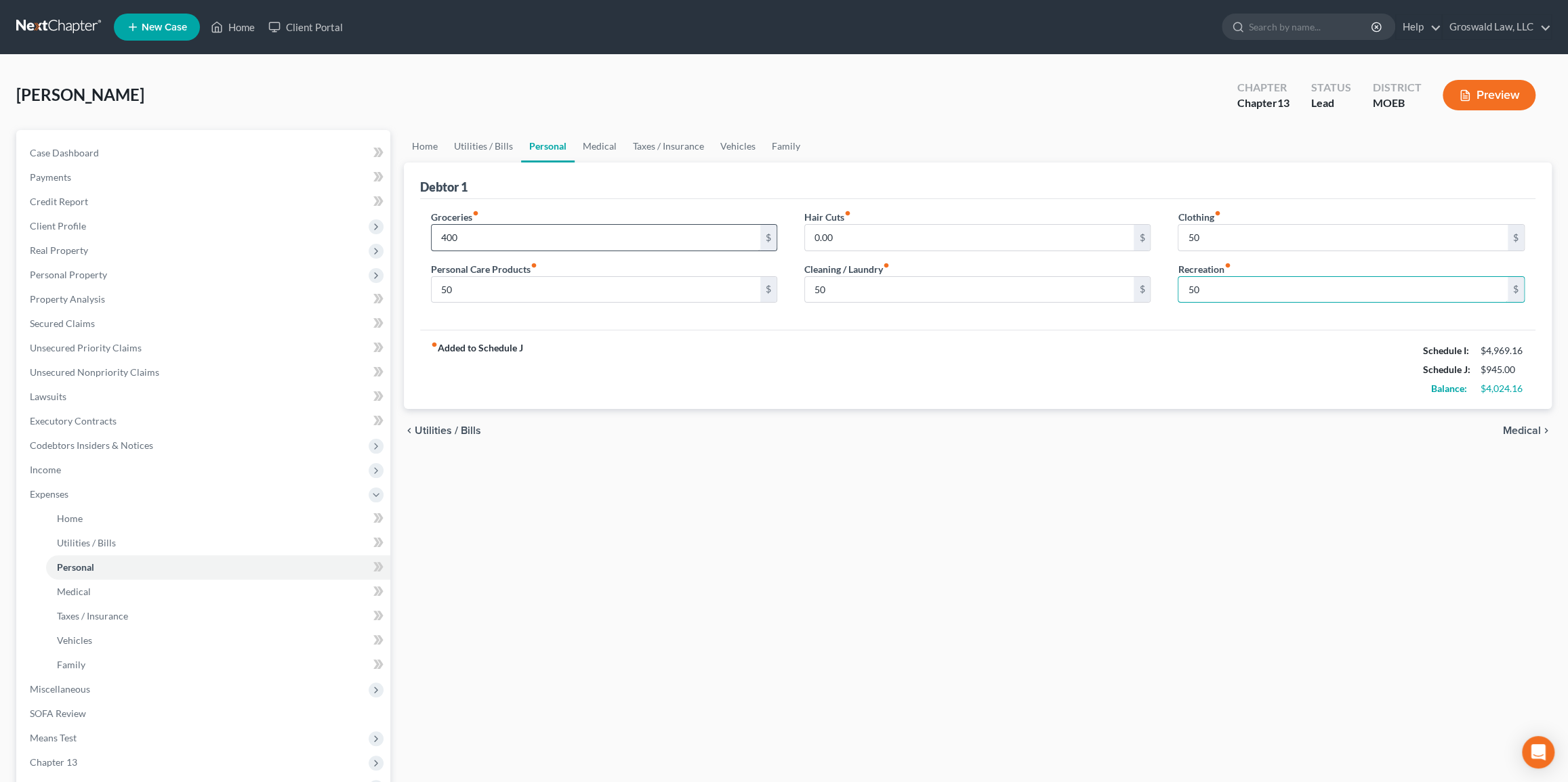
type input "50"
click at [598, 193] on div "Debtor 1" at bounding box center [978, 181] width 1116 height 37
click at [124, 155] on link "Case Dashboard" at bounding box center [205, 153] width 371 height 25
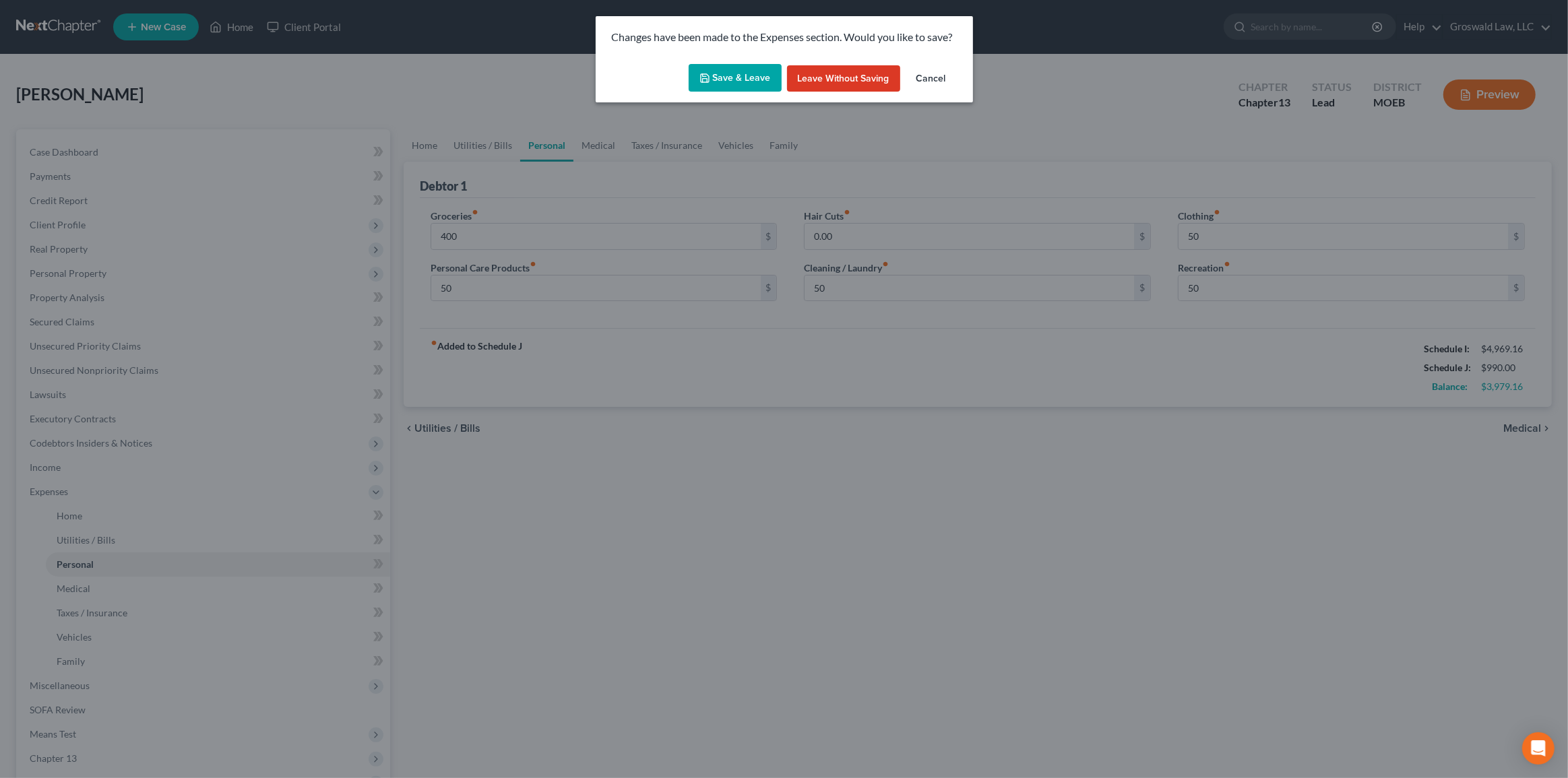
click at [708, 73] on icon "button" at bounding box center [705, 78] width 11 height 11
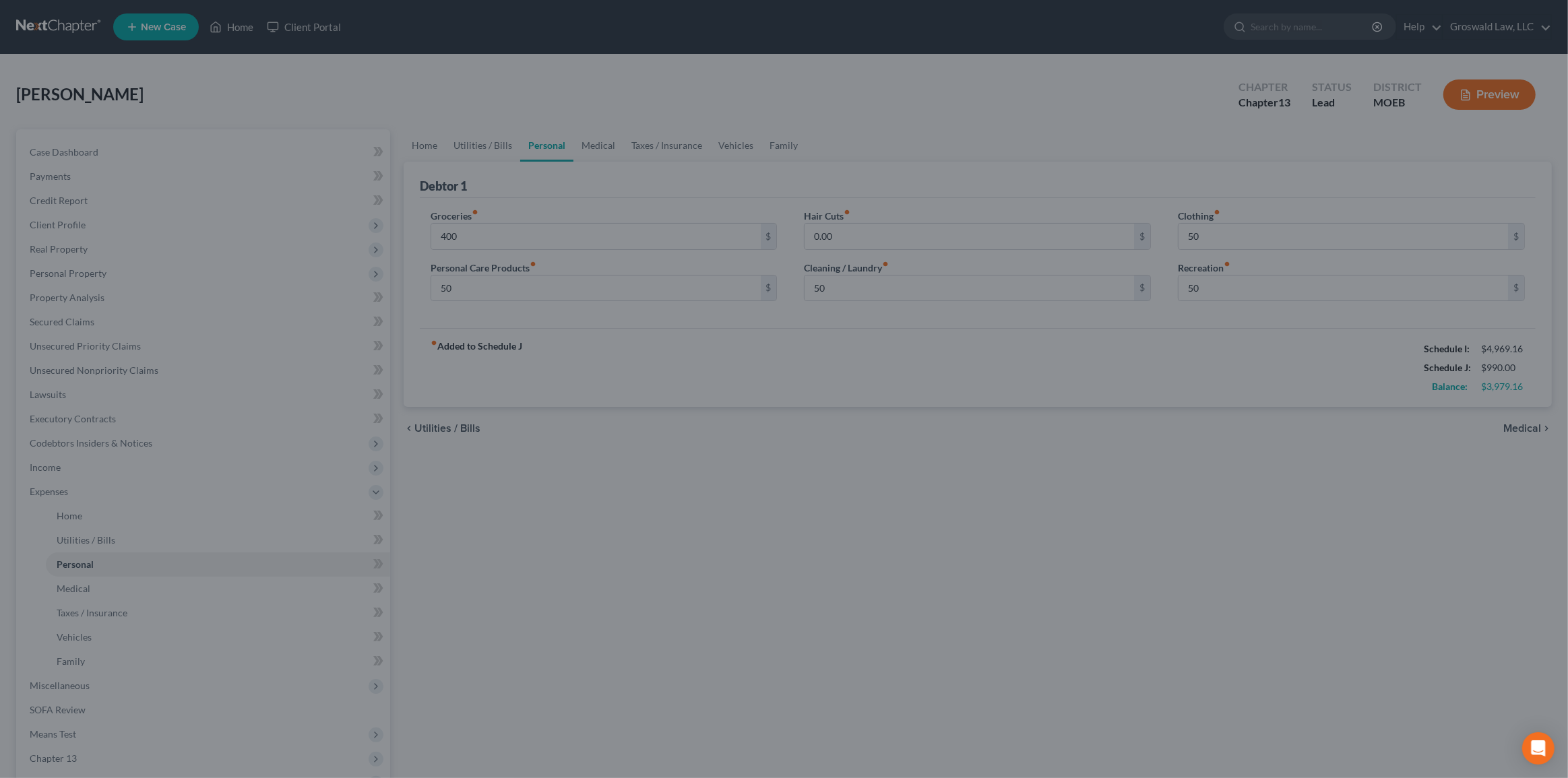
type input "400.00"
type input "50.00"
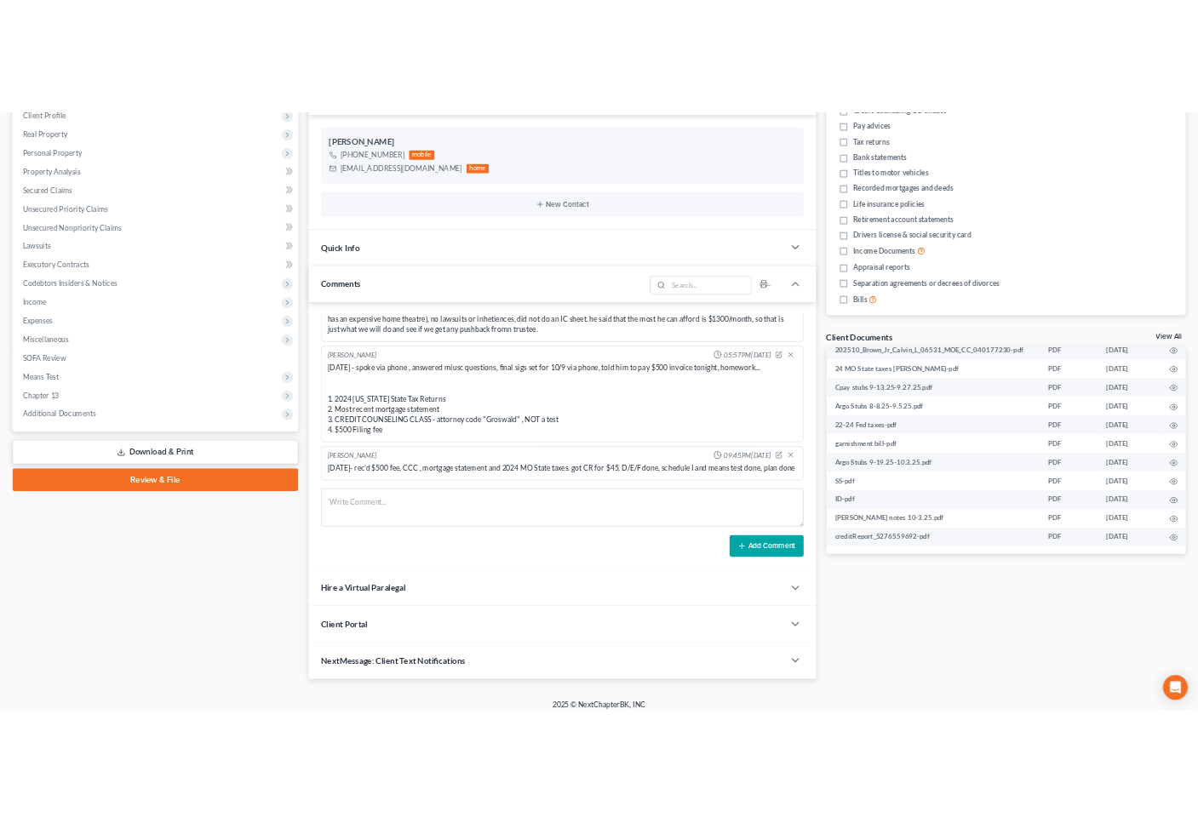
scroll to position [289, 0]
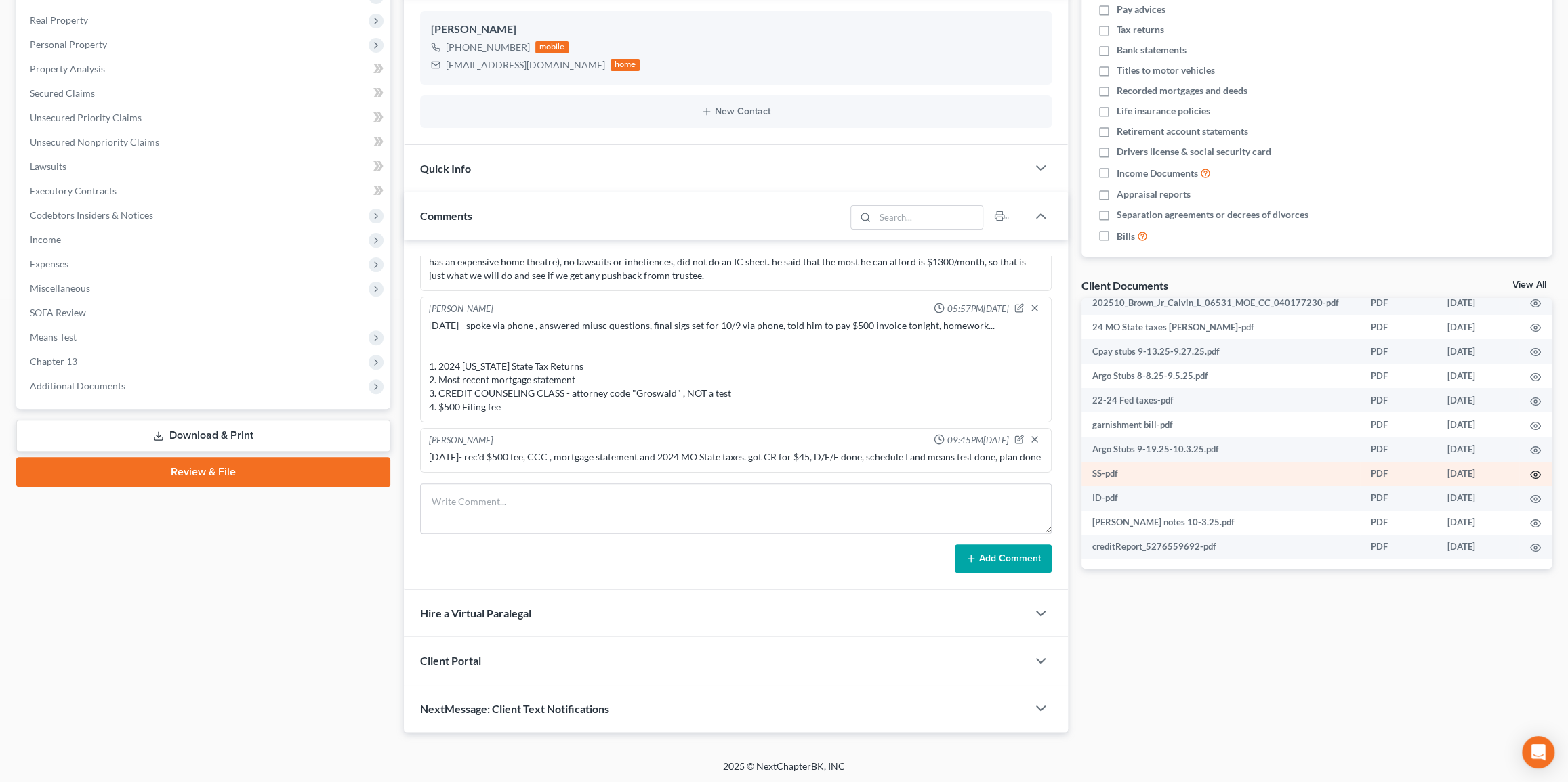
click at [1076, 474] on icon "button" at bounding box center [1535, 475] width 11 height 11
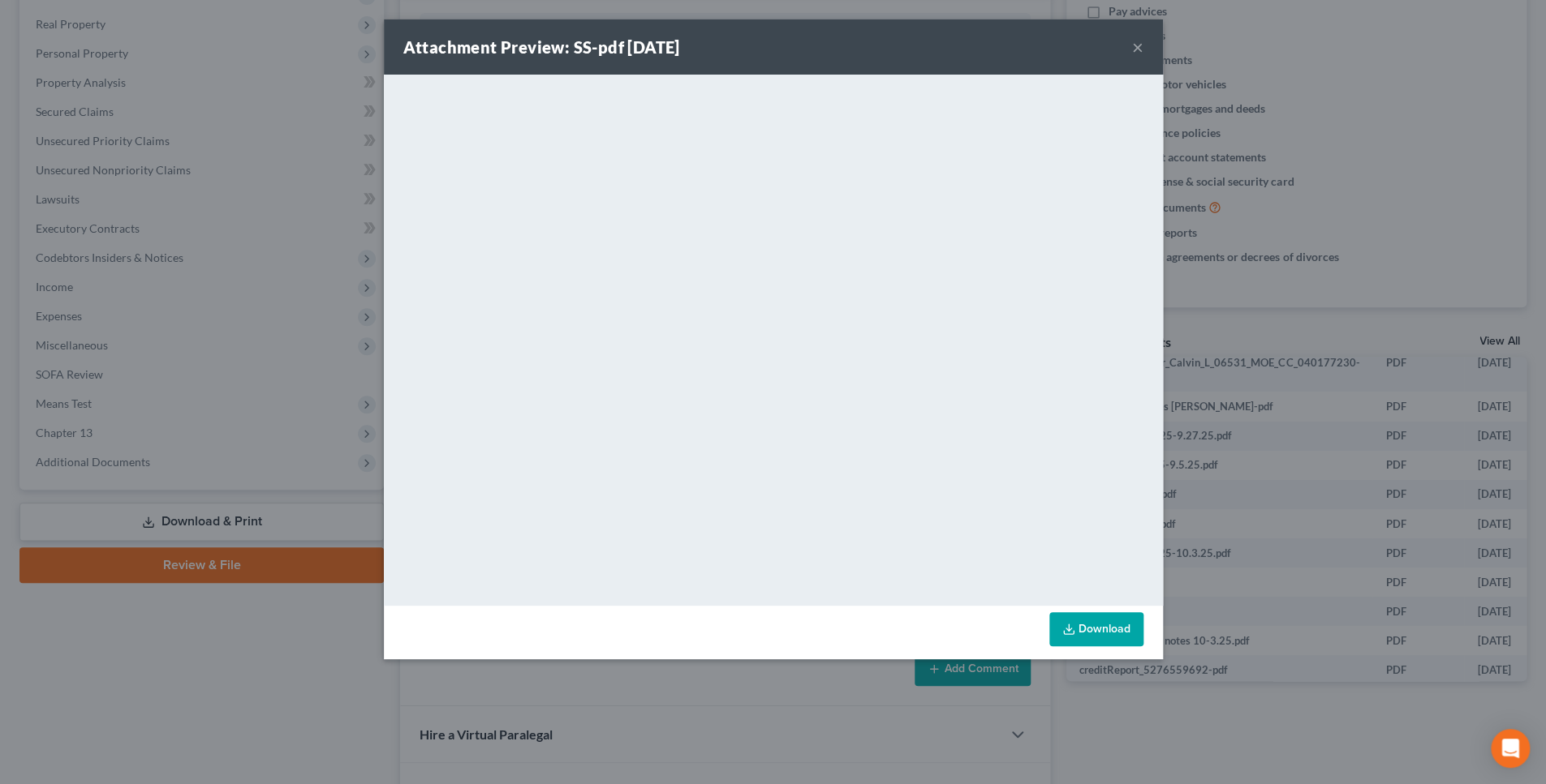
click at [1098, 633] on link "Download" at bounding box center [1096, 630] width 94 height 34
click at [1135, 48] on button "×" at bounding box center [1137, 47] width 11 height 19
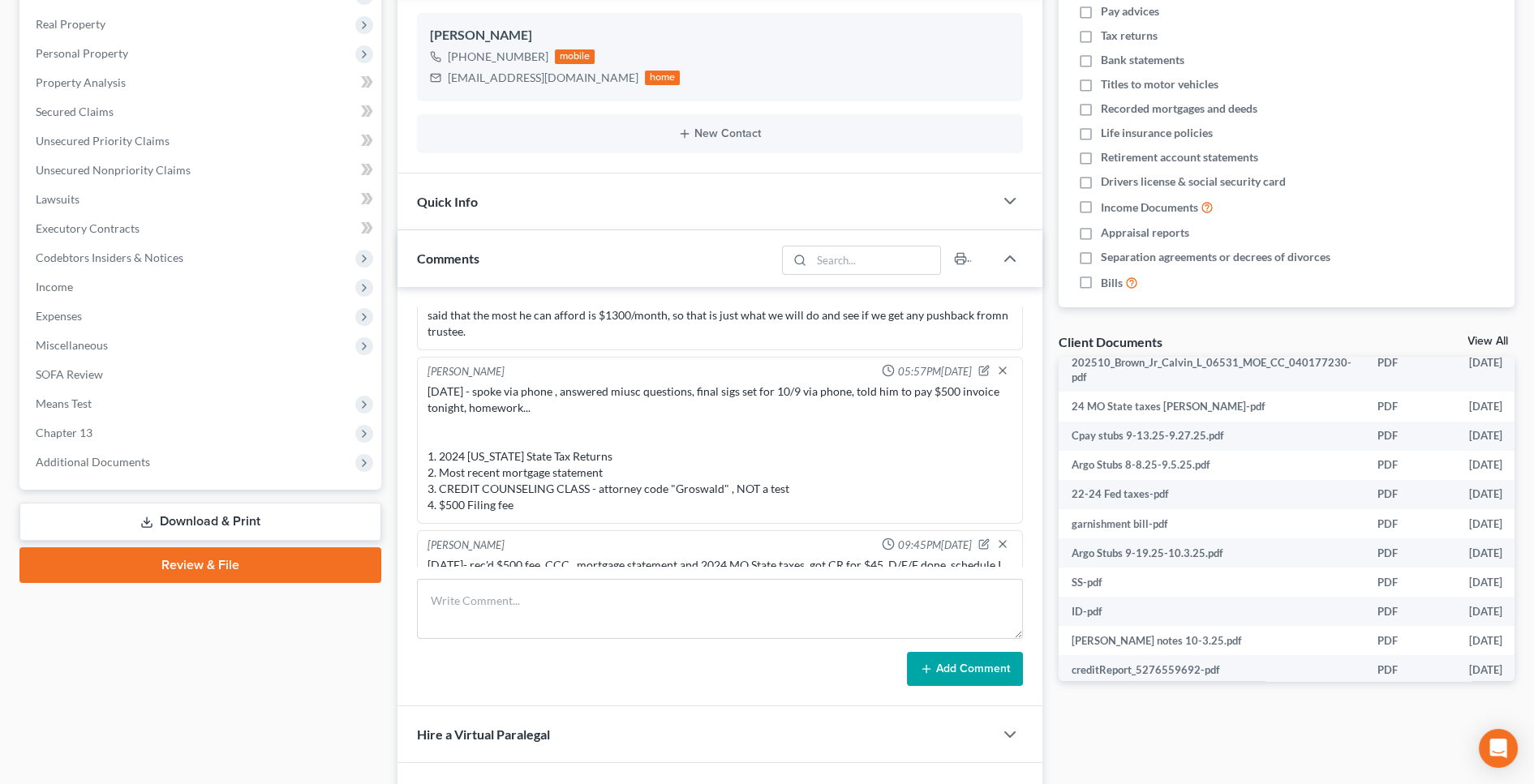
drag, startPoint x: 1120, startPoint y: 745, endPoint x: 981, endPoint y: 701, distance: 145.8
click at [1122, 745] on div "Docs Tasks Events Fees Timer 0% Completed Nothing here yet! Credit Counseling C…" at bounding box center [1285, 378] width 472 height 997
drag, startPoint x: 69, startPoint y: 322, endPoint x: 81, endPoint y: 327, distance: 13.0
click at [69, 322] on span "Expenses" at bounding box center [202, 316] width 358 height 30
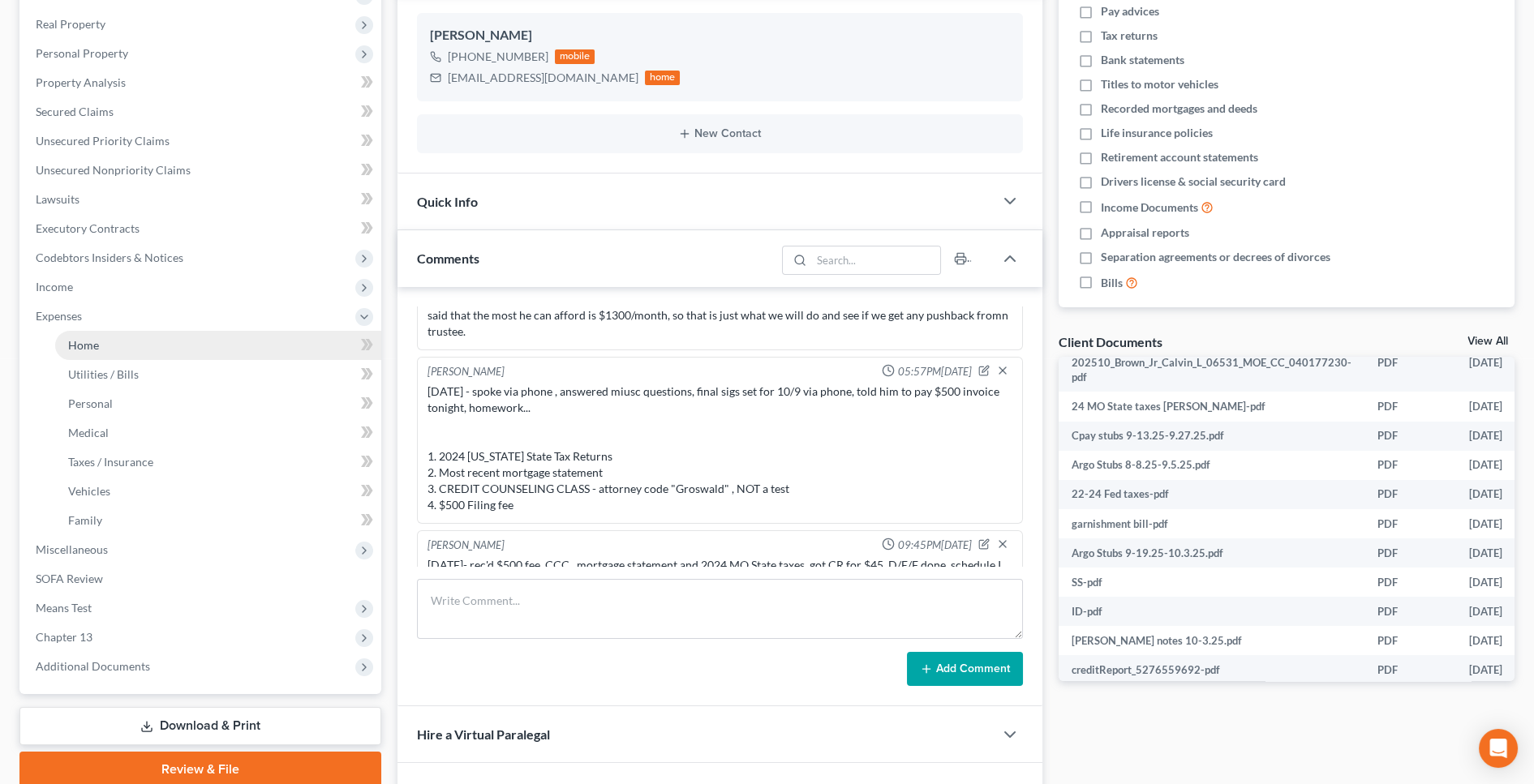
click at [131, 348] on link "Home" at bounding box center [218, 345] width 326 height 30
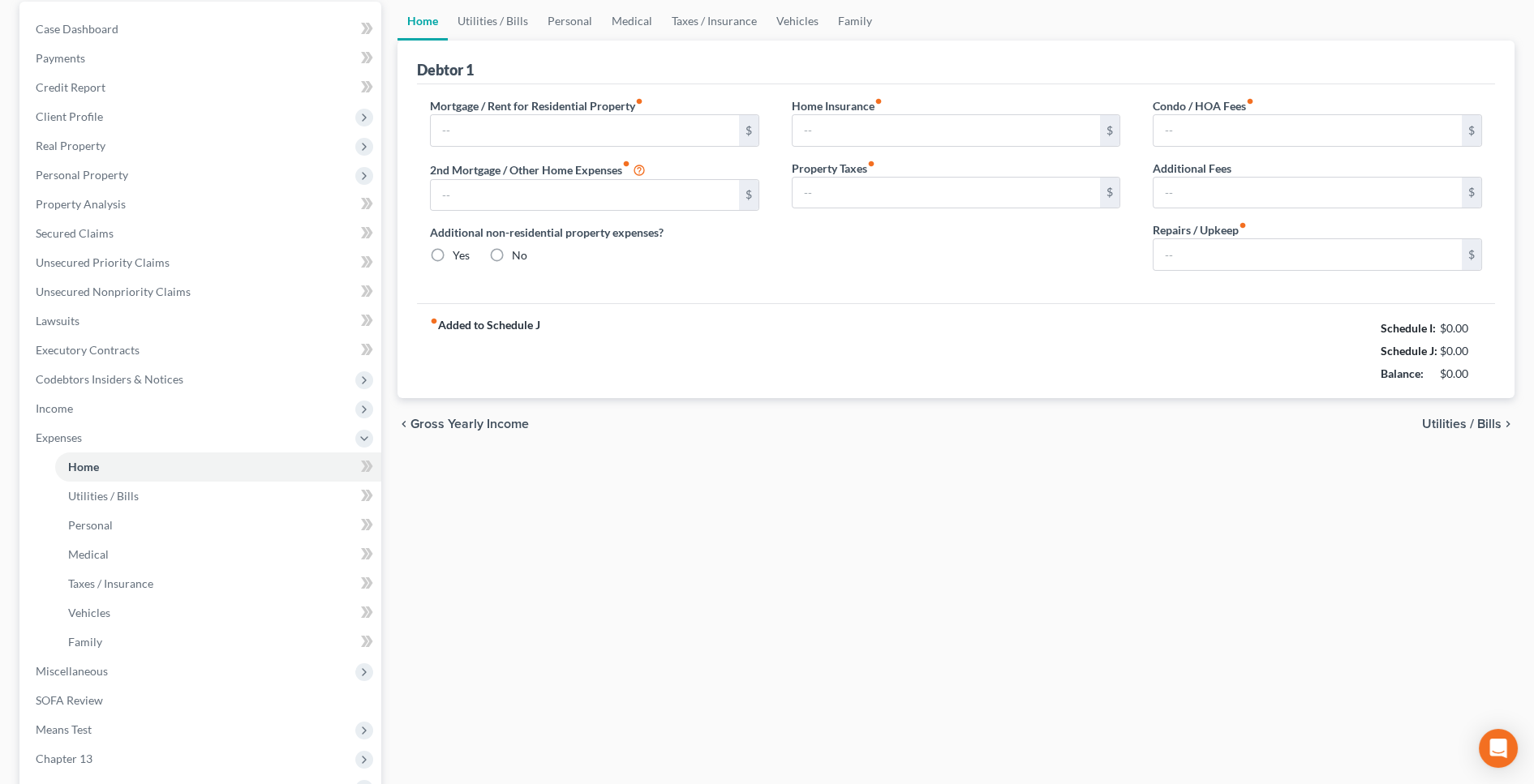
type input "0.00"
radio input "true"
type input "0.00"
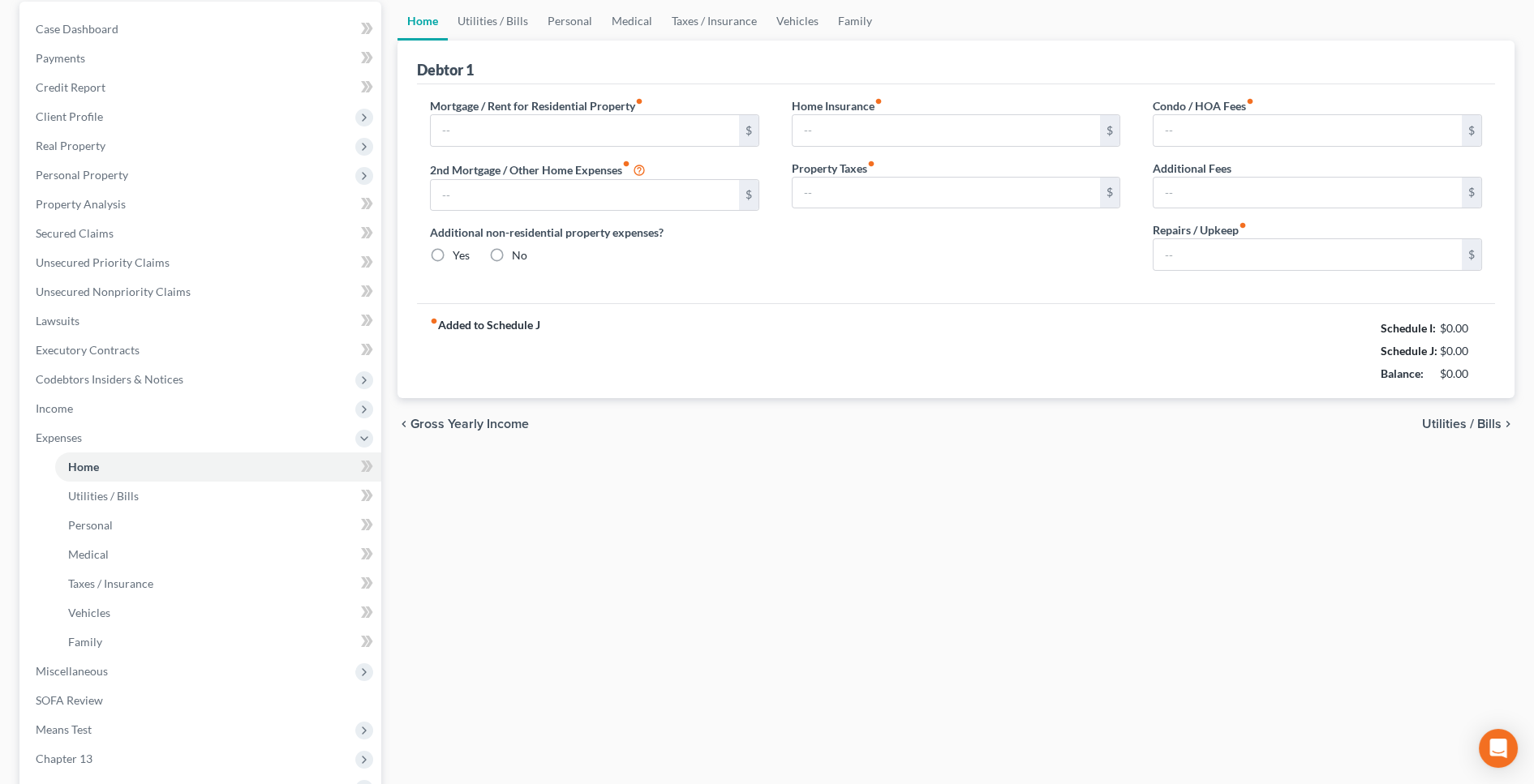
type input "0.00"
type input "50.00"
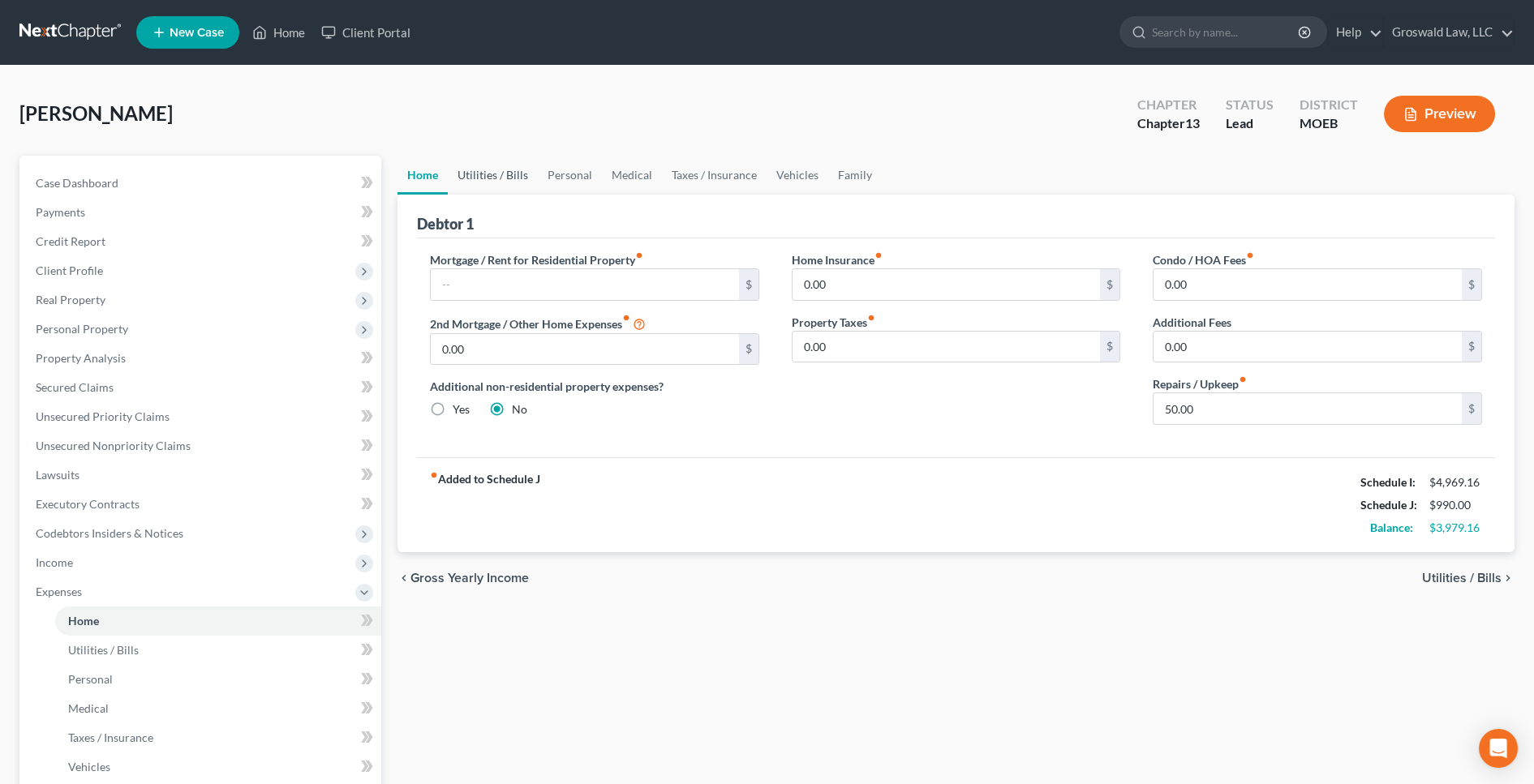
click at [492, 174] on link "Utilities / Bills" at bounding box center [493, 174] width 90 height 39
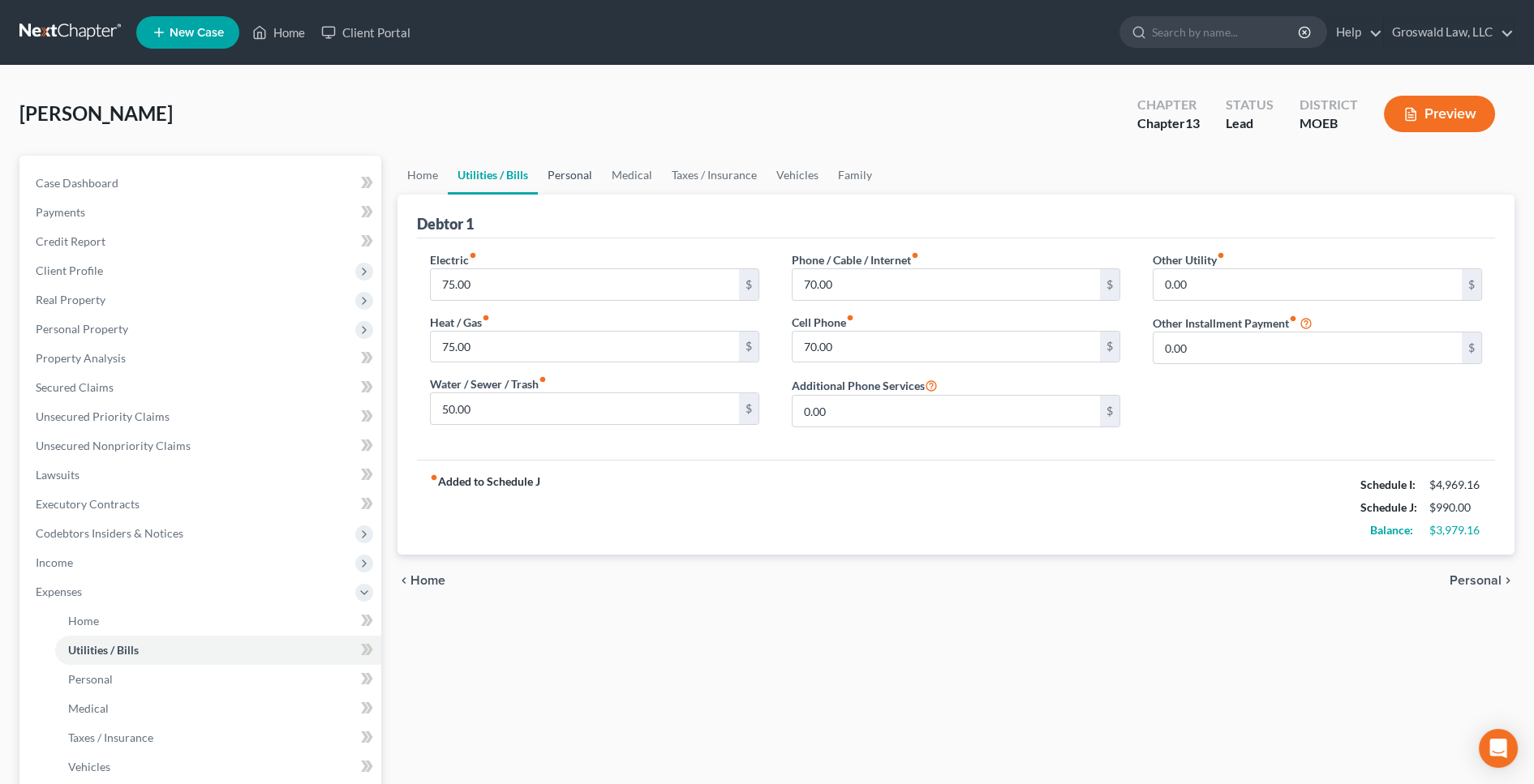
click at [555, 170] on link "Personal" at bounding box center [569, 174] width 64 height 39
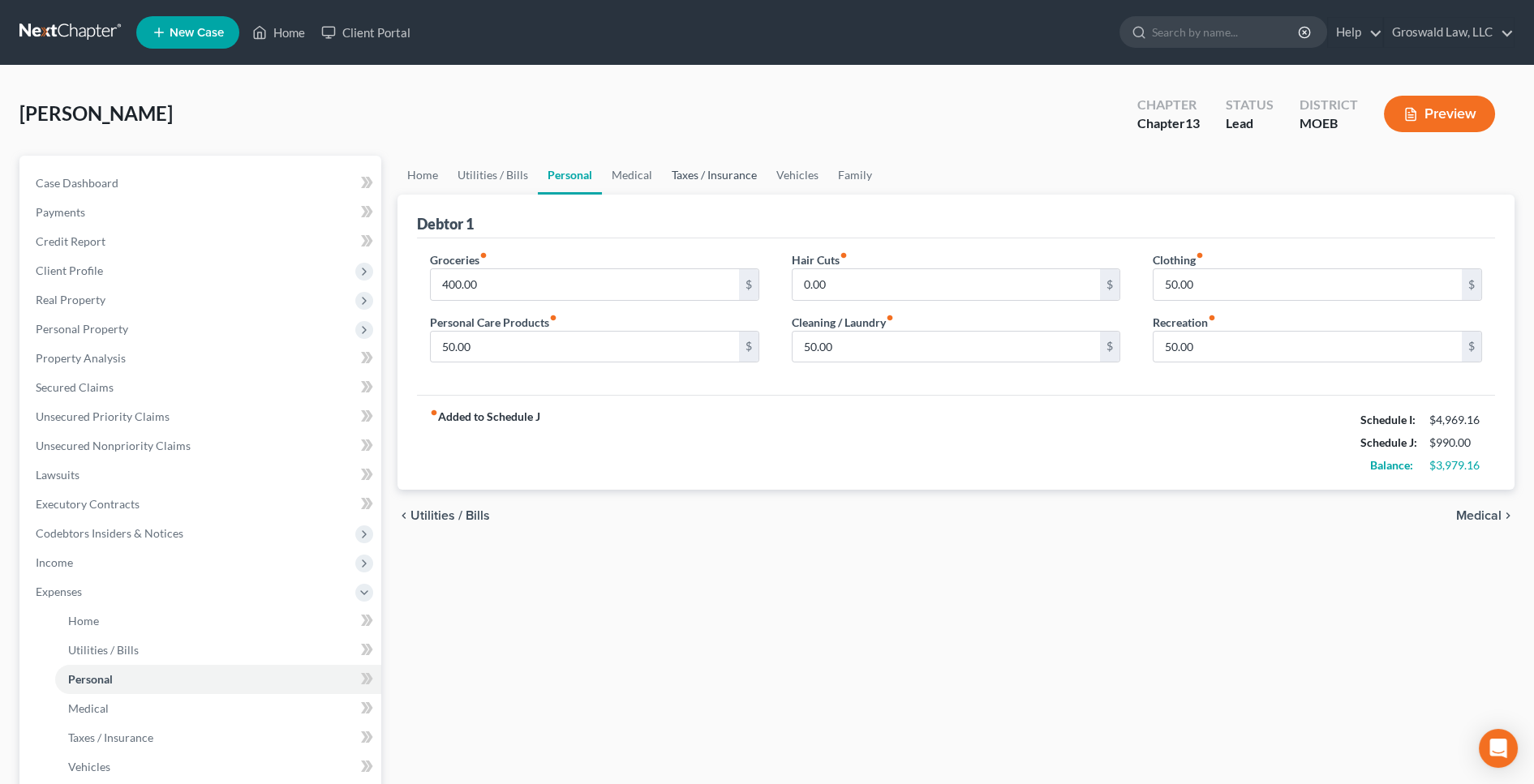
click at [741, 173] on link "Taxes / Insurance" at bounding box center [715, 174] width 105 height 39
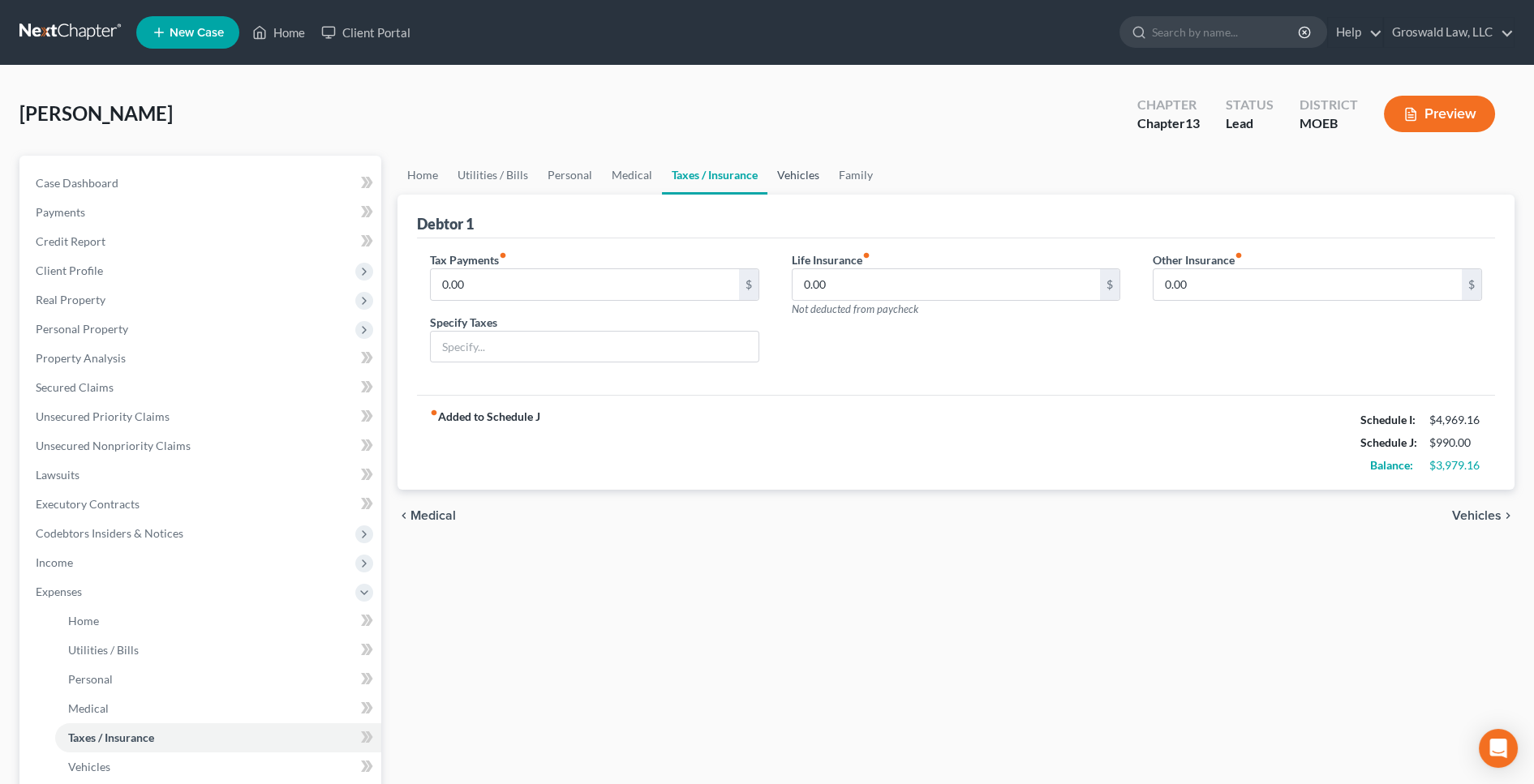
click at [796, 164] on link "Vehicles" at bounding box center [797, 174] width 62 height 39
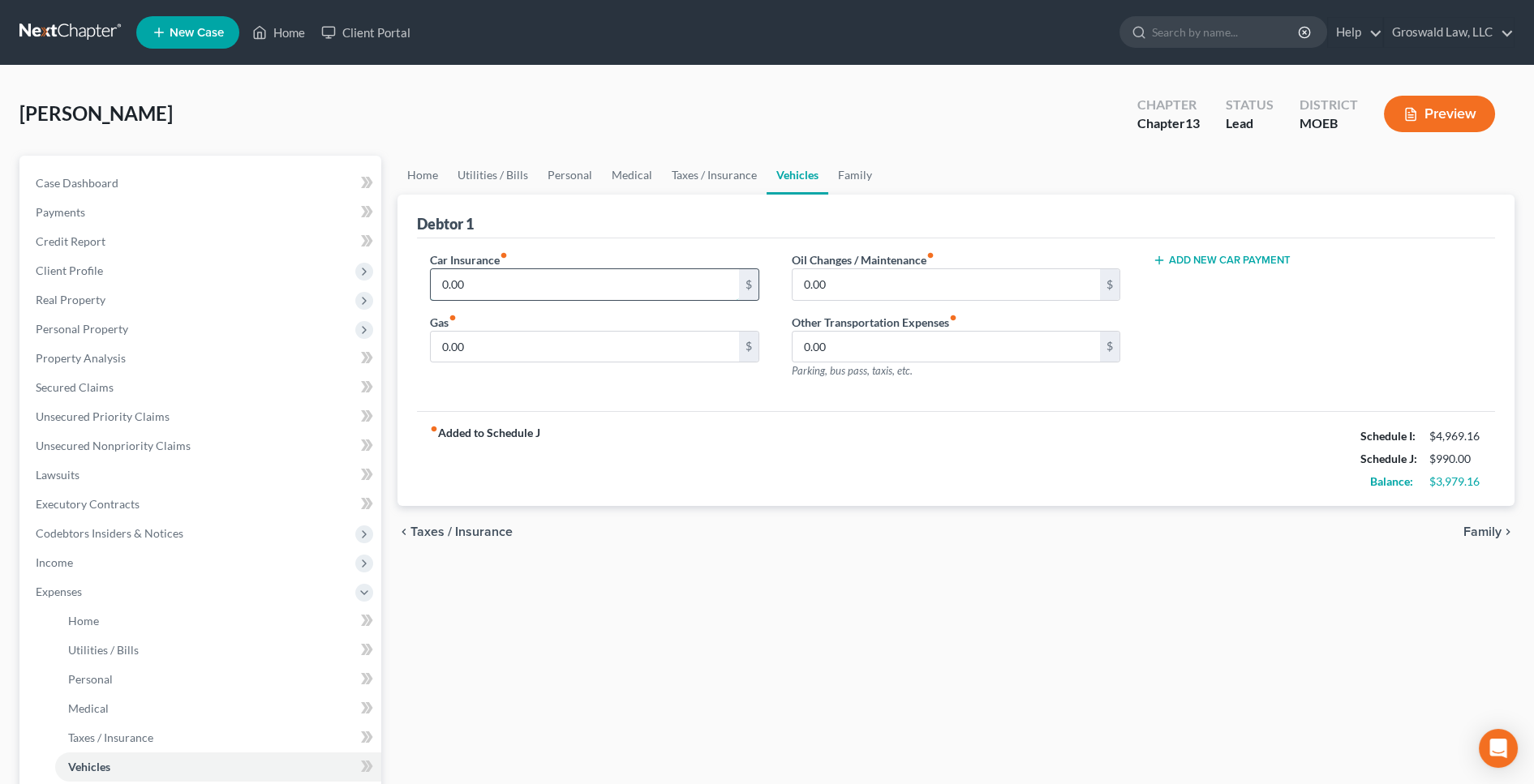
click at [547, 279] on input "0.00" at bounding box center [584, 285] width 308 height 30
type input "150"
type input "200"
click at [624, 570] on div "Home Utilities / Bills Personal Medical Taxes / Insurance Vehicles Family Debto…" at bounding box center [956, 609] width 1133 height 907
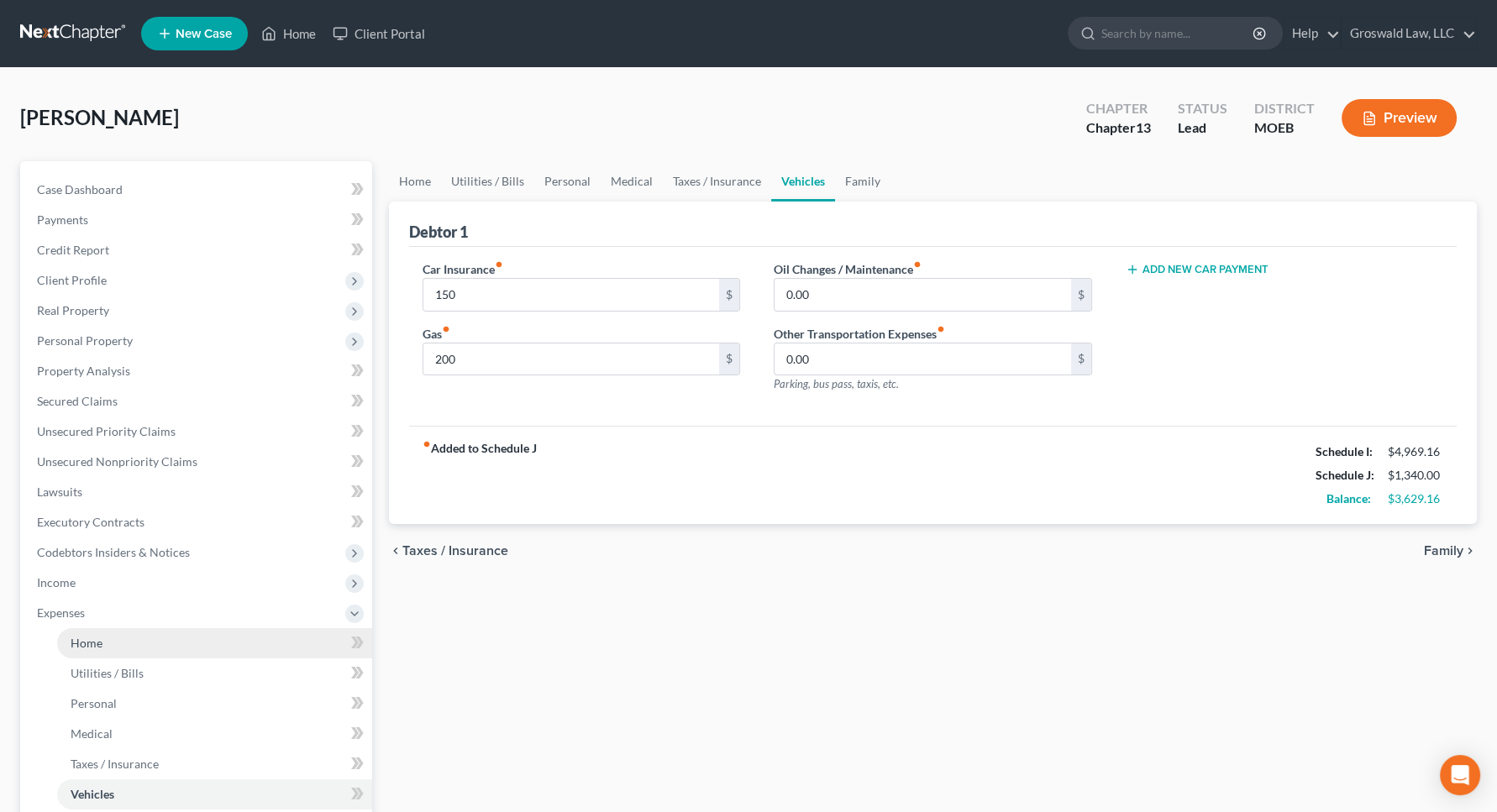
scroll to position [350, 0]
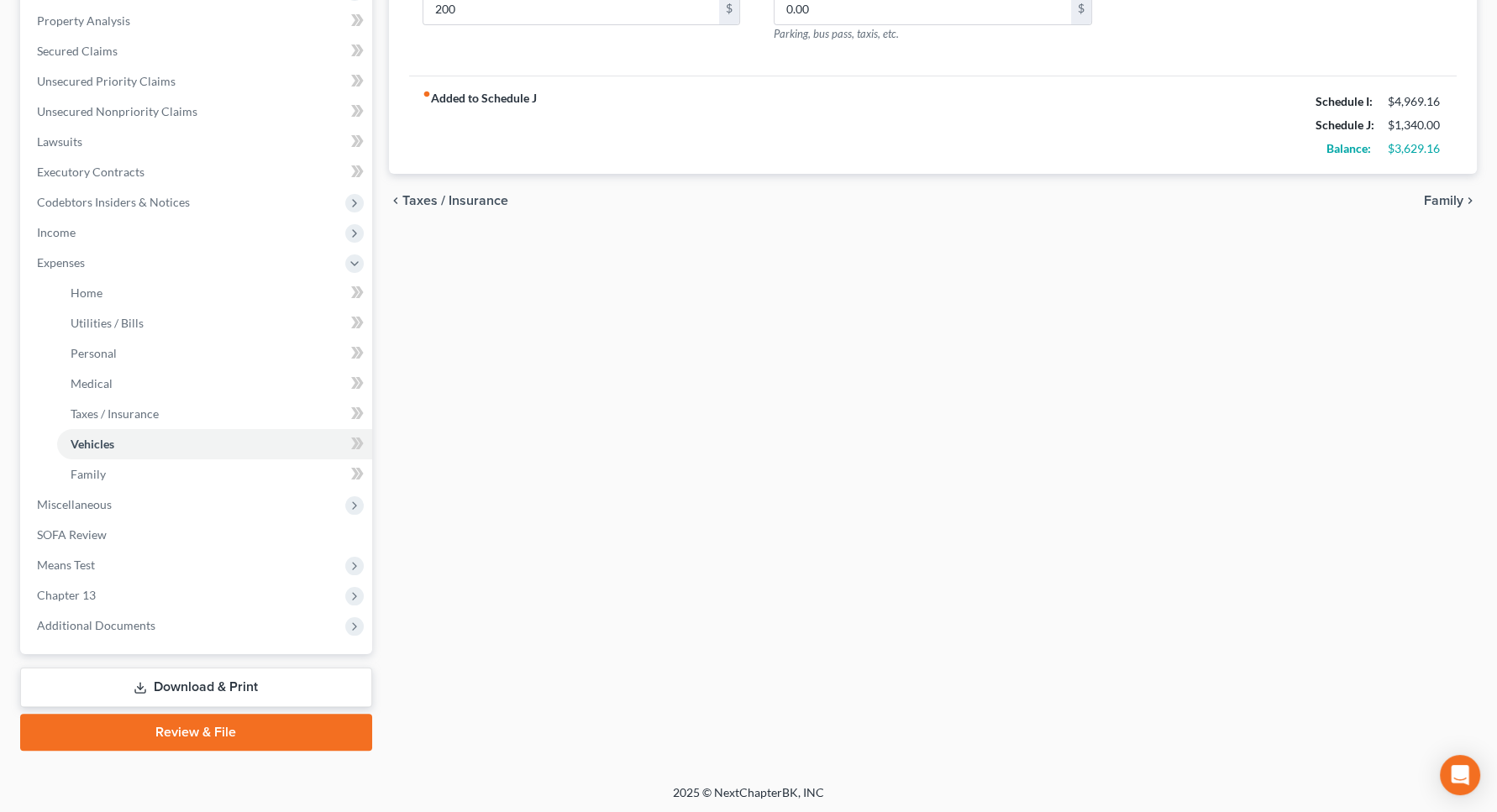
click at [219, 680] on link "Download & Print" at bounding box center [195, 688] width 352 height 39
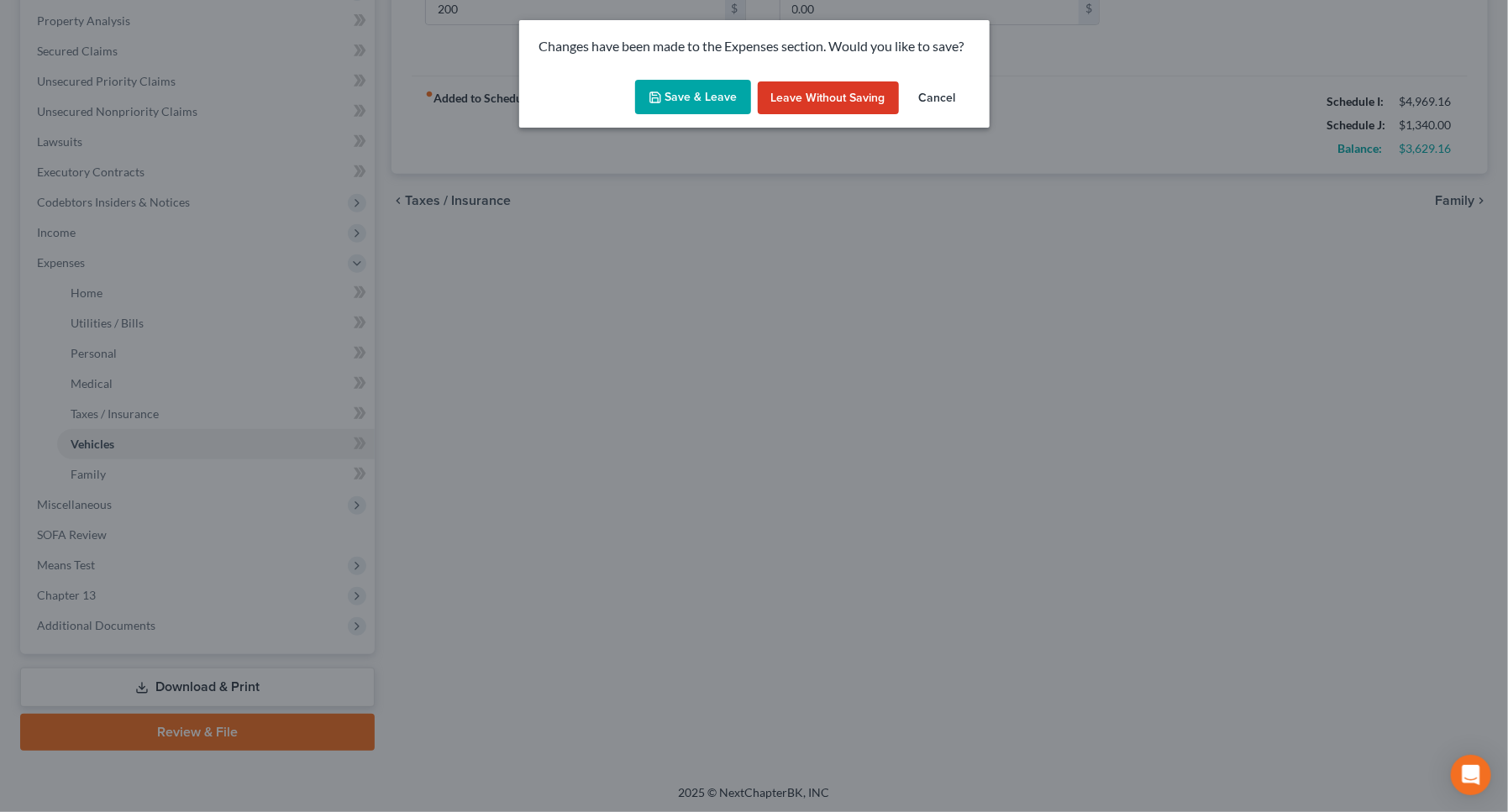
click at [708, 95] on button "Save & Leave" at bounding box center [693, 98] width 115 height 36
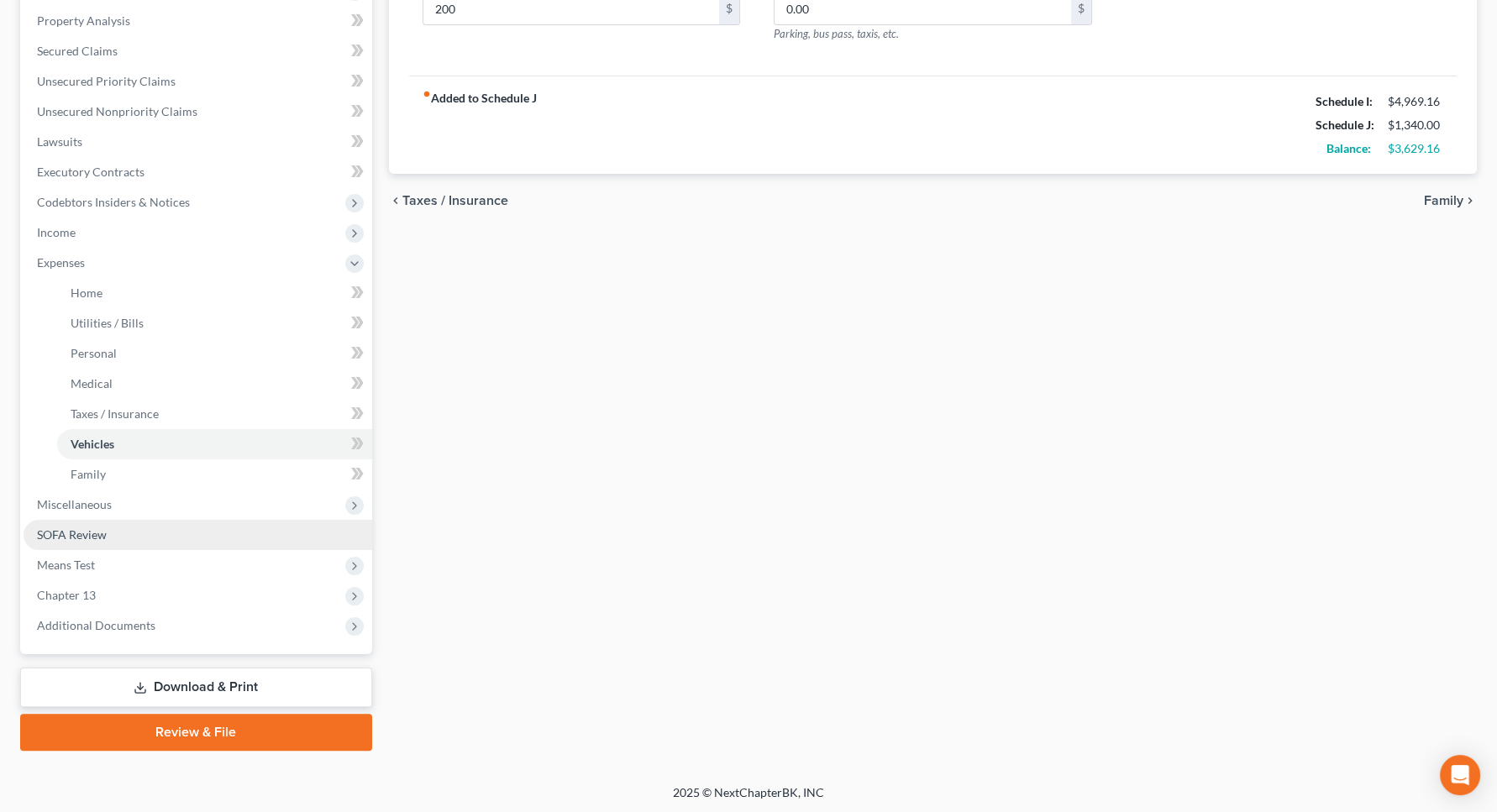
type input "150.00"
type input "200.00"
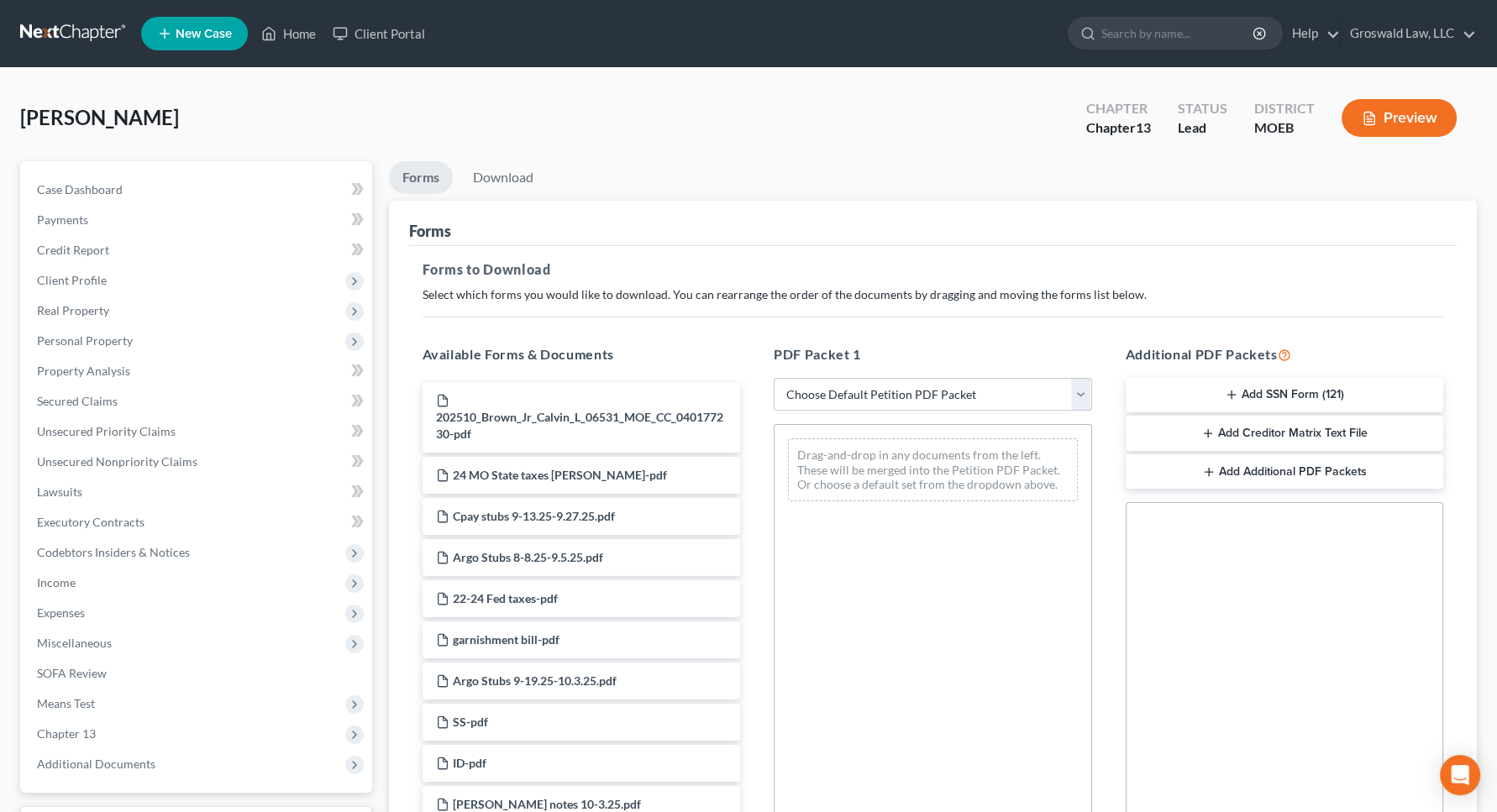
click at [1334, 387] on button "Add SSN Form (121)" at bounding box center [1285, 396] width 319 height 36
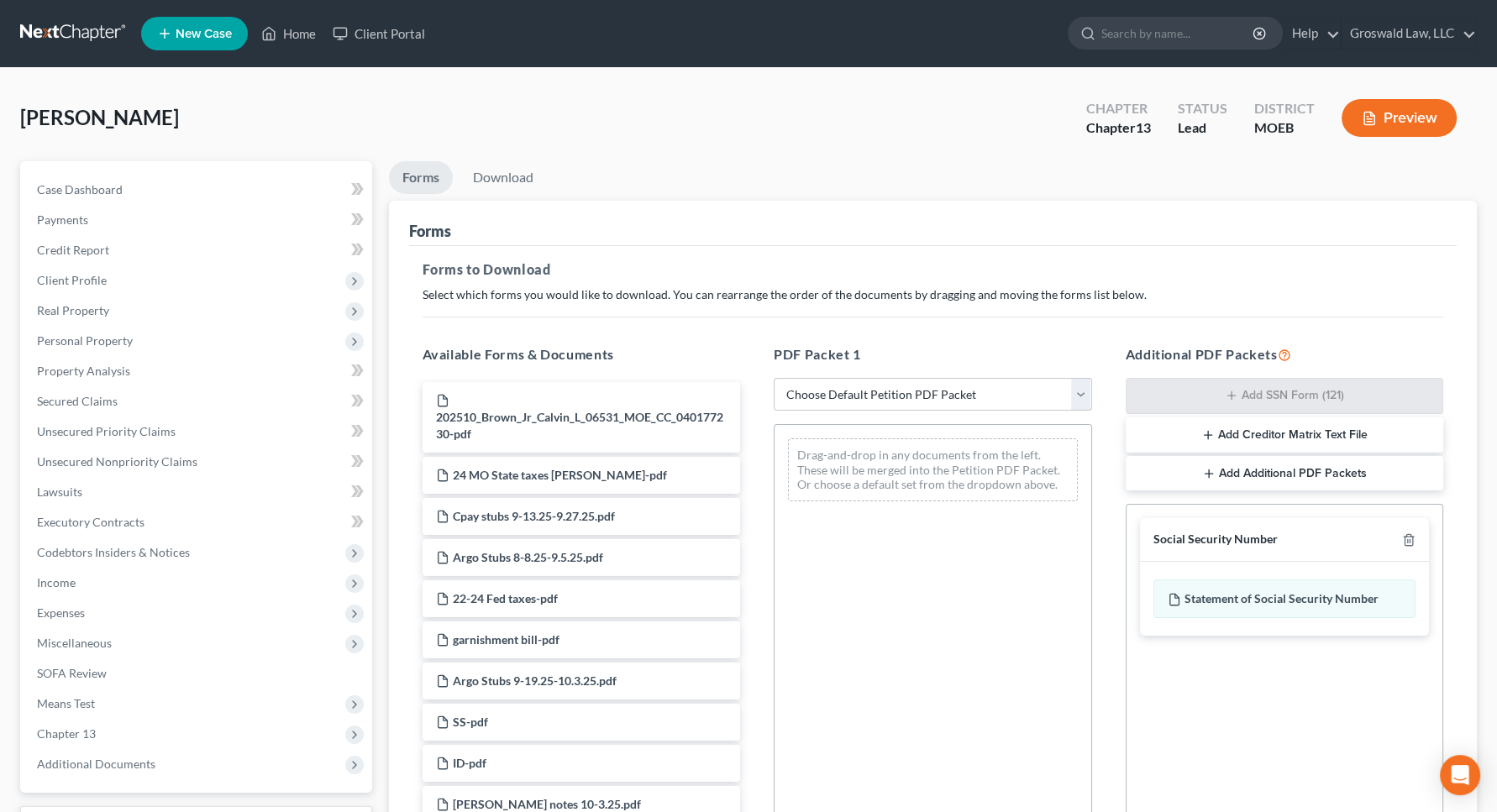
drag, startPoint x: 935, startPoint y: 179, endPoint x: 753, endPoint y: 210, distance: 184.6
click at [932, 179] on ul "Forms Download" at bounding box center [933, 181] width 1088 height 39
click at [512, 169] on link "Download" at bounding box center [503, 177] width 88 height 33
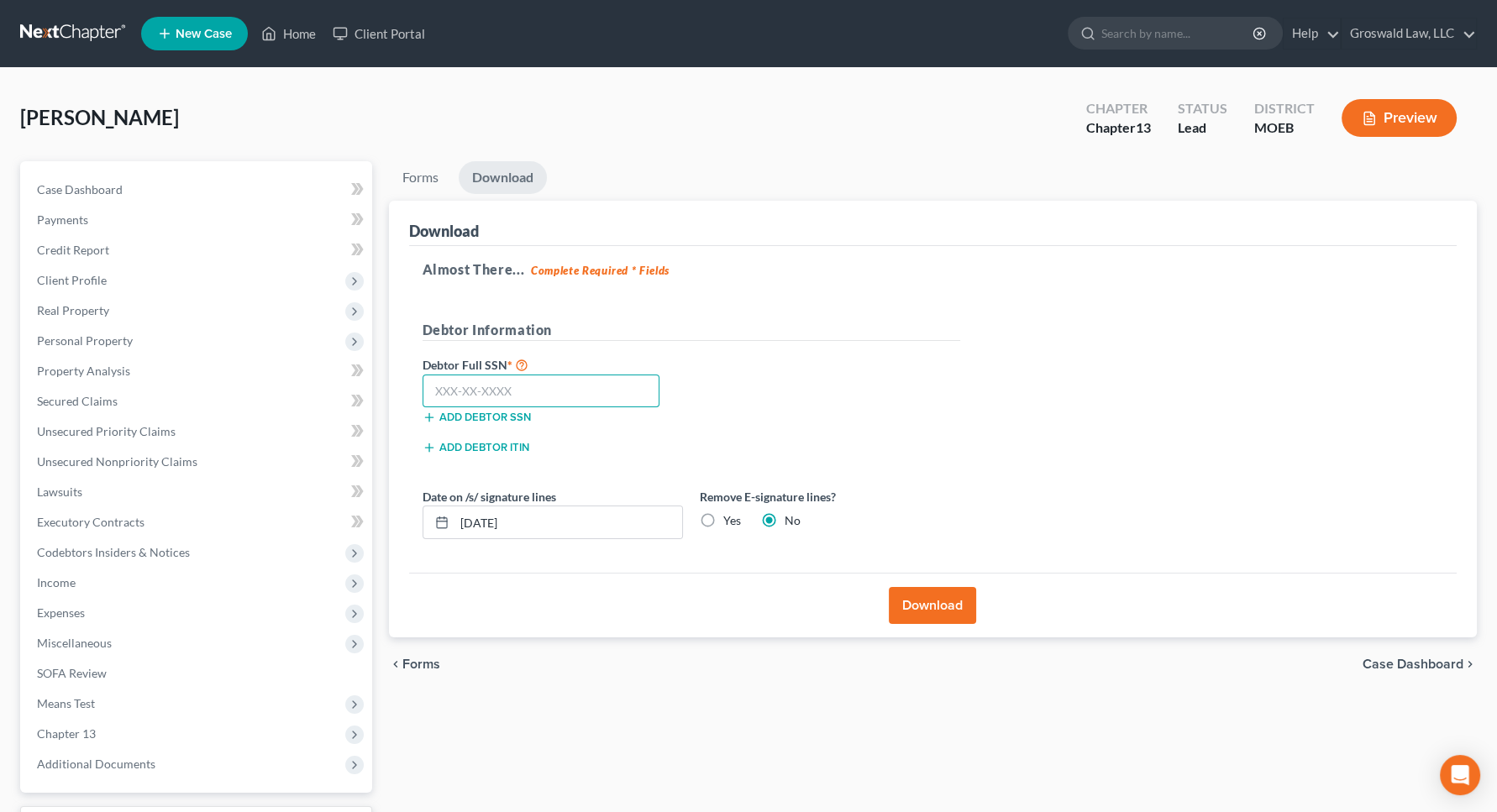
drag, startPoint x: 529, startPoint y: 399, endPoint x: 935, endPoint y: 110, distance: 498.4
click at [529, 396] on input "text" at bounding box center [541, 392] width 238 height 34
type input "500-84-9366"
click at [935, 596] on button "Download" at bounding box center [933, 605] width 88 height 37
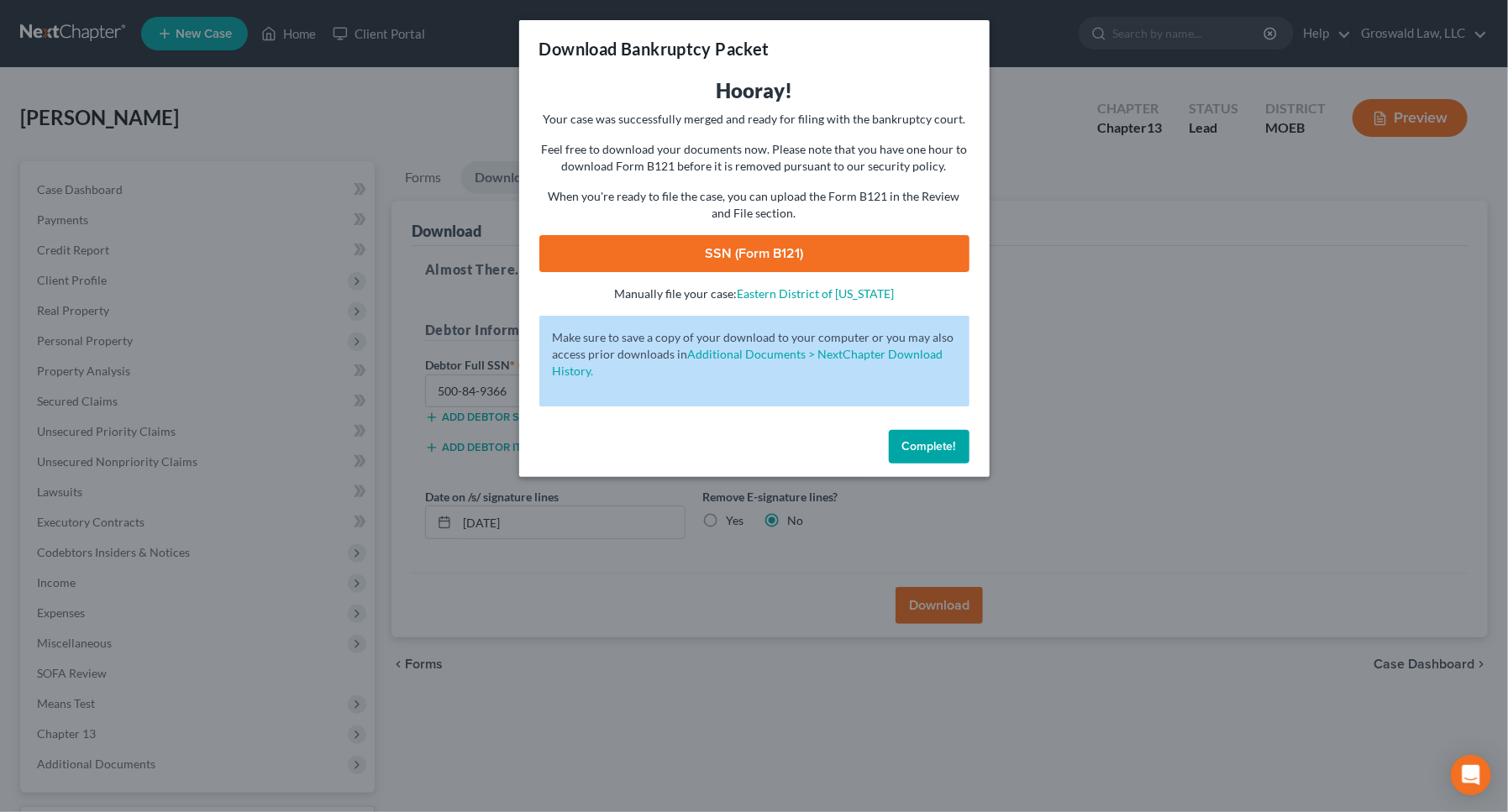
click at [809, 255] on link "SSN (Form B121)" at bounding box center [754, 253] width 430 height 37
click at [911, 448] on span "Complete!" at bounding box center [929, 446] width 53 height 14
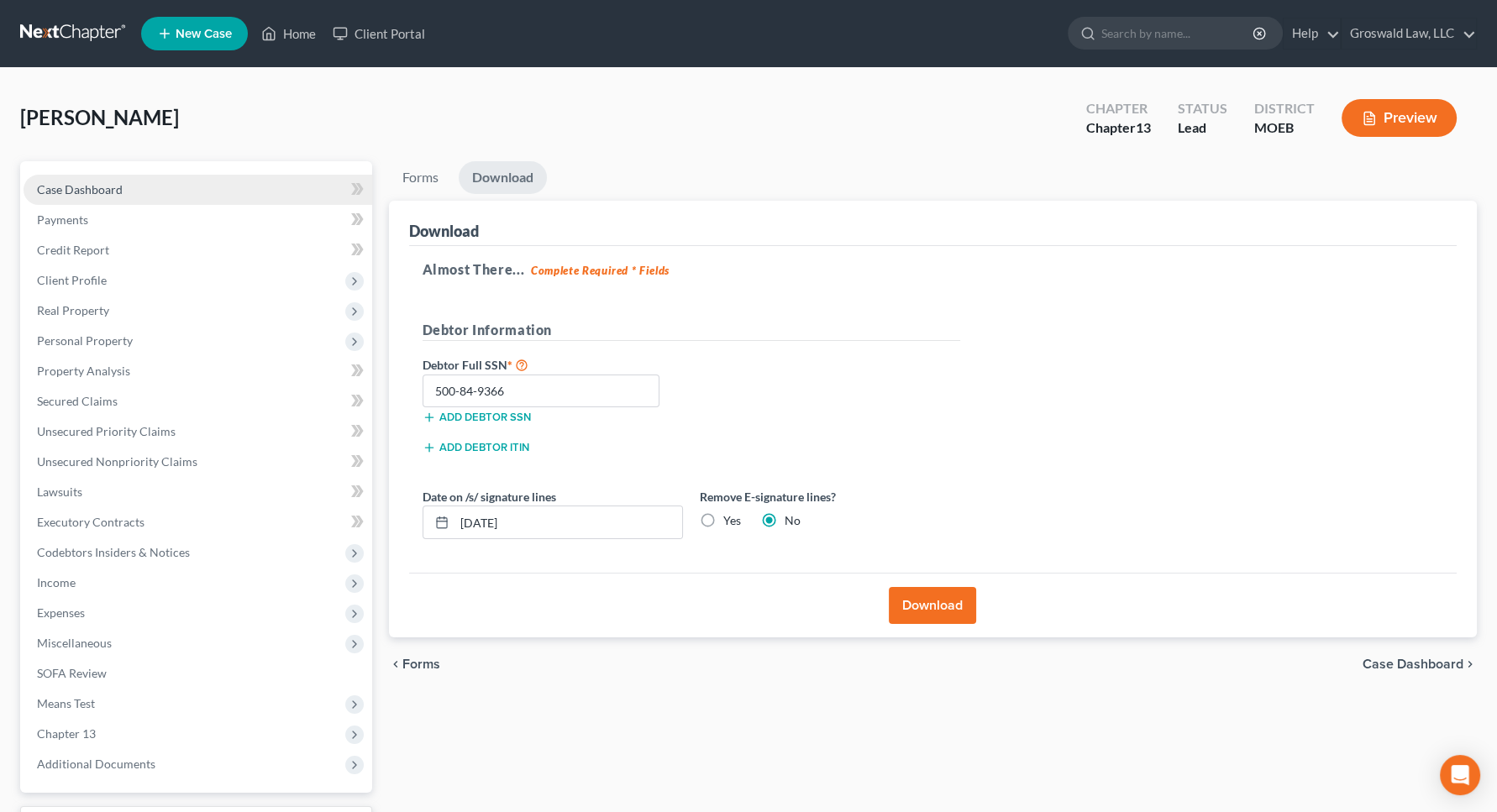
click at [246, 181] on link "Case Dashboard" at bounding box center [197, 189] width 348 height 31
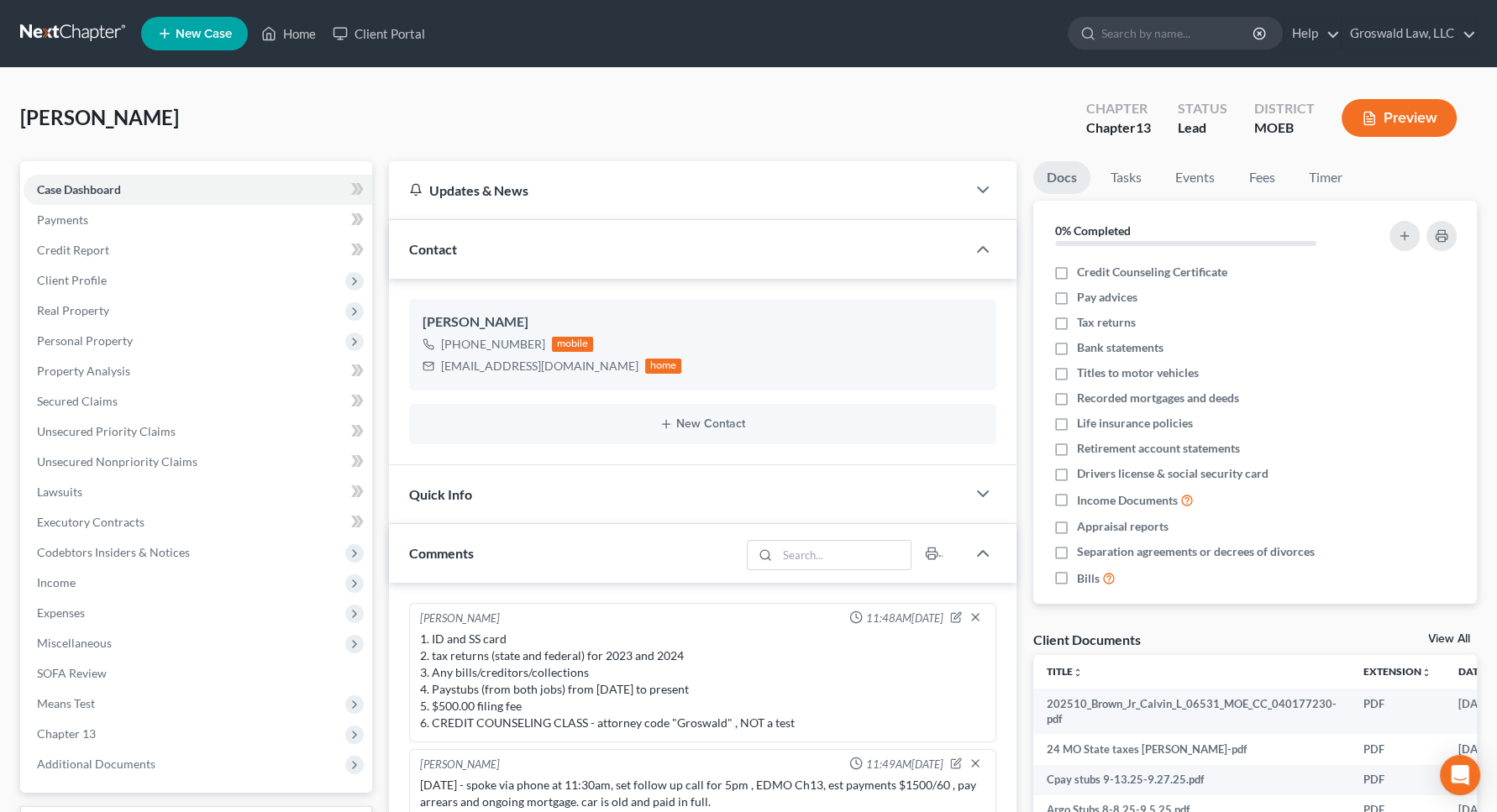
scroll to position [319, 0]
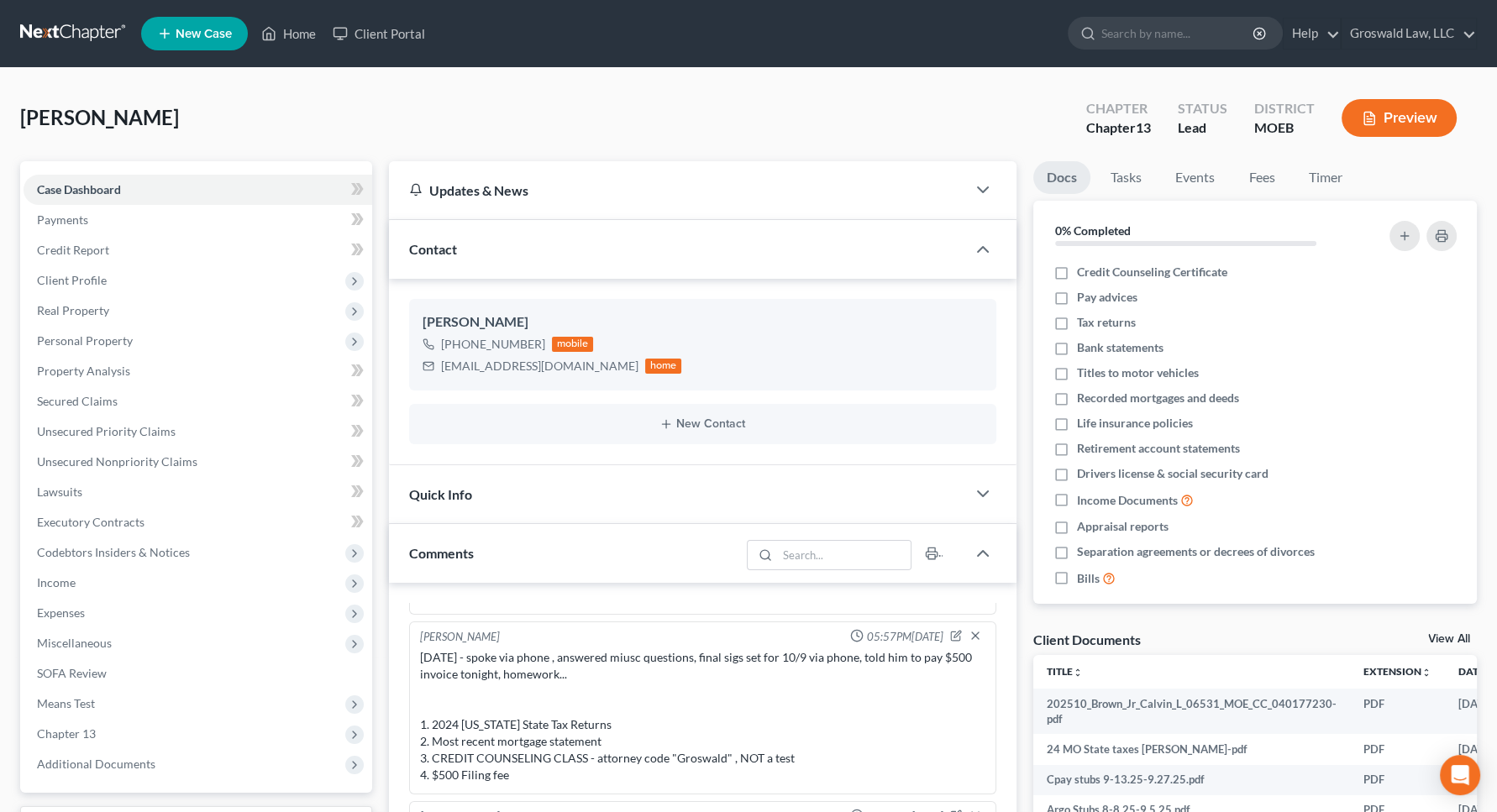
click at [1023, 742] on div "Updates & News × Missouri Eastern District Notes: Take a look at NextChapter's …" at bounding box center [703, 677] width 644 height 1033
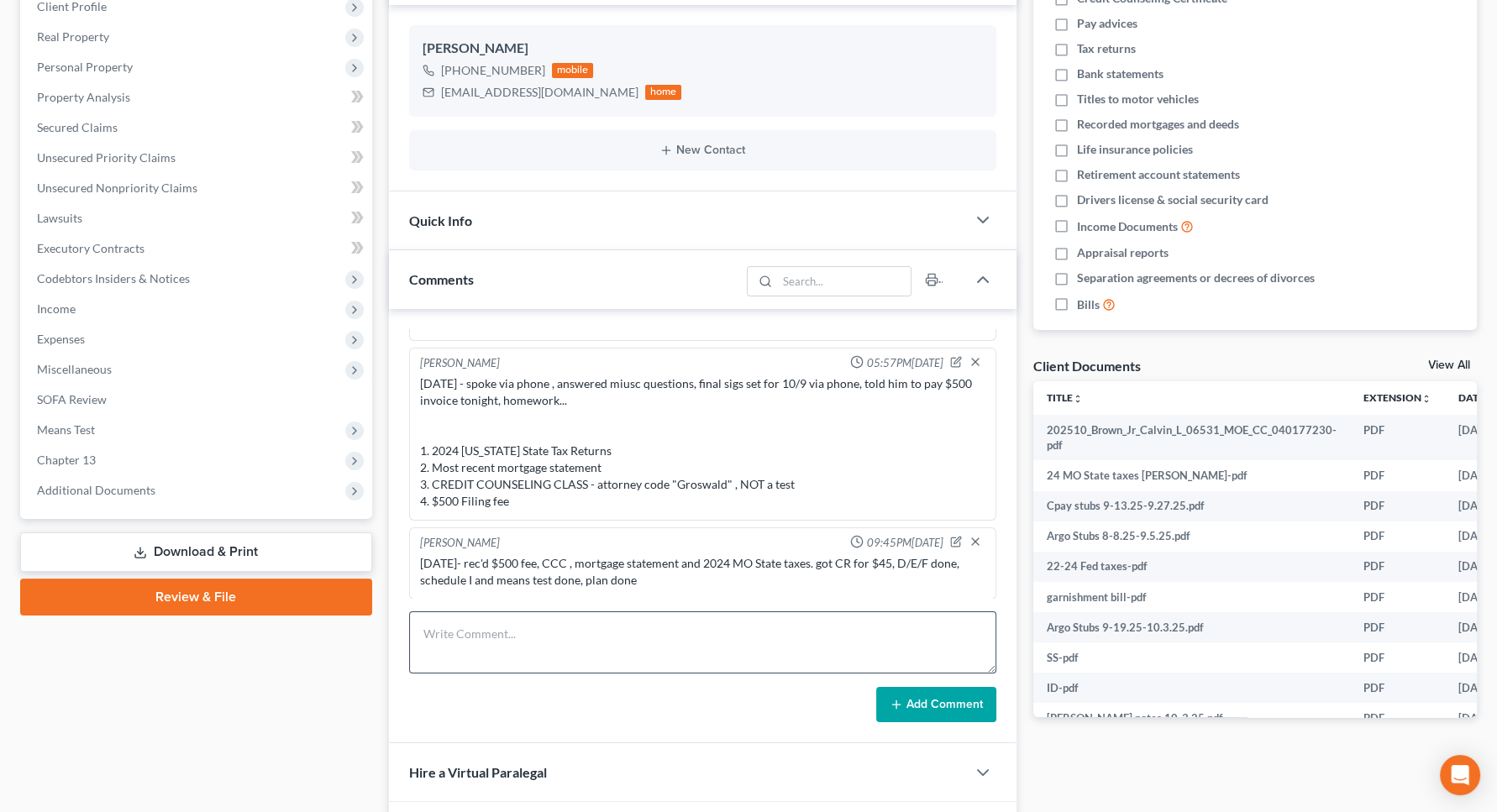
scroll to position [305, 0]
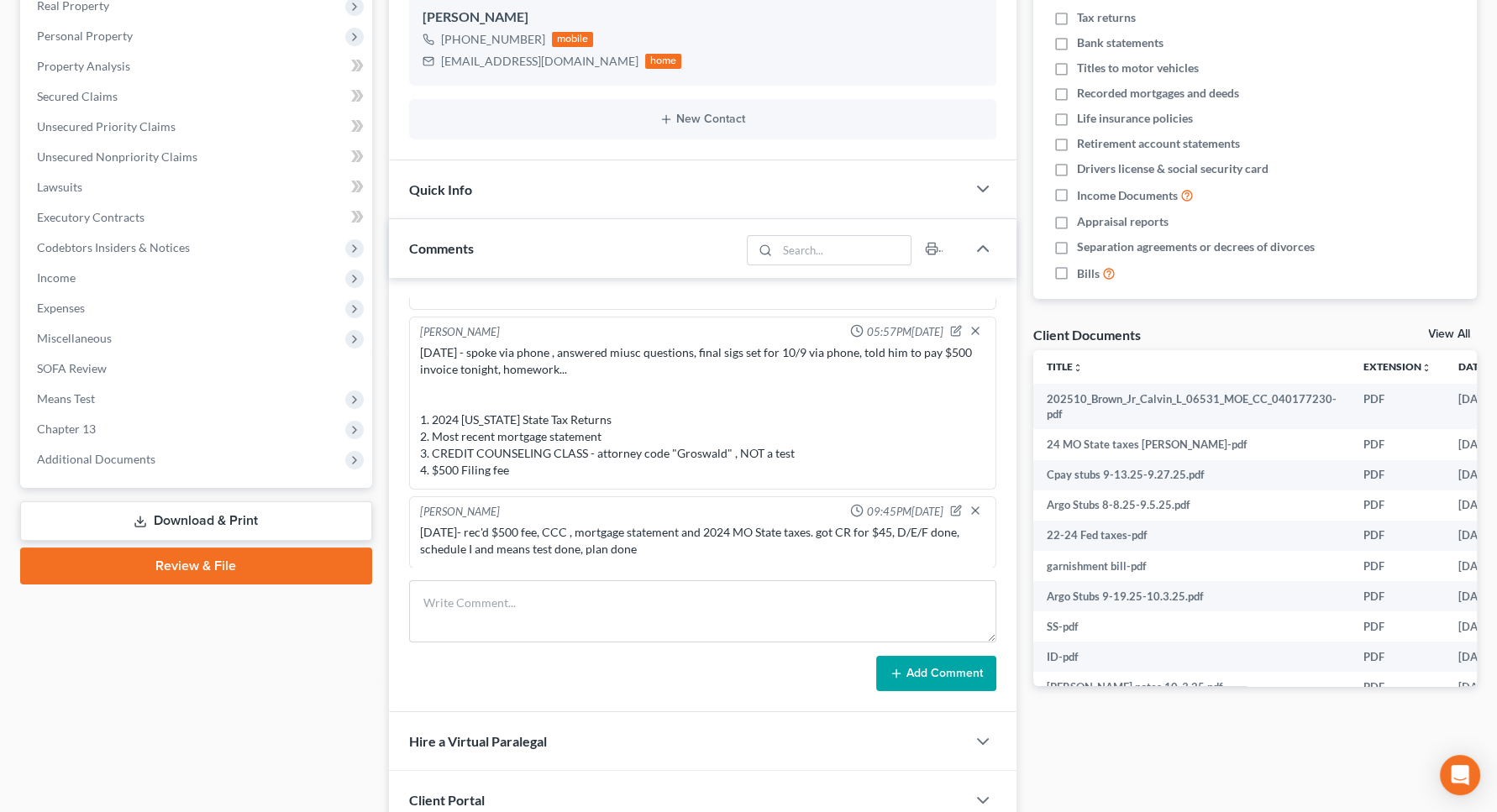
drag, startPoint x: 1173, startPoint y: 738, endPoint x: 829, endPoint y: 537, distance: 398.4
click at [1173, 737] on div "Docs Tasks Events Fees Timer 0% Completed Nothing here yet! Credit Counseling C…" at bounding box center [1254, 372] width 460 height 1033
drag, startPoint x: 1163, startPoint y: 706, endPoint x: 800, endPoint y: 508, distance: 413.5
click at [1164, 706] on div "Docs Tasks Events Fees Timer 0% Completed Nothing here yet! Credit Counseling C…" at bounding box center [1254, 372] width 460 height 1033
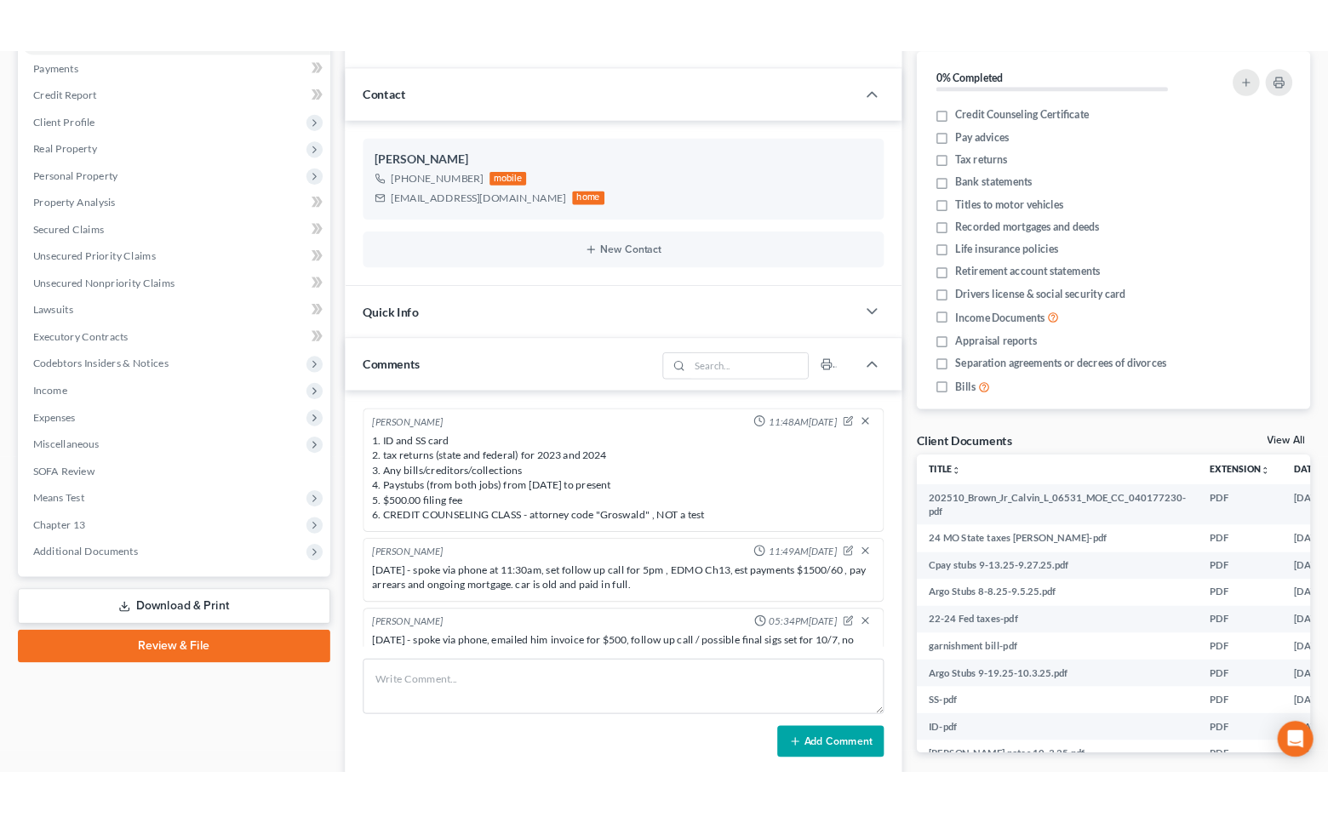
scroll to position [0, 0]
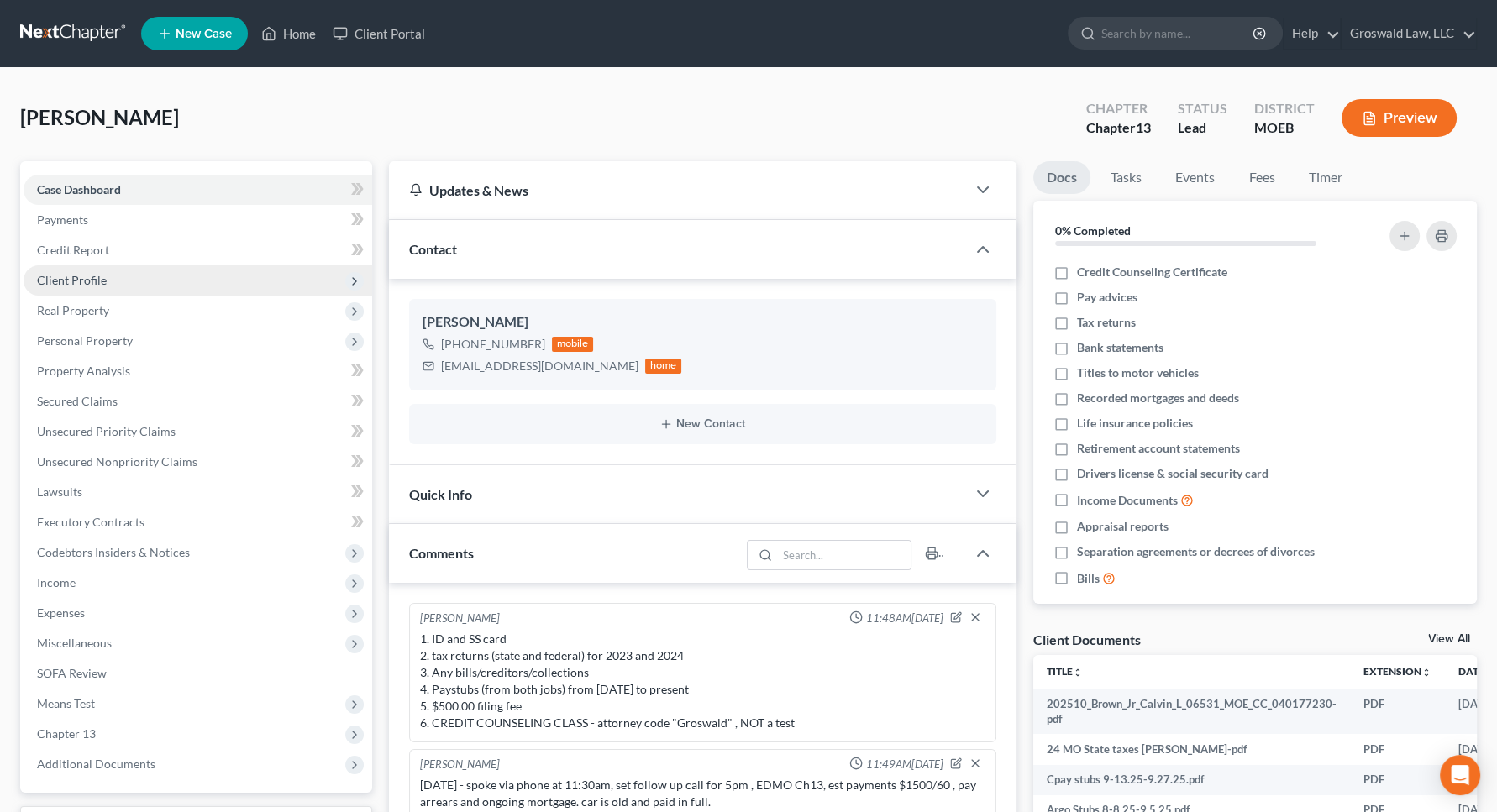
drag, startPoint x: 98, startPoint y: 266, endPoint x: 104, endPoint y: 279, distance: 14.3
click at [96, 267] on span "Client Profile" at bounding box center [197, 280] width 348 height 31
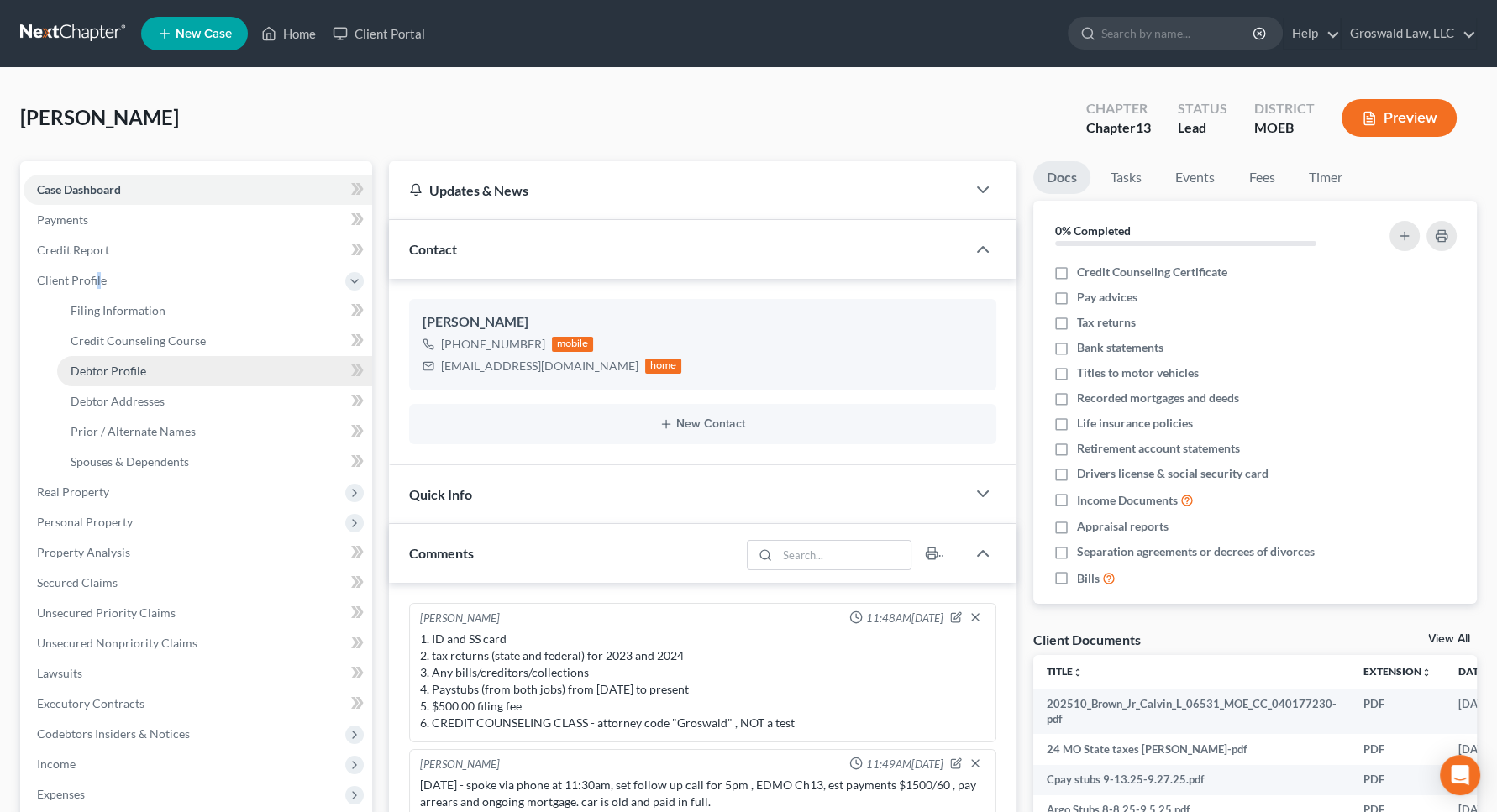
click at [175, 361] on link "Debtor Profile" at bounding box center [214, 371] width 315 height 31
select select "0"
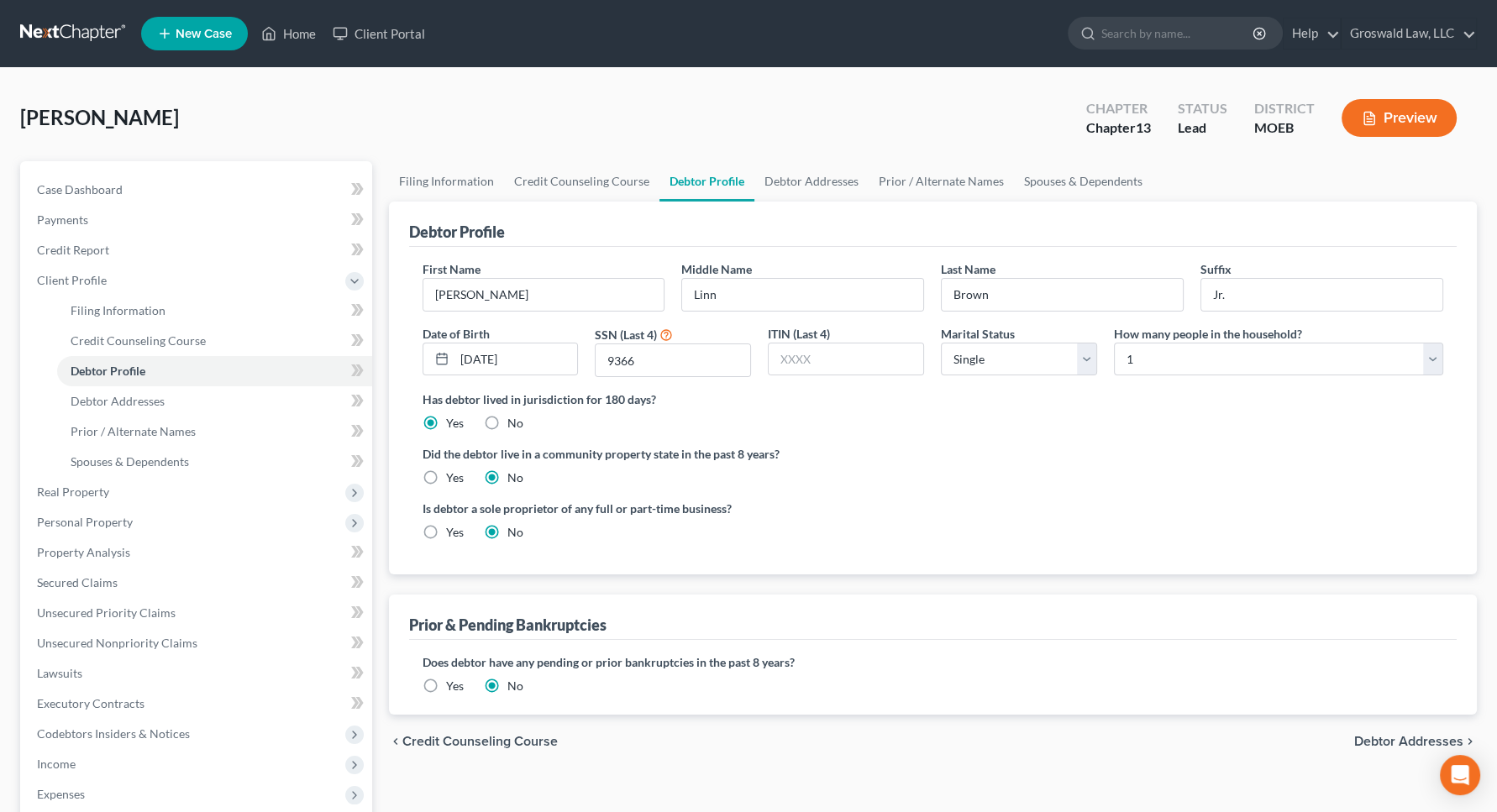
click at [989, 419] on div "Has debtor lived in jurisdiction for 180 days? Yes No Debtor must reside in jur…" at bounding box center [933, 411] width 1021 height 41
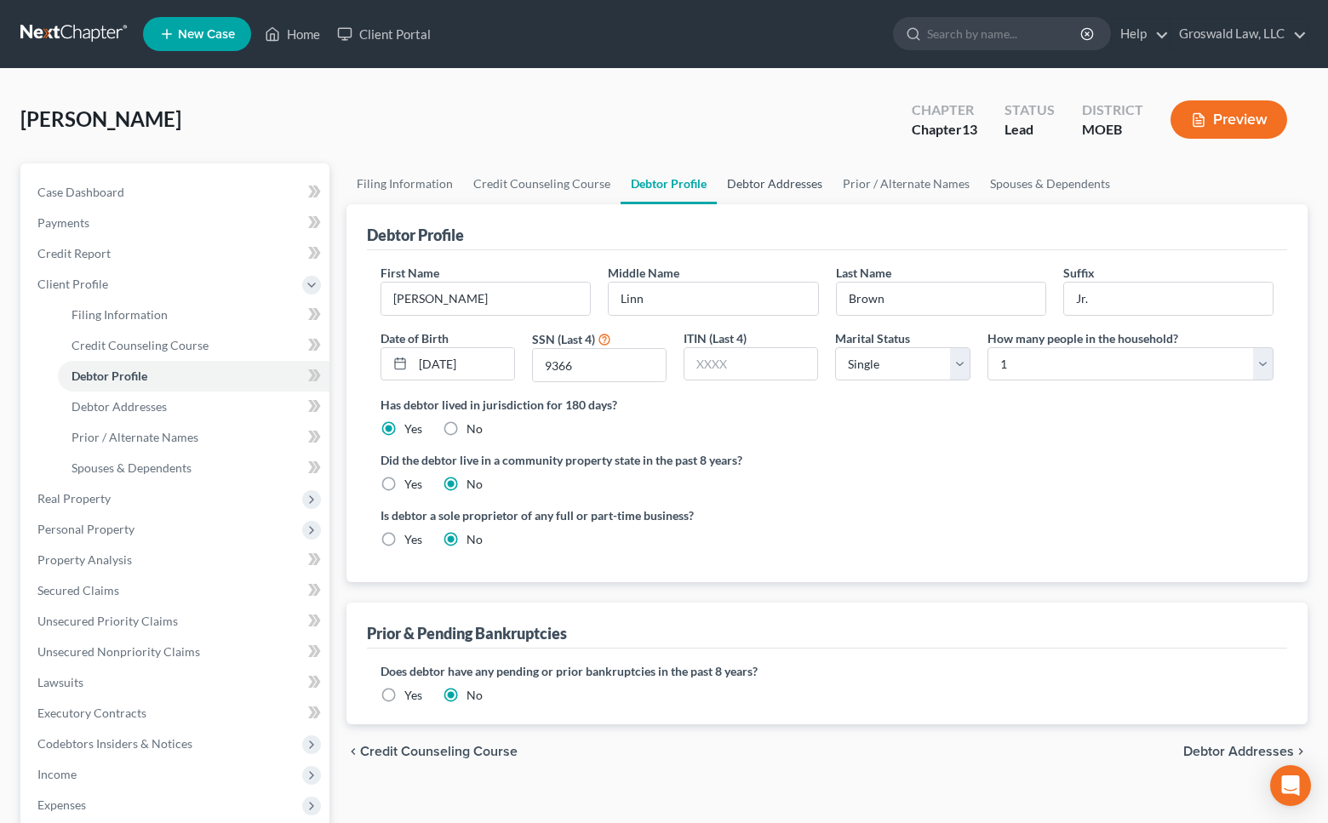
click at [786, 181] on link "Debtor Addresses" at bounding box center [775, 183] width 116 height 41
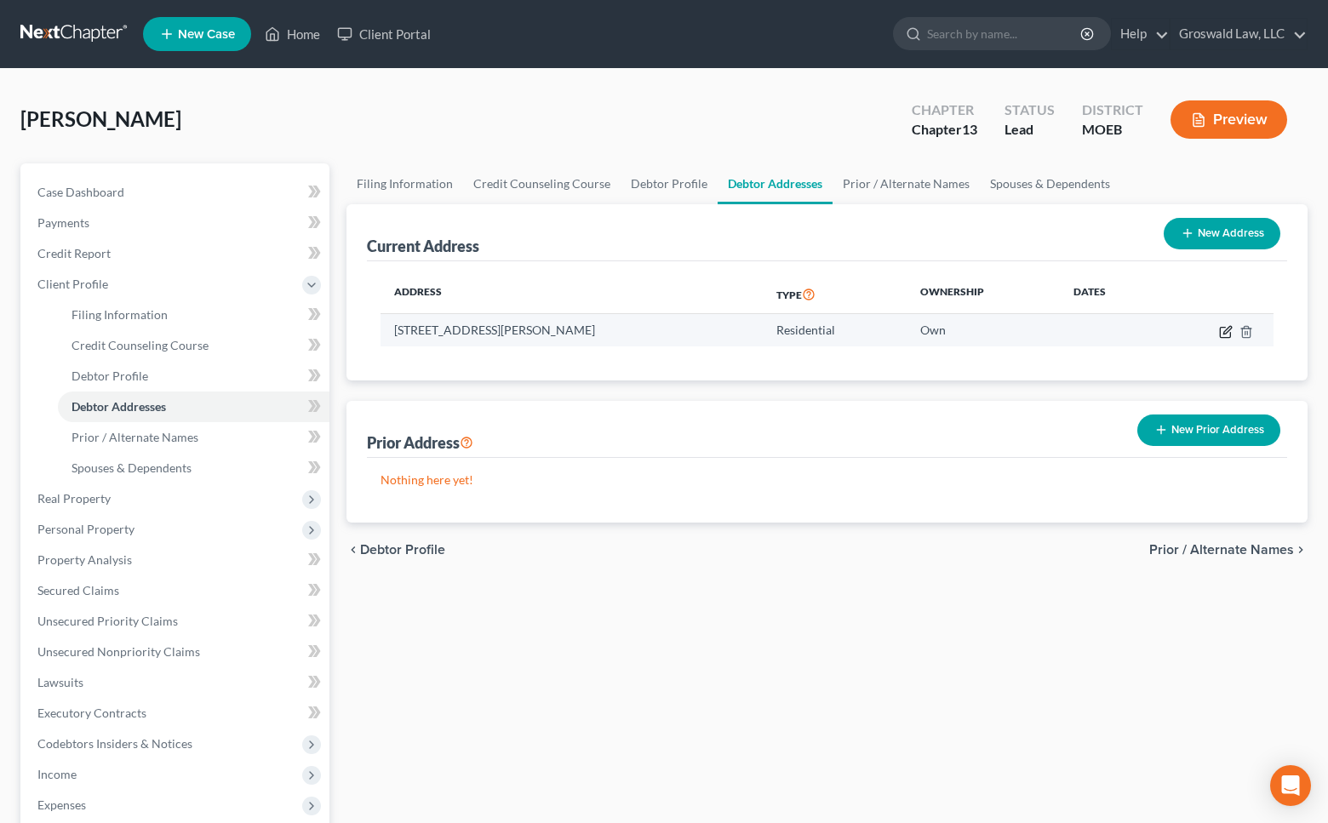
click at [1220, 331] on icon "button" at bounding box center [1225, 332] width 10 height 10
select select "26"
select select "101"
select select "0"
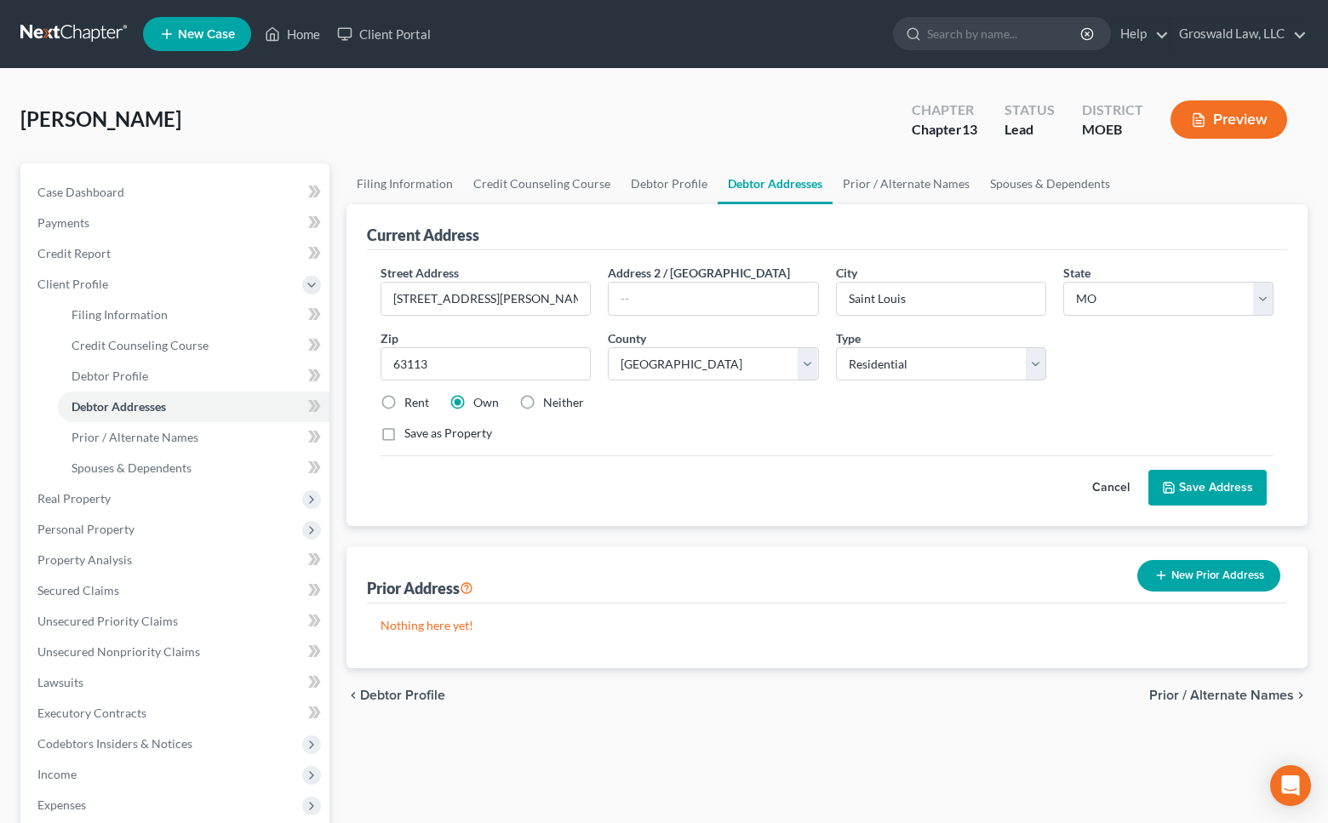
click at [1180, 494] on button "Save Address" at bounding box center [1207, 488] width 118 height 36
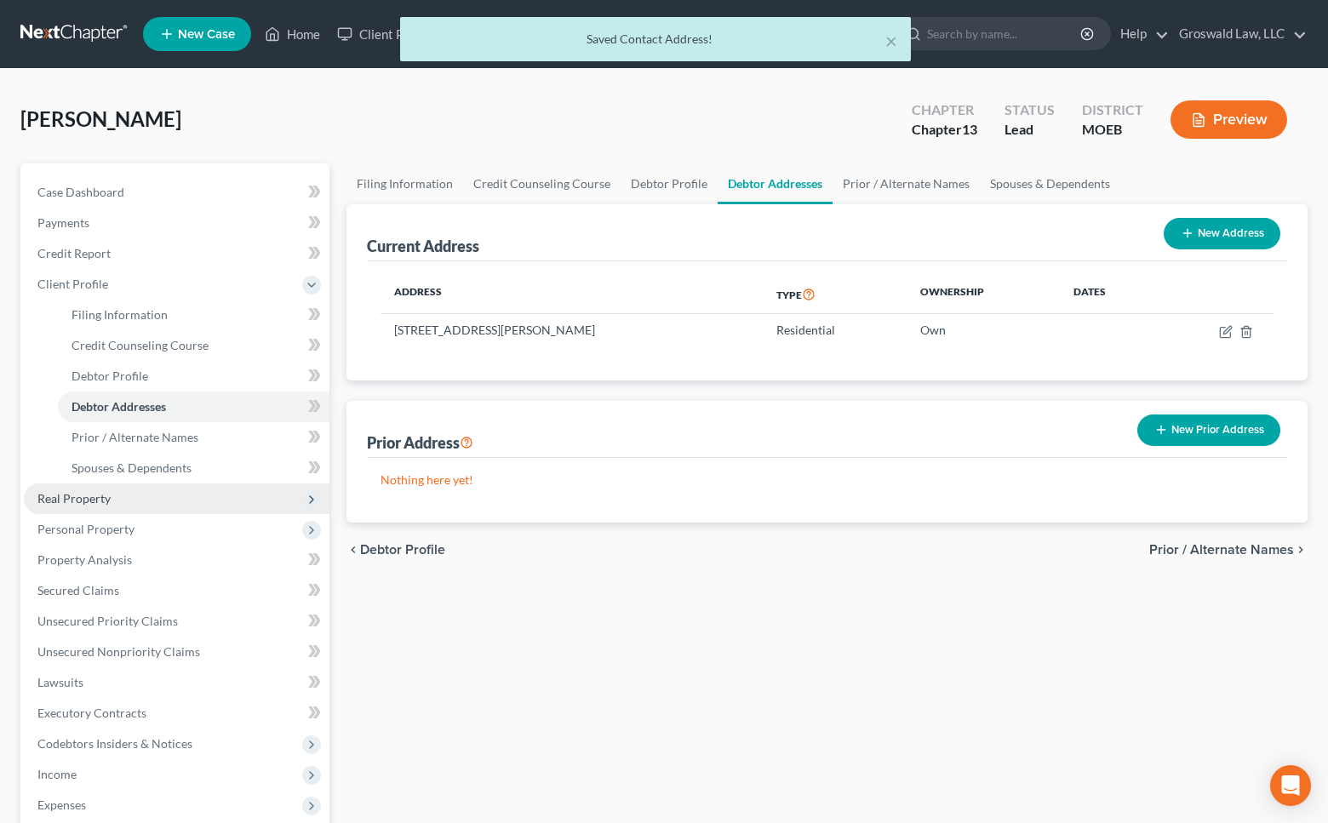
click at [114, 497] on span "Real Property" at bounding box center [177, 498] width 306 height 31
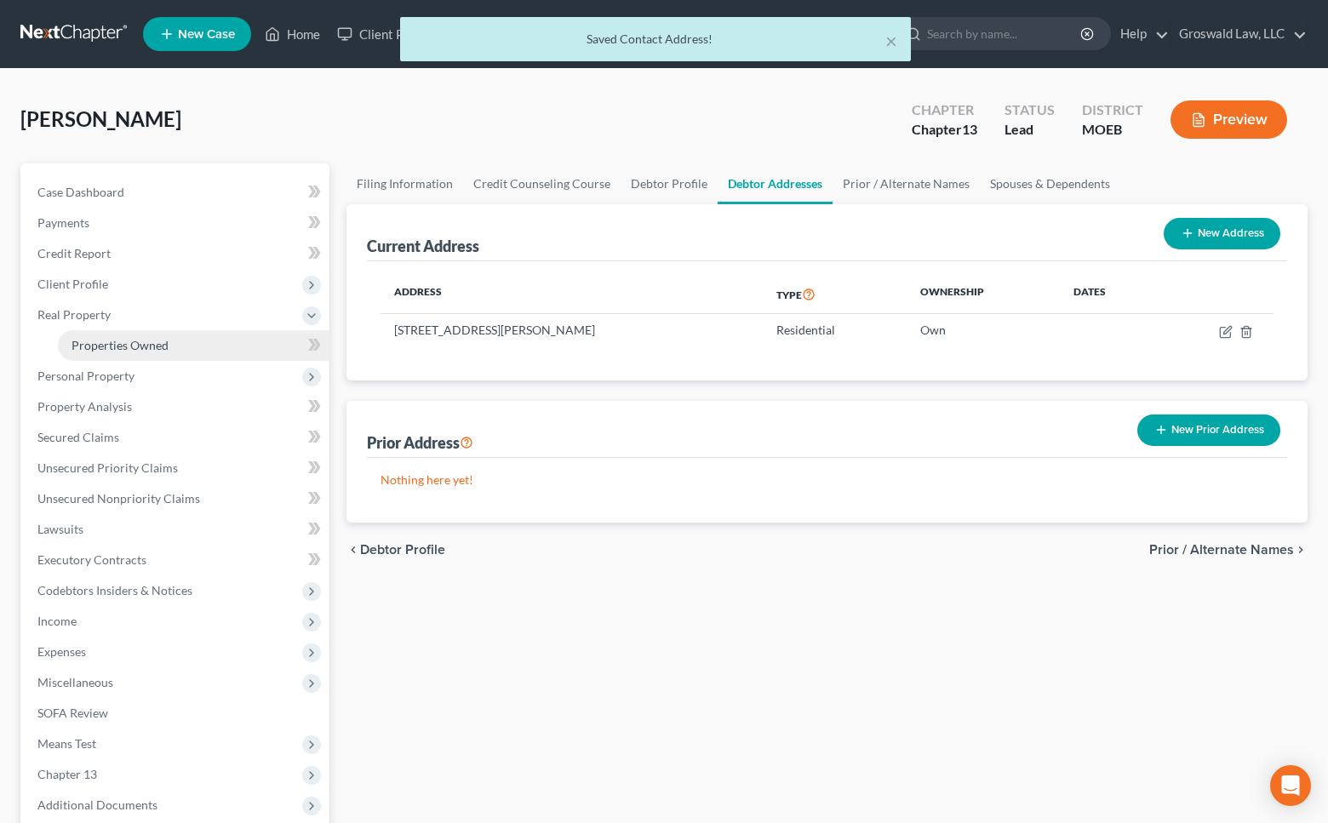
click at [133, 345] on span "Properties Owned" at bounding box center [120, 345] width 97 height 14
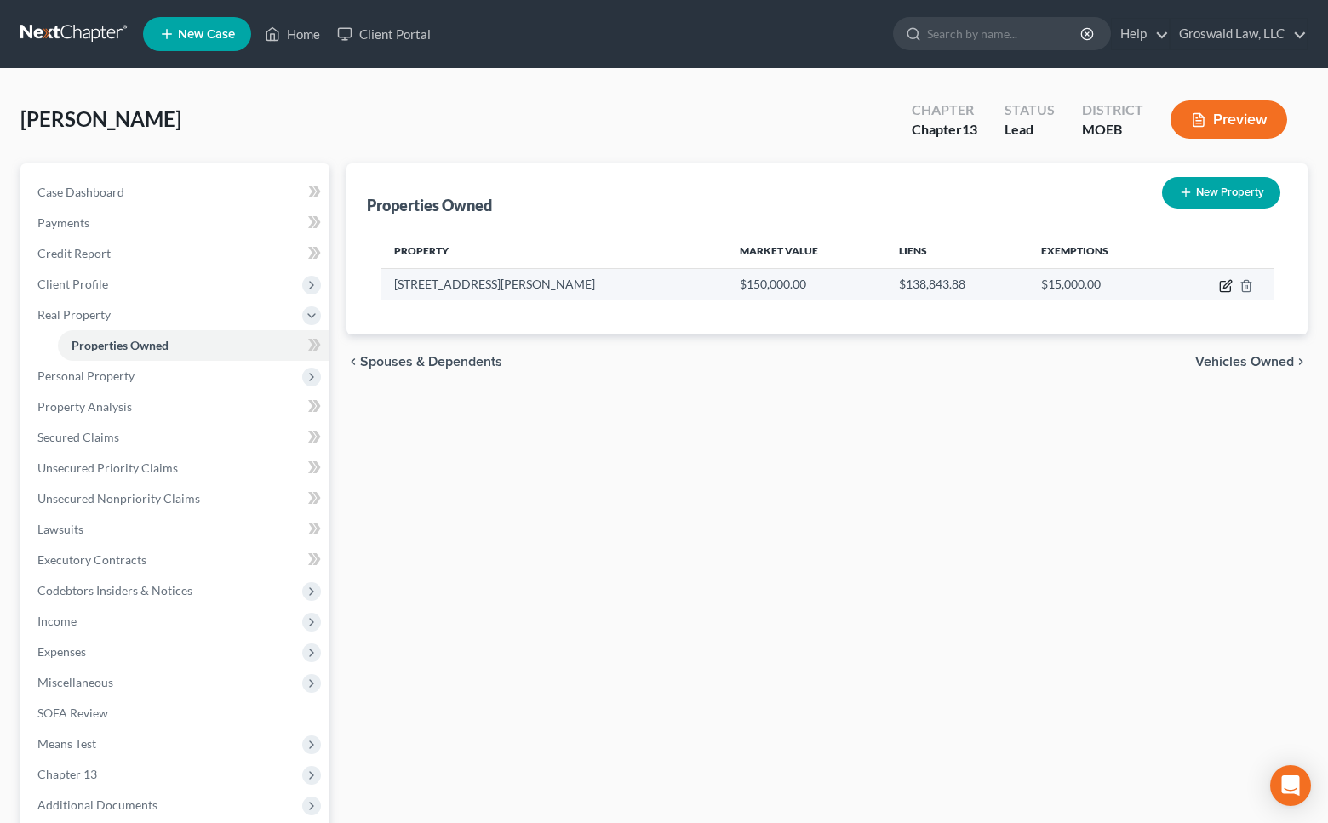
click at [1225, 282] on icon "button" at bounding box center [1226, 286] width 14 height 14
select select "26"
select select "101"
select select "0"
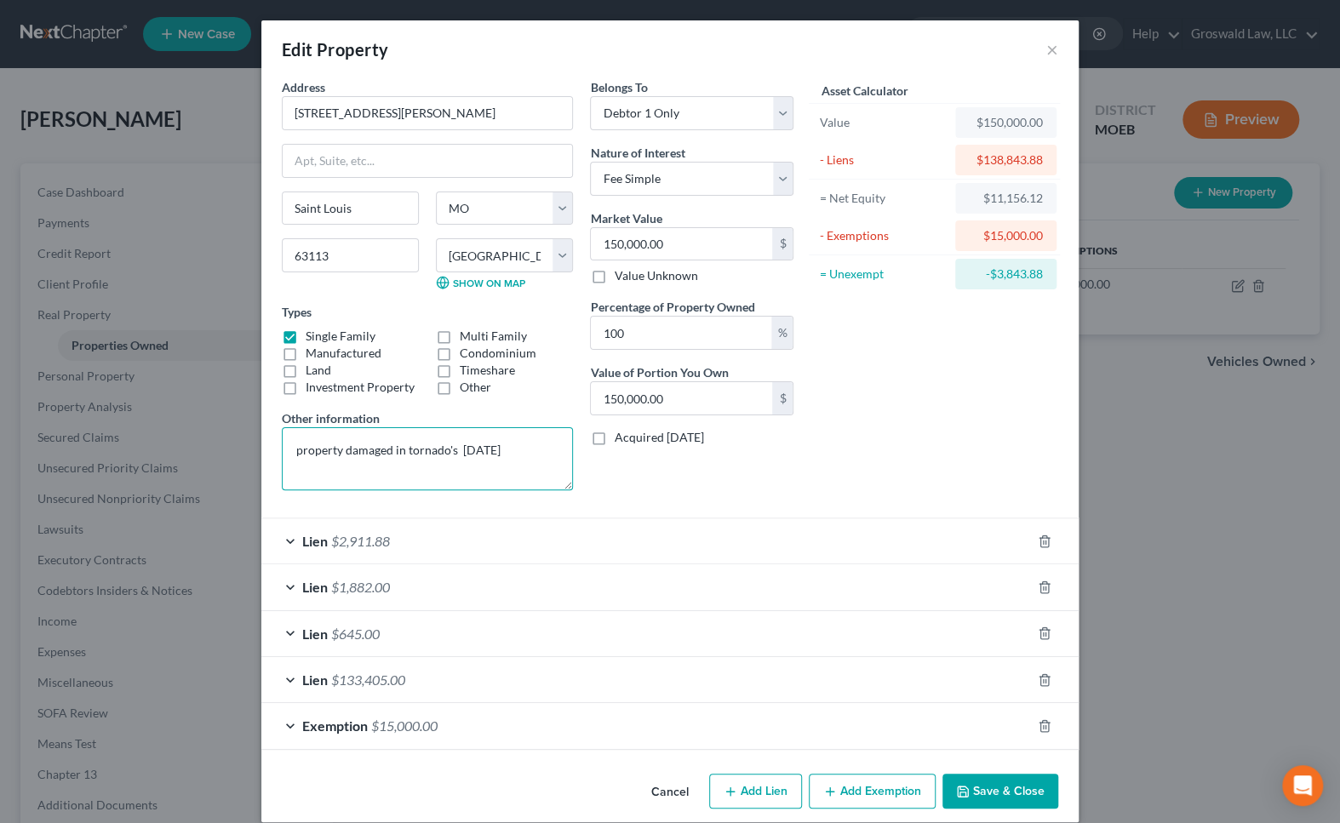
click at [450, 454] on textarea "property damaged in tornado's May 2025" at bounding box center [427, 458] width 291 height 63
type textarea "property damaged in tornado in May 2025"
click at [988, 798] on button "Save & Close" at bounding box center [1000, 792] width 116 height 36
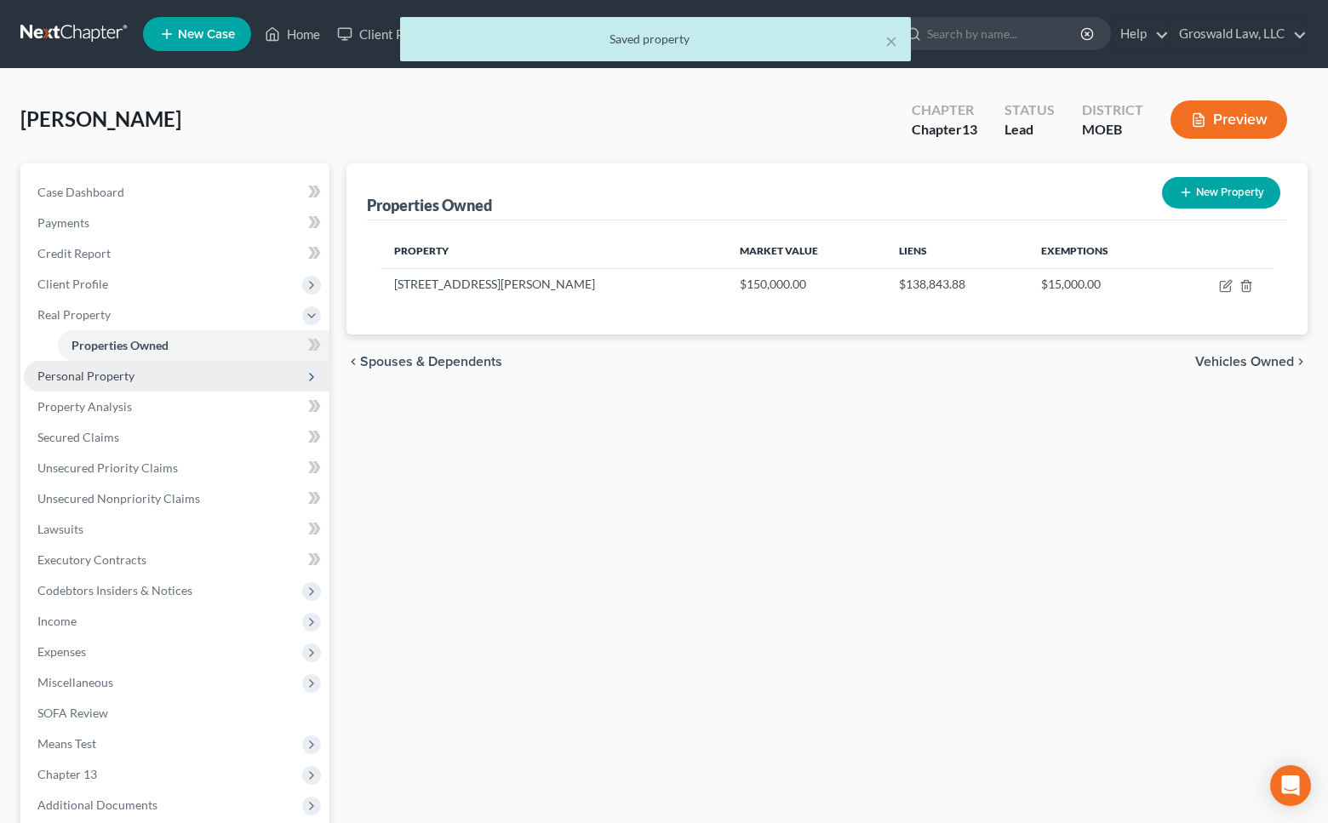
click at [93, 379] on span "Personal Property" at bounding box center [85, 376] width 97 height 14
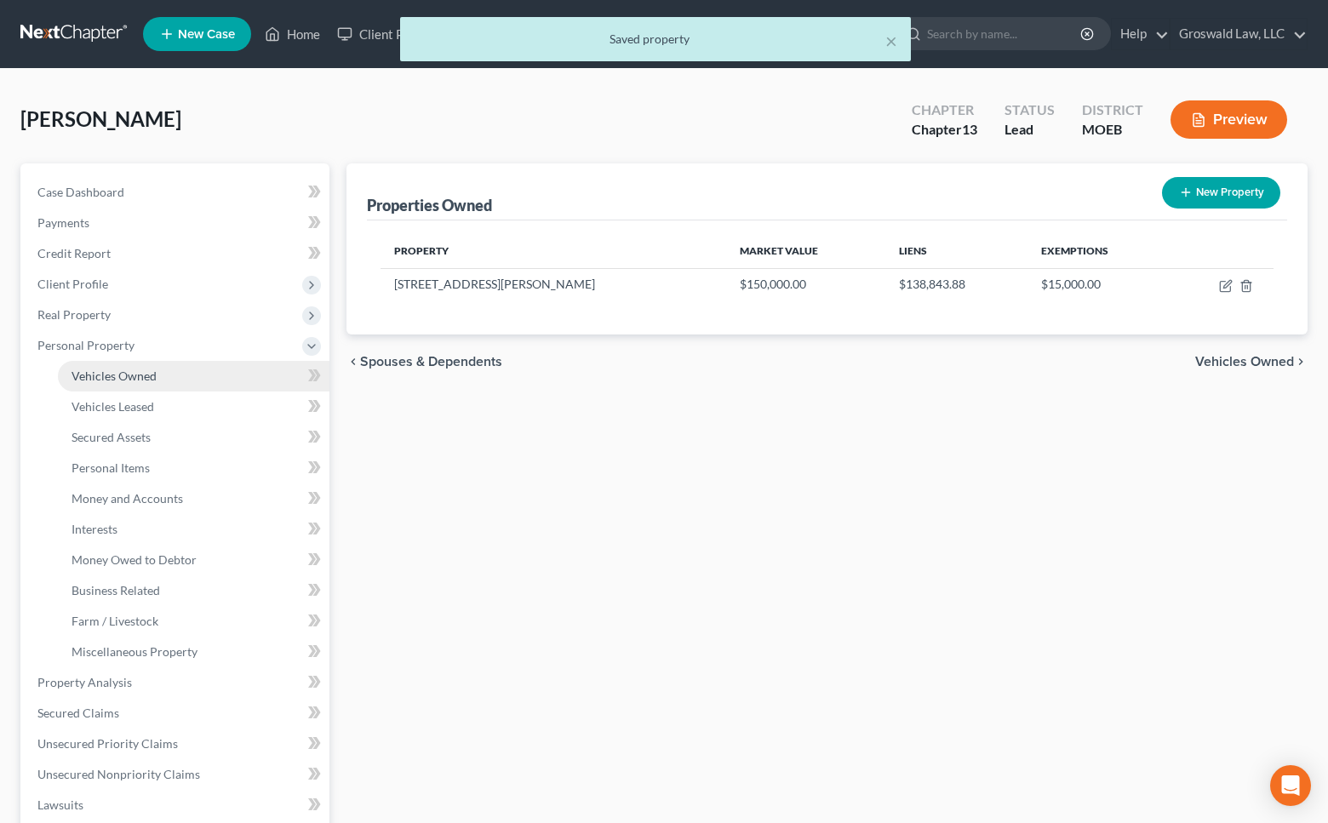
click at [114, 375] on span "Vehicles Owned" at bounding box center [114, 376] width 85 height 14
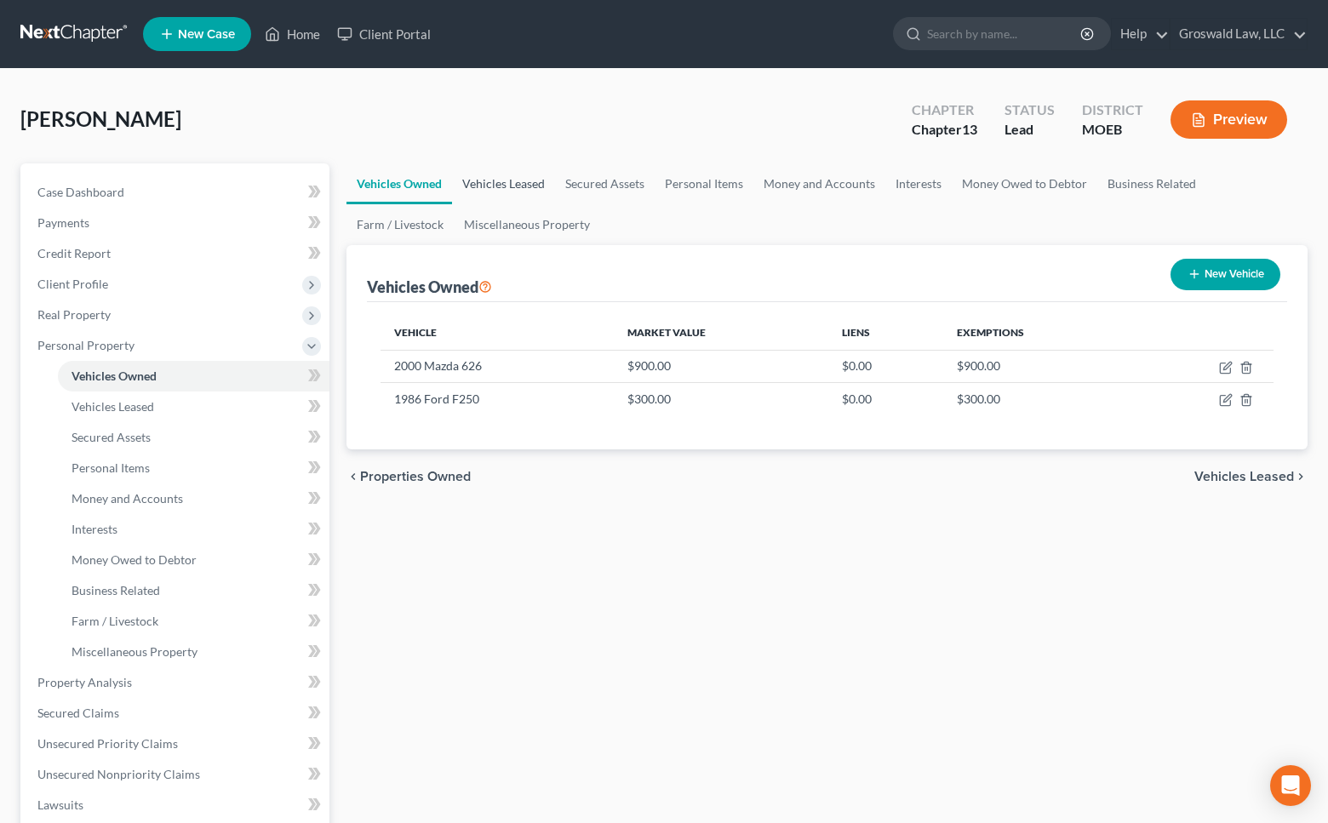
click at [518, 182] on link "Vehicles Leased" at bounding box center [503, 183] width 103 height 41
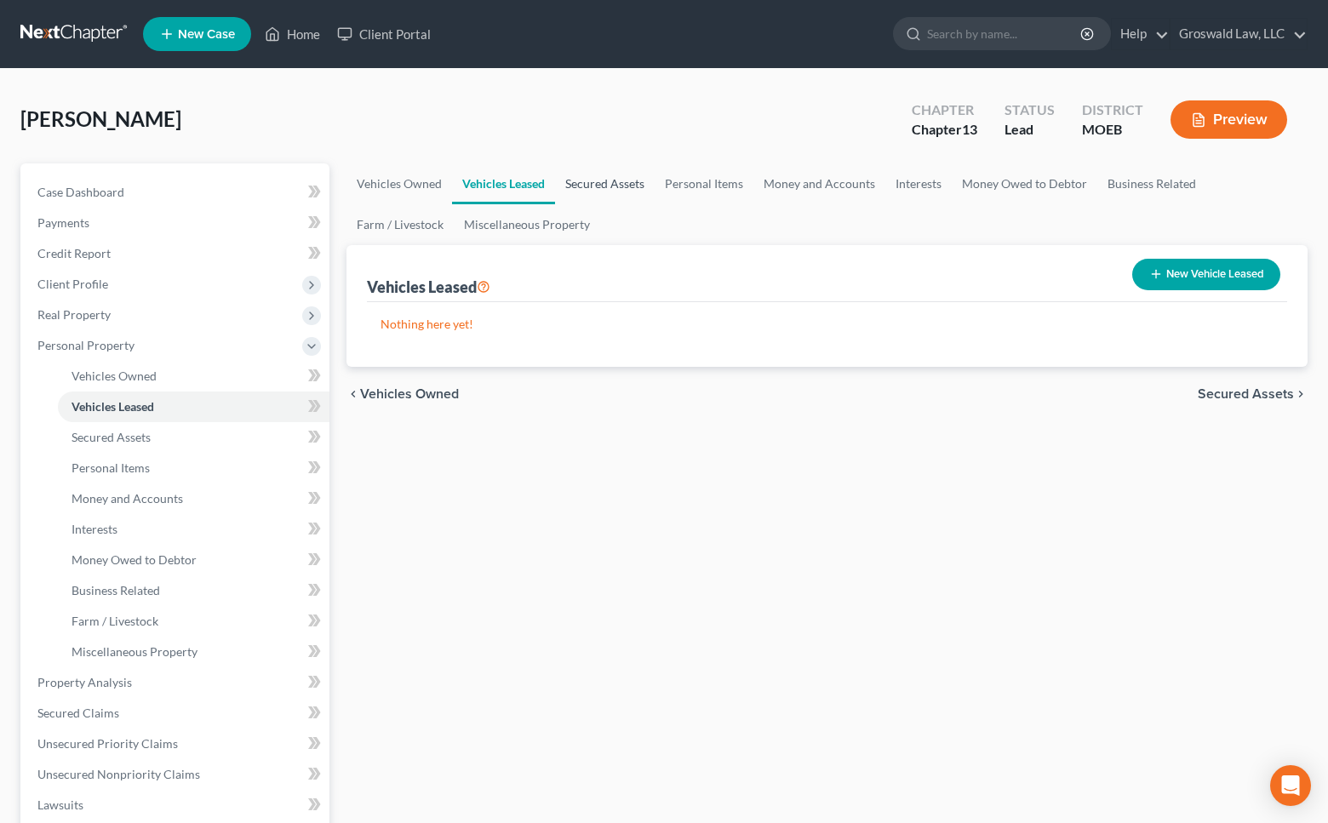
click at [613, 183] on link "Secured Assets" at bounding box center [605, 183] width 100 height 41
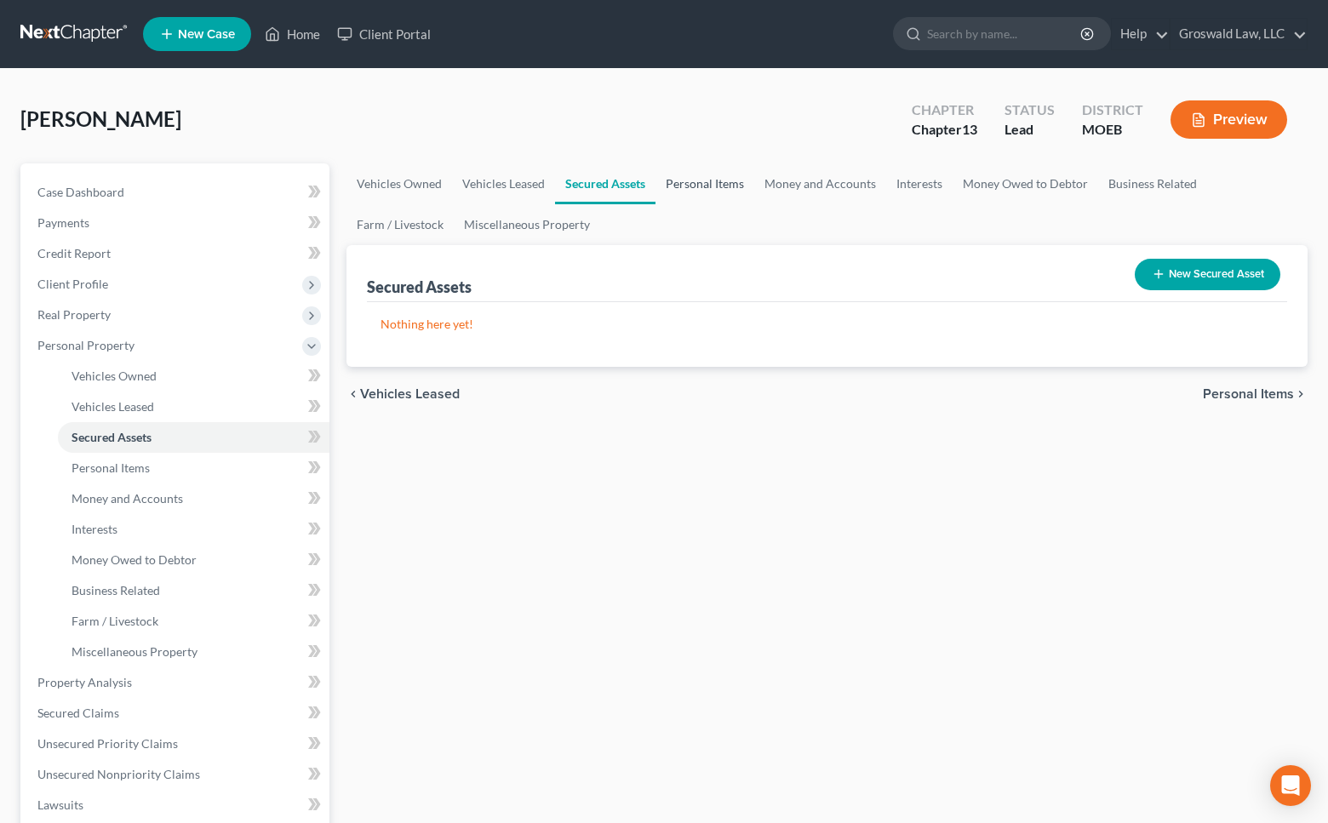
click at [712, 186] on link "Personal Items" at bounding box center [704, 183] width 99 height 41
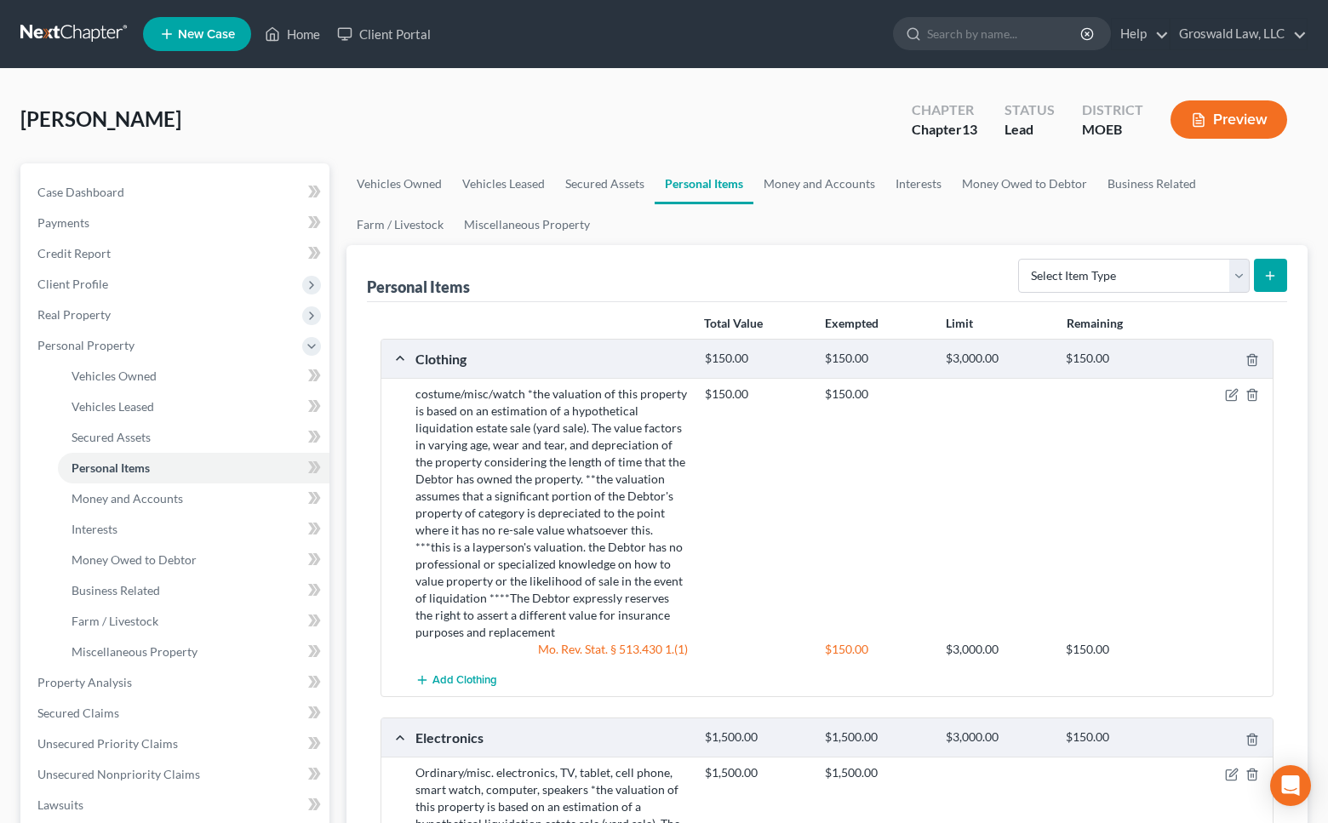
click at [998, 226] on ul "Vehicles Owned Vehicles Leased Secured Assets Personal Items Money and Accounts…" at bounding box center [826, 204] width 961 height 82
drag, startPoint x: 1073, startPoint y: 577, endPoint x: 966, endPoint y: 449, distance: 166.9
click at [1073, 576] on div "$150.00 $150.00" at bounding box center [985, 513] width 578 height 255
click at [808, 181] on link "Money and Accounts" at bounding box center [819, 183] width 132 height 41
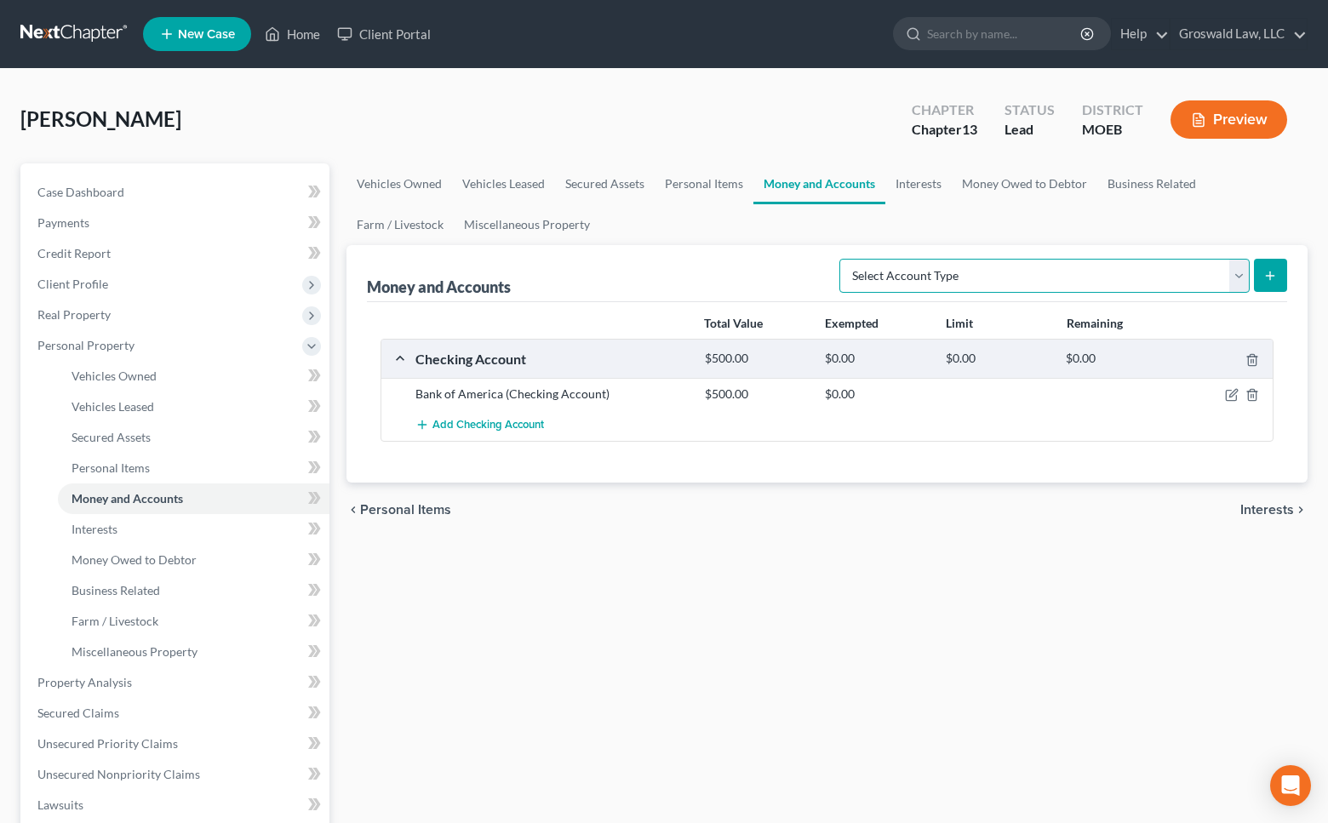
click at [1081, 277] on select "Select Account Type Brokerage (A/B: 18, SOFA: 20) Cash on Hand (A/B: 16) Certif…" at bounding box center [1044, 276] width 410 height 34
select select "savings"
click at [844, 259] on select "Select Account Type Brokerage (A/B: 18, SOFA: 20) Cash on Hand (A/B: 16) Certif…" at bounding box center [1044, 276] width 410 height 34
click at [1268, 278] on icon "submit" at bounding box center [1270, 276] width 14 height 14
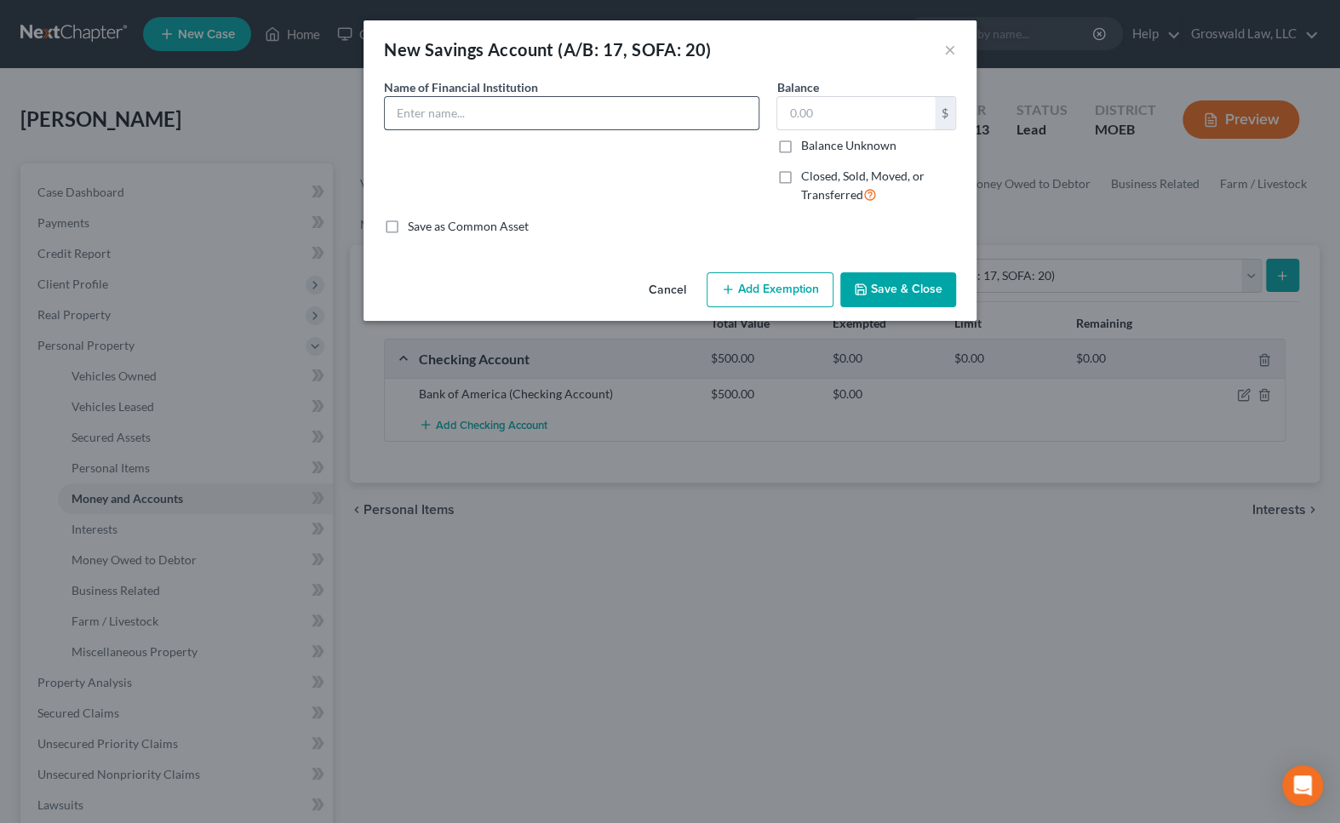
click at [592, 111] on input "text" at bounding box center [572, 113] width 374 height 32
type input "ALLT"
click at [655, 281] on button "Cancel" at bounding box center [667, 291] width 65 height 34
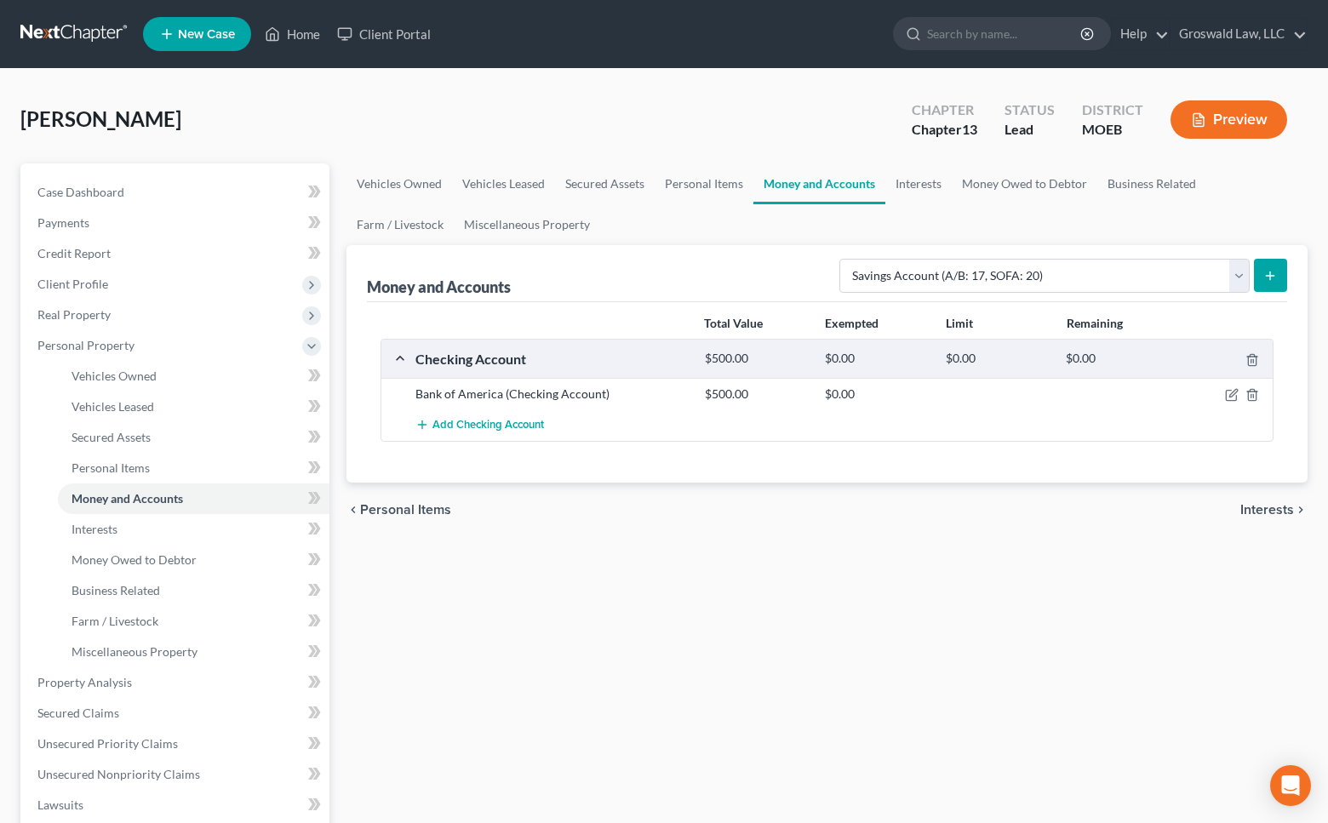
click at [1081, 634] on div "Vehicles Owned Vehicles Leased Secured Assets Personal Items Money and Accounts…" at bounding box center [827, 685] width 978 height 1044
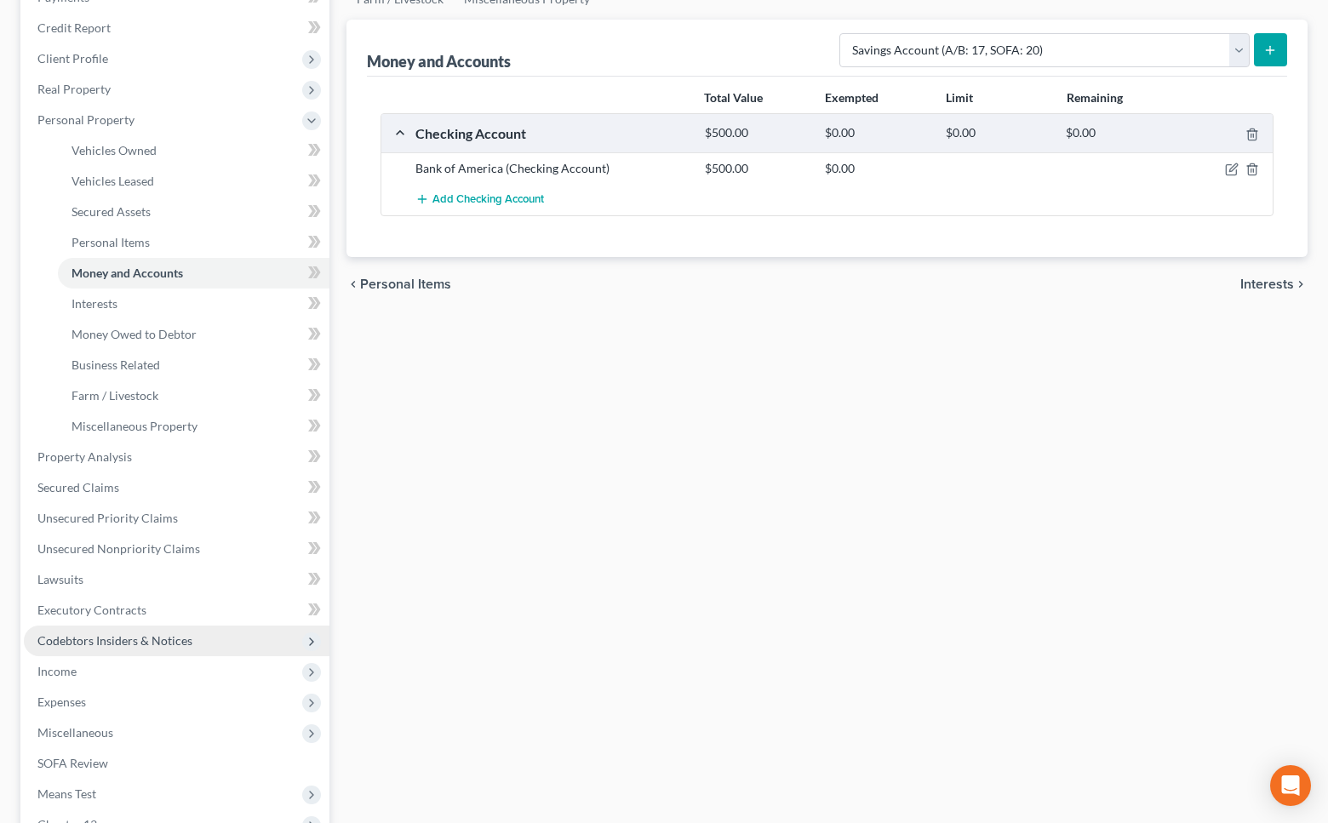
scroll to position [232, 0]
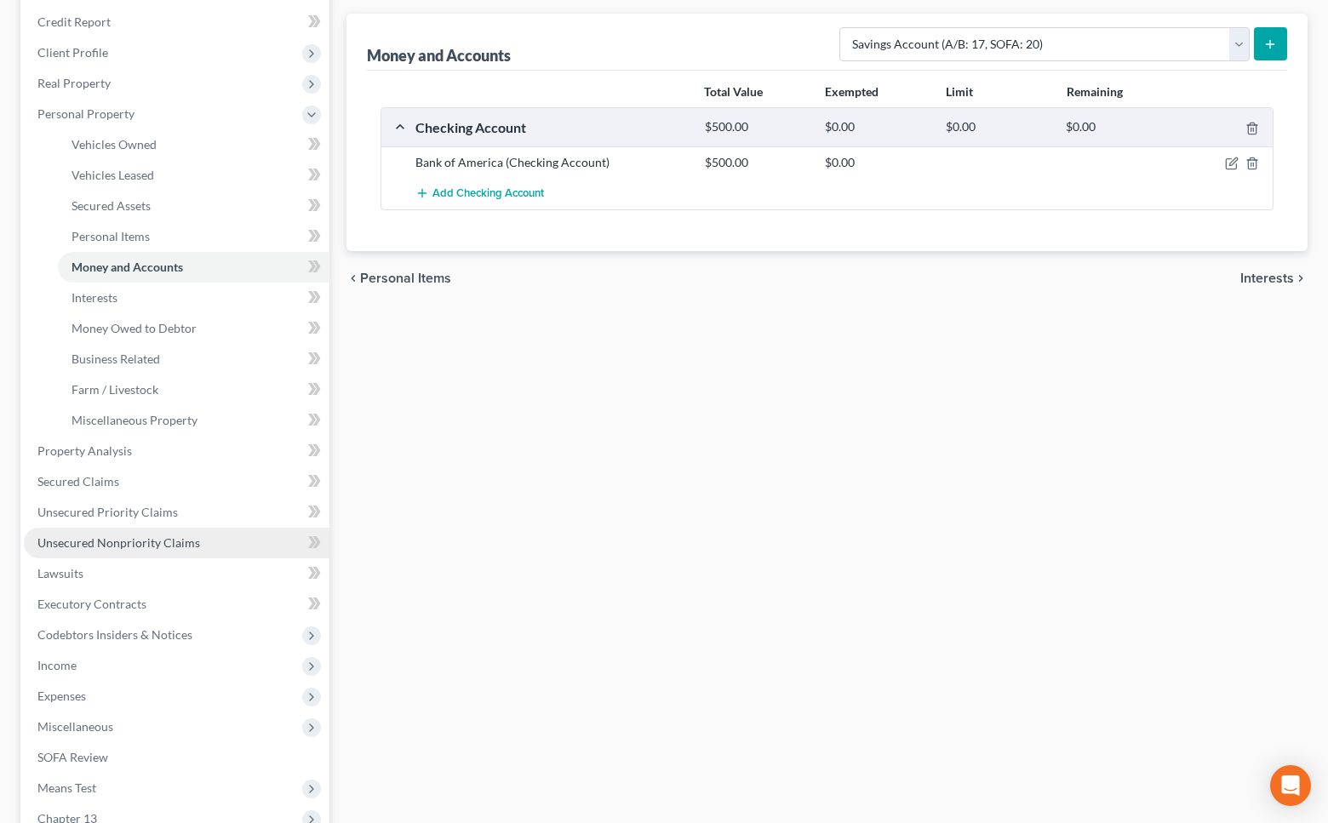
click at [156, 528] on link "Unsecured Nonpriority Claims" at bounding box center [177, 543] width 306 height 31
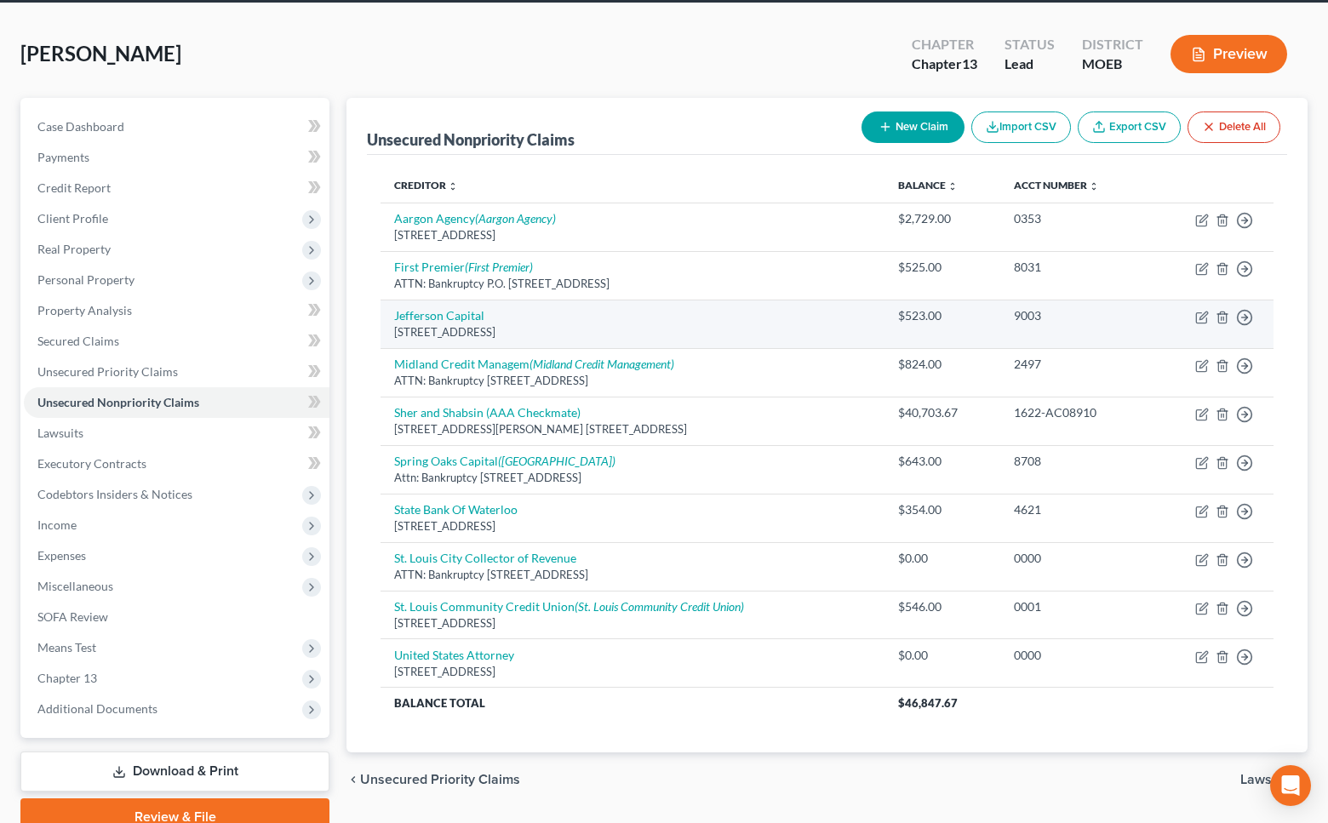
scroll to position [140, 0]
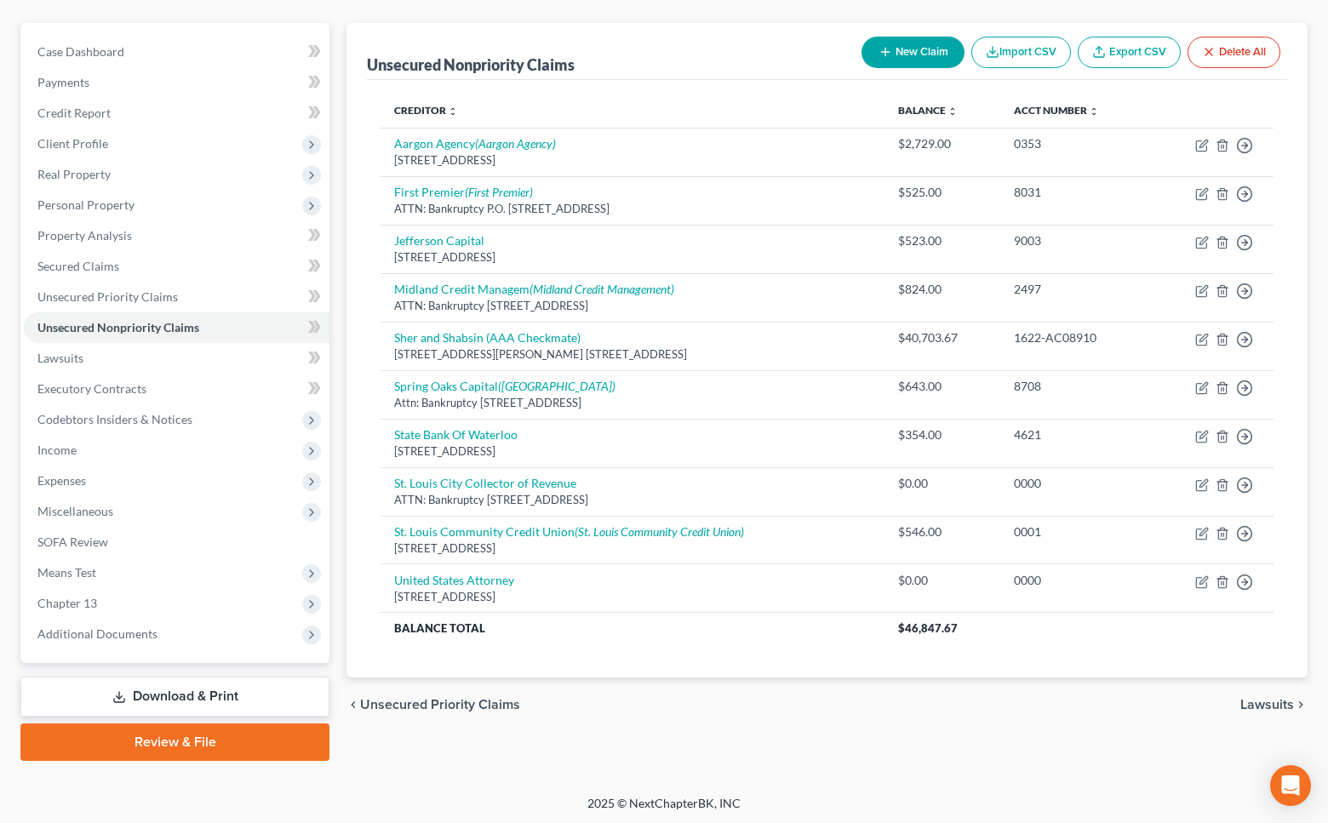
drag, startPoint x: 1090, startPoint y: 755, endPoint x: 1090, endPoint y: 740, distance: 15.3
click at [1090, 754] on div "Unsecured Nonpriority Claims New Claim Import CSV Export CSV Delete All Credito…" at bounding box center [827, 392] width 978 height 738
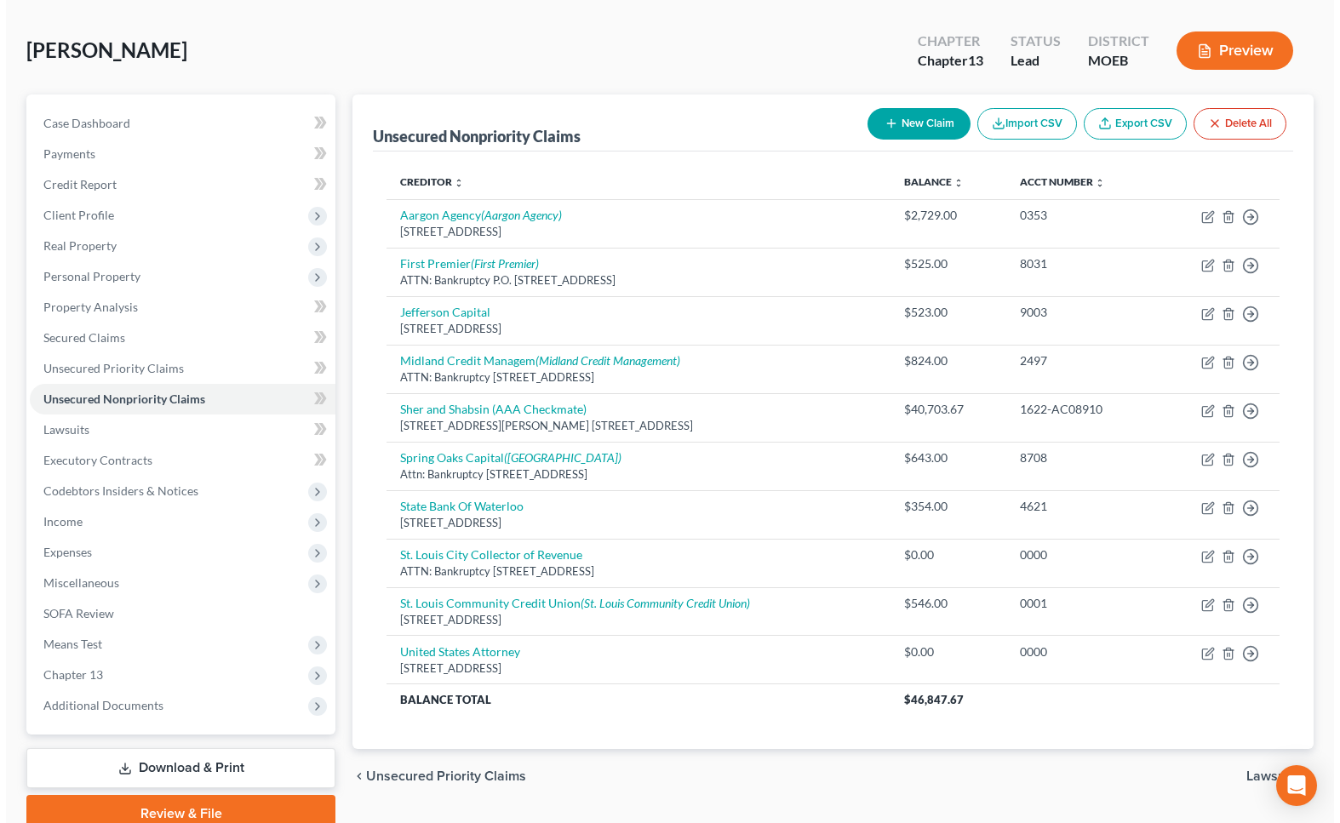
scroll to position [0, 0]
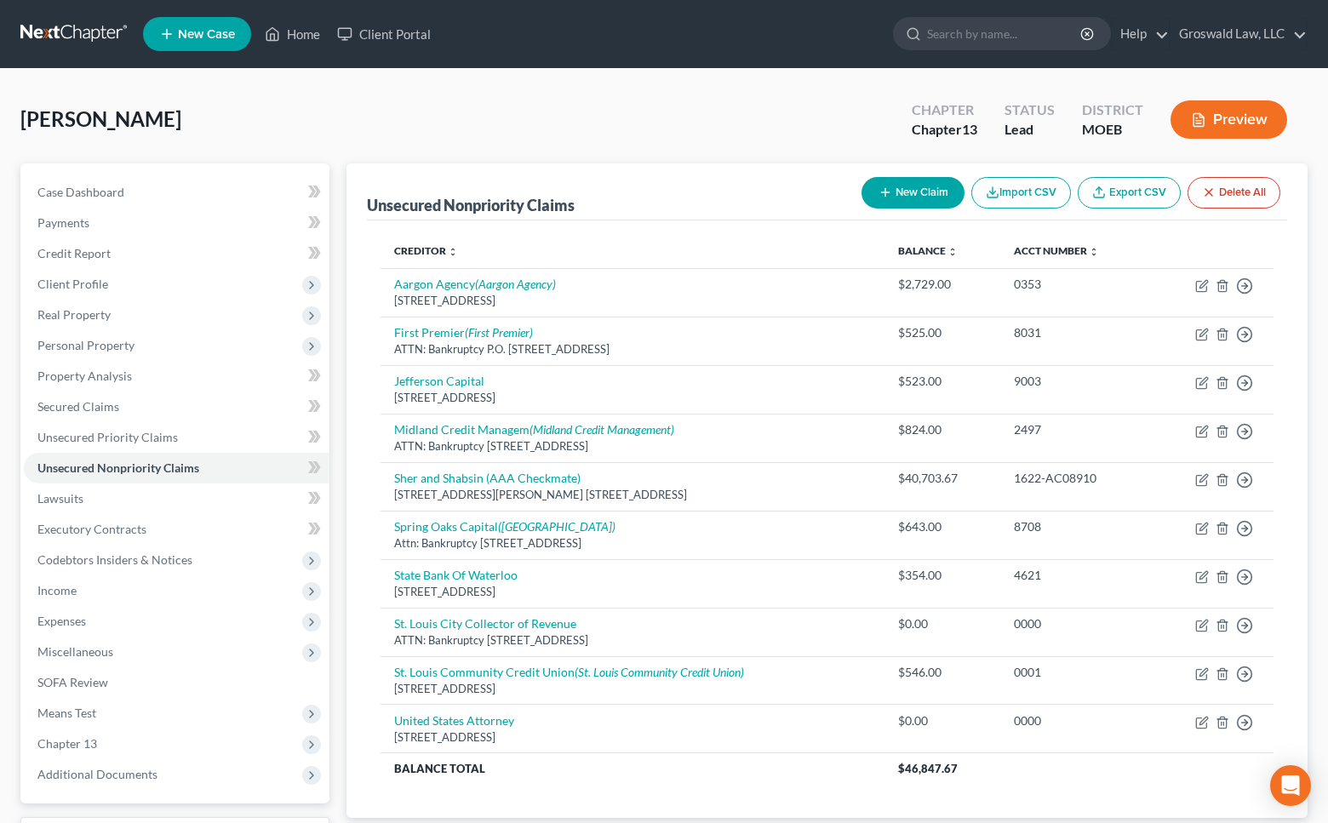
click at [1235, 116] on button "Preview" at bounding box center [1228, 119] width 117 height 38
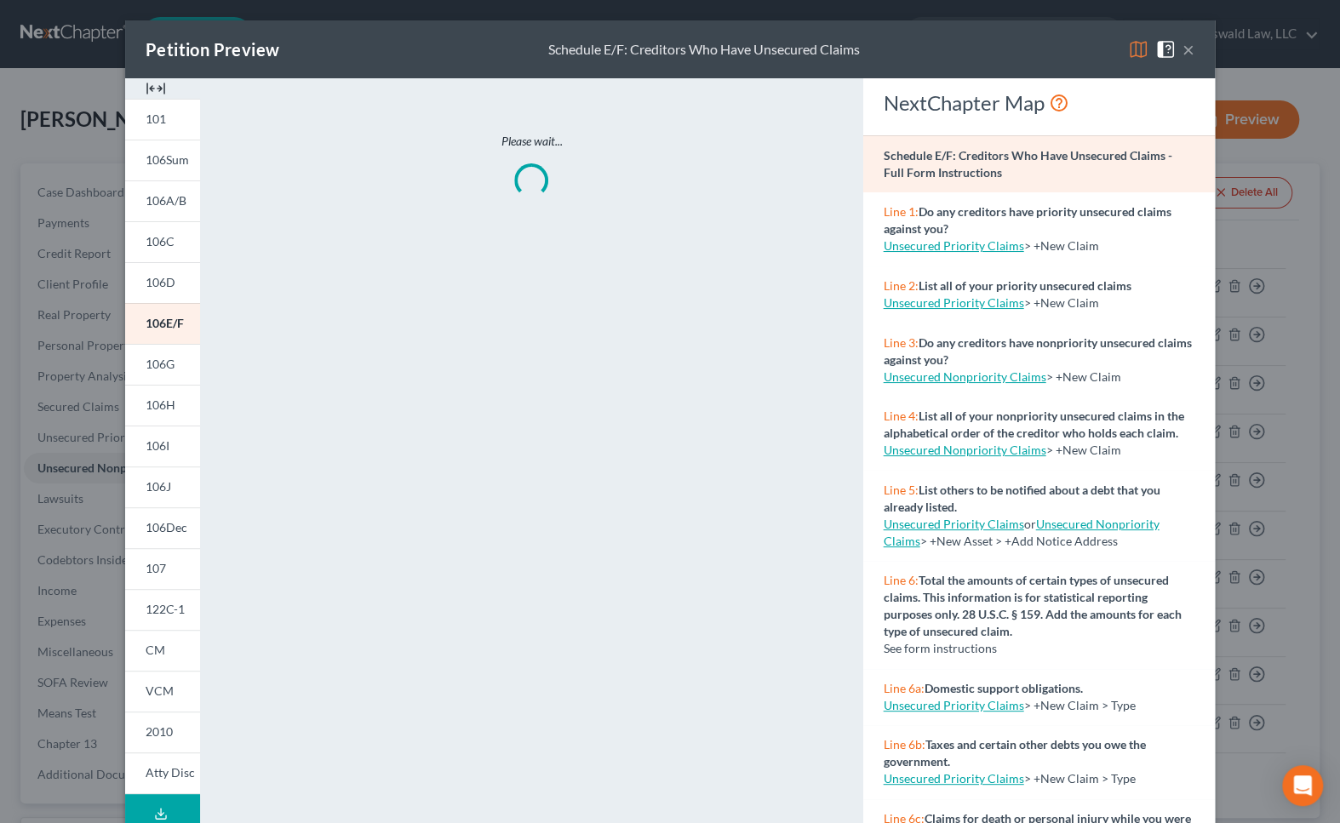
click at [153, 80] on img at bounding box center [156, 88] width 20 height 20
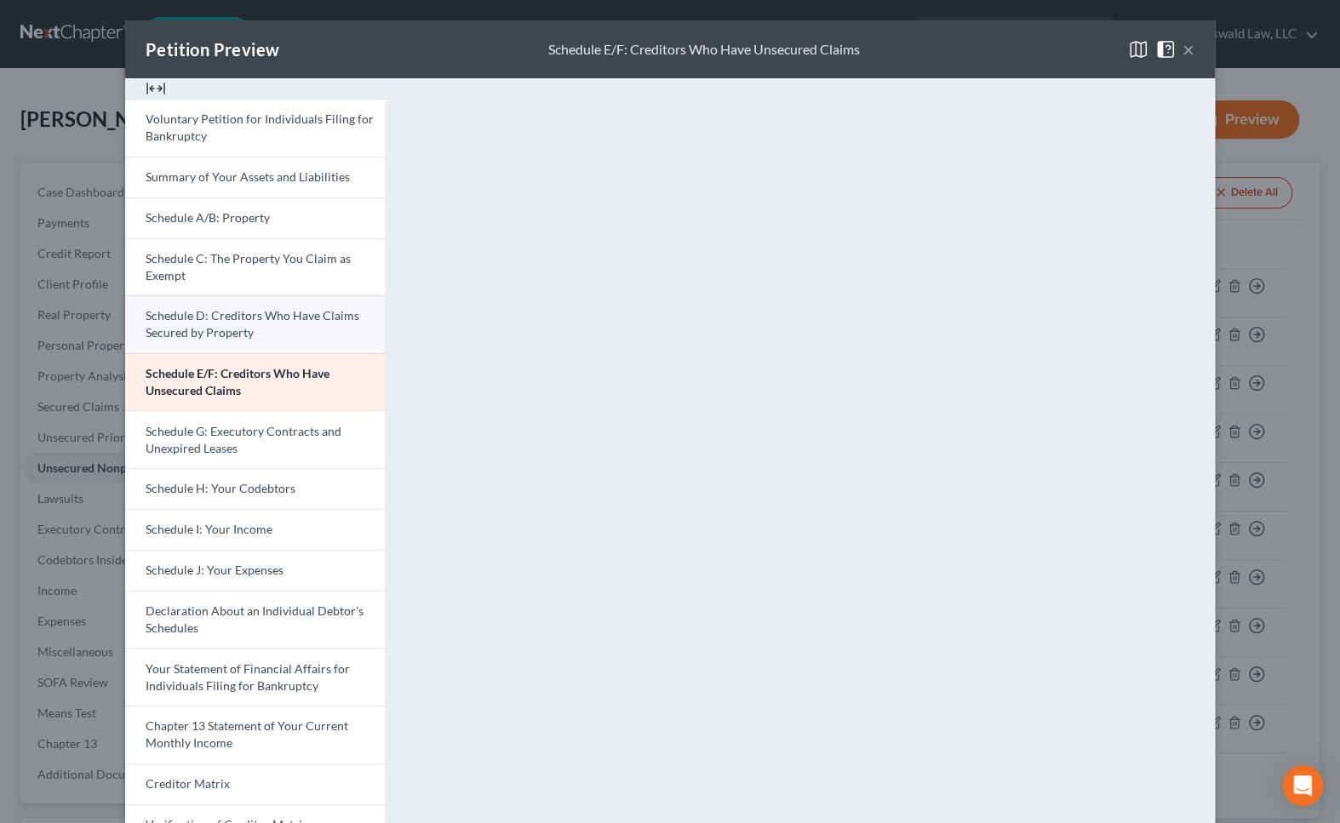
click at [230, 329] on span "Schedule D: Creditors Who Have Claims Secured by Property" at bounding box center [253, 323] width 214 height 31
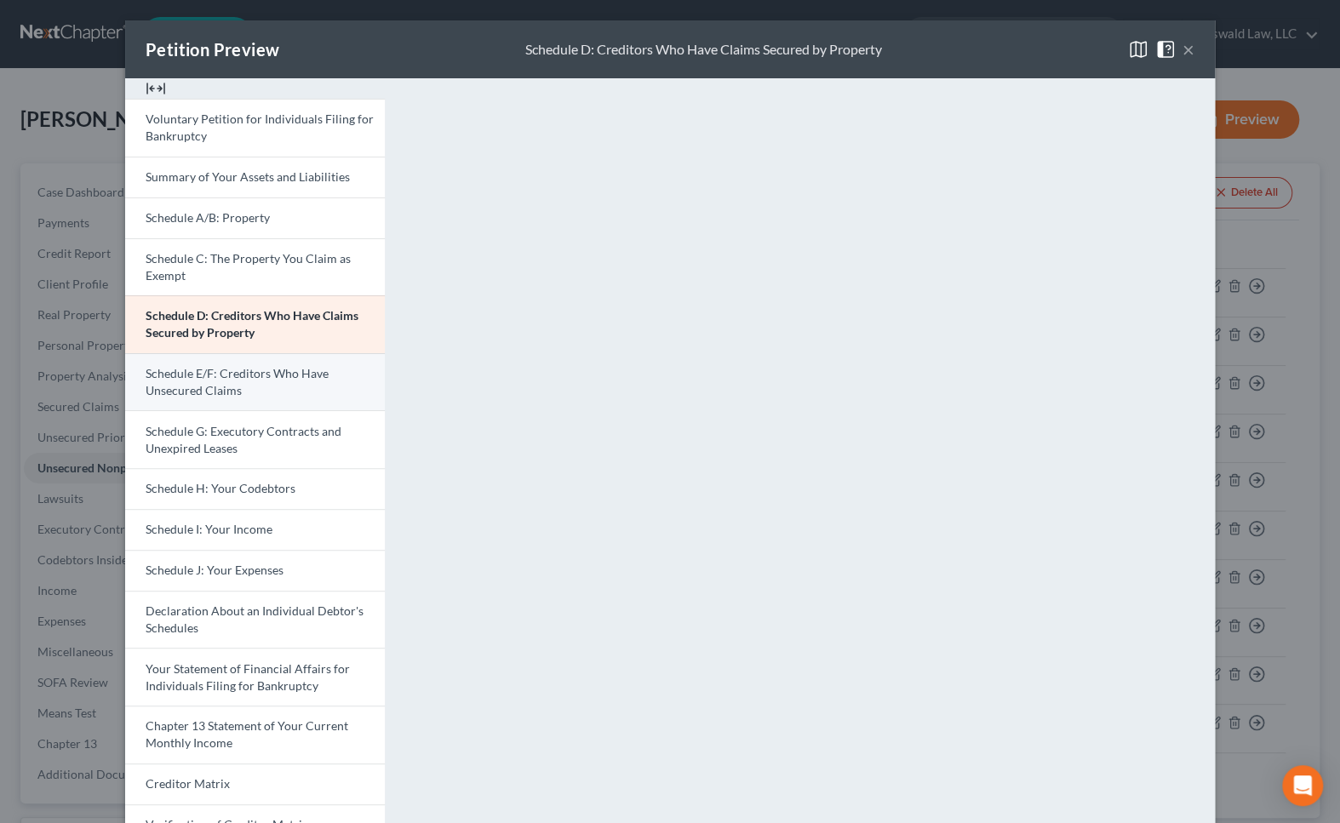
click at [171, 374] on span "Schedule E/F: Creditors Who Have Unsecured Claims" at bounding box center [237, 381] width 183 height 31
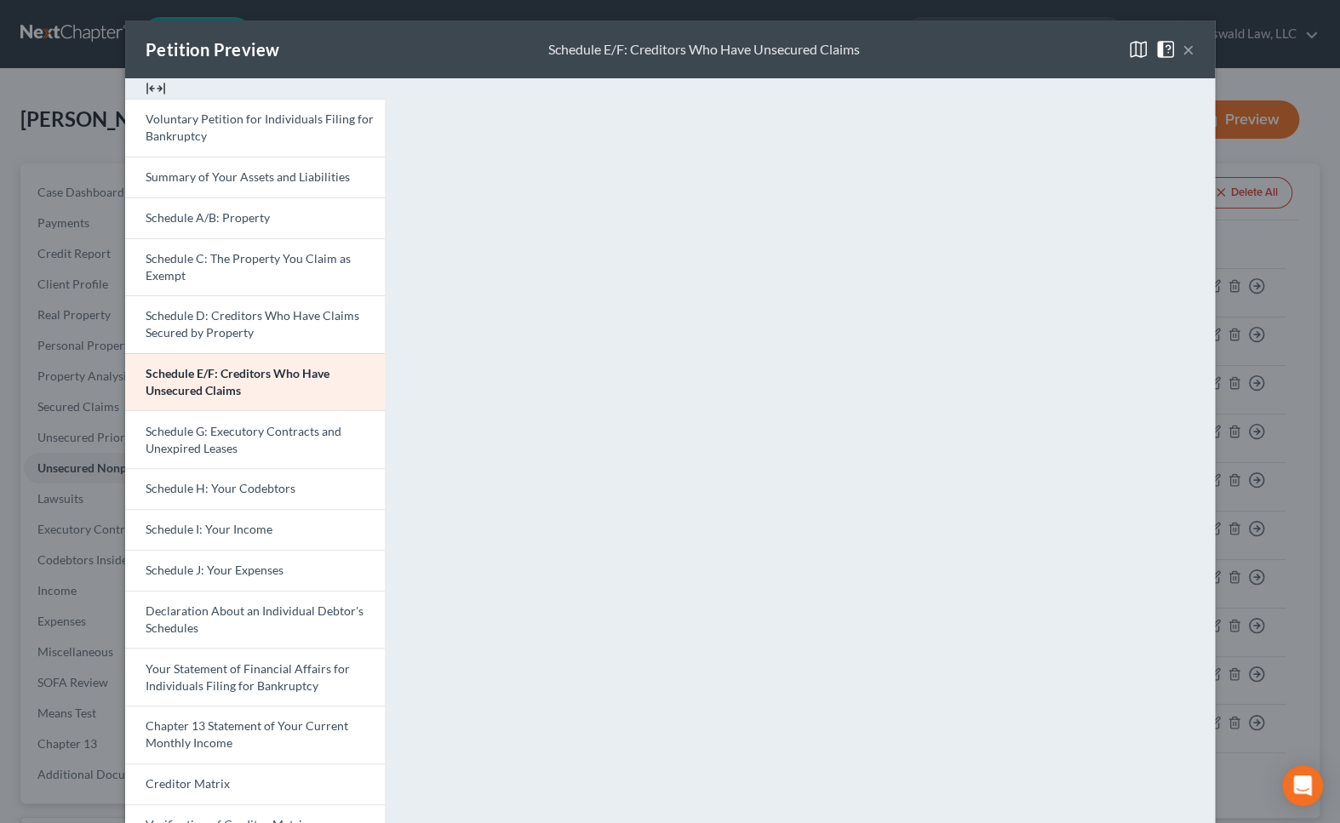
drag, startPoint x: 1183, startPoint y: 44, endPoint x: 1173, endPoint y: 50, distance: 11.8
click at [1183, 44] on button "×" at bounding box center [1188, 49] width 12 height 20
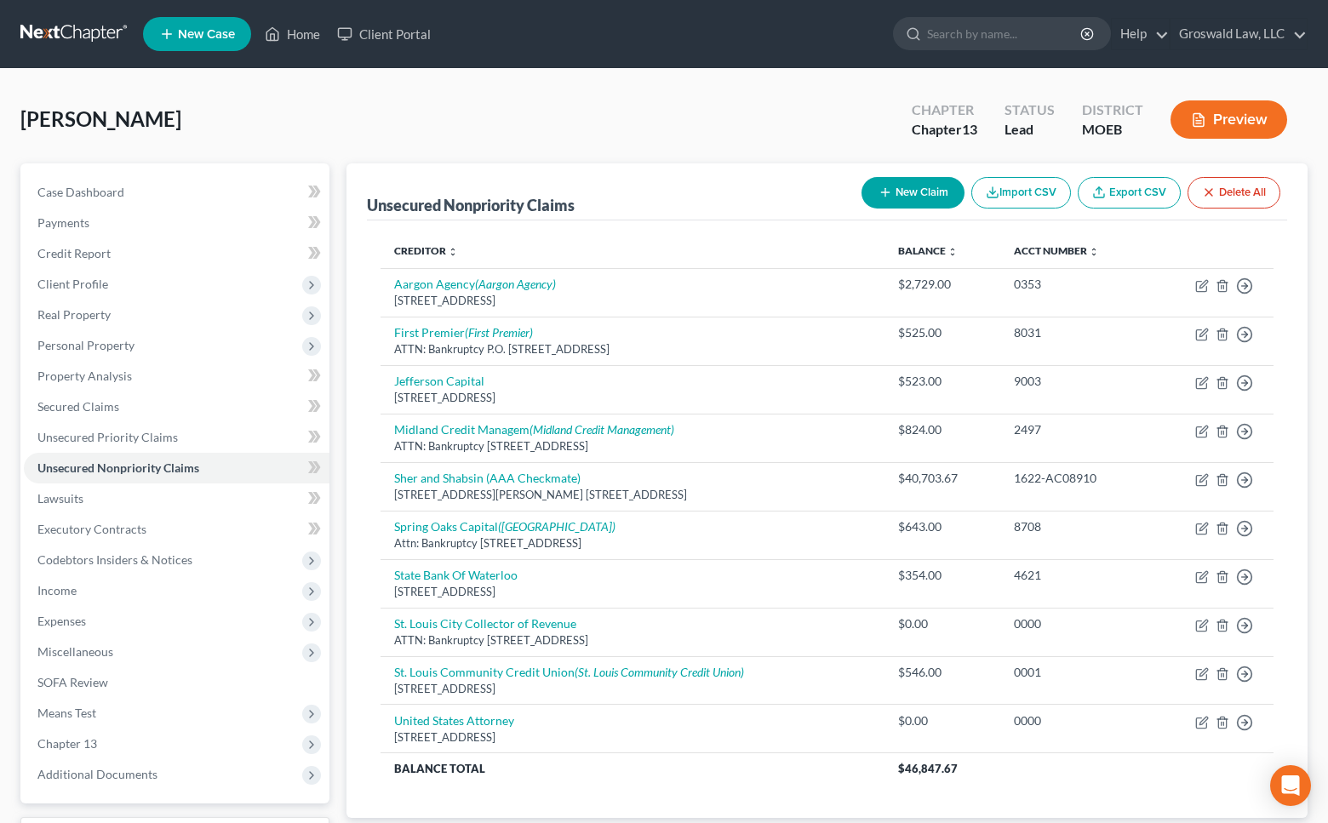
click at [917, 196] on button "New Claim" at bounding box center [912, 192] width 103 height 31
select select "0"
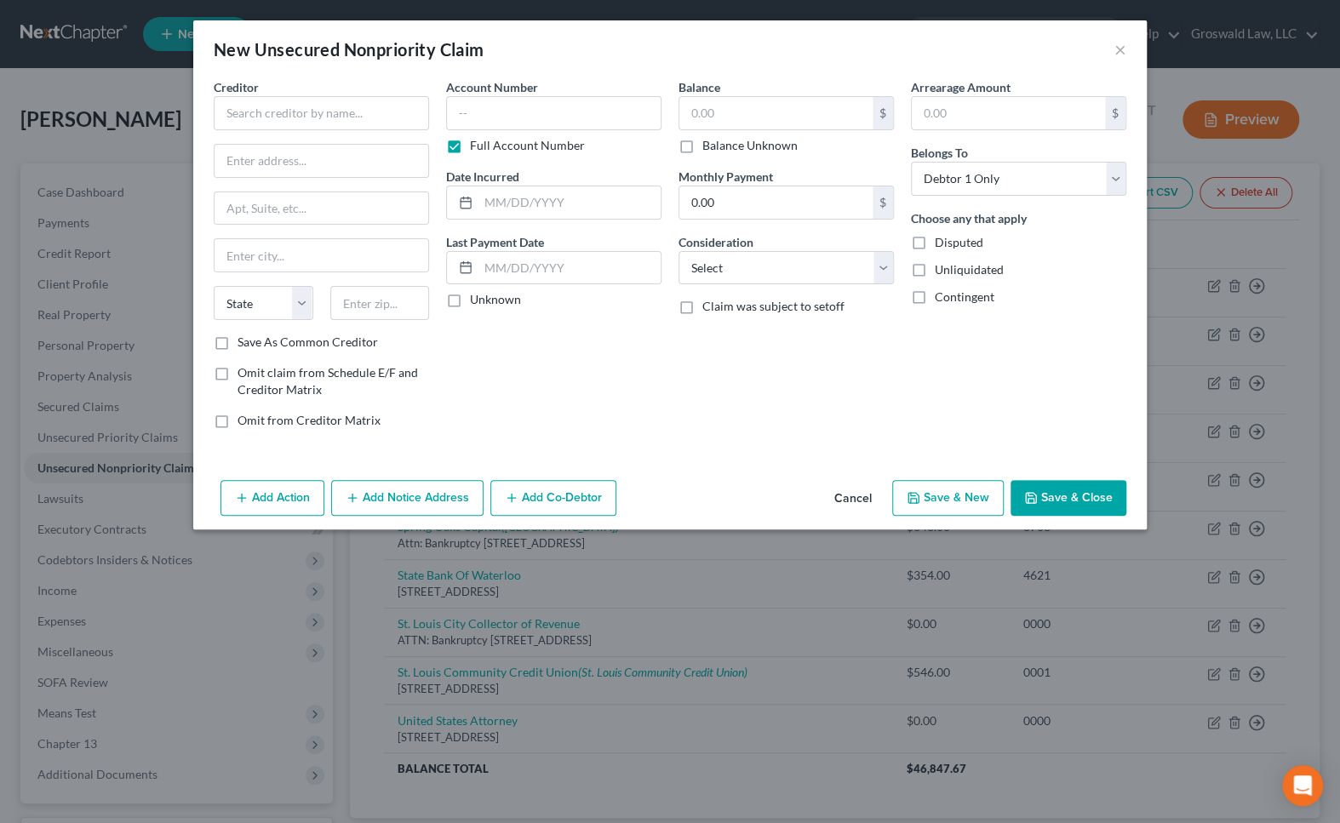
click at [1067, 501] on button "Save & Close" at bounding box center [1068, 498] width 116 height 36
drag, startPoint x: 1031, startPoint y: 402, endPoint x: 716, endPoint y: 253, distance: 348.4
click at [1031, 400] on div "Arrearage Amount $ Belongs To * Select Debtor 1 Only Debtor 2 Only Debtor 1 And…" at bounding box center [1018, 260] width 232 height 364
drag, startPoint x: 288, startPoint y: 118, endPoint x: 292, endPoint y: 107, distance: 11.9
click at [291, 109] on input "text" at bounding box center [321, 113] width 215 height 34
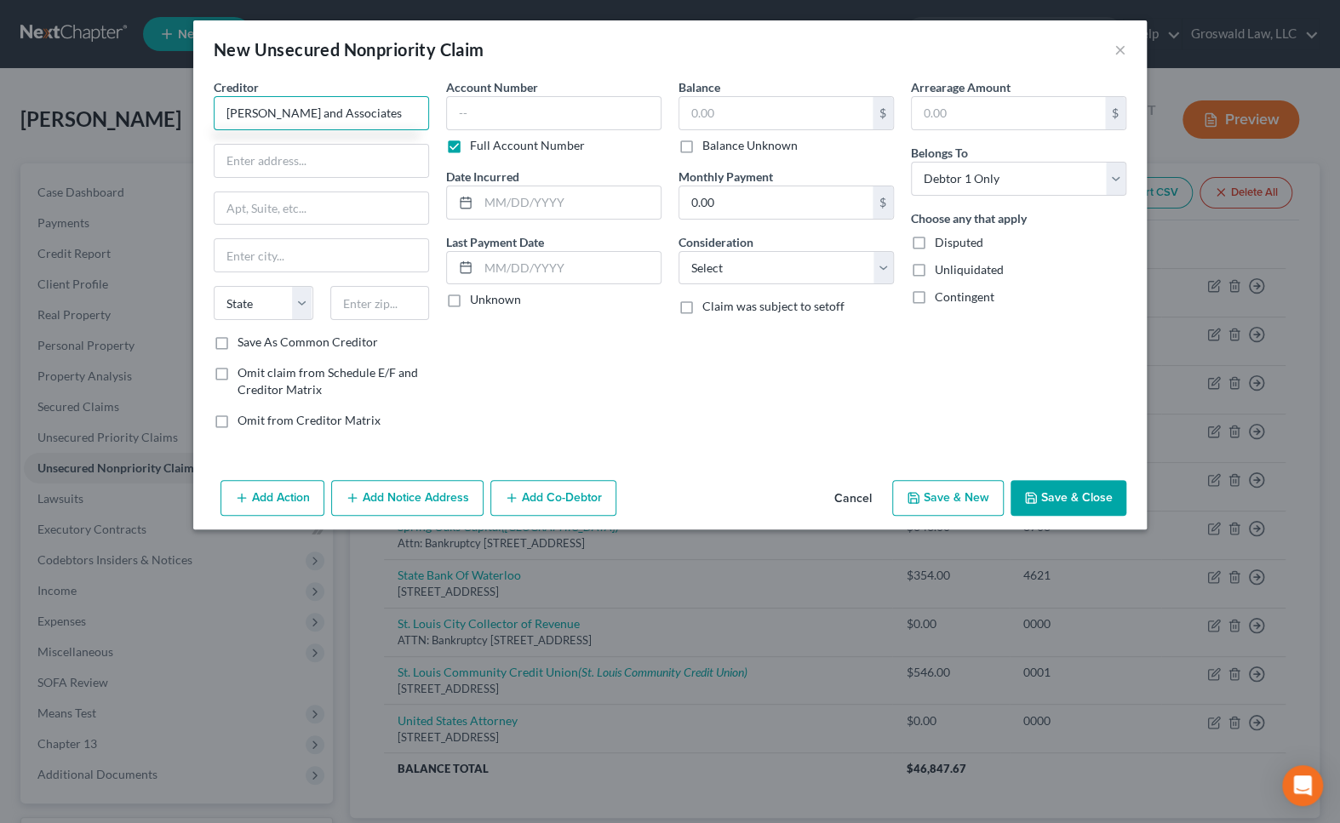
type input "Rothenberg and Associates"
paste input "103 Carnegie Center Drive, Suite 119"
type input "103 Carnegie Center Drive, Suite 119"
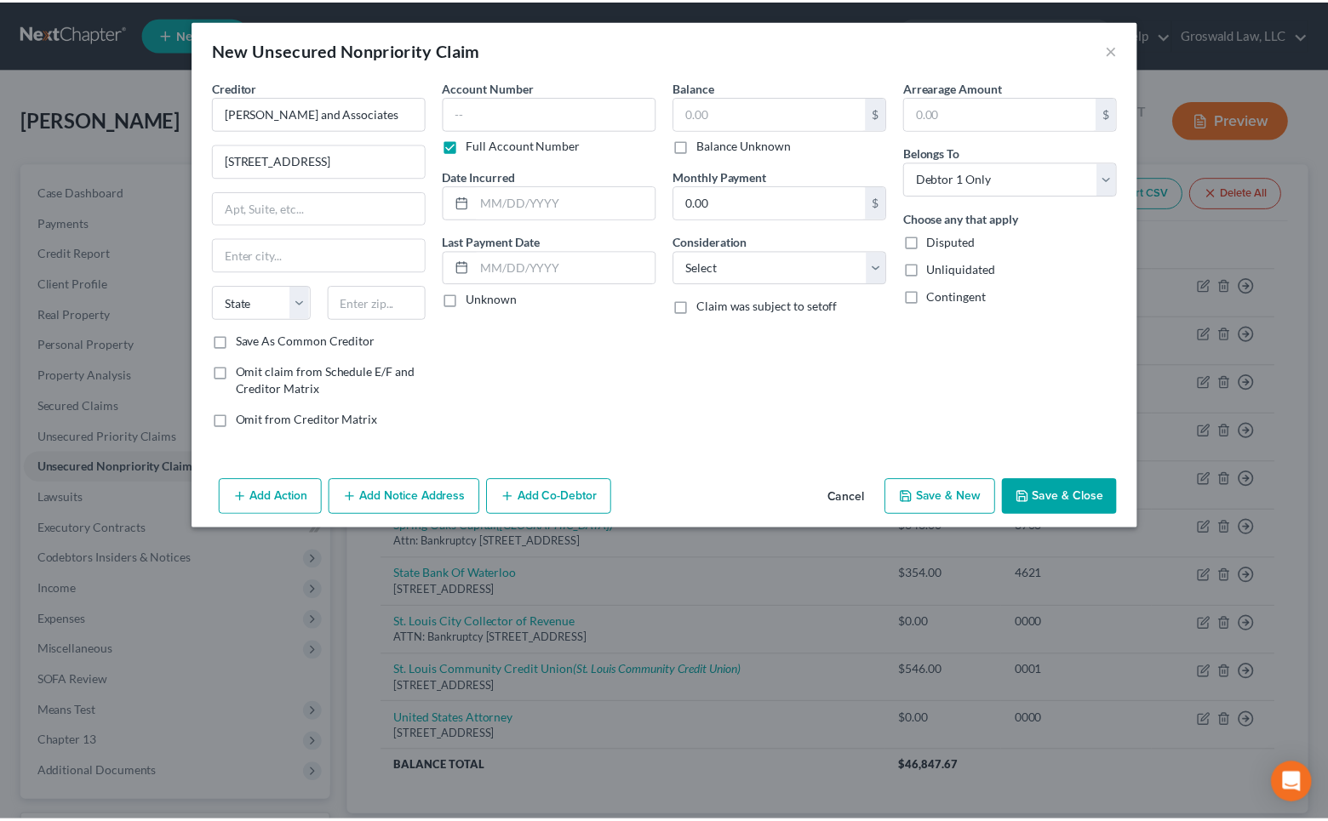
scroll to position [0, 0]
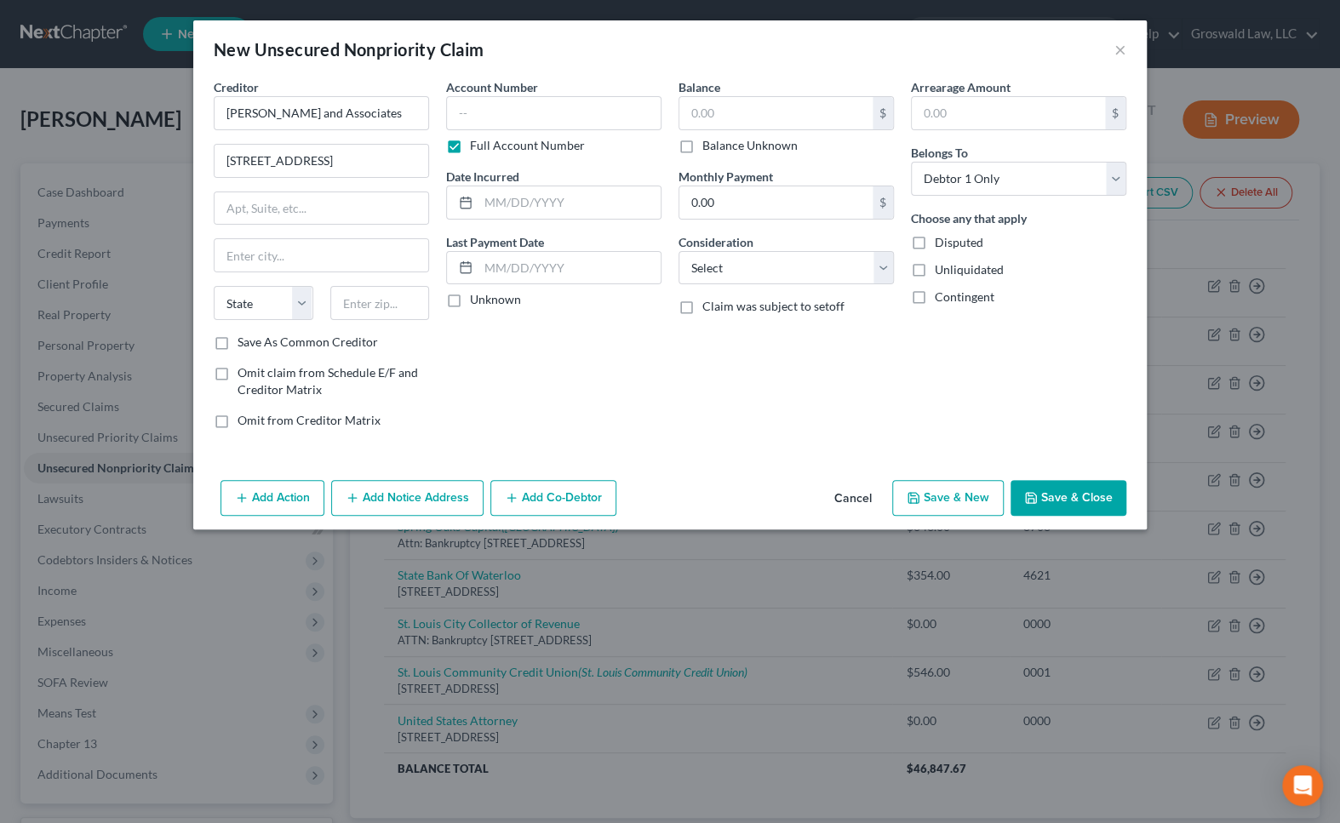
drag, startPoint x: 911, startPoint y: 415, endPoint x: 903, endPoint y: 409, distance: 10.2
click at [912, 415] on div "Arrearage Amount $ Belongs To * Select Debtor 1 Only Debtor 2 Only Debtor 1 And…" at bounding box center [1018, 260] width 232 height 364
click at [328, 249] on input "text" at bounding box center [322, 255] width 214 height 32
type input "08540"
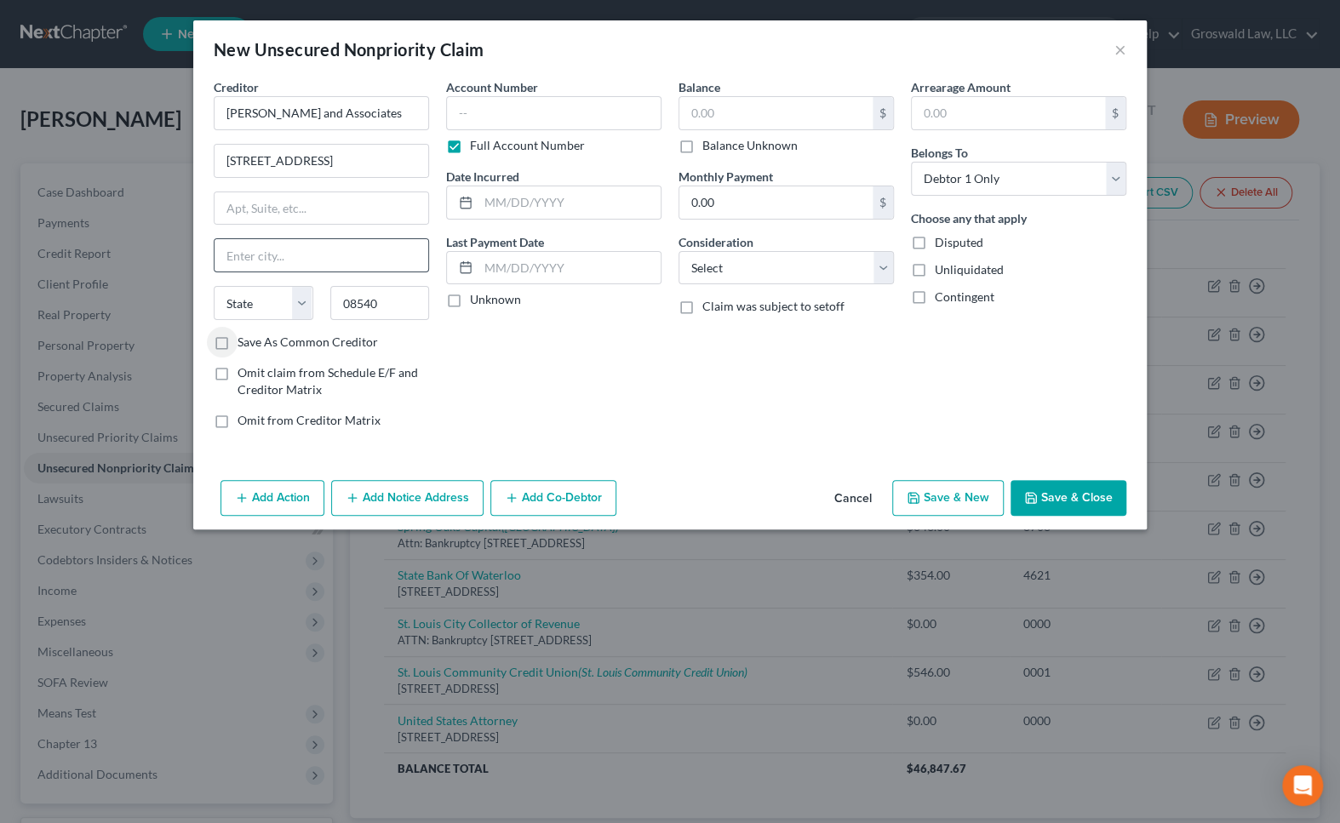
type input "Princeton"
select select "33"
click at [509, 119] on input "text" at bounding box center [553, 113] width 215 height 34
type input "0000"
type input "2020"
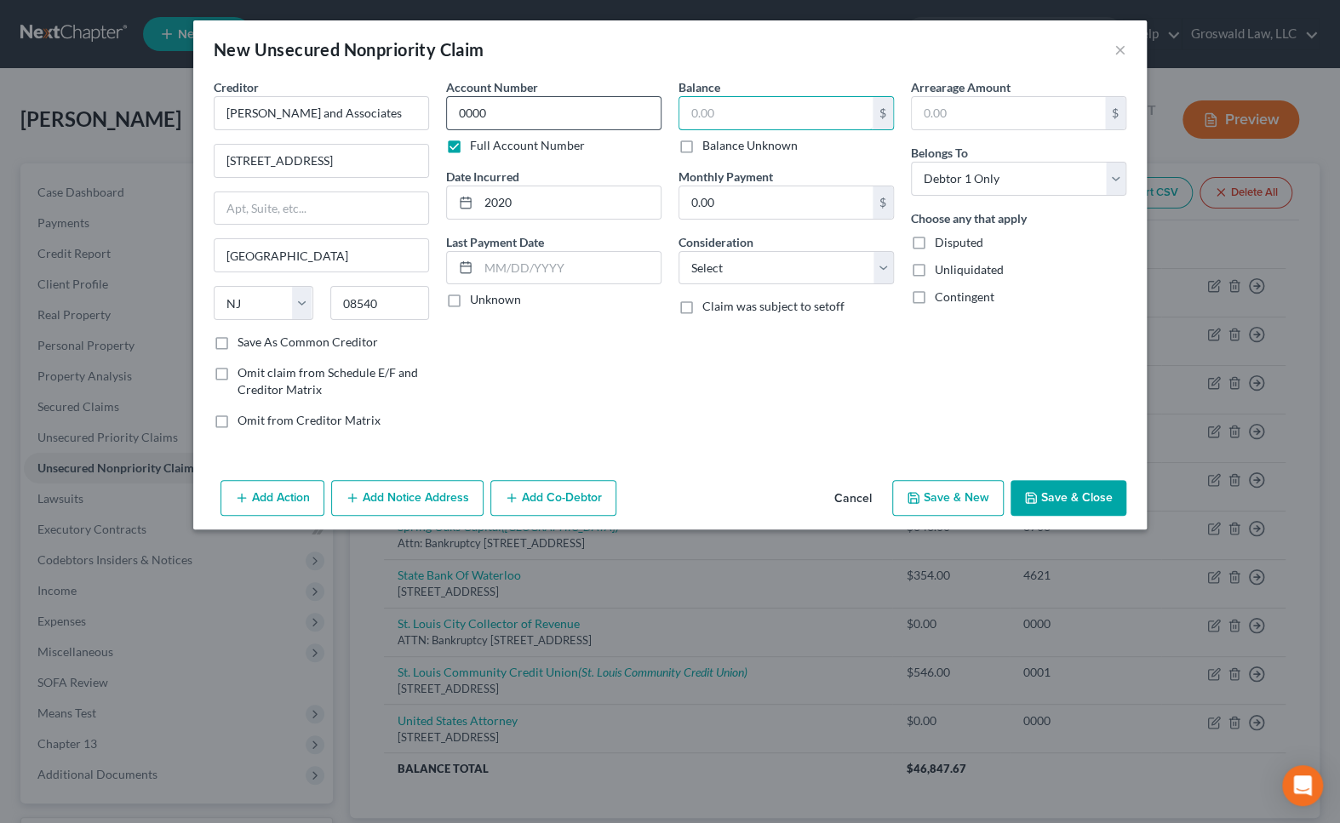
type input "0"
type input "100"
select select "1"
click at [1064, 488] on button "Save & Close" at bounding box center [1068, 498] width 116 height 36
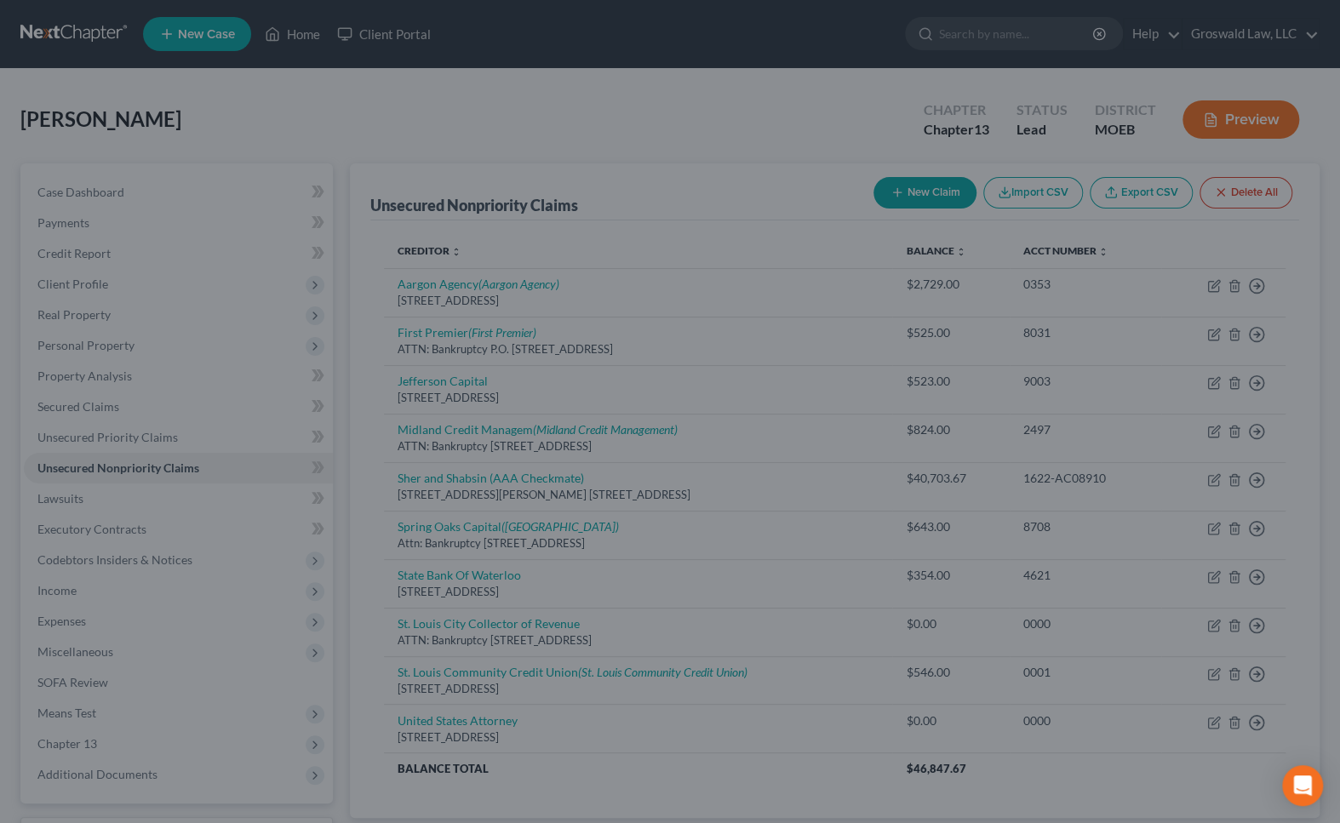
type input "100.00"
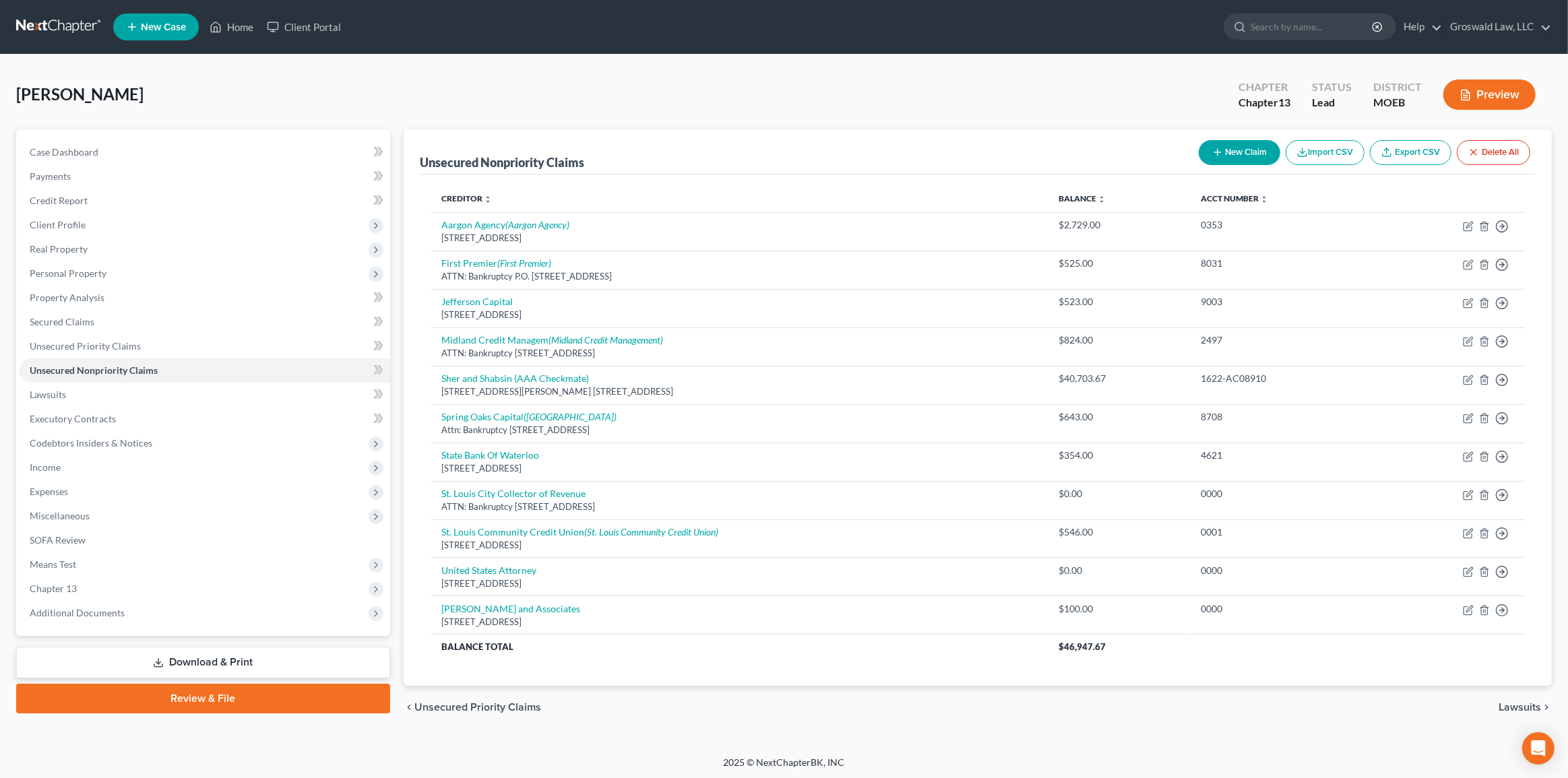
click at [1070, 93] on icon "button" at bounding box center [1465, 95] width 8 height 10
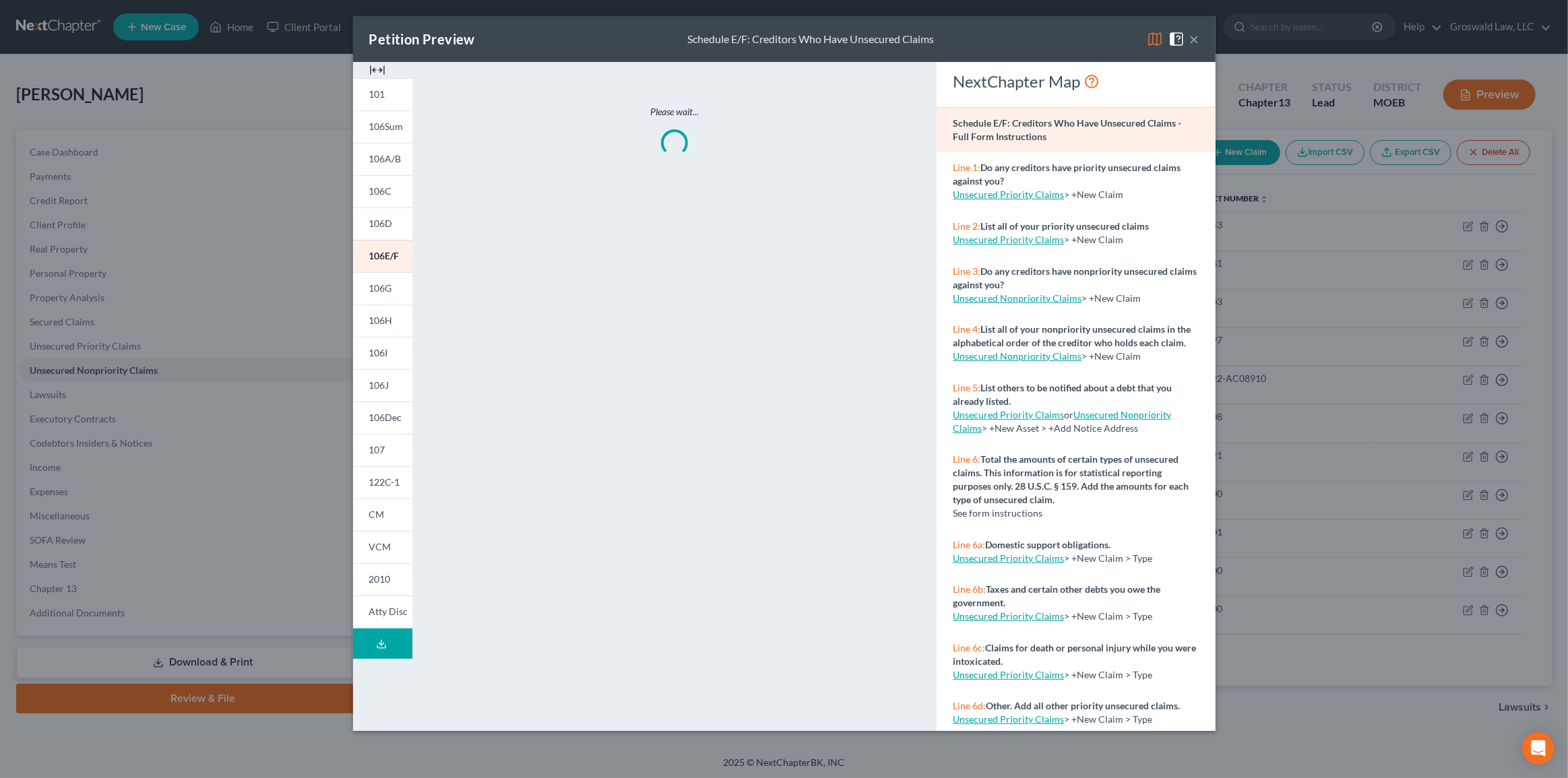
click at [372, 70] on img at bounding box center [377, 70] width 16 height 16
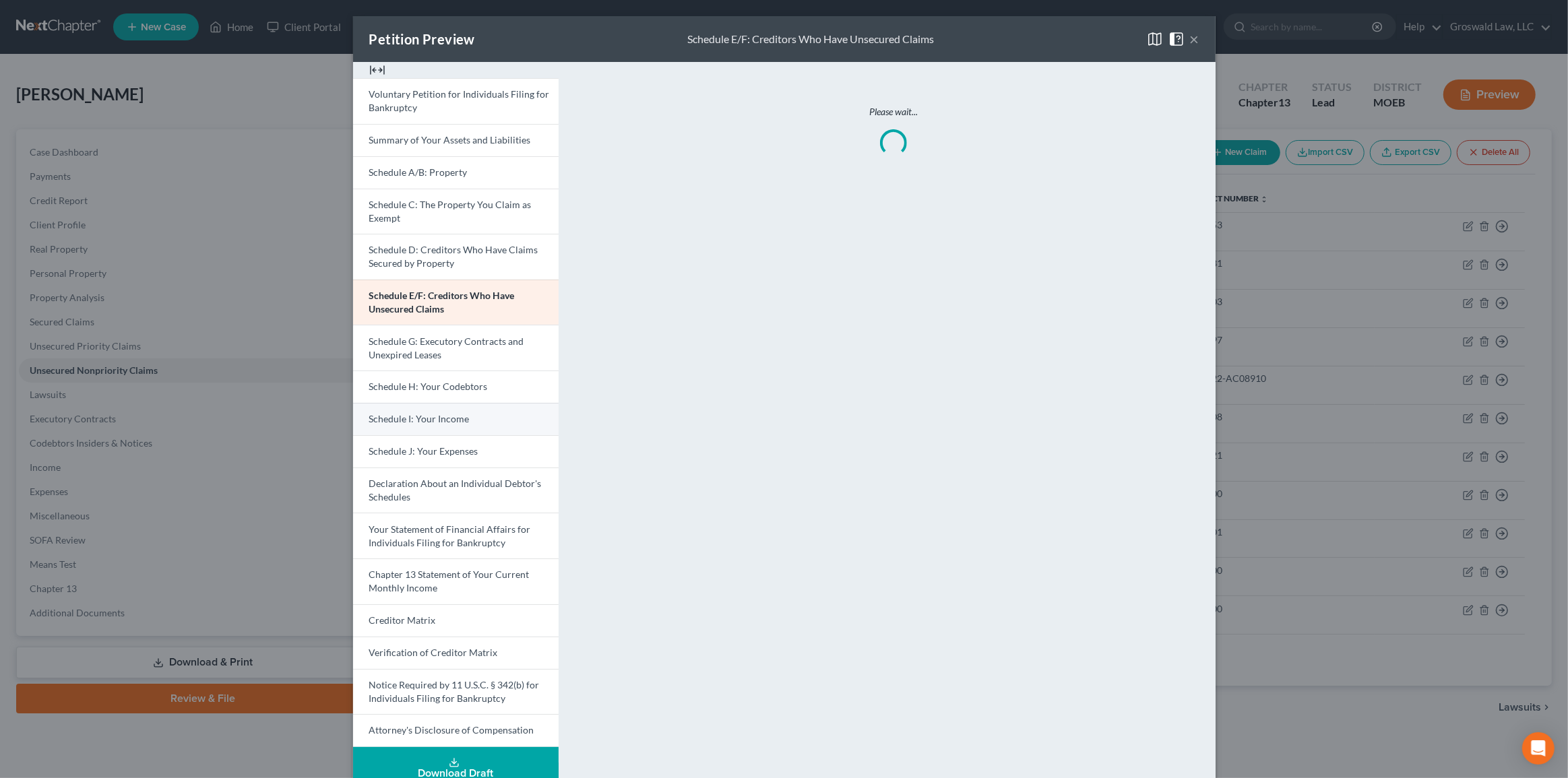
click at [432, 415] on span "Schedule I: Your Income" at bounding box center [419, 419] width 101 height 11
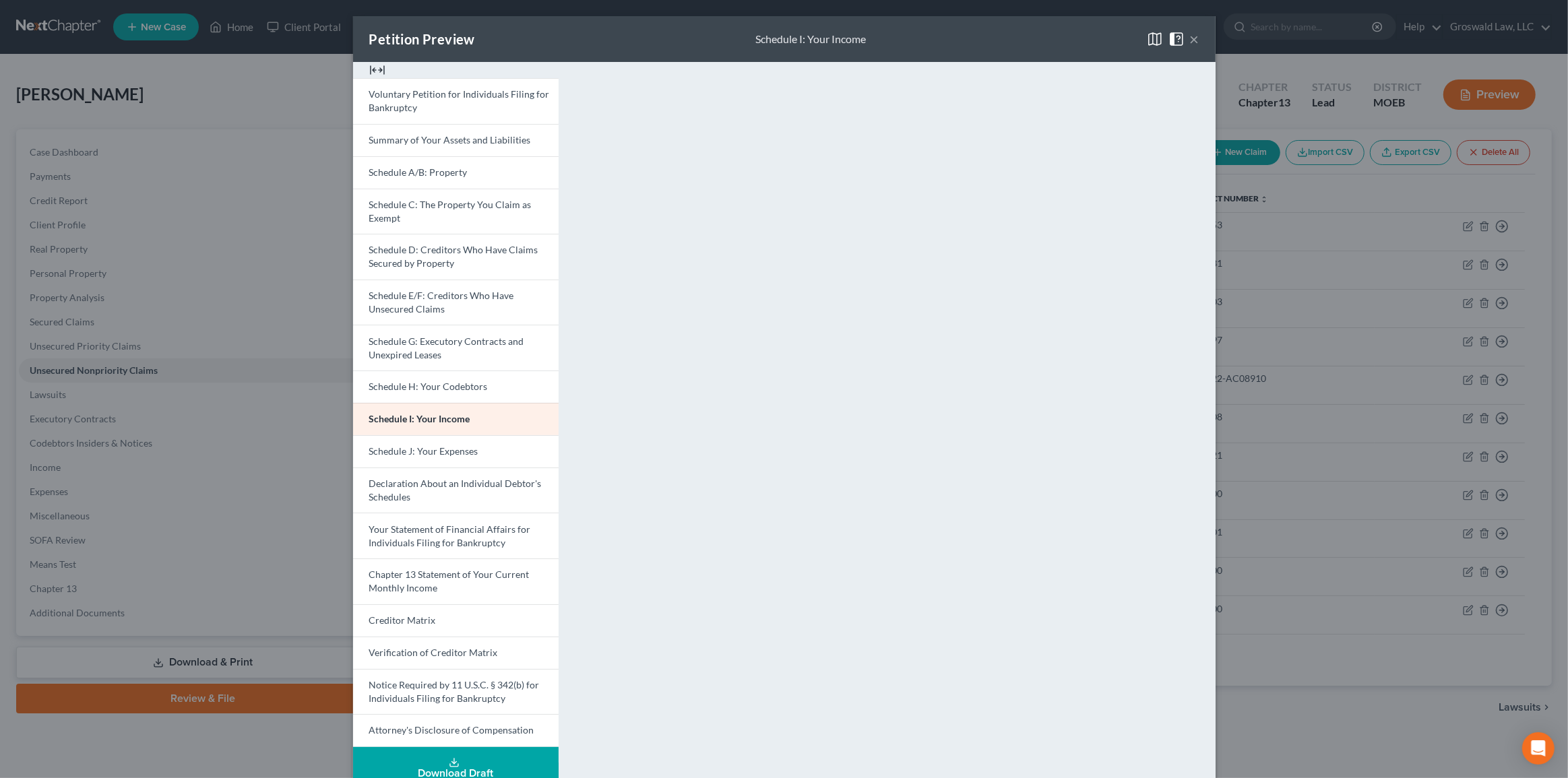
click at [1070, 36] on button "×" at bounding box center [1194, 39] width 9 height 16
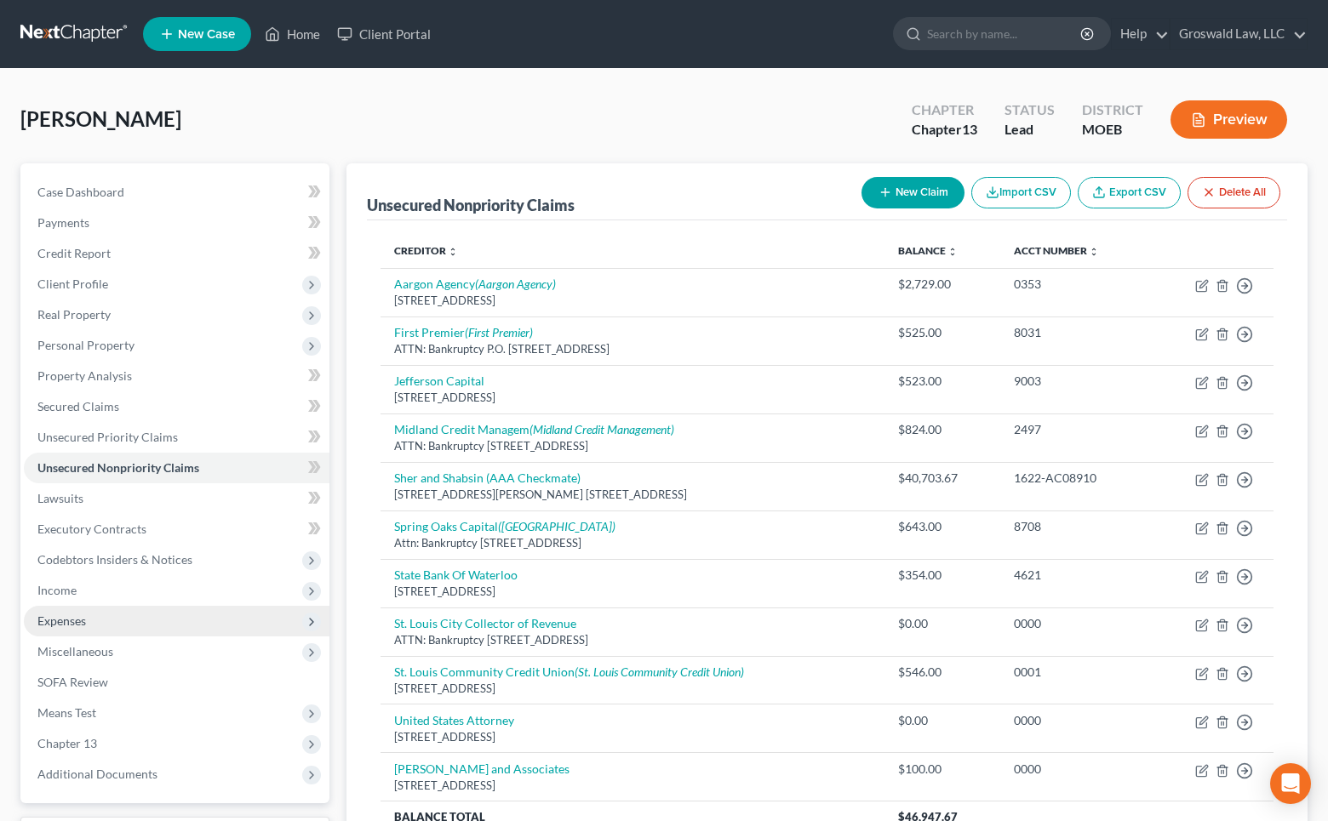
click at [72, 621] on span "Expenses" at bounding box center [61, 621] width 49 height 14
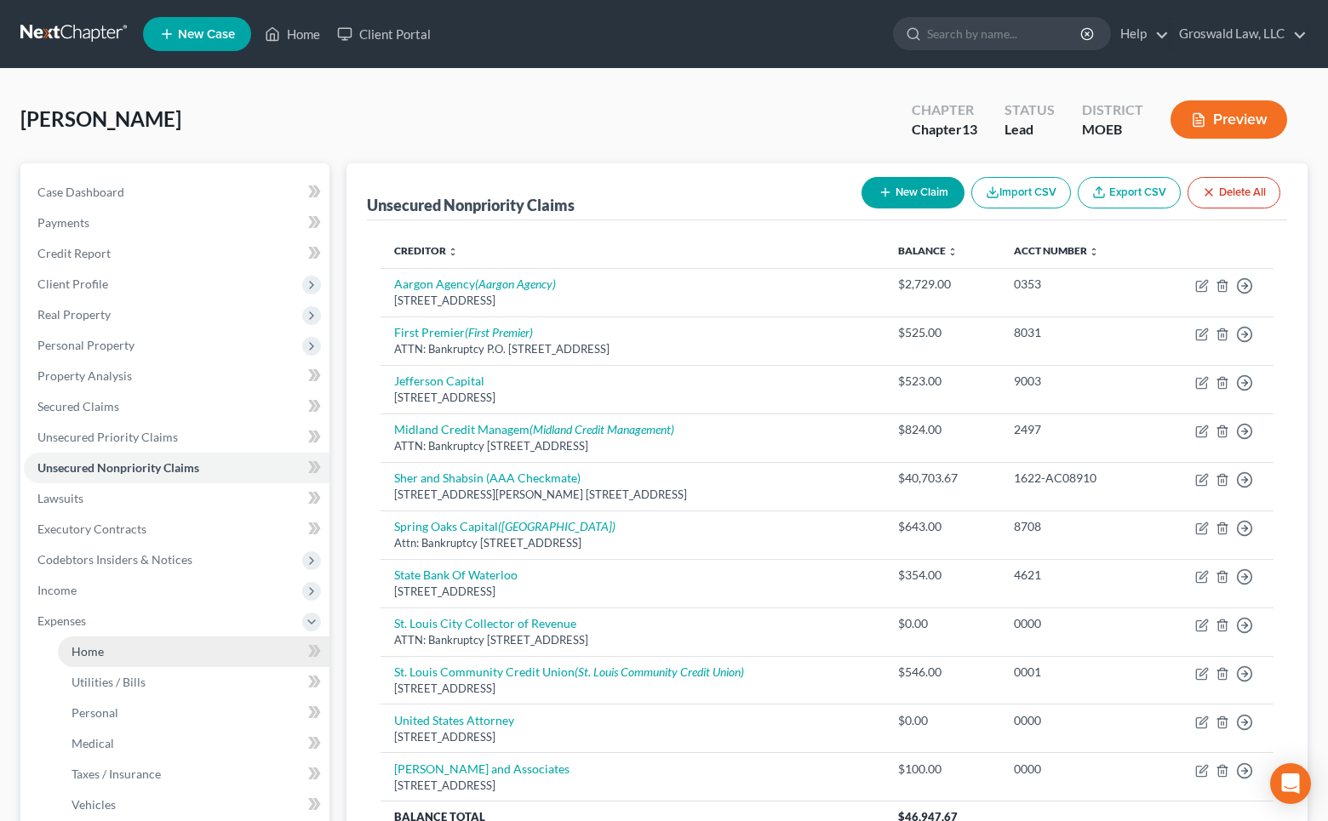
click at [92, 640] on link "Home" at bounding box center [194, 652] width 272 height 31
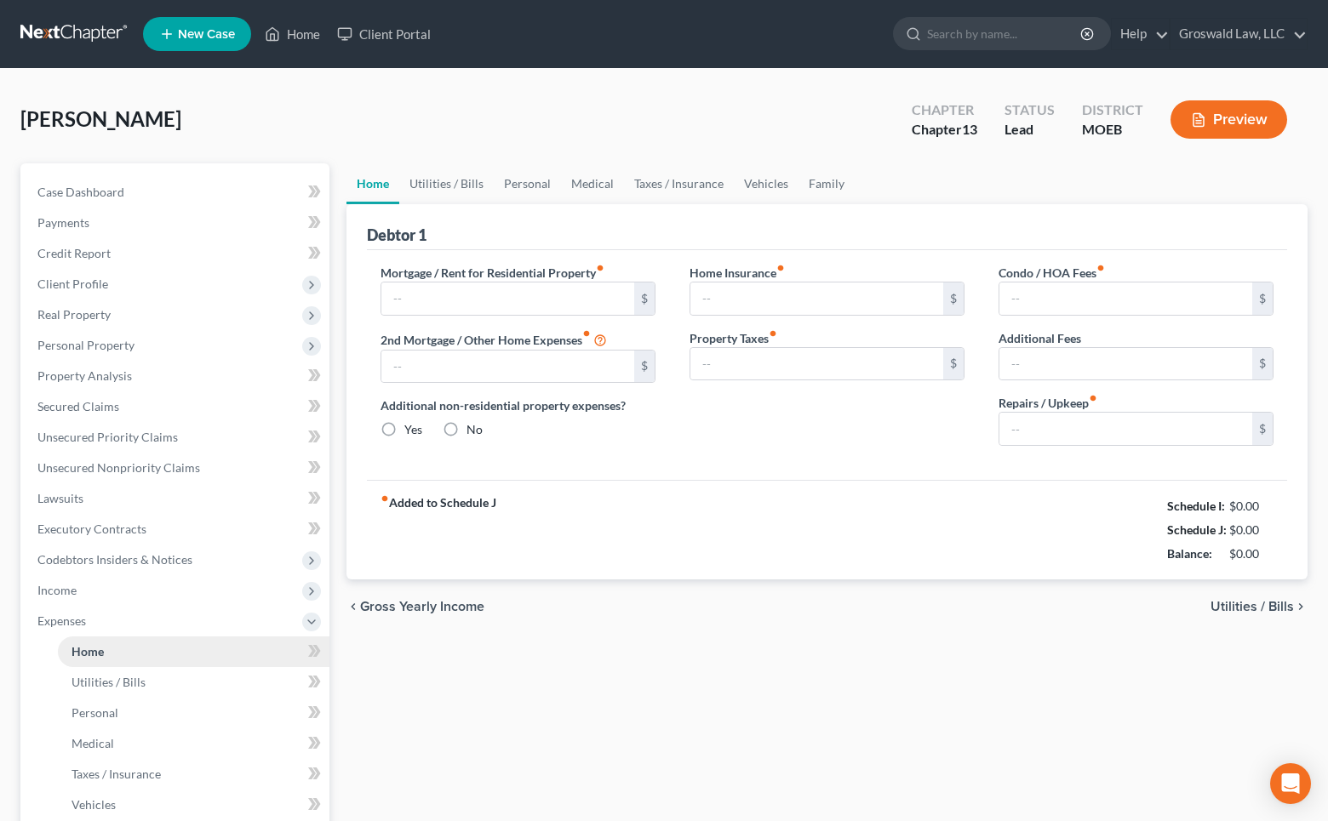
type input "0.00"
radio input "true"
type input "0.00"
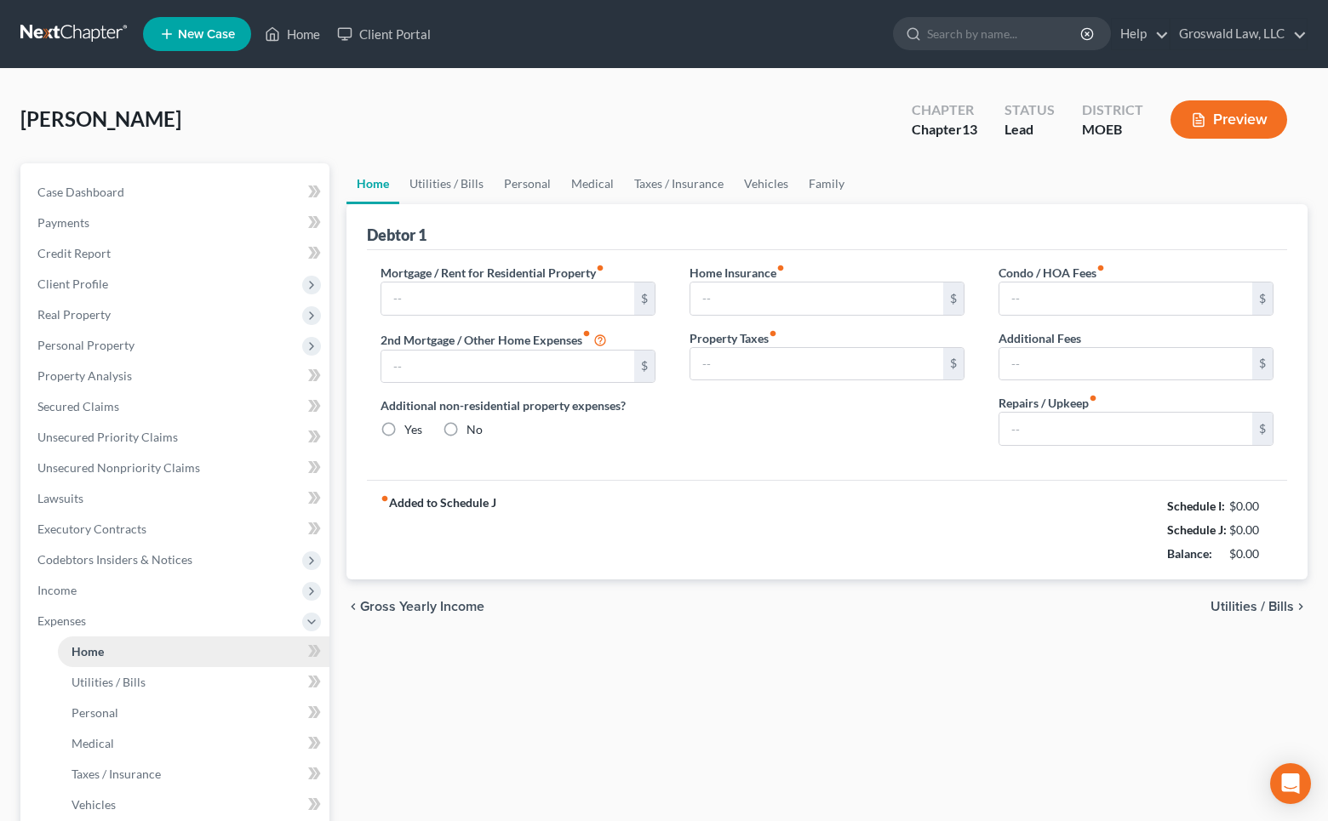
type input "0.00"
type input "50.00"
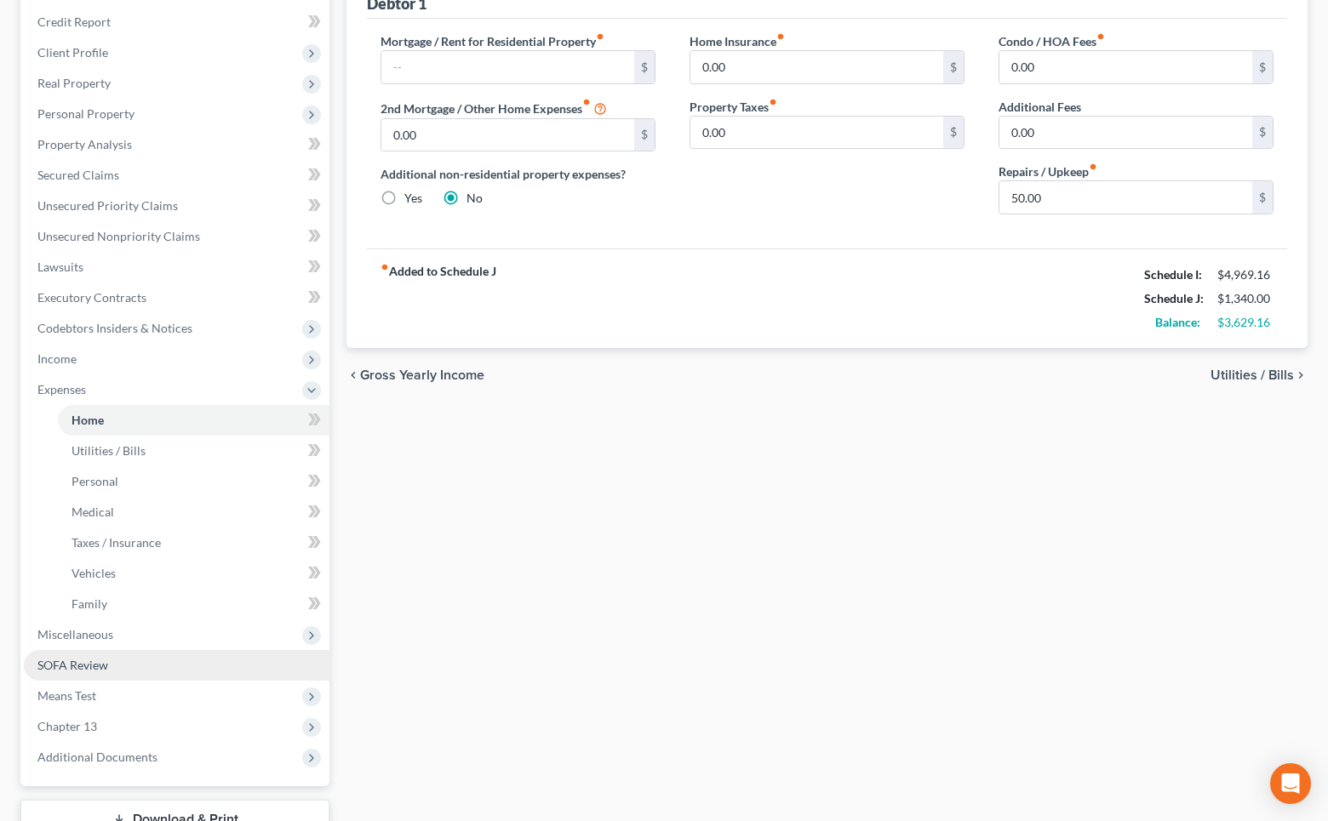
scroll to position [309, 0]
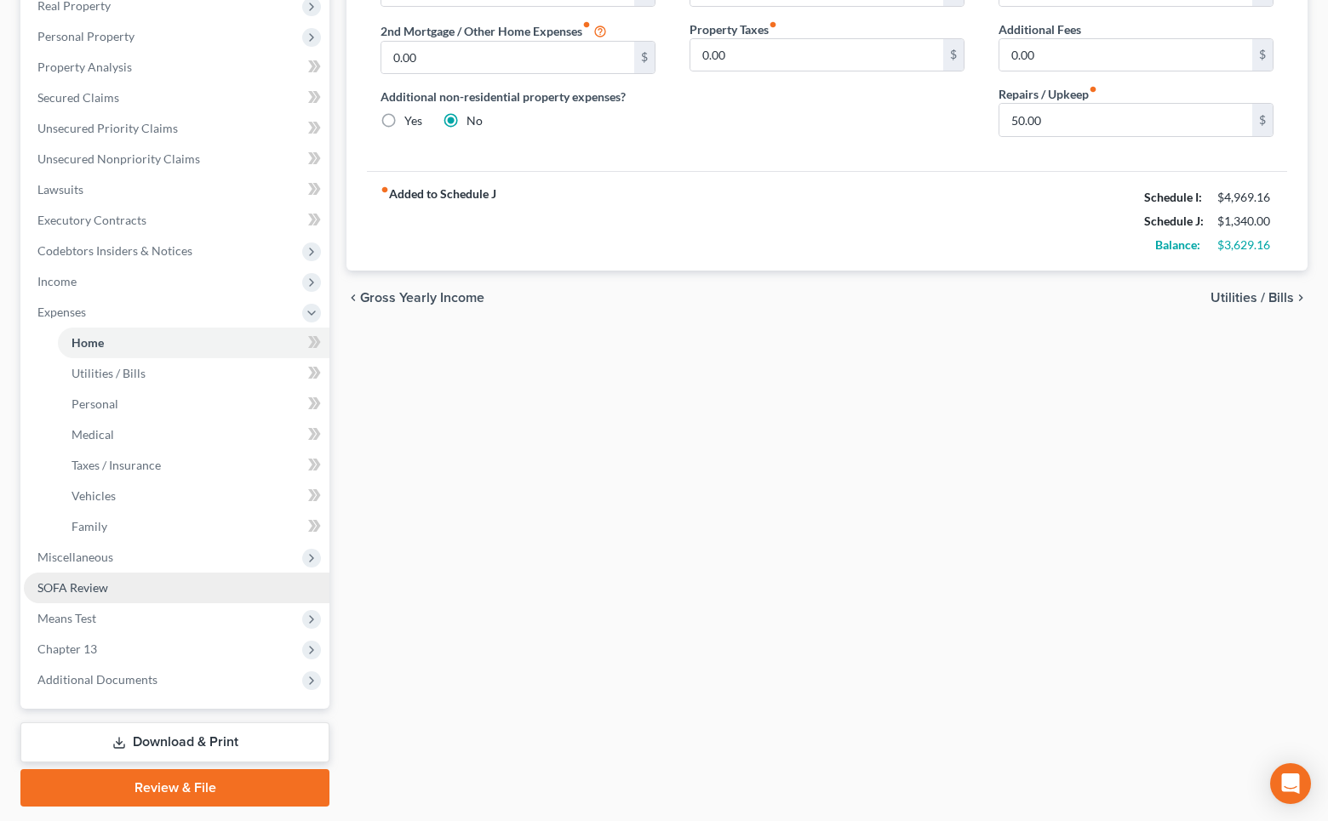
click at [96, 581] on span "SOFA Review" at bounding box center [72, 588] width 71 height 14
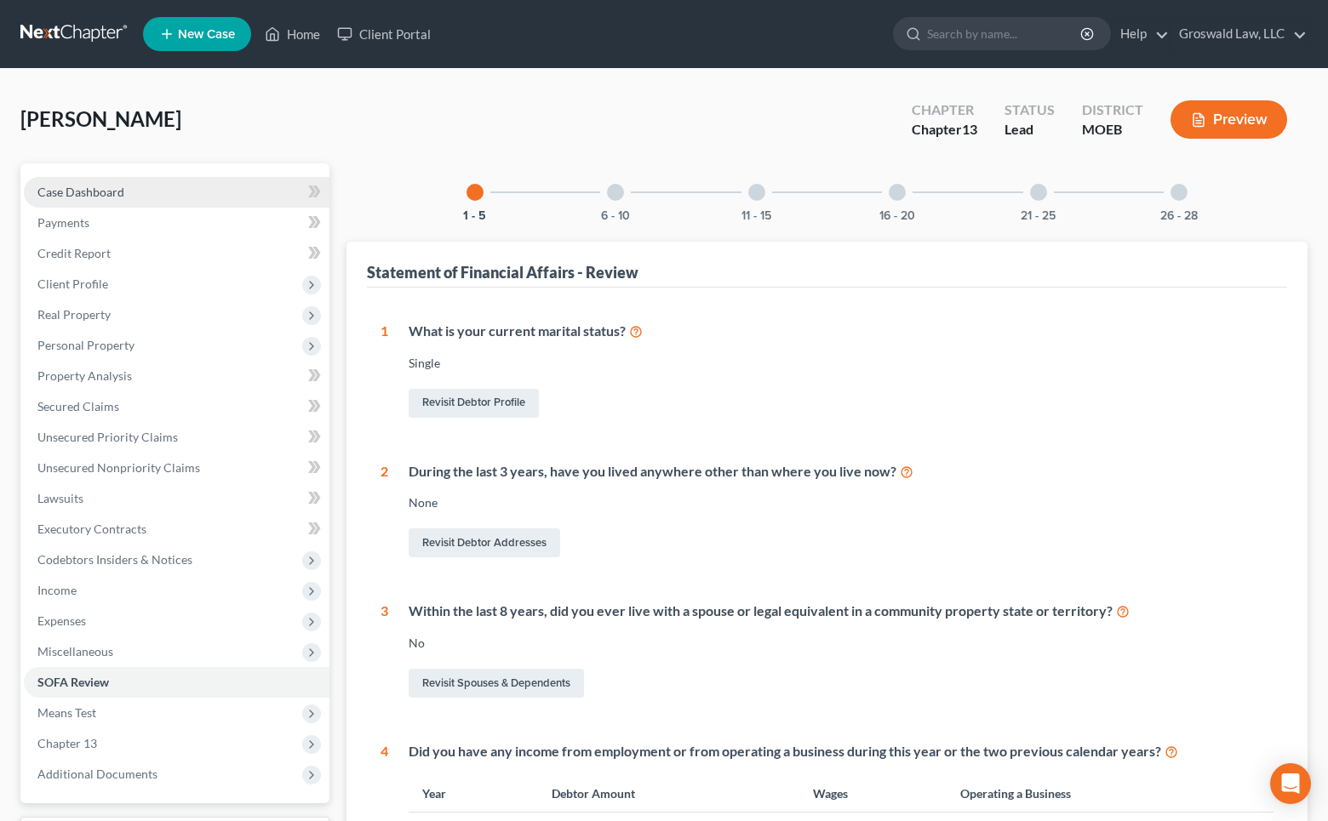
click at [123, 189] on link "Case Dashboard" at bounding box center [177, 192] width 306 height 31
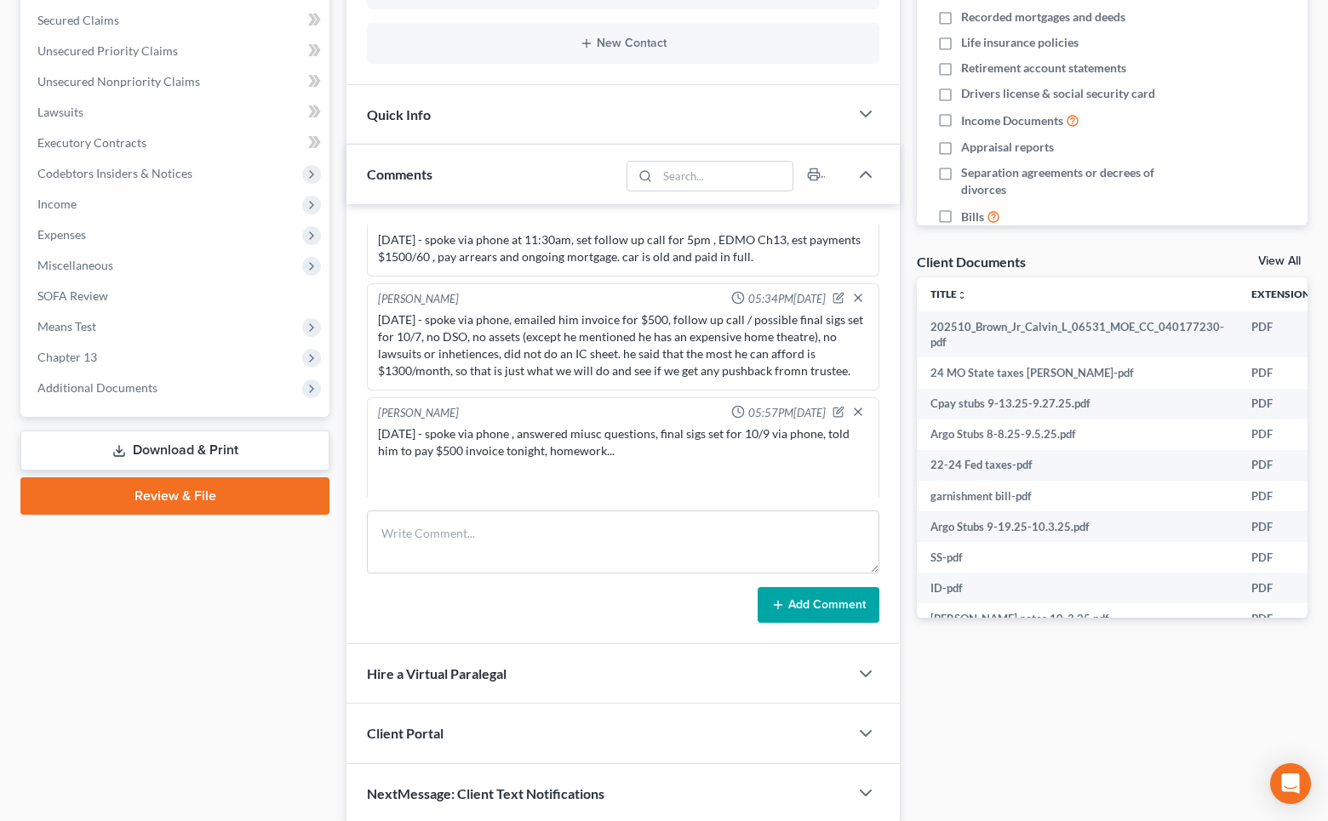
scroll to position [14, 0]
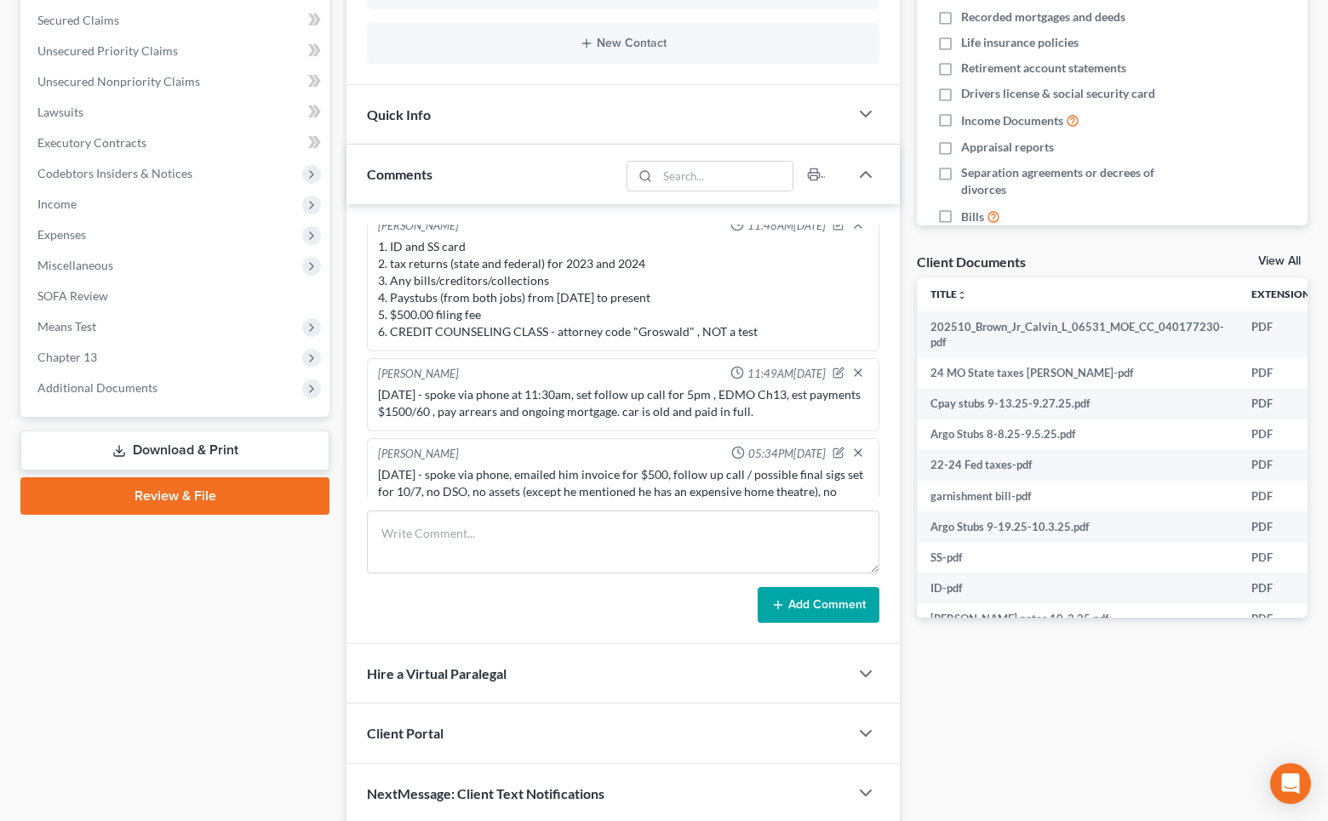
drag, startPoint x: 143, startPoint y: 359, endPoint x: 168, endPoint y: 413, distance: 59.0
click at [143, 359] on span "Chapter 13" at bounding box center [177, 357] width 306 height 31
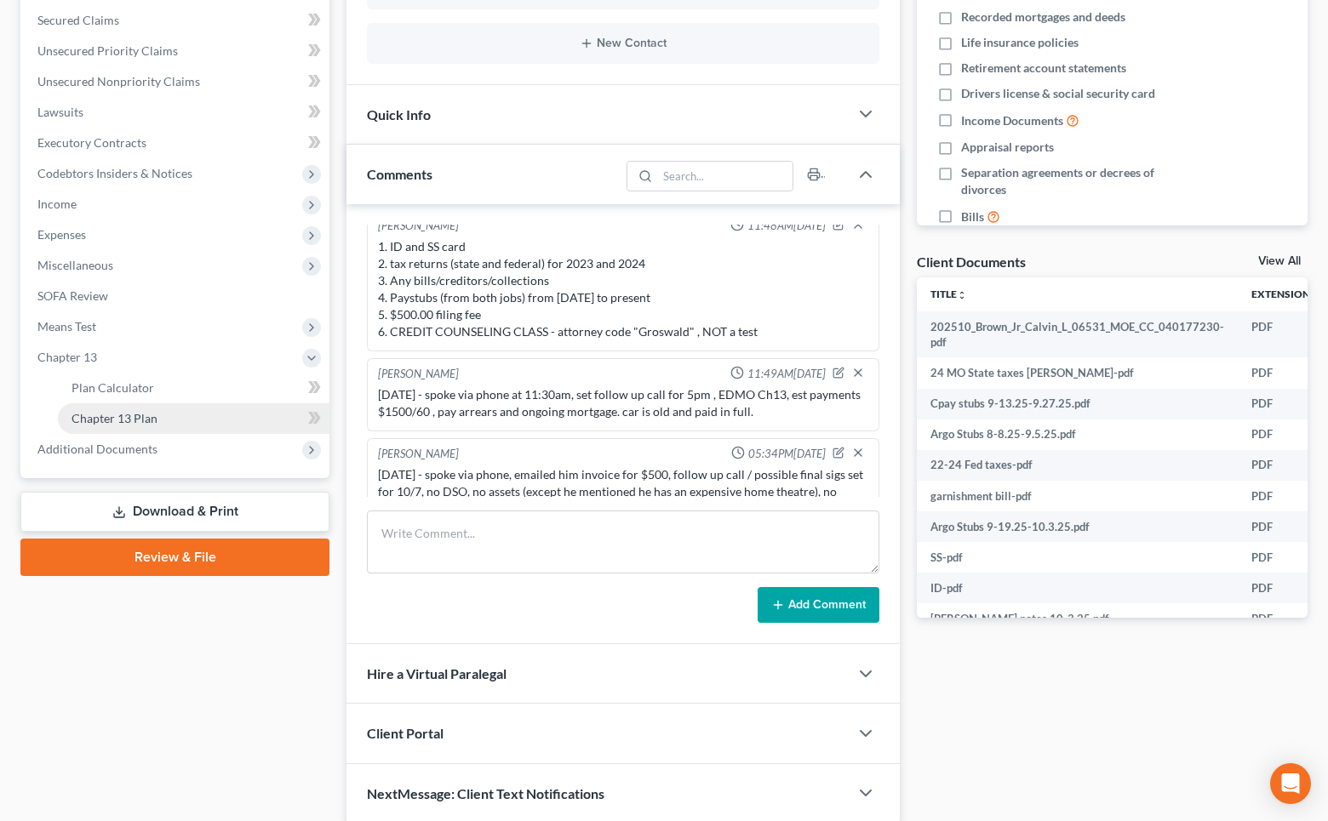
click at [185, 418] on link "Chapter 13 Plan" at bounding box center [194, 418] width 272 height 31
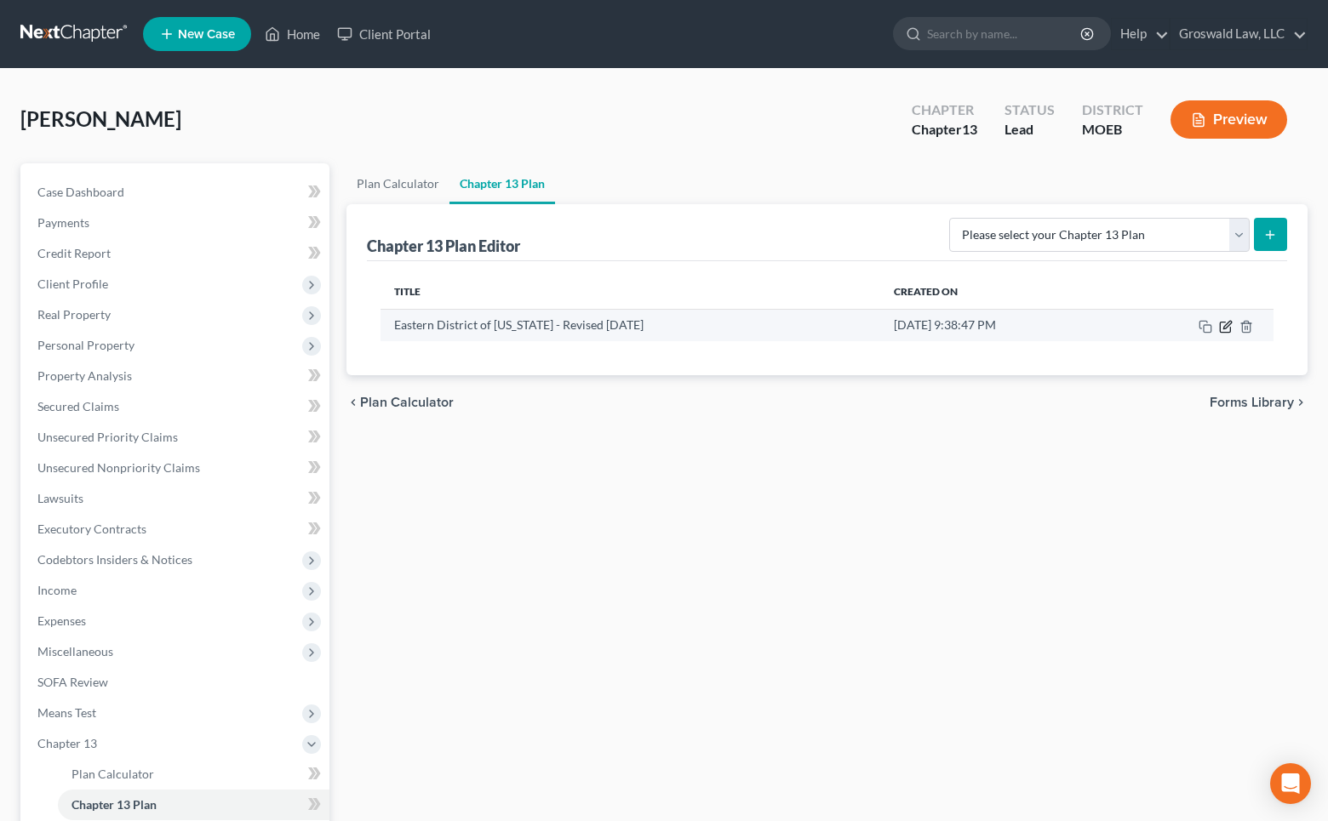
click at [1227, 326] on icon "button" at bounding box center [1226, 327] width 14 height 14
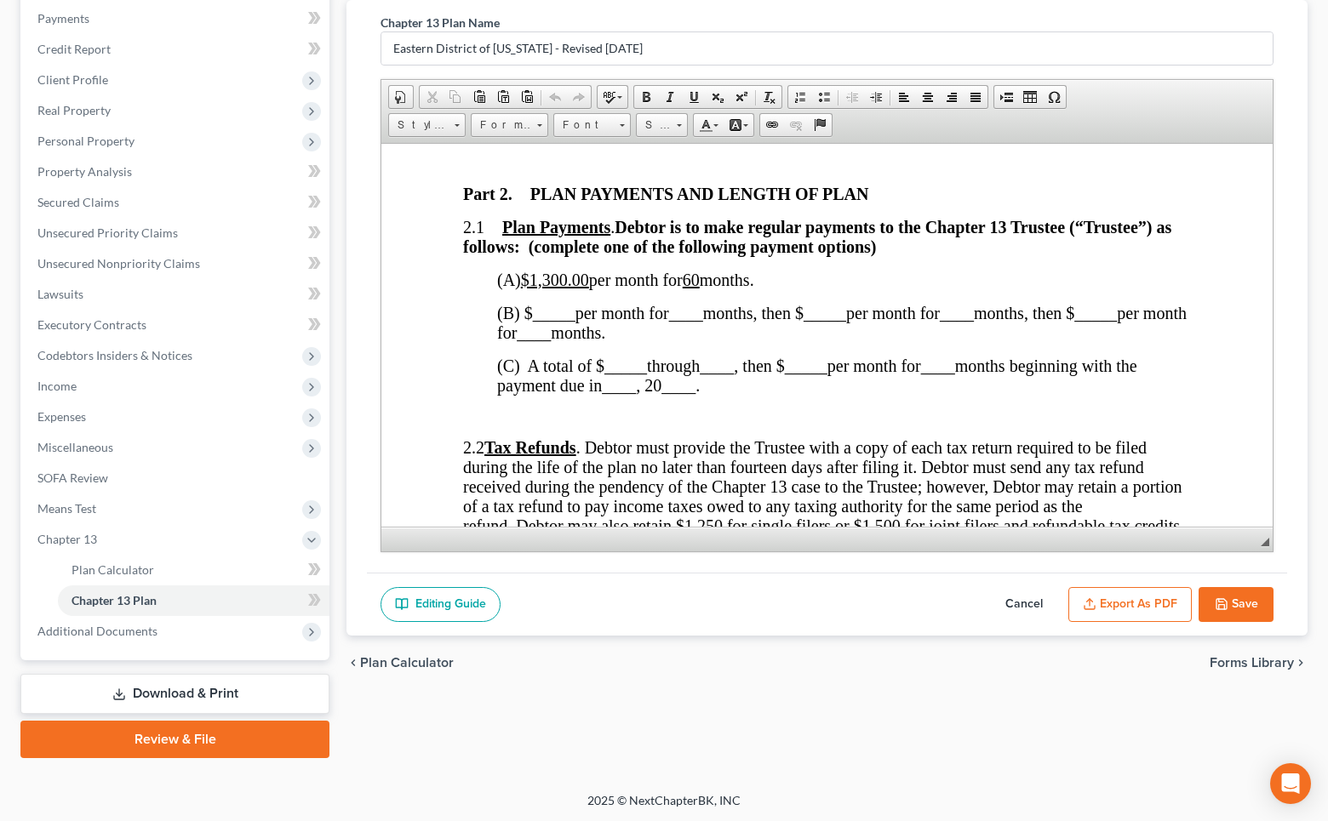
scroll to position [1005, 0]
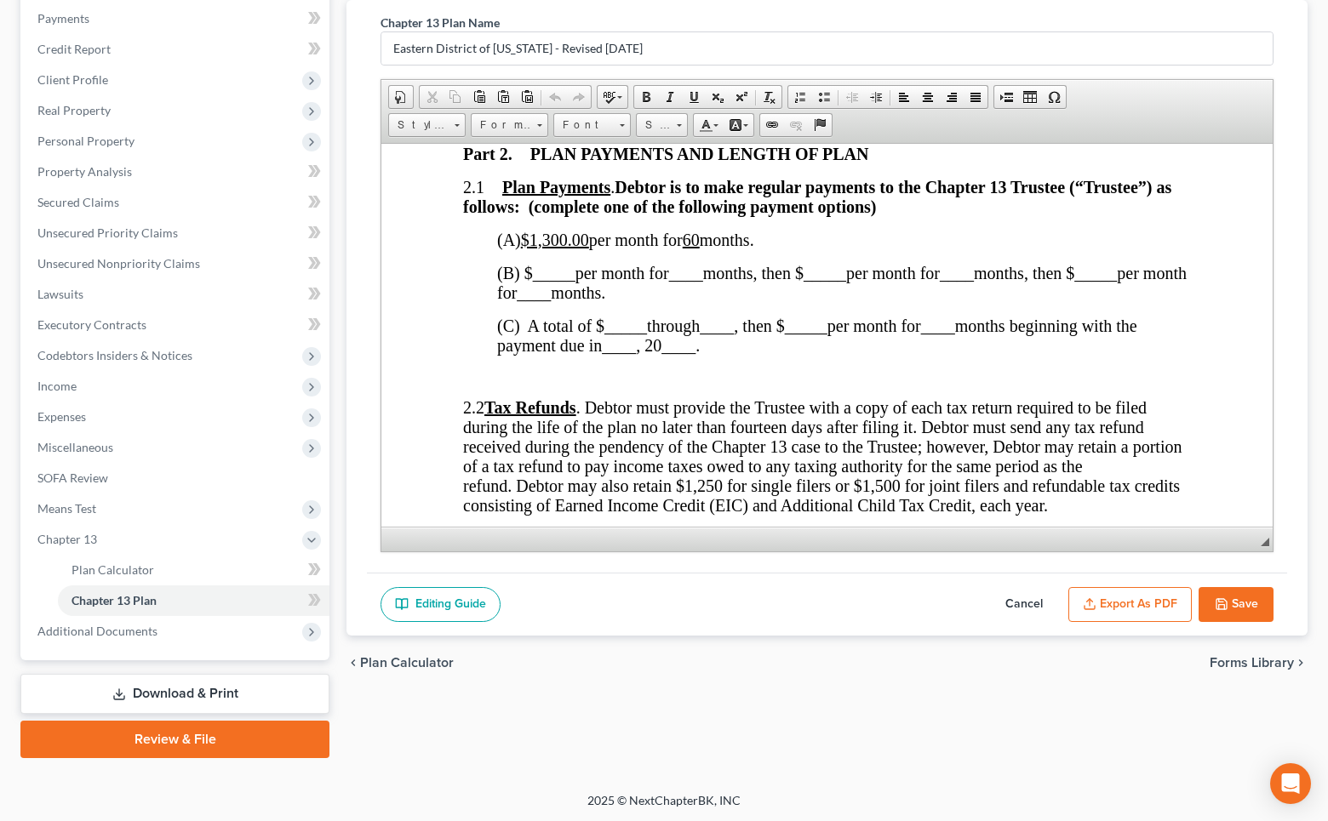
click at [1022, 435] on span "2.2 Tax Refunds . Debtor must provide the Trustee with a copy of each tax retur…" at bounding box center [822, 456] width 718 height 117
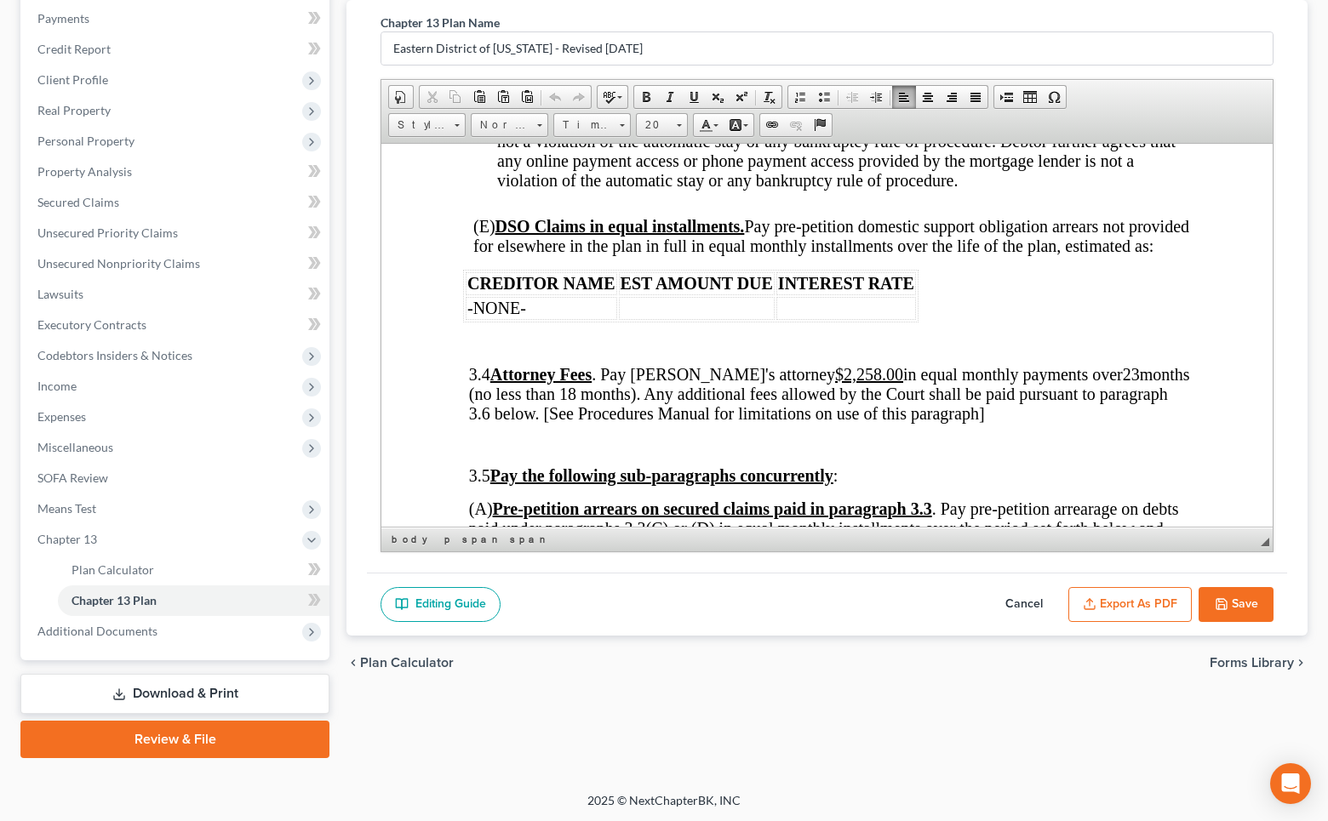
scroll to position [3095, 0]
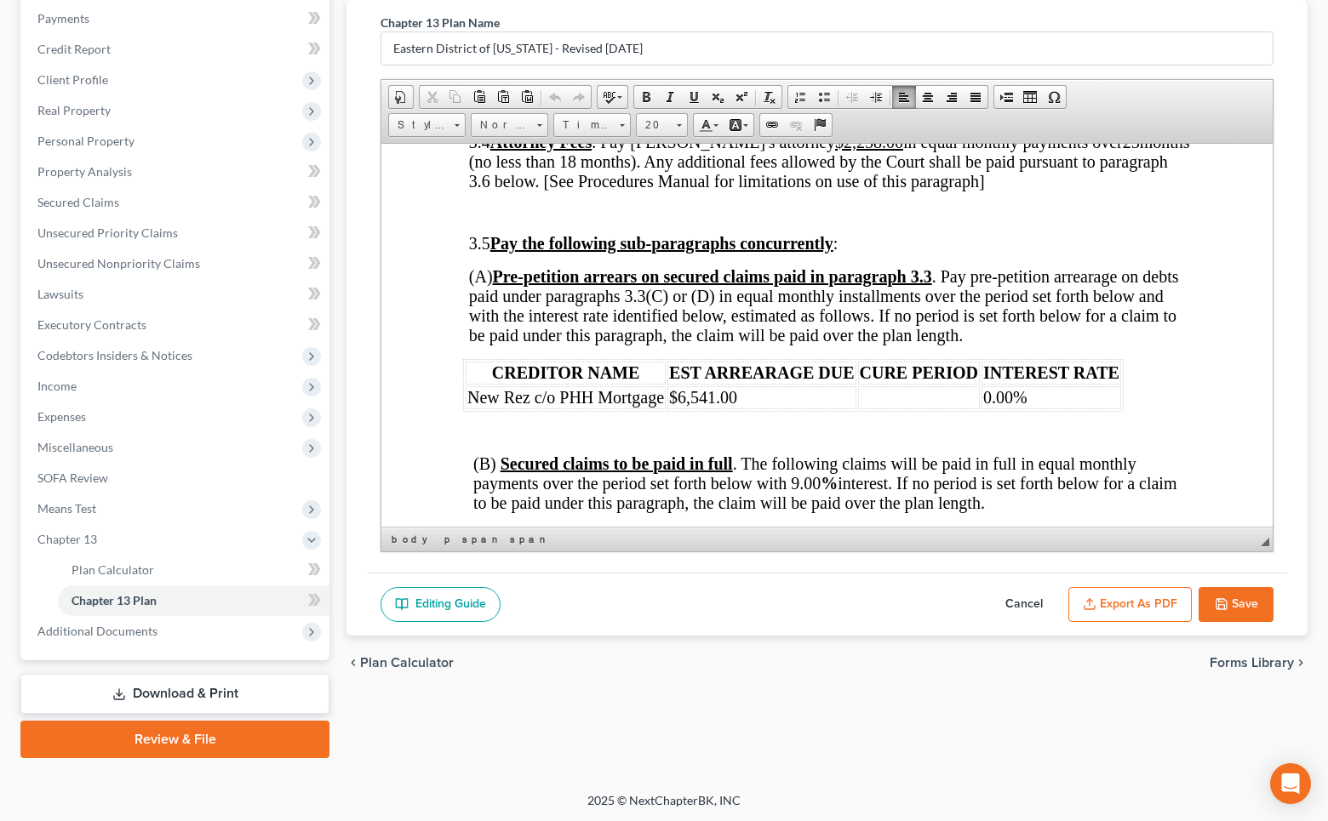
click at [1002, 344] on span "(A) Pre-petition arrears on secured claims paid in paragraph 3.3 . Pay pre-peti…" at bounding box center [824, 304] width 710 height 77
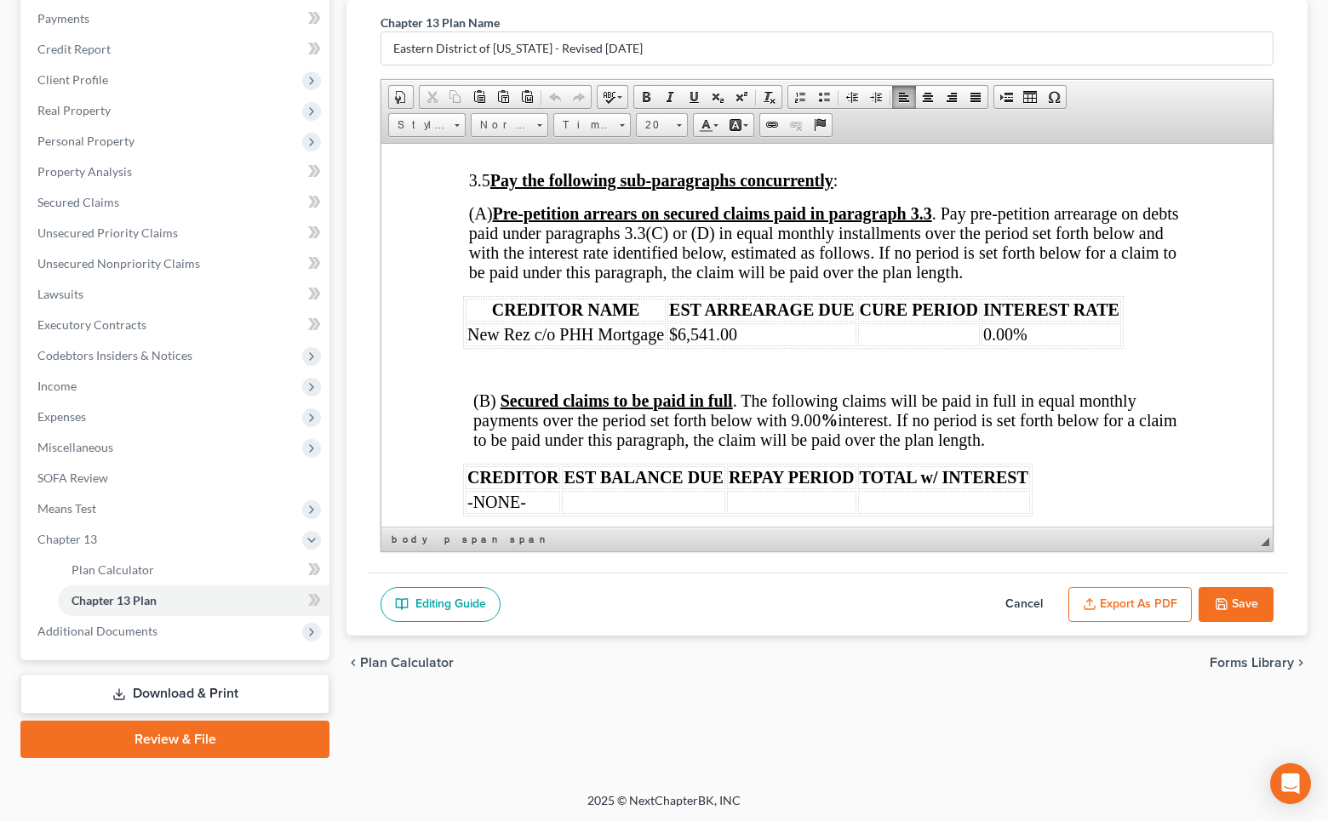
scroll to position [3250, 0]
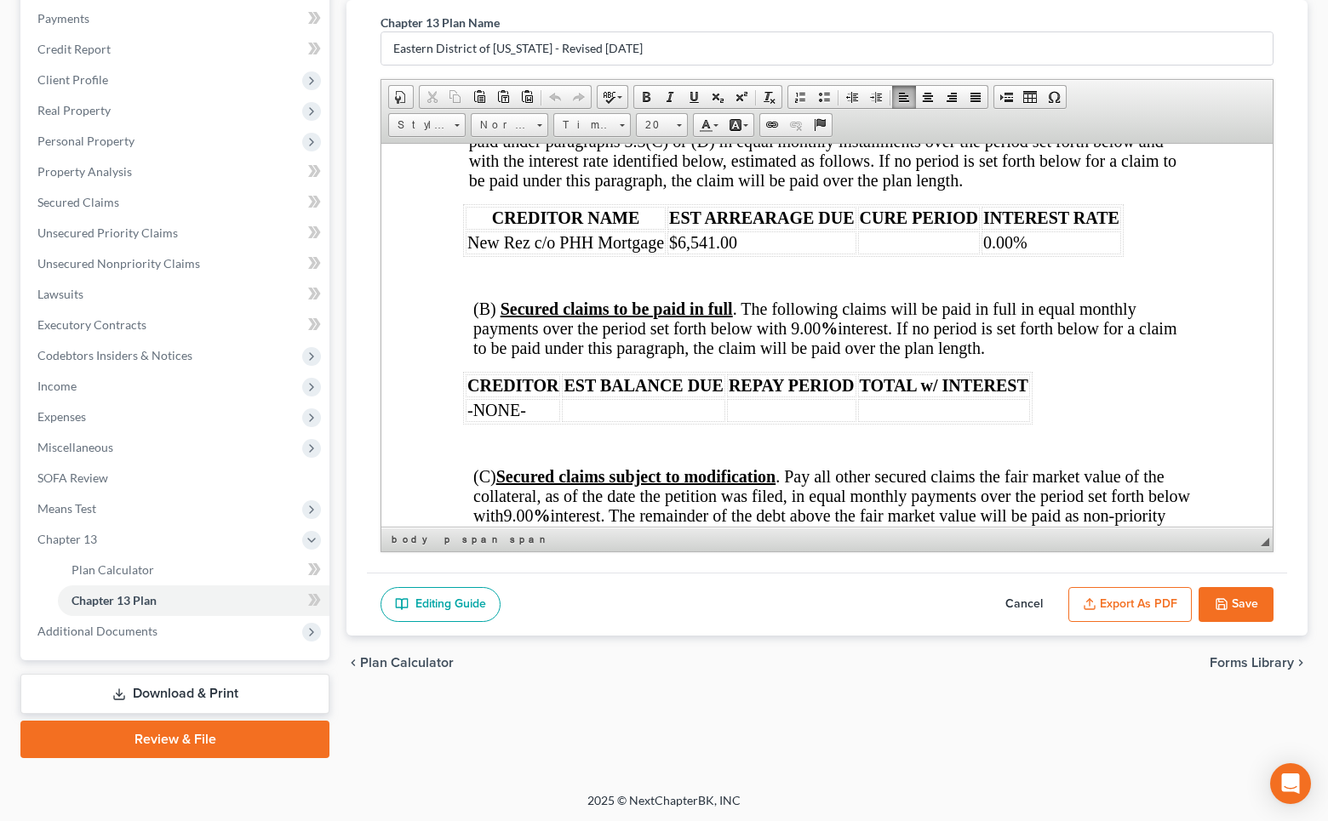
click at [1234, 604] on button "Save" at bounding box center [1235, 605] width 75 height 36
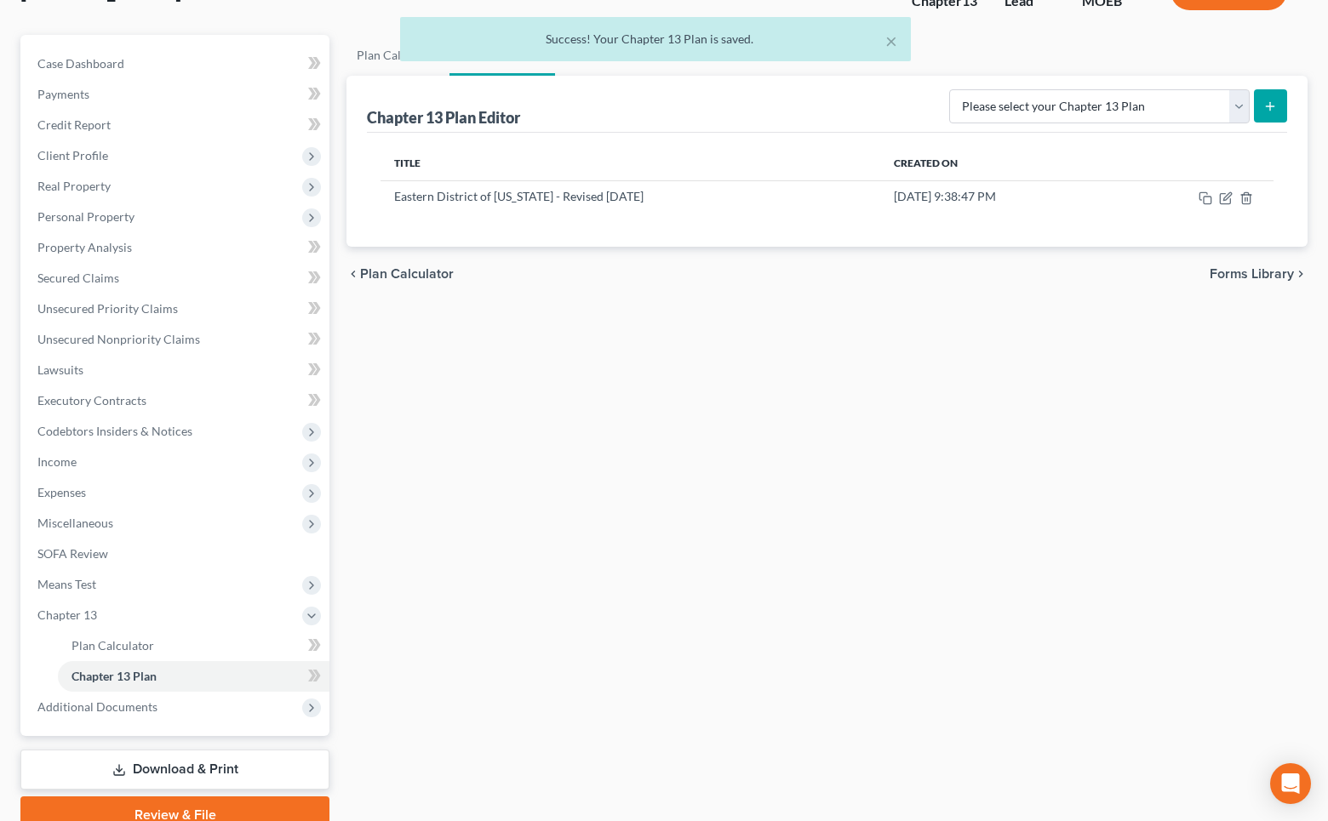
scroll to position [0, 0]
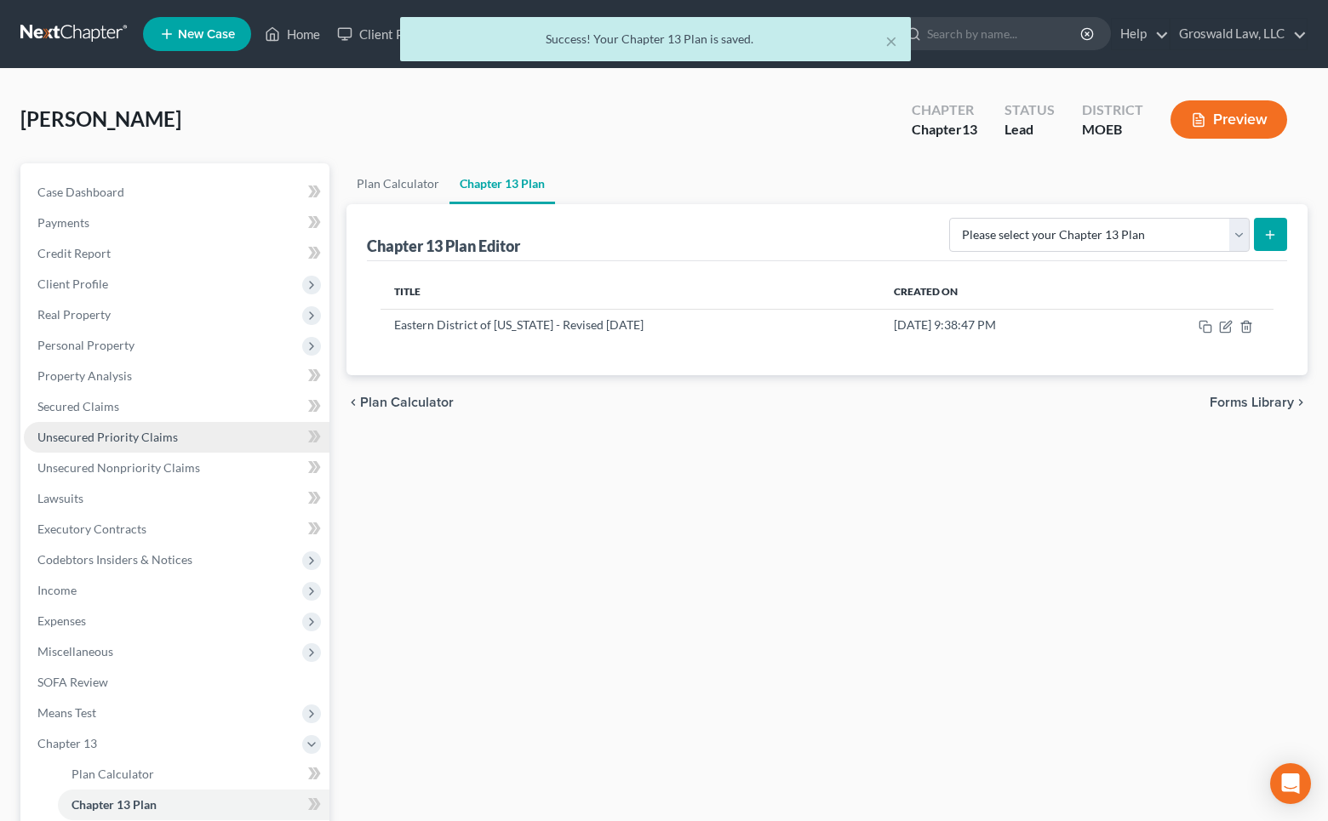
click at [178, 432] on link "Unsecured Priority Claims" at bounding box center [177, 437] width 306 height 31
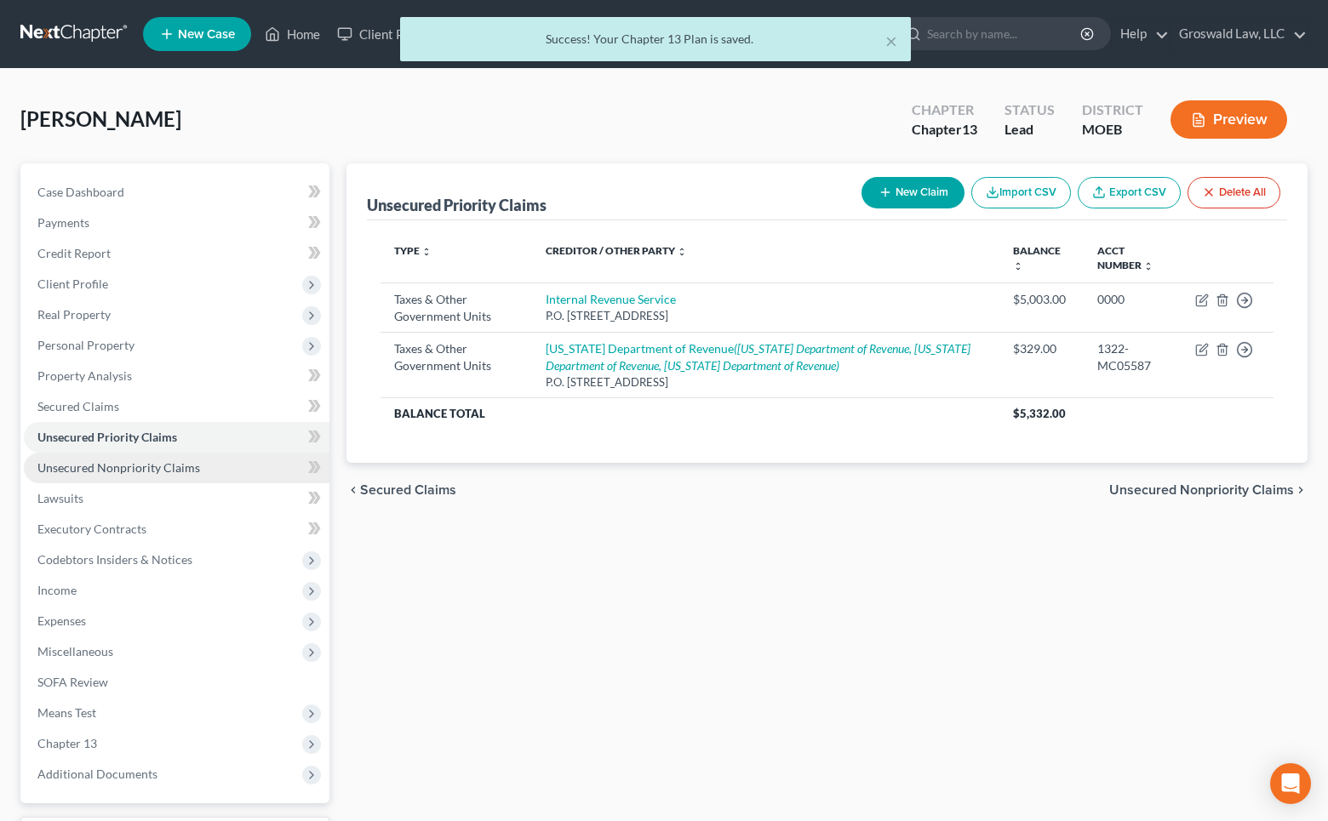
click at [189, 464] on span "Unsecured Nonpriority Claims" at bounding box center [118, 468] width 163 height 14
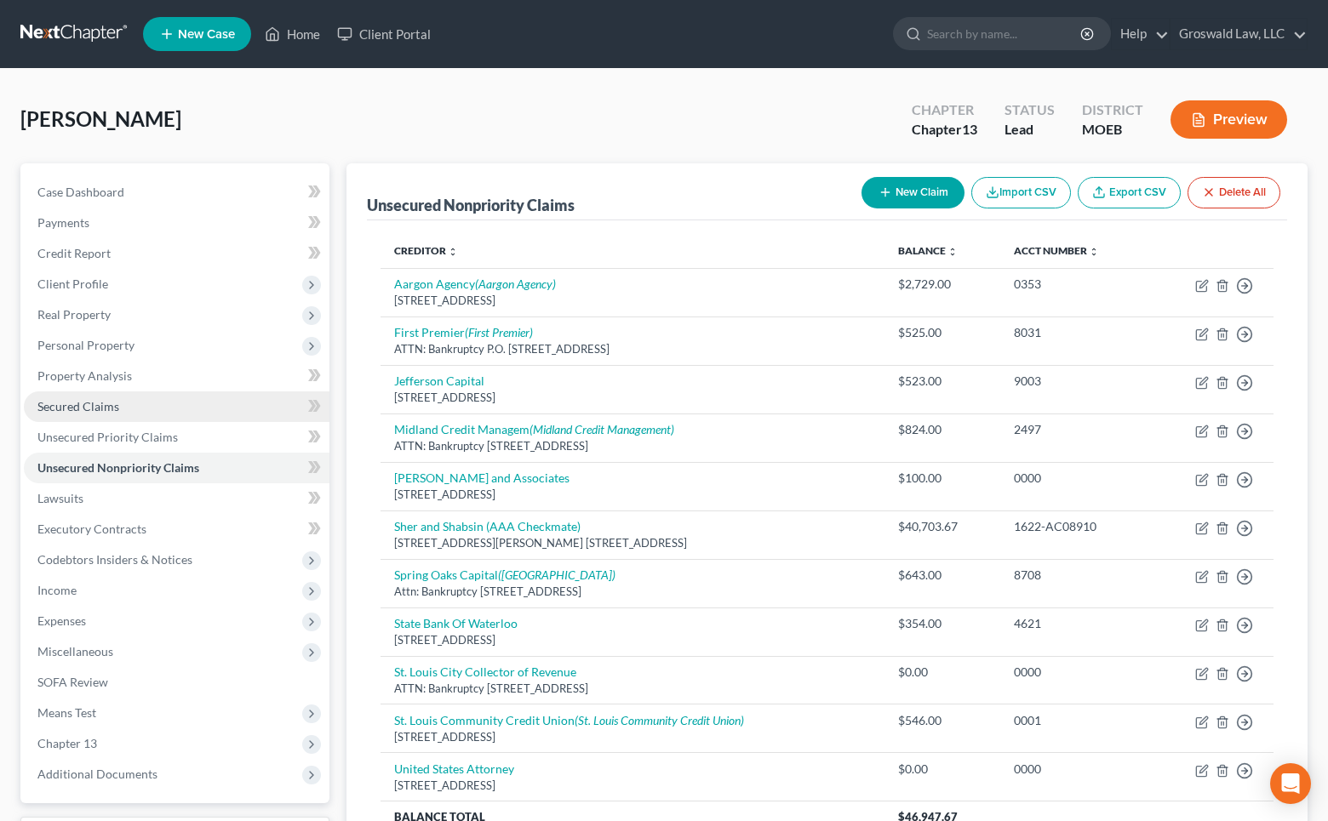
click at [136, 403] on link "Secured Claims" at bounding box center [177, 407] width 306 height 31
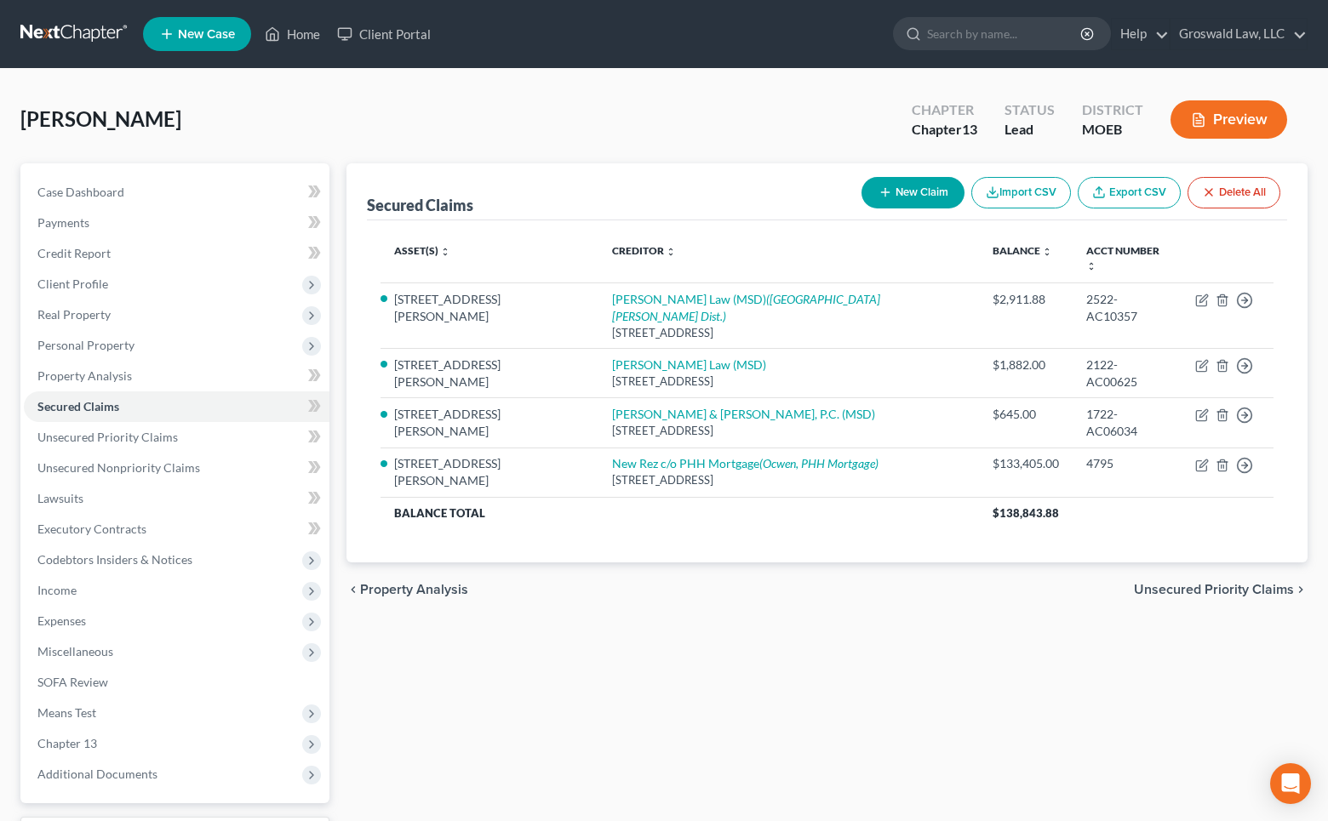
drag, startPoint x: 937, startPoint y: 664, endPoint x: 781, endPoint y: 663, distance: 155.8
click at [936, 664] on div "Secured Claims New Claim Import CSV Export CSV Delete All Asset(s) expand_more …" at bounding box center [827, 532] width 978 height 738
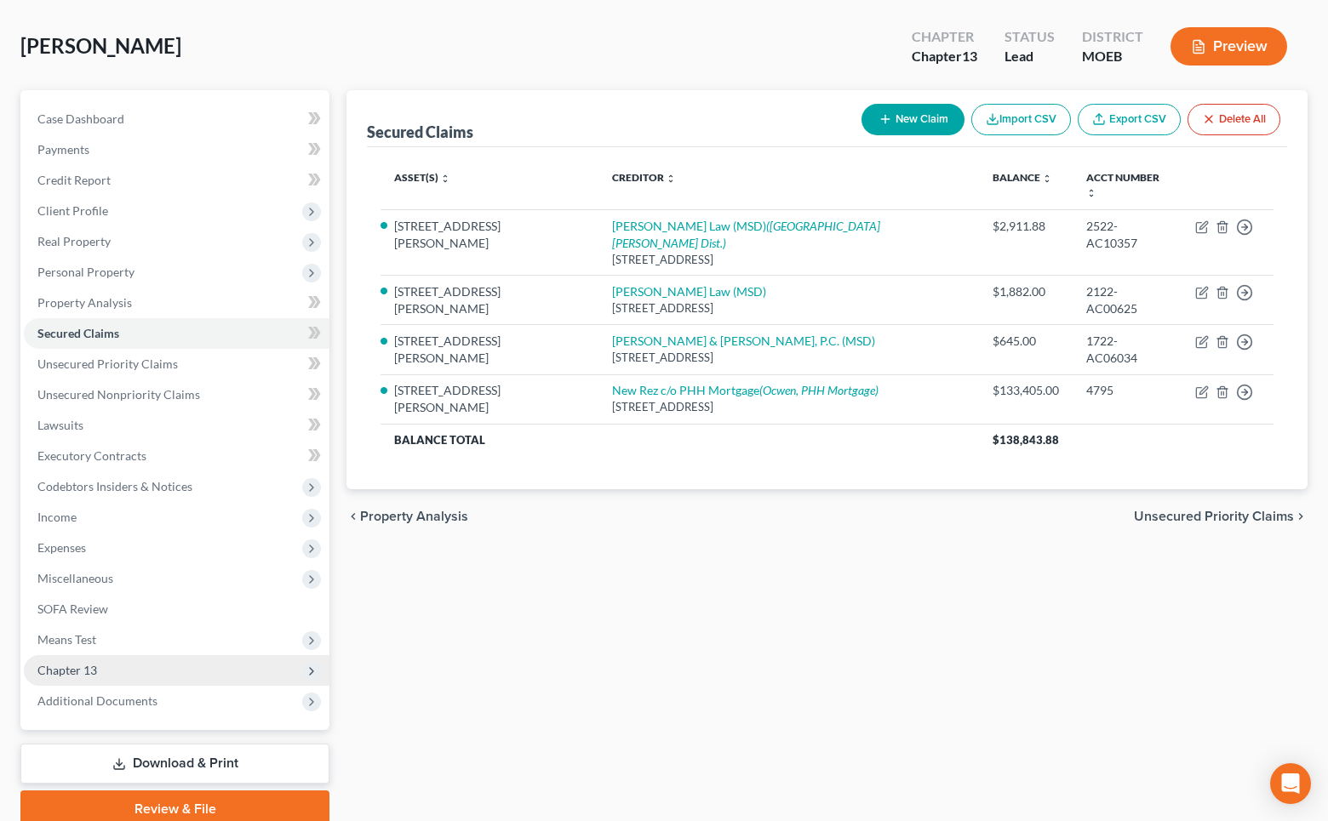
scroll to position [143, 0]
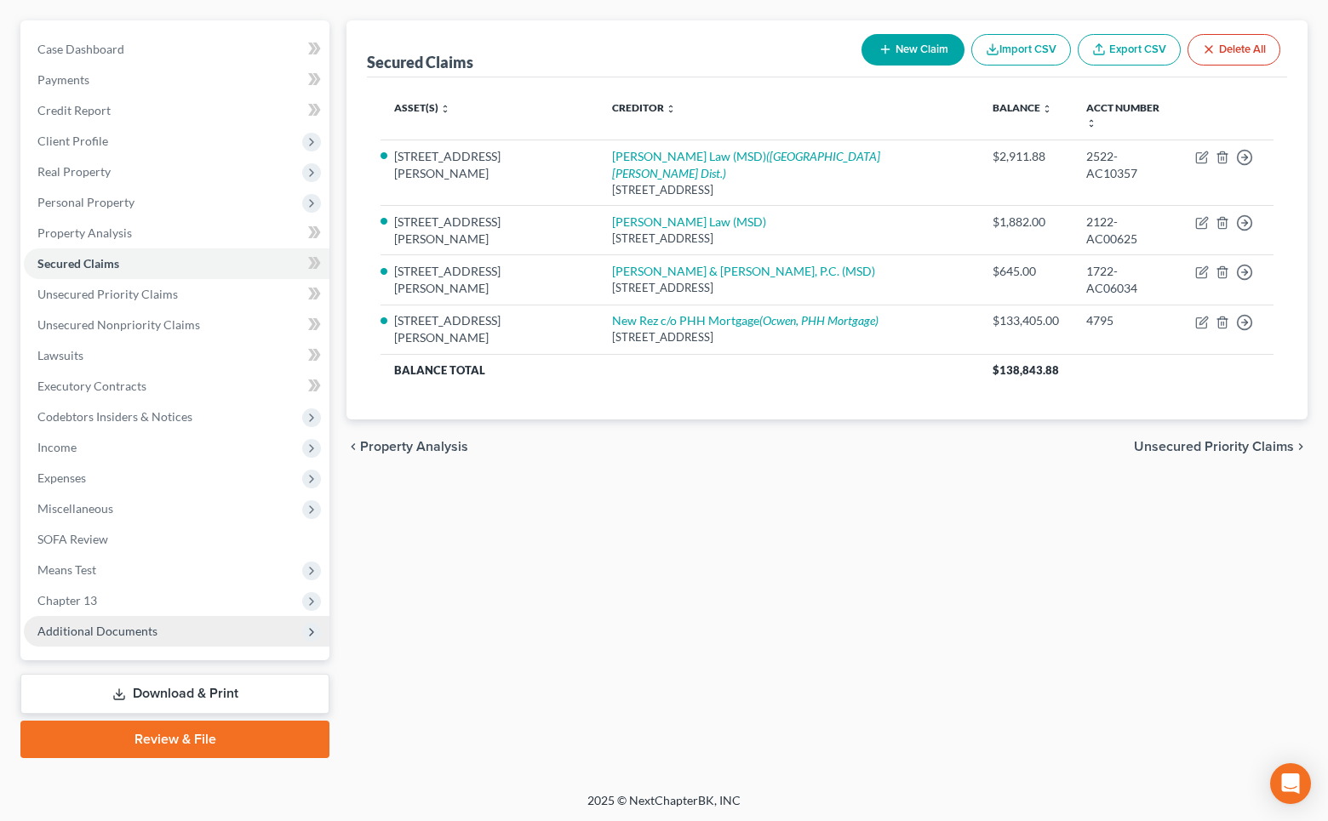
click at [162, 622] on span "Additional Documents" at bounding box center [177, 631] width 306 height 31
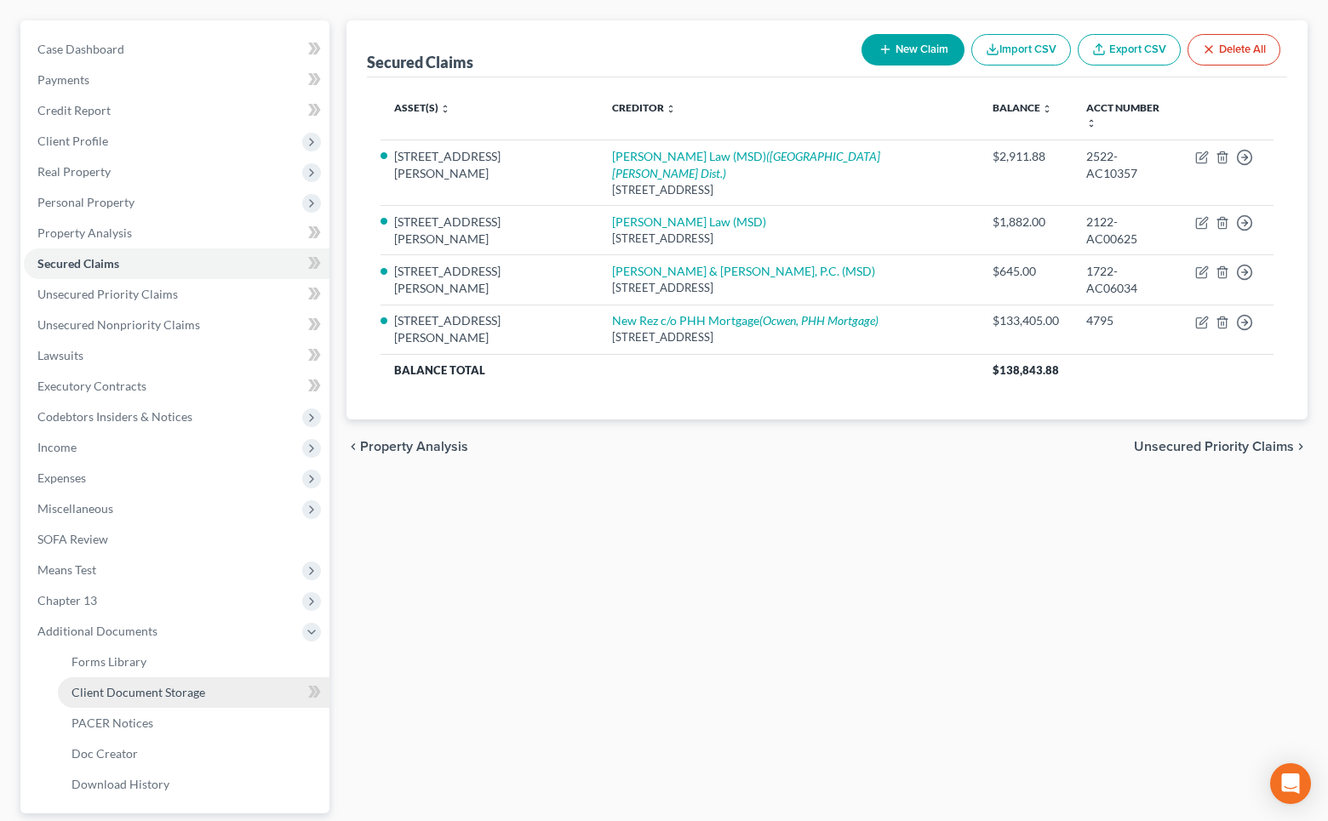
click at [180, 695] on span "Client Document Storage" at bounding box center [139, 692] width 134 height 14
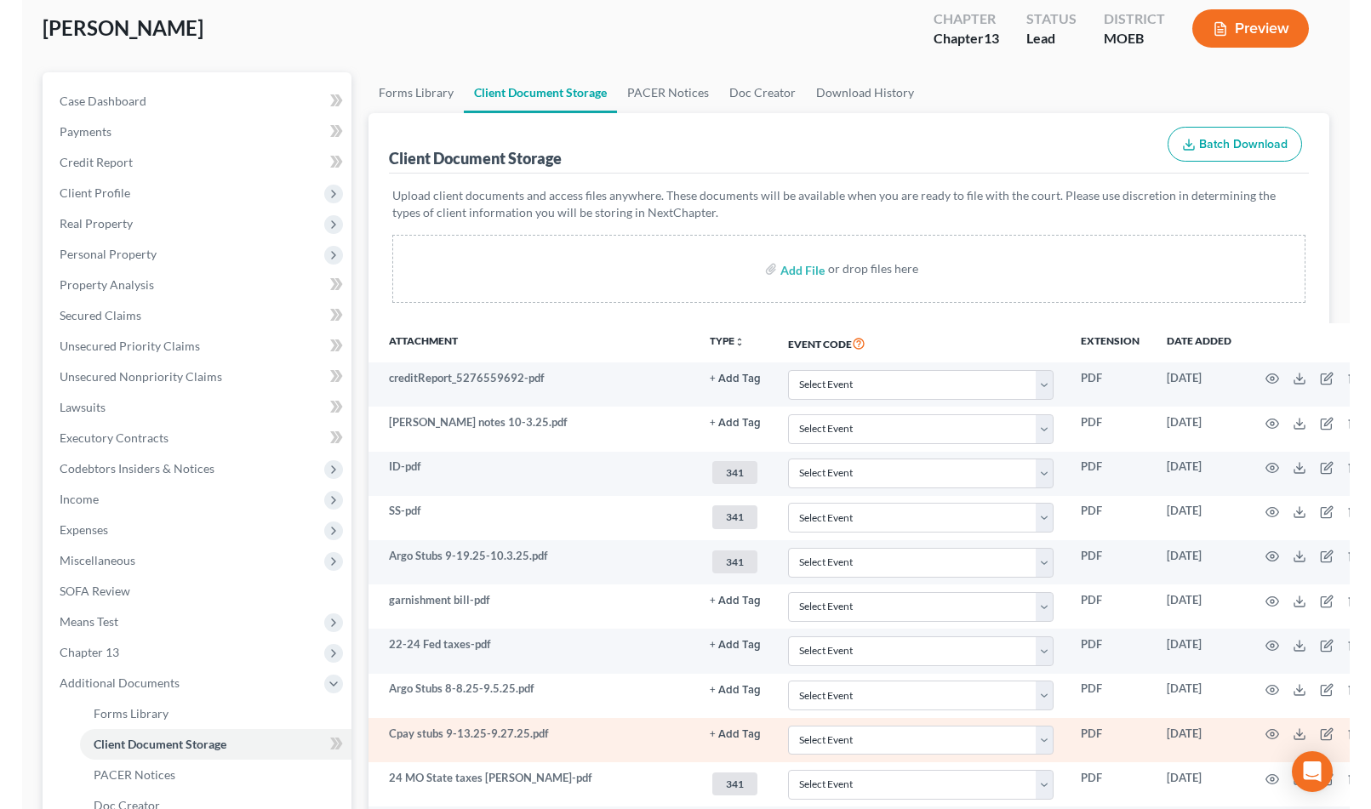
scroll to position [232, 0]
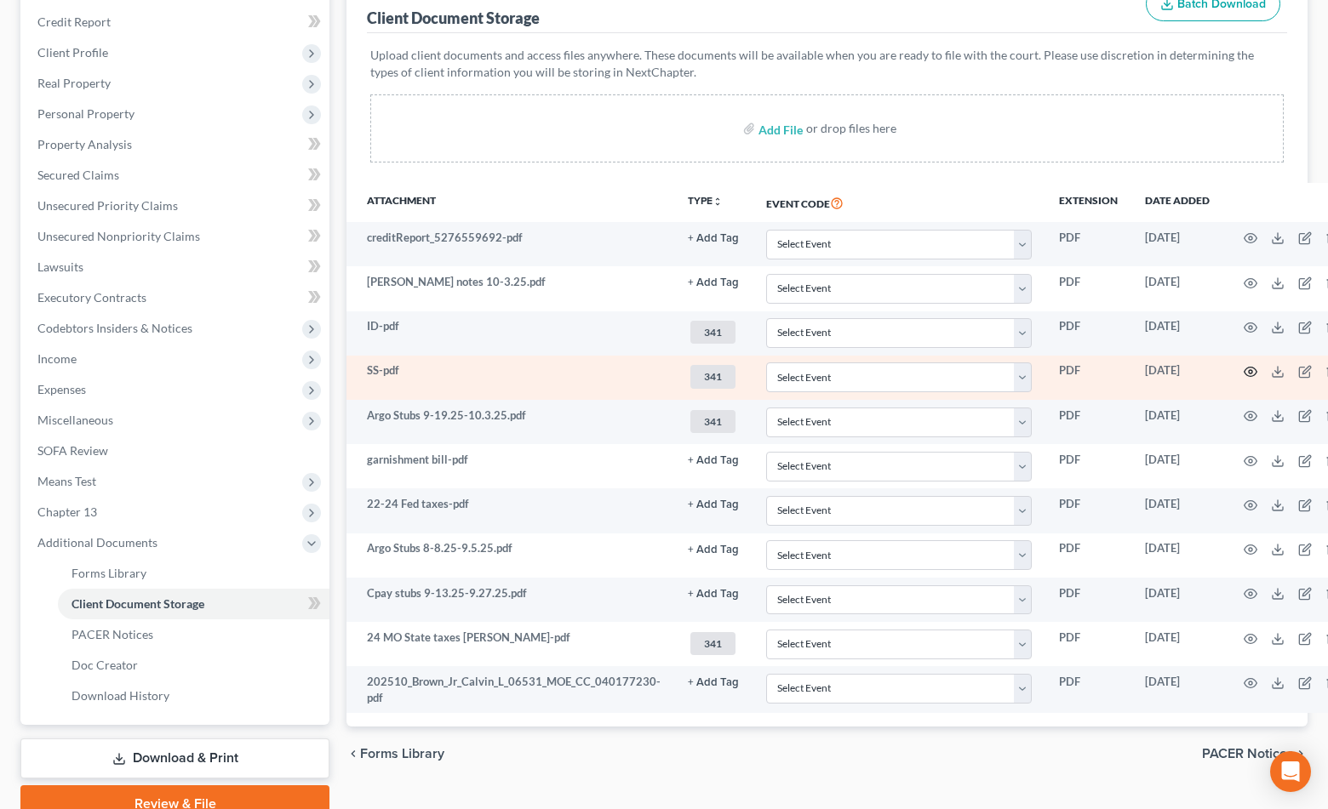
click at [1244, 368] on icon "button" at bounding box center [1250, 372] width 13 height 9
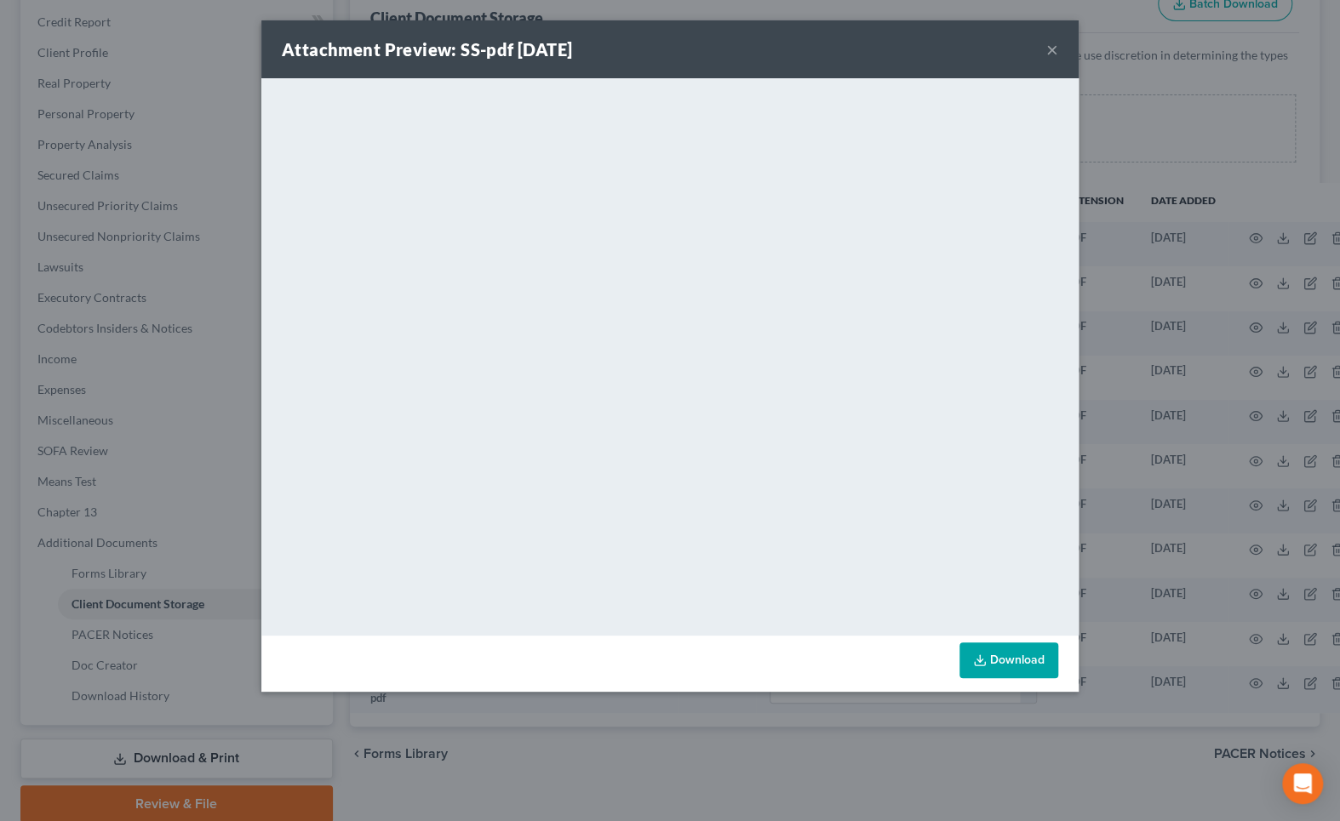
click at [1055, 54] on button "×" at bounding box center [1052, 49] width 12 height 20
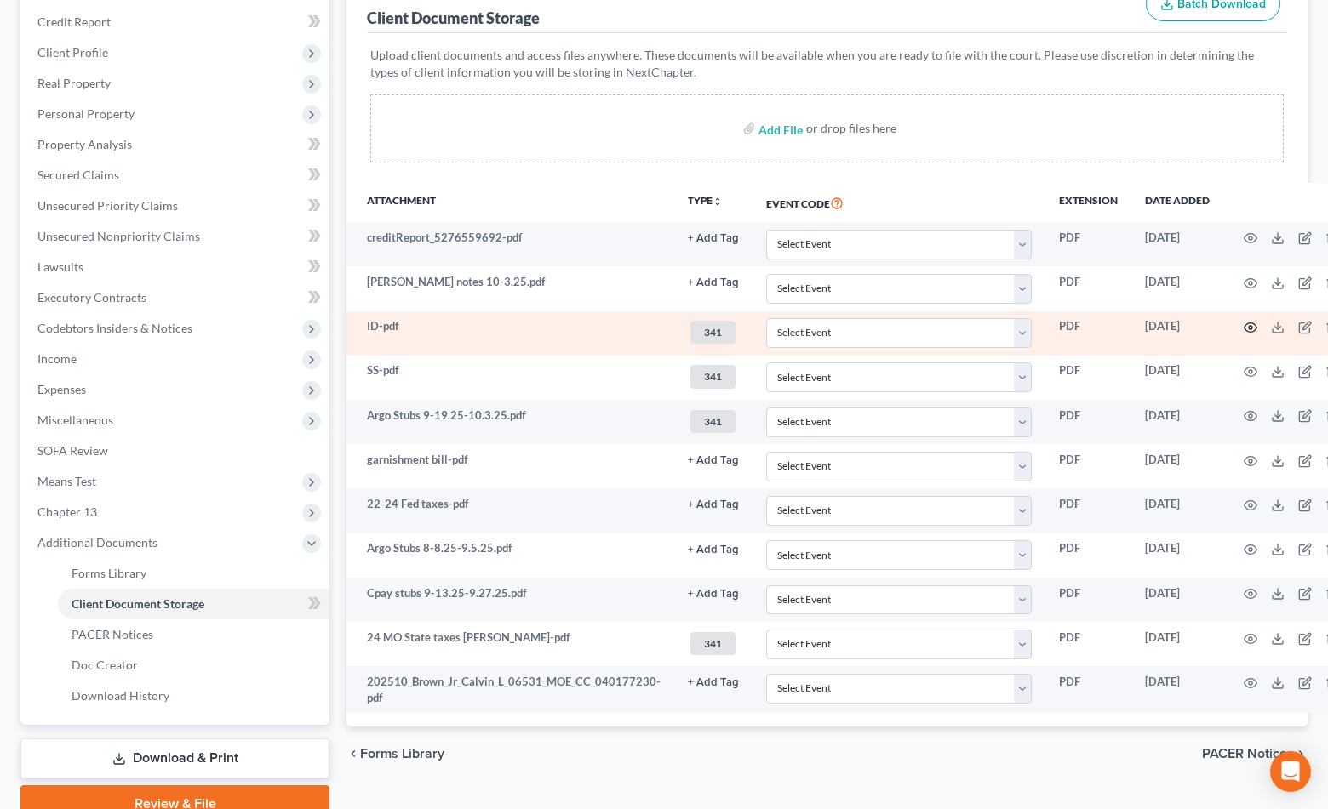
click at [1249, 326] on circle "button" at bounding box center [1250, 327] width 3 height 3
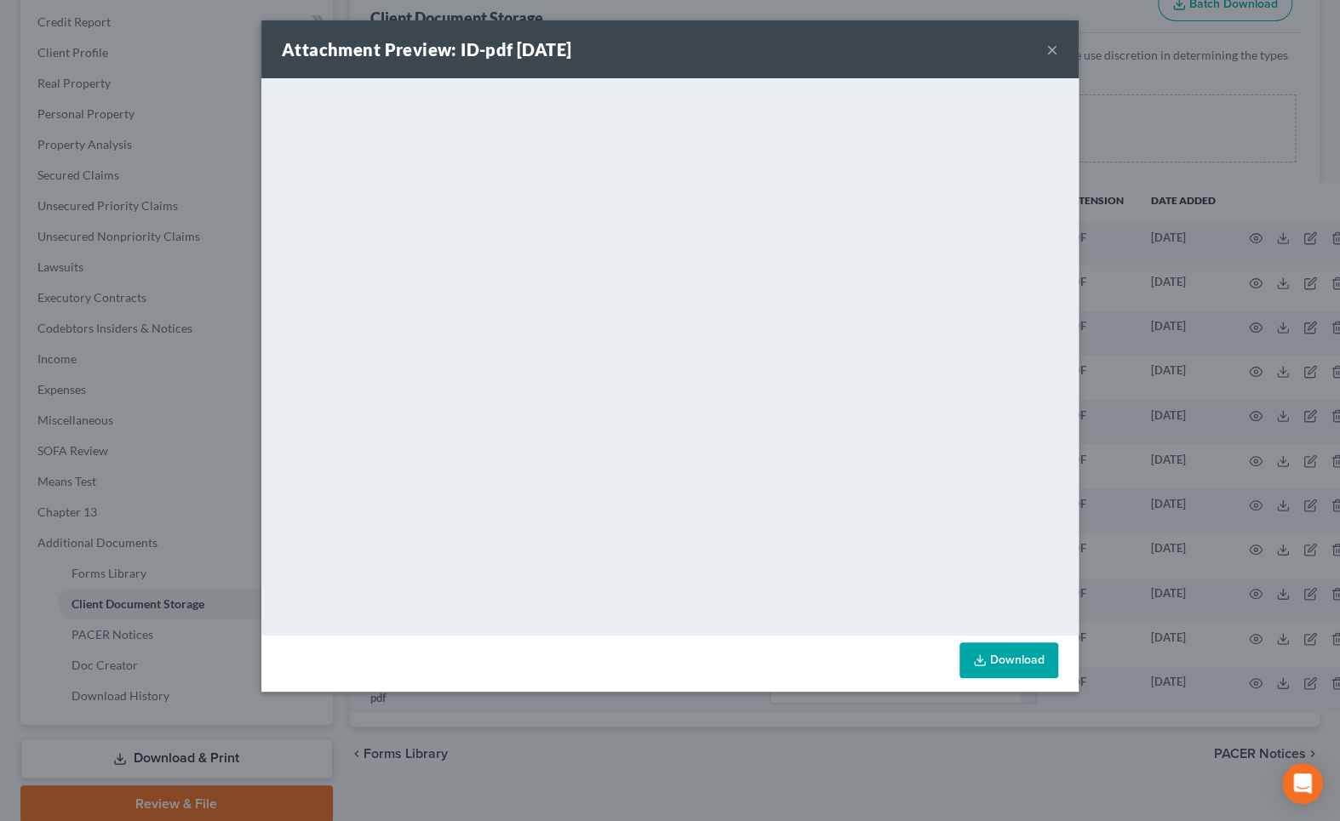
click at [1056, 54] on button "×" at bounding box center [1052, 49] width 12 height 20
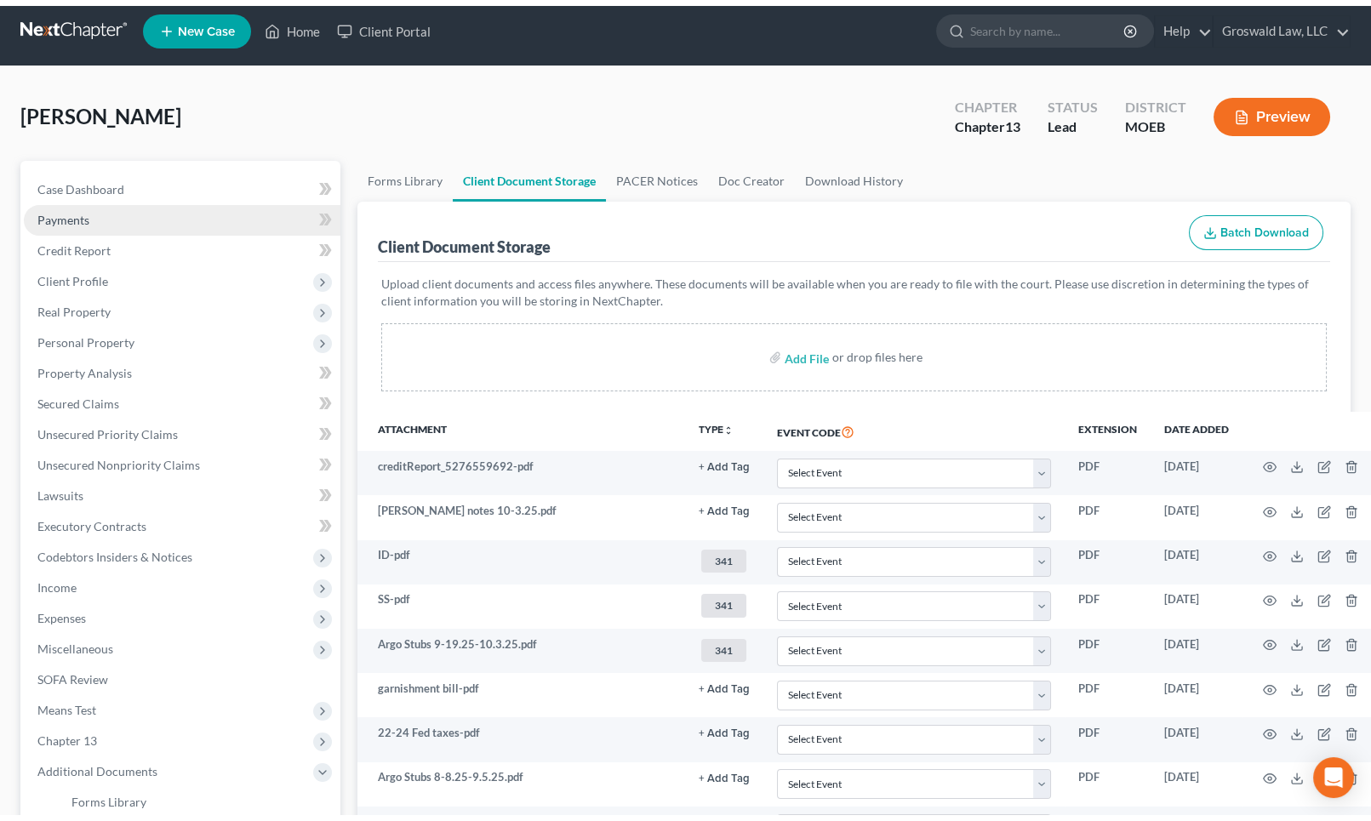
scroll to position [0, 0]
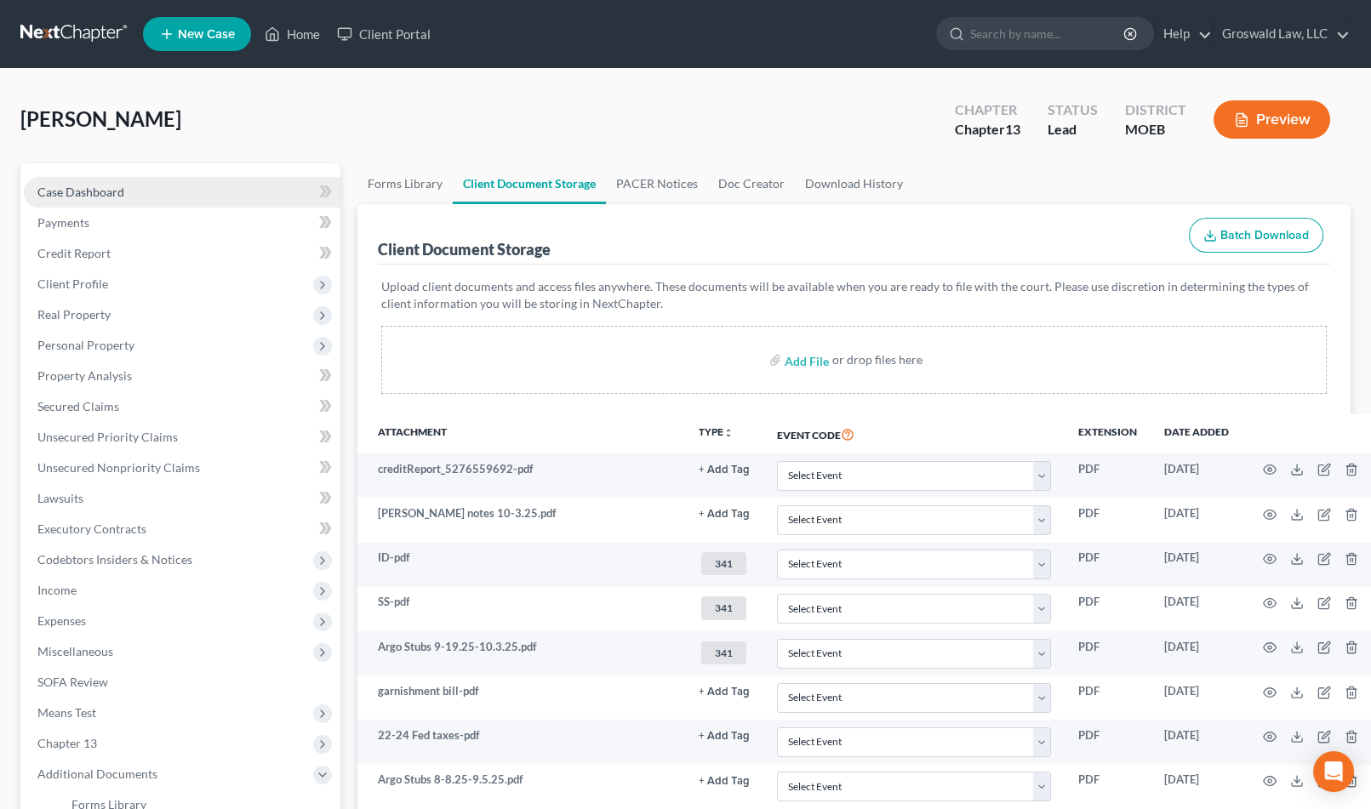
drag, startPoint x: 112, startPoint y: 188, endPoint x: 134, endPoint y: 192, distance: 22.5
click at [112, 188] on span "Case Dashboard" at bounding box center [80, 192] width 87 height 14
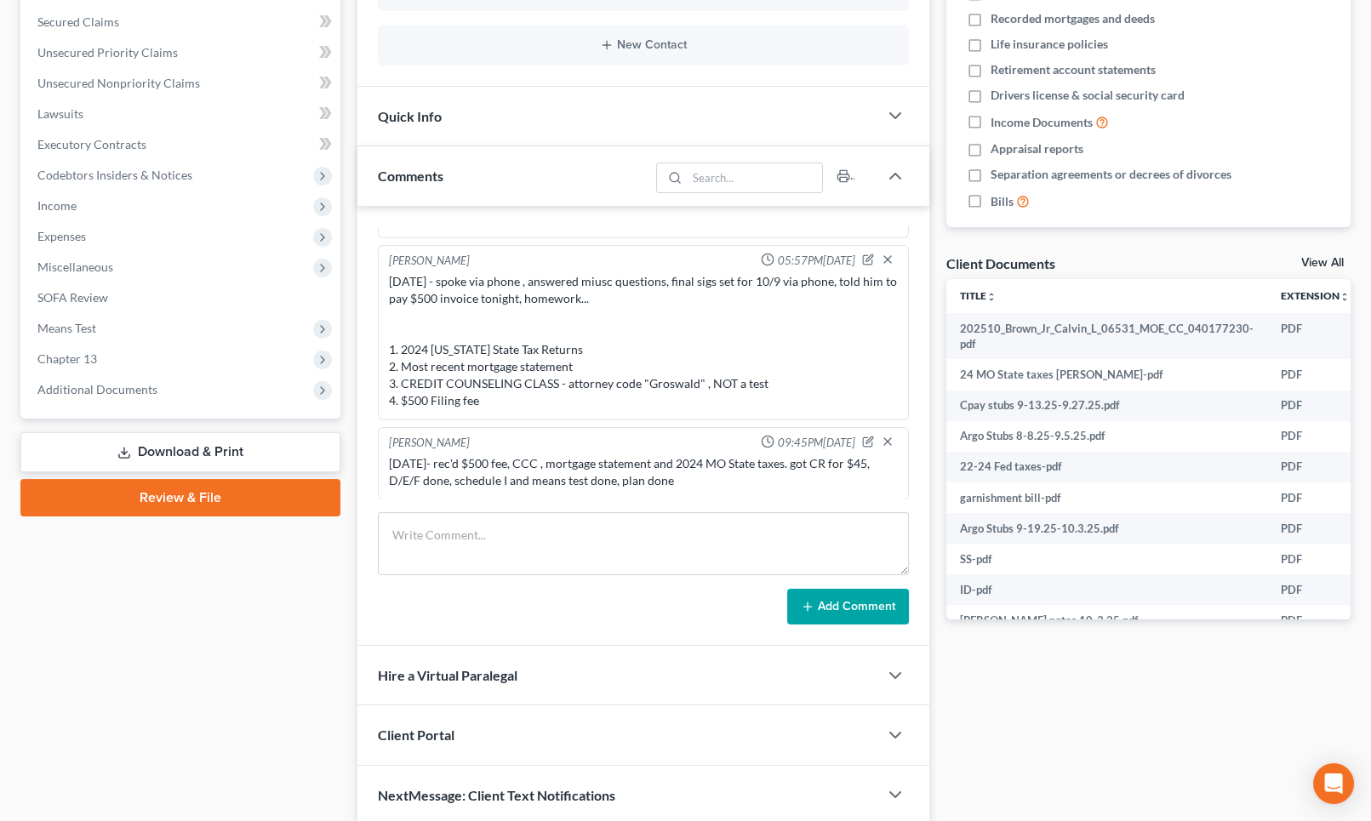
scroll to position [386, 0]
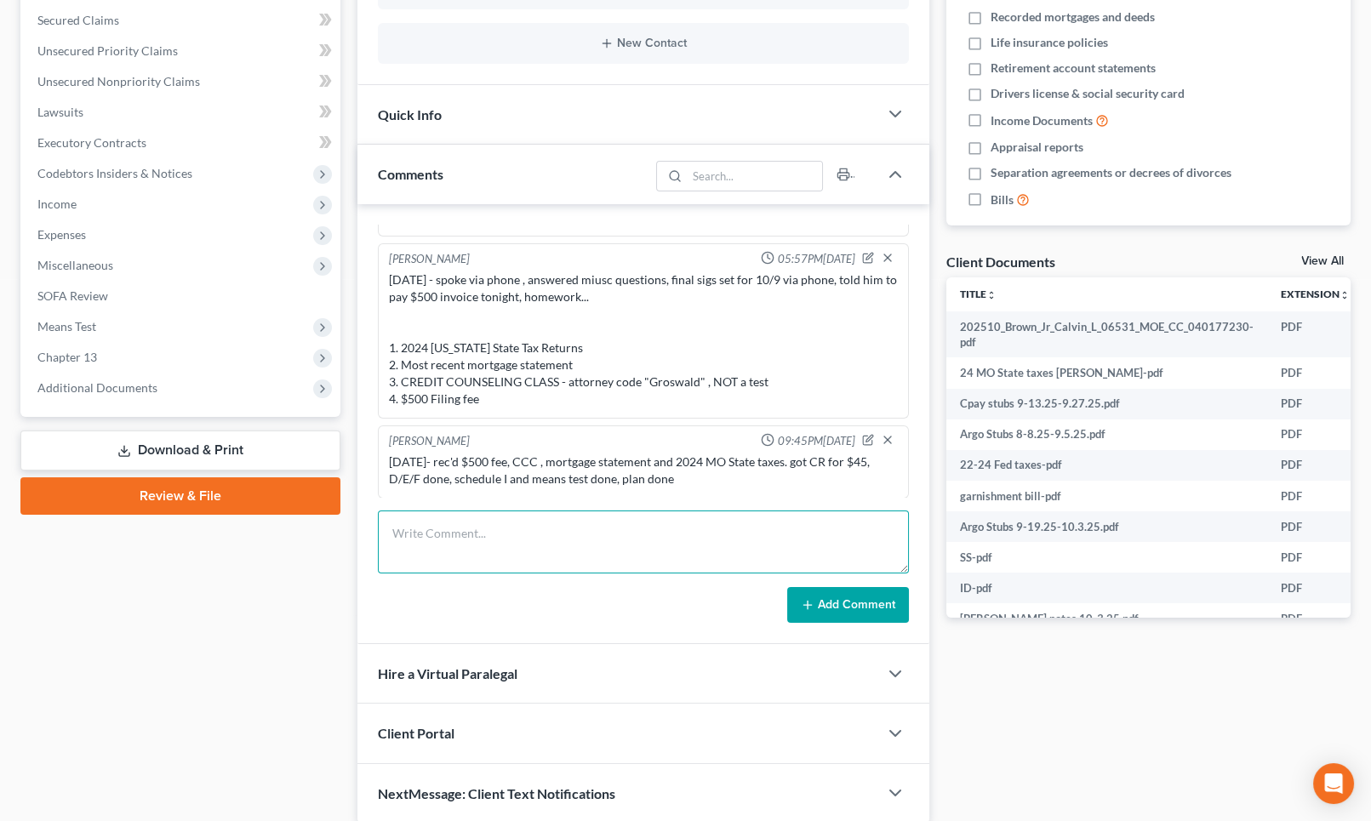
click at [516, 546] on textarea at bounding box center [644, 542] width 532 height 63
type textarea "10/9/25- final review done via phone, will upload docs later, short on time, wi…"
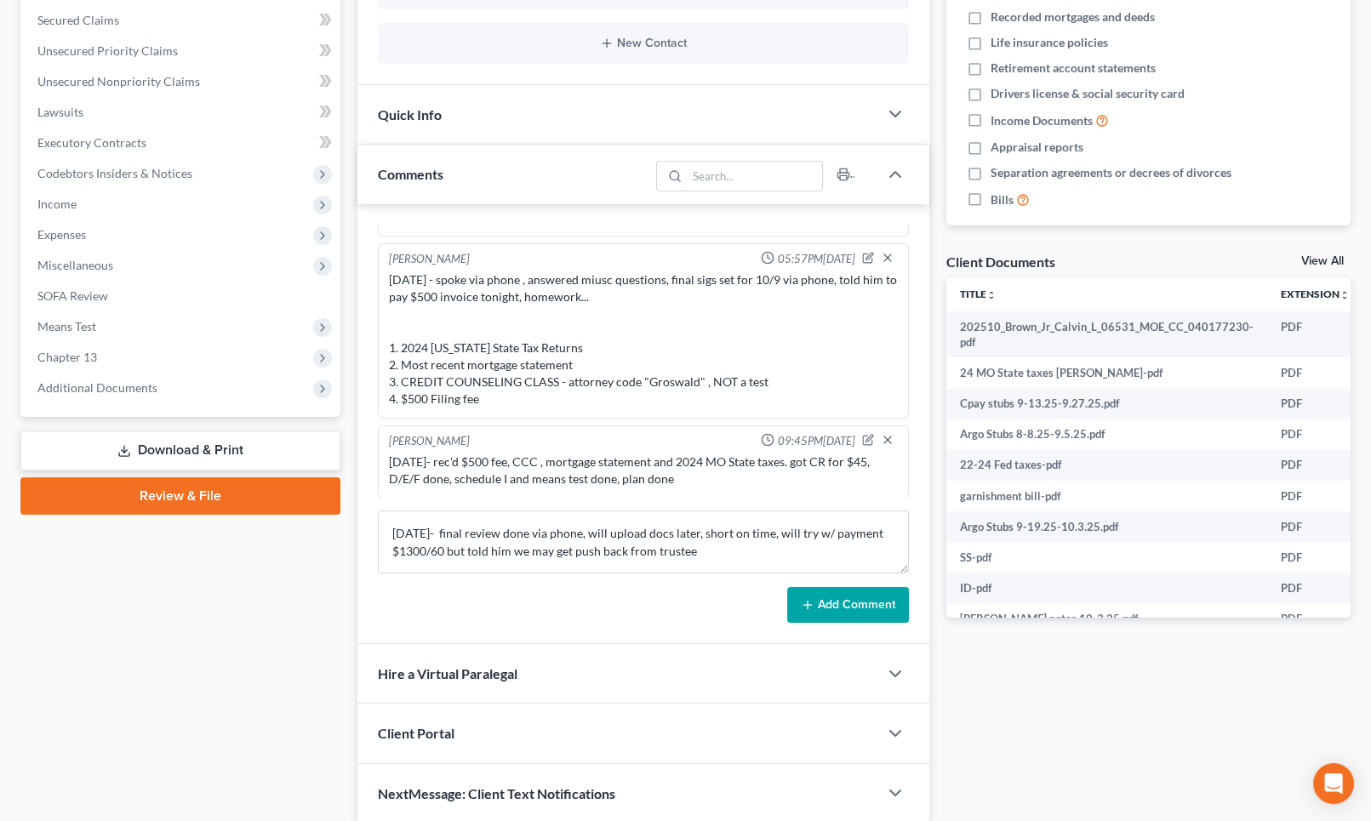
click at [841, 611] on button "Add Comment" at bounding box center [848, 605] width 122 height 36
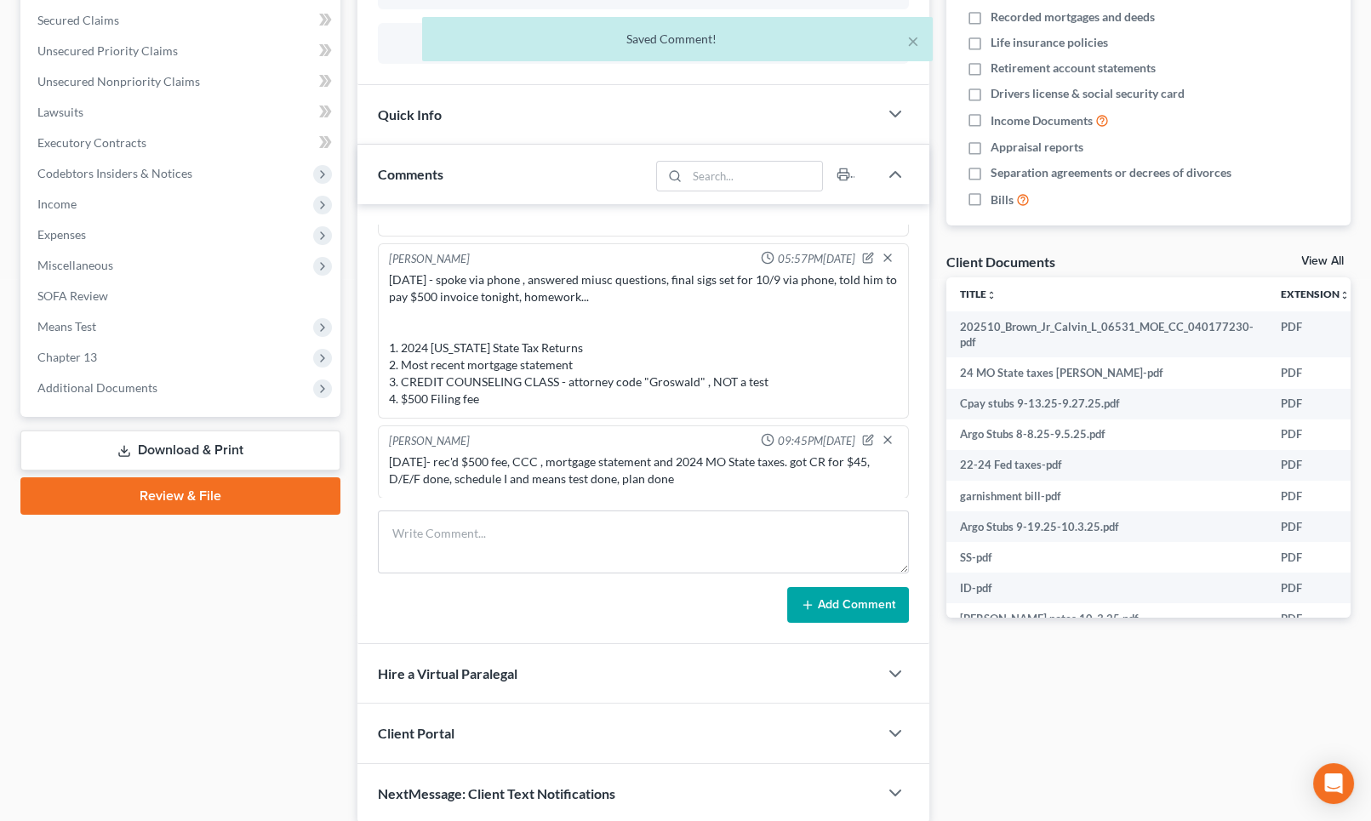
scroll to position [403, 0]
